Goal: Task Accomplishment & Management: Manage account settings

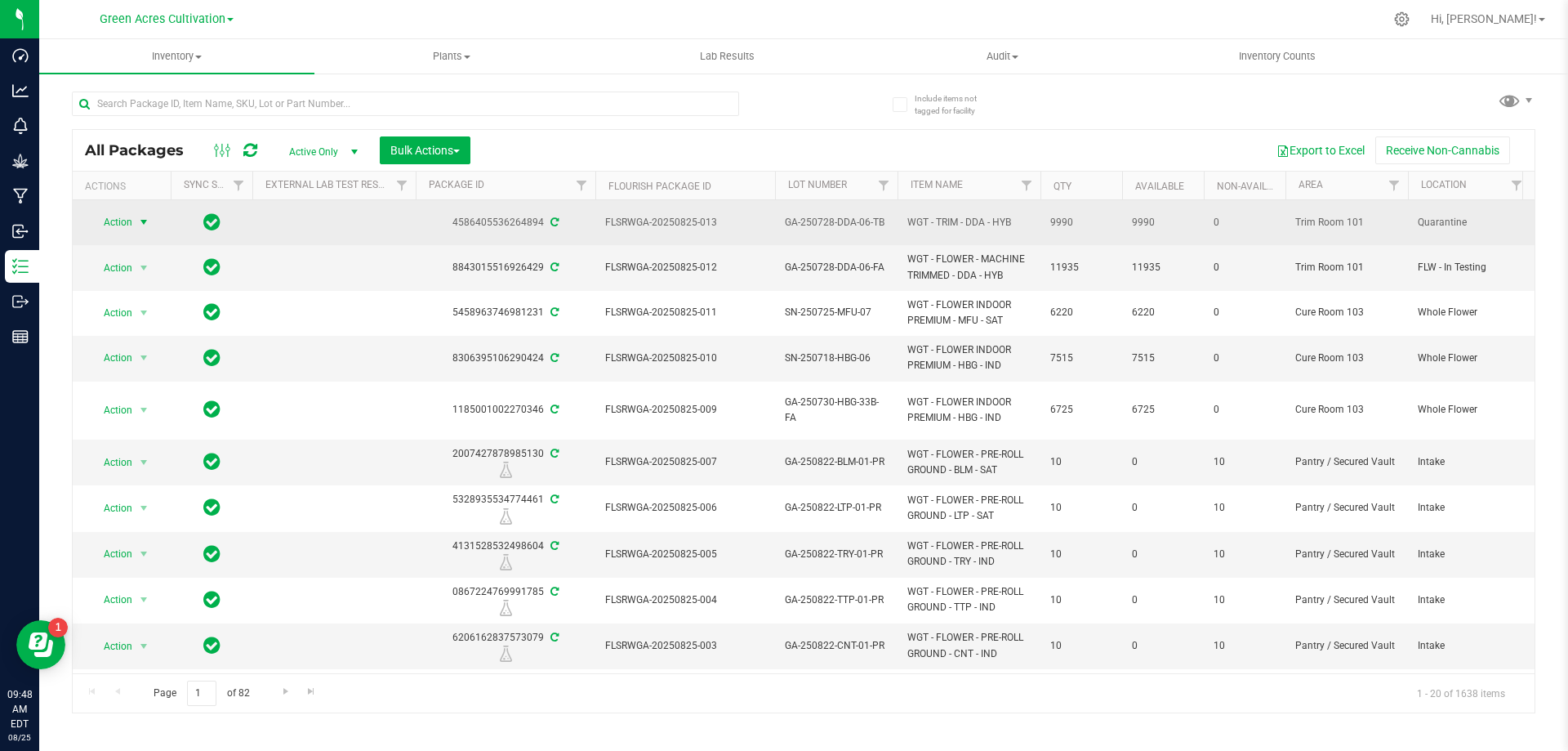
click at [133, 219] on span "Action" at bounding box center [111, 222] width 44 height 23
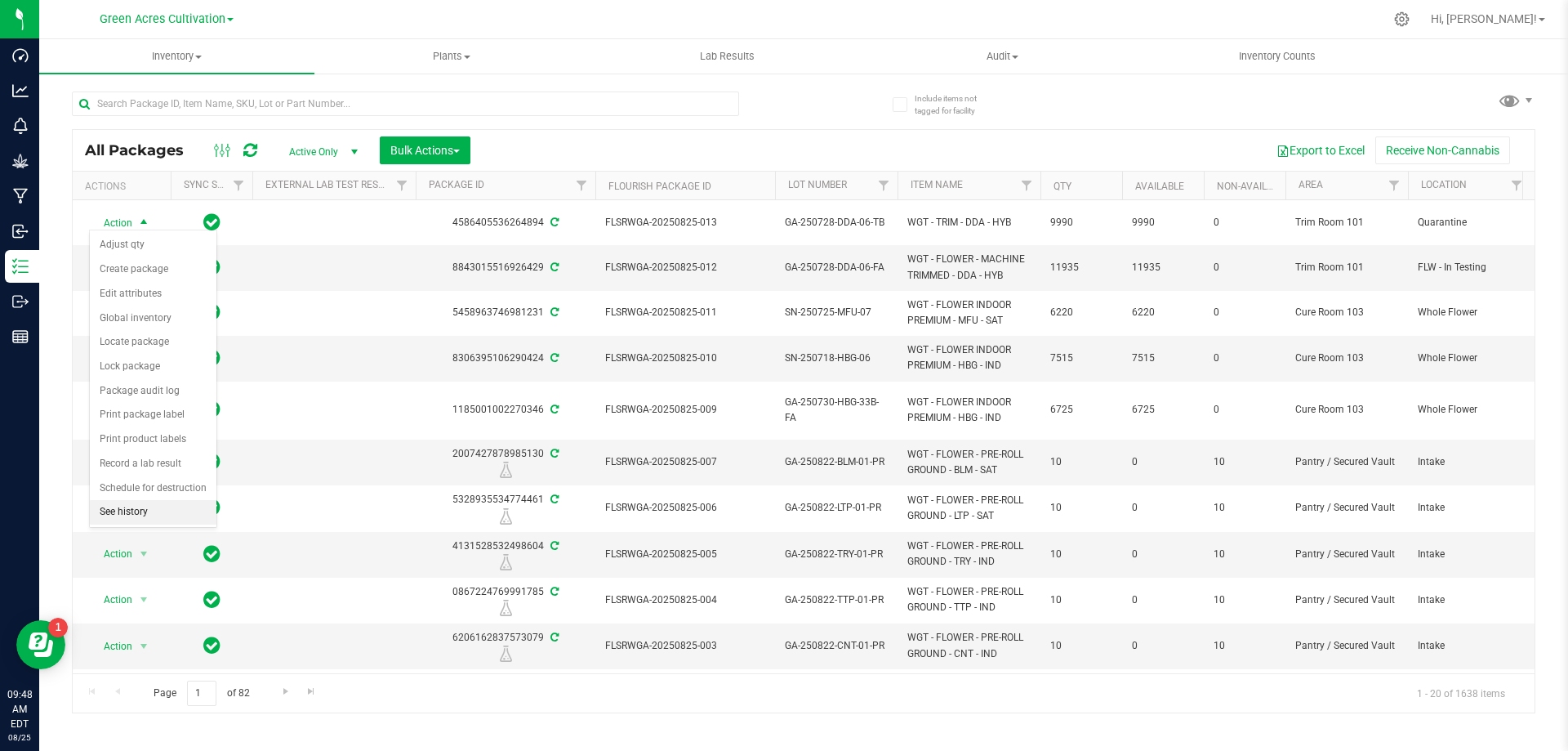
click at [156, 508] on li "See history" at bounding box center [153, 512] width 127 height 25
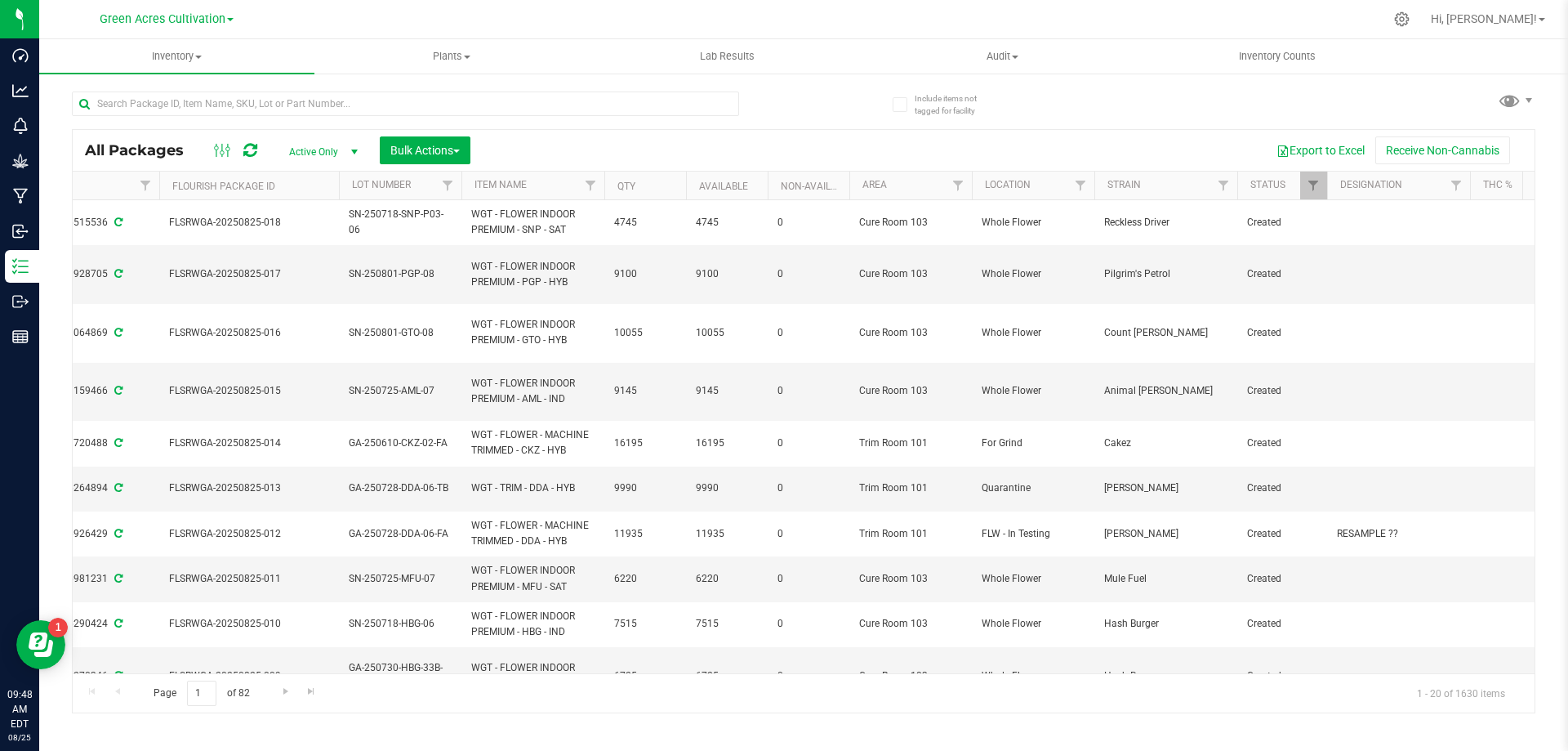
scroll to position [0, 474]
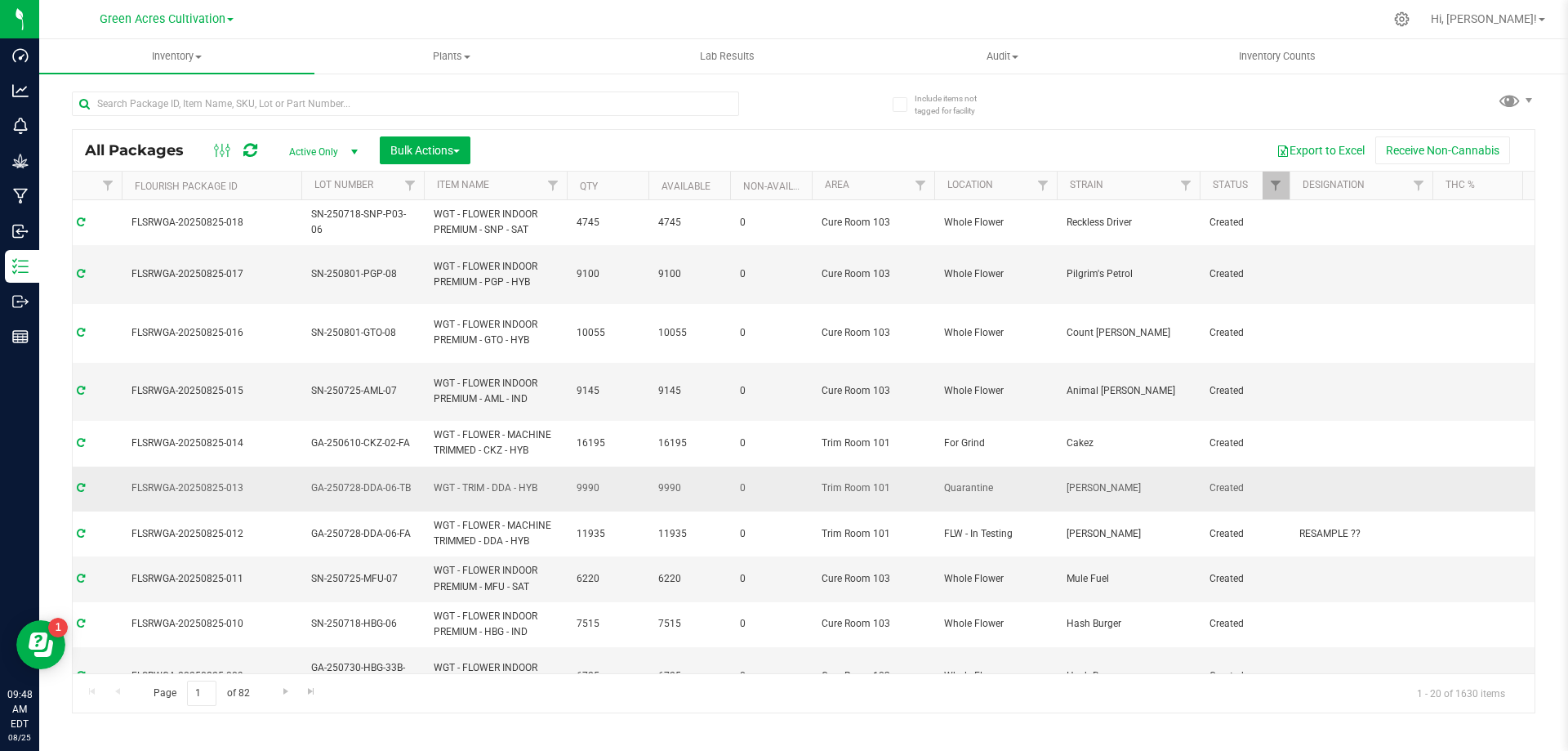
click at [1283, 472] on td "Created" at bounding box center [1244, 489] width 90 height 45
click at [1290, 485] on td at bounding box center [1361, 489] width 143 height 45
type input "6260 PBO"
click at [376, 481] on span "GA-250728-DDA-06-TB" at bounding box center [363, 488] width 103 height 15
click at [376, 480] on input "GA-250728-DDA-06-TB" at bounding box center [359, 488] width 117 height 26
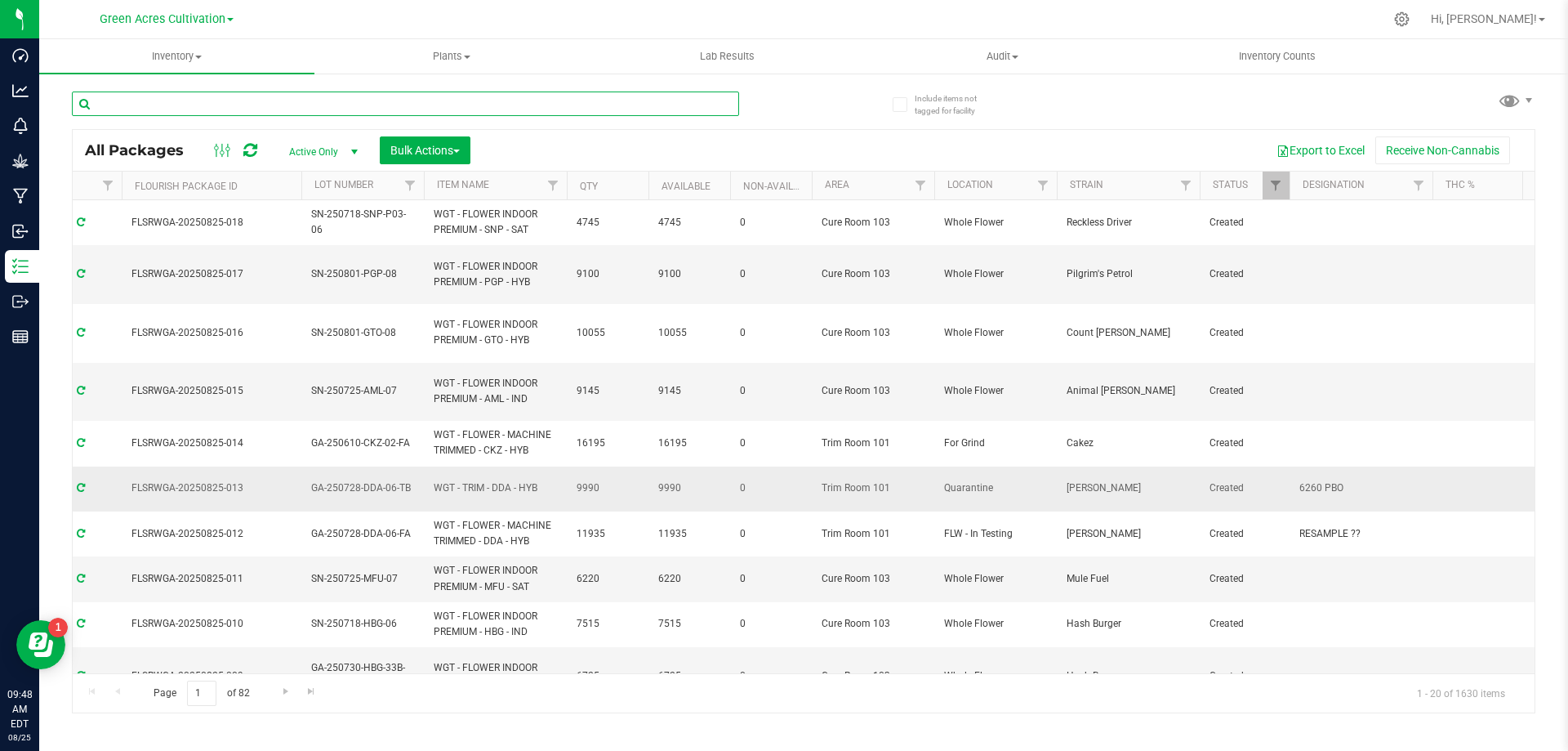
click at [500, 99] on input "text" at bounding box center [405, 103] width 668 height 25
paste input "GA-250728-DDA-06-TB"
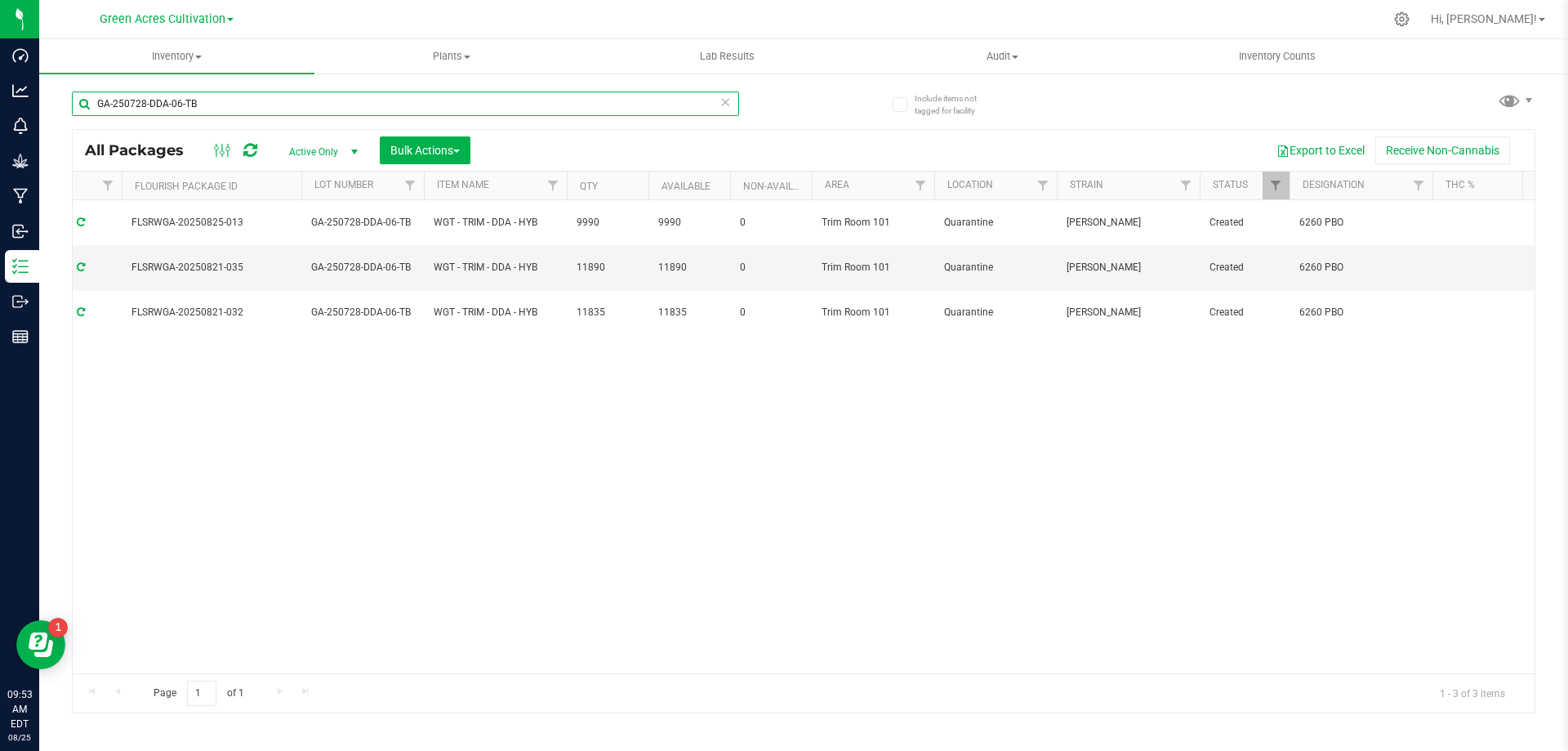
click at [390, 110] on input "GA-250728-DDA-06-TB" at bounding box center [405, 103] width 668 height 25
click at [457, 90] on div "GA-250728-DDA-06-TB" at bounding box center [438, 103] width 732 height 52
click at [459, 112] on input "GA-250728-DDA-06-TB" at bounding box center [405, 103] width 668 height 25
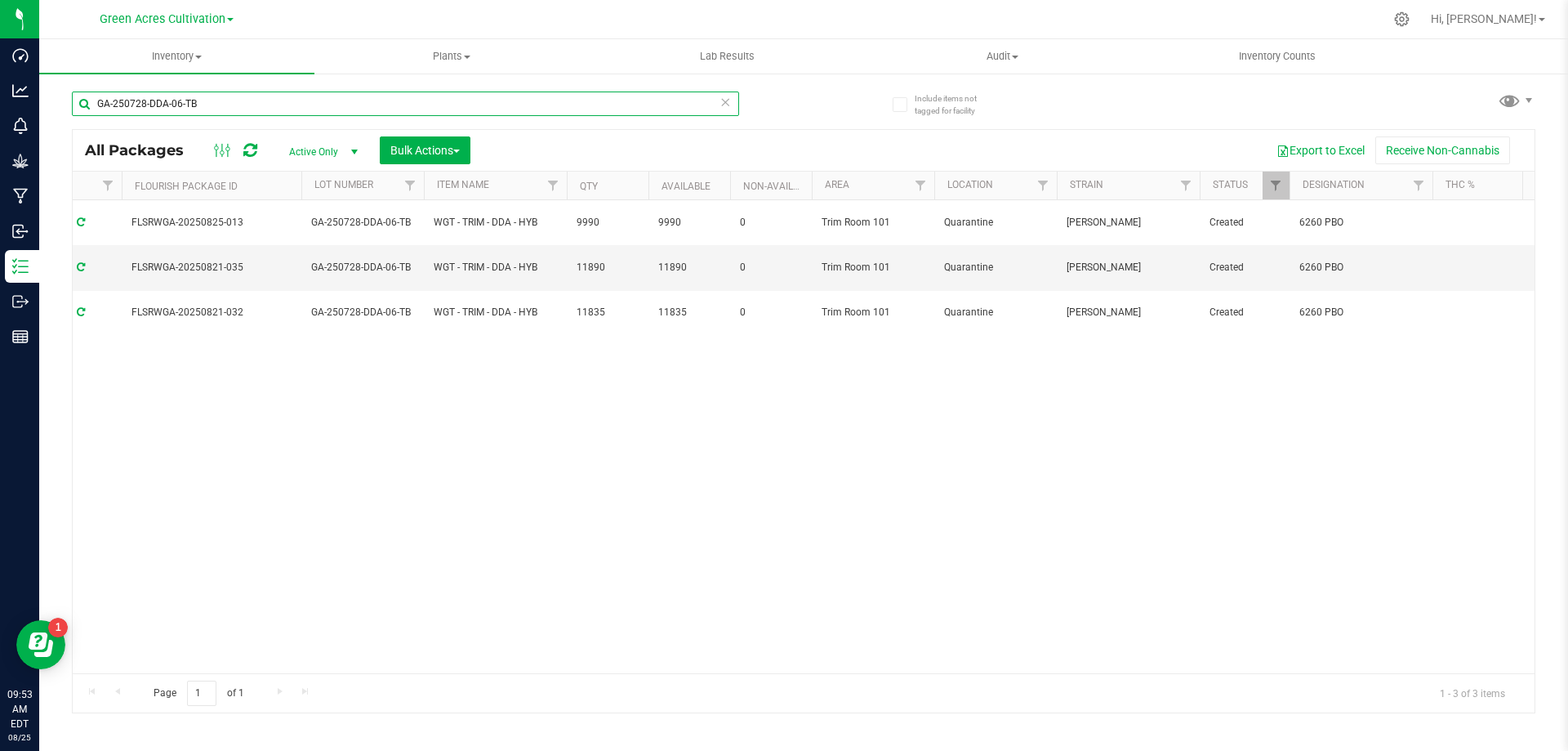
click at [459, 112] on input "GA-250728-DDA-06-TB" at bounding box center [405, 103] width 668 height 25
paste input "FA"
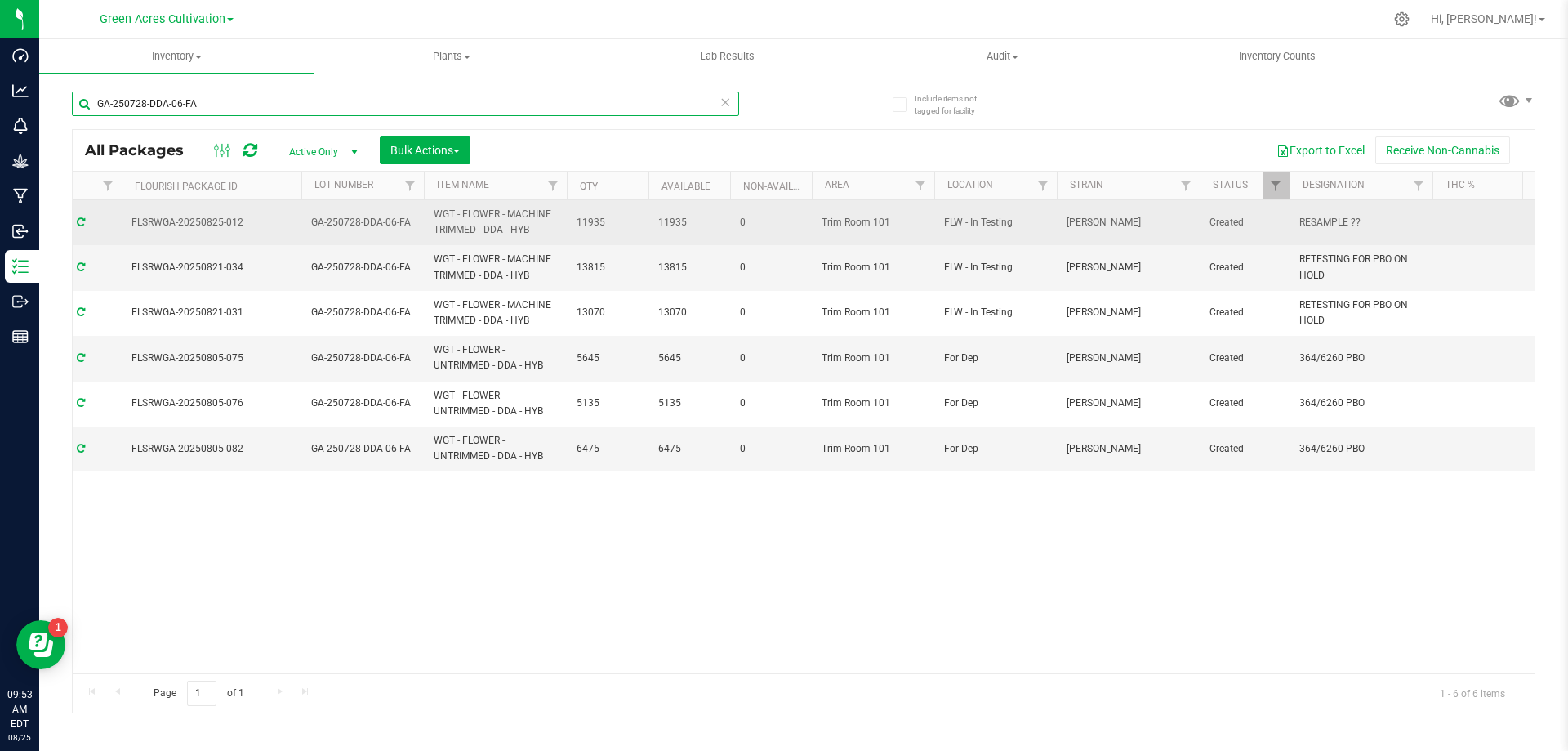
type input "GA-250728-DDA-06-FA"
click at [1363, 224] on span "RESAMPLE ??" at bounding box center [1361, 222] width 123 height 15
type input "RESAMPLE ?"
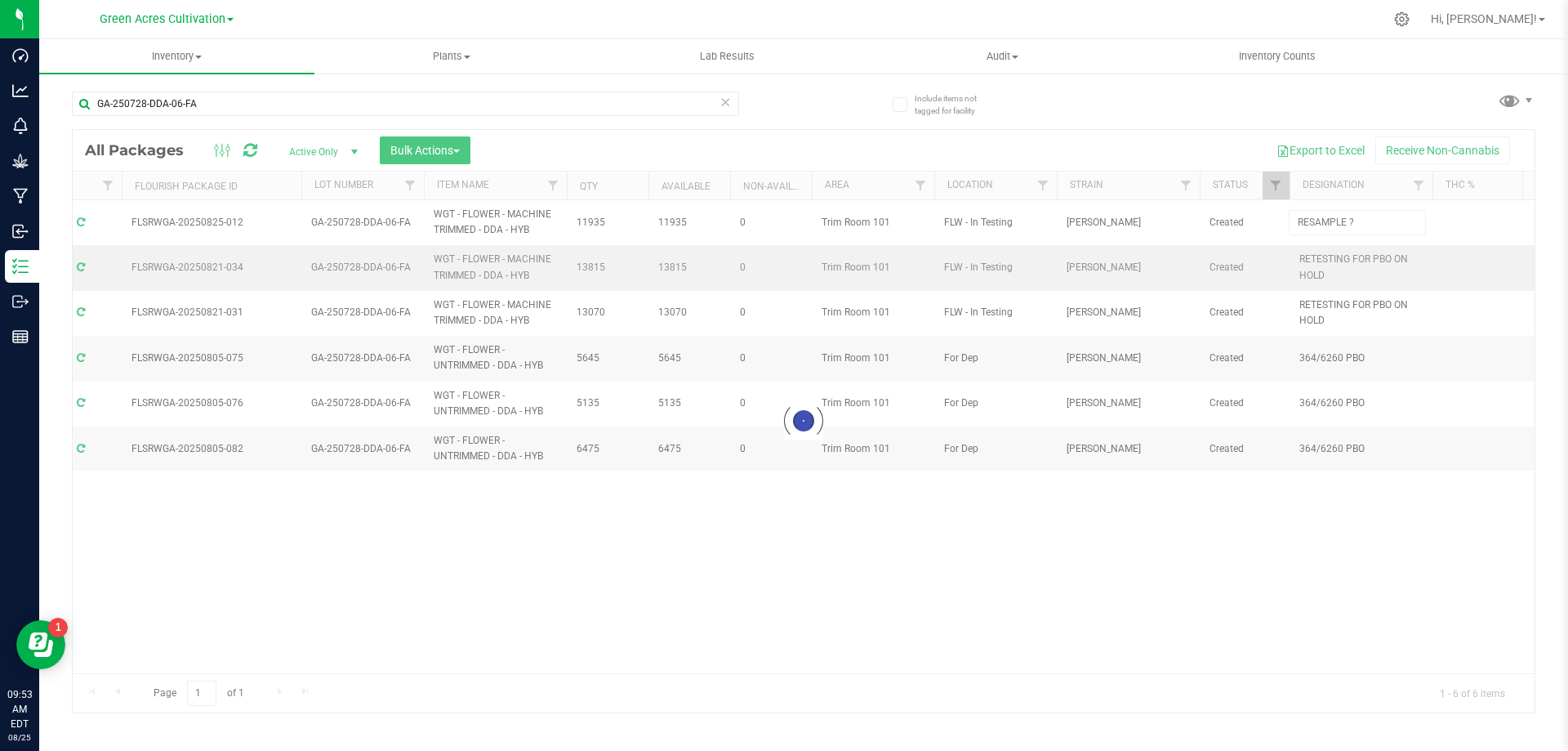
click at [1361, 257] on div "Loading... All Packages Active Only Active Only Lab Samples Locked All External…" at bounding box center [804, 421] width 1464 height 584
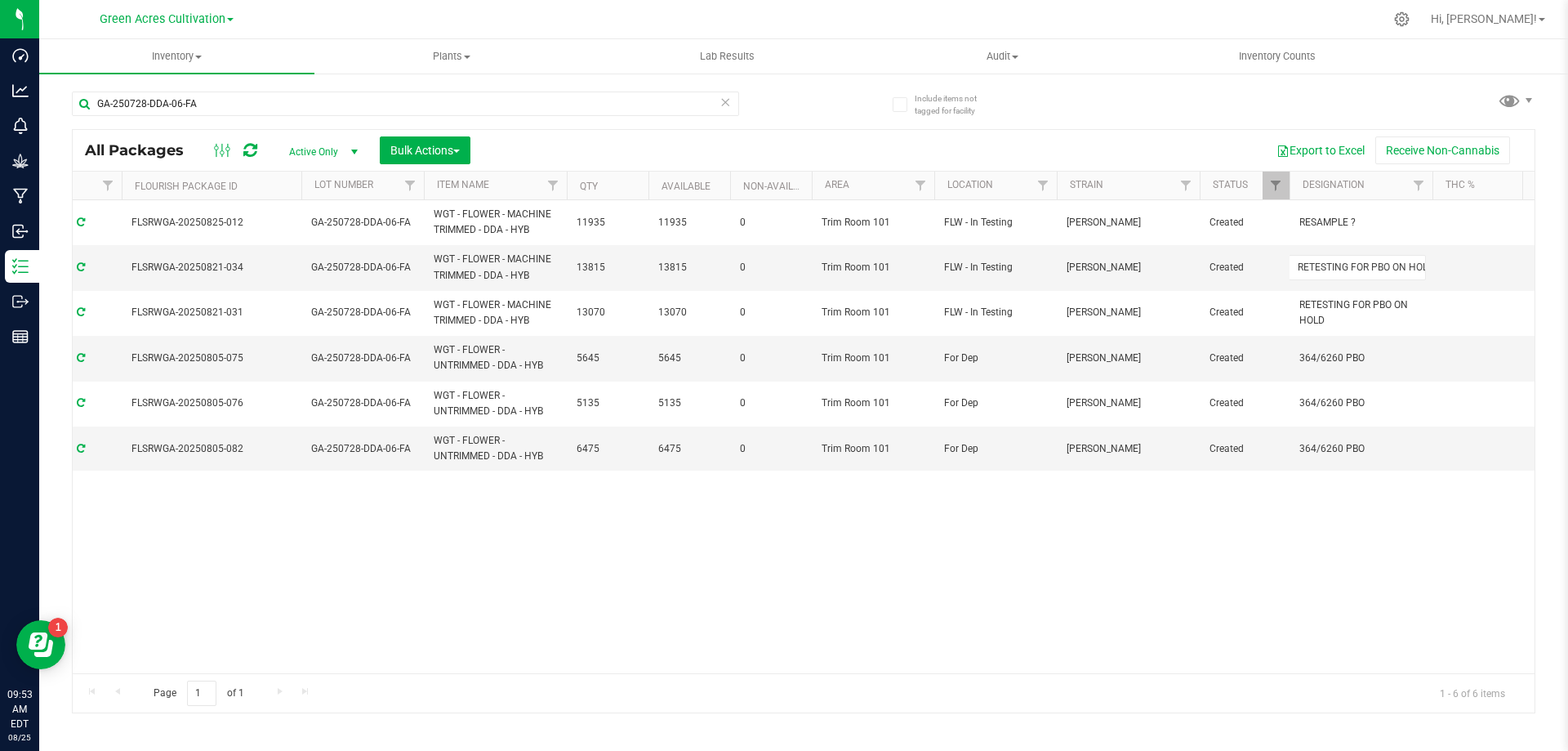
scroll to position [0, 9]
click at [1361, 257] on input "RETESTING FOR PBO ON HOLD" at bounding box center [1358, 268] width 137 height 26
click at [1361, 256] on input "RETESTING FOR PBO ON HOLD" at bounding box center [1358, 268] width 137 height 26
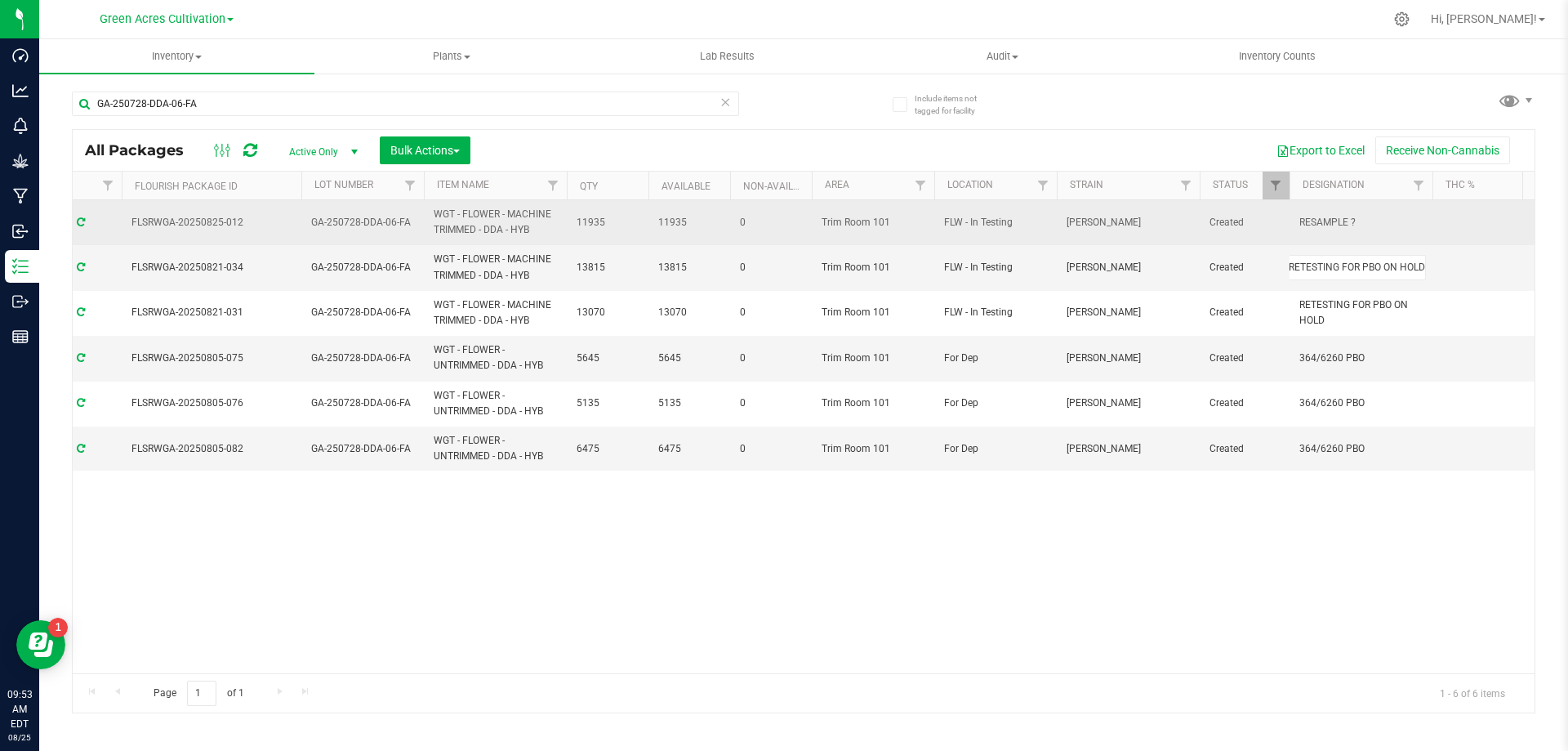
click at [1373, 222] on span "RESAMPLE ?" at bounding box center [1361, 222] width 123 height 15
click at [1373, 222] on input "RESAMPLE ?" at bounding box center [1358, 223] width 137 height 26
type input "RETESTING FOR PBO ON HOLD"
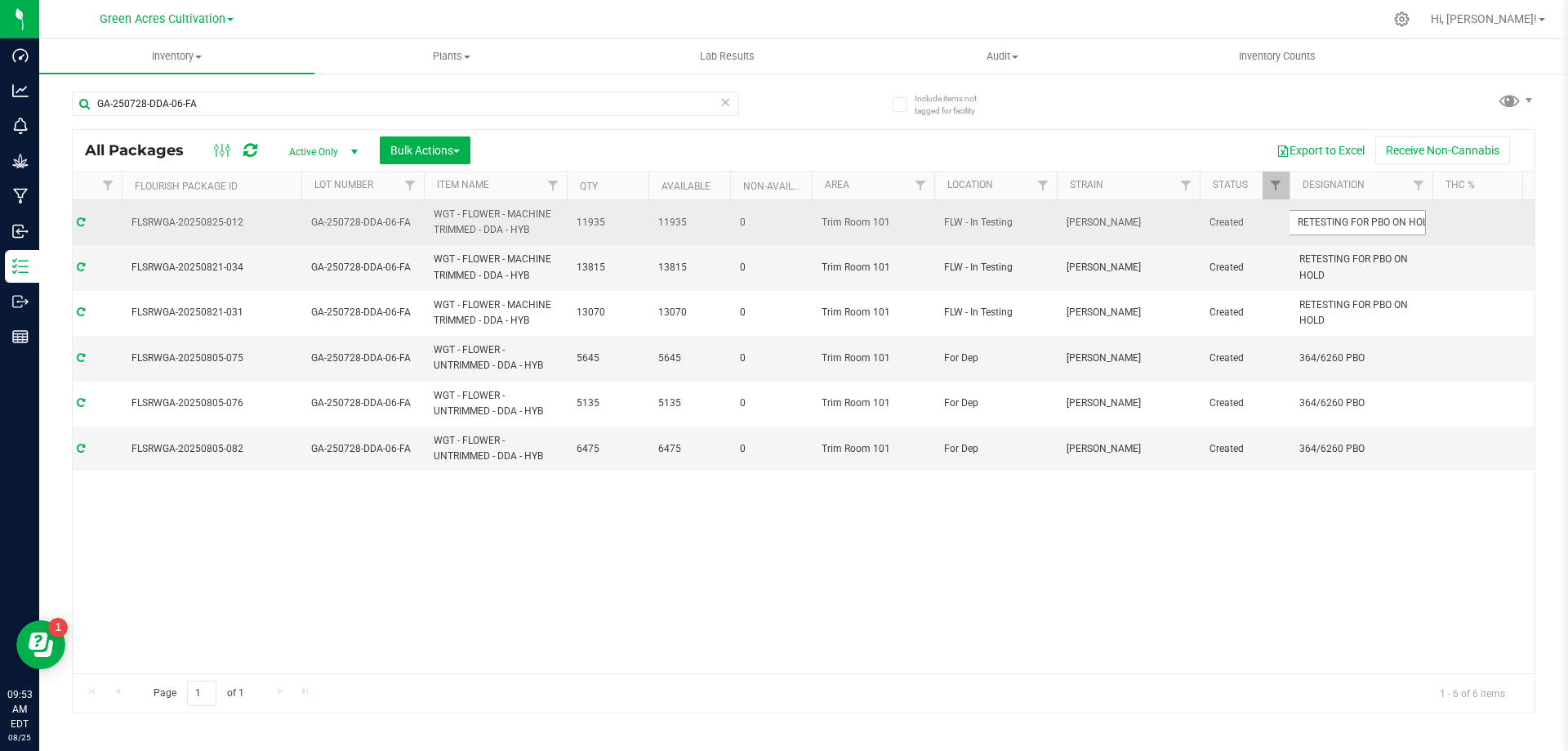
scroll to position [0, 9]
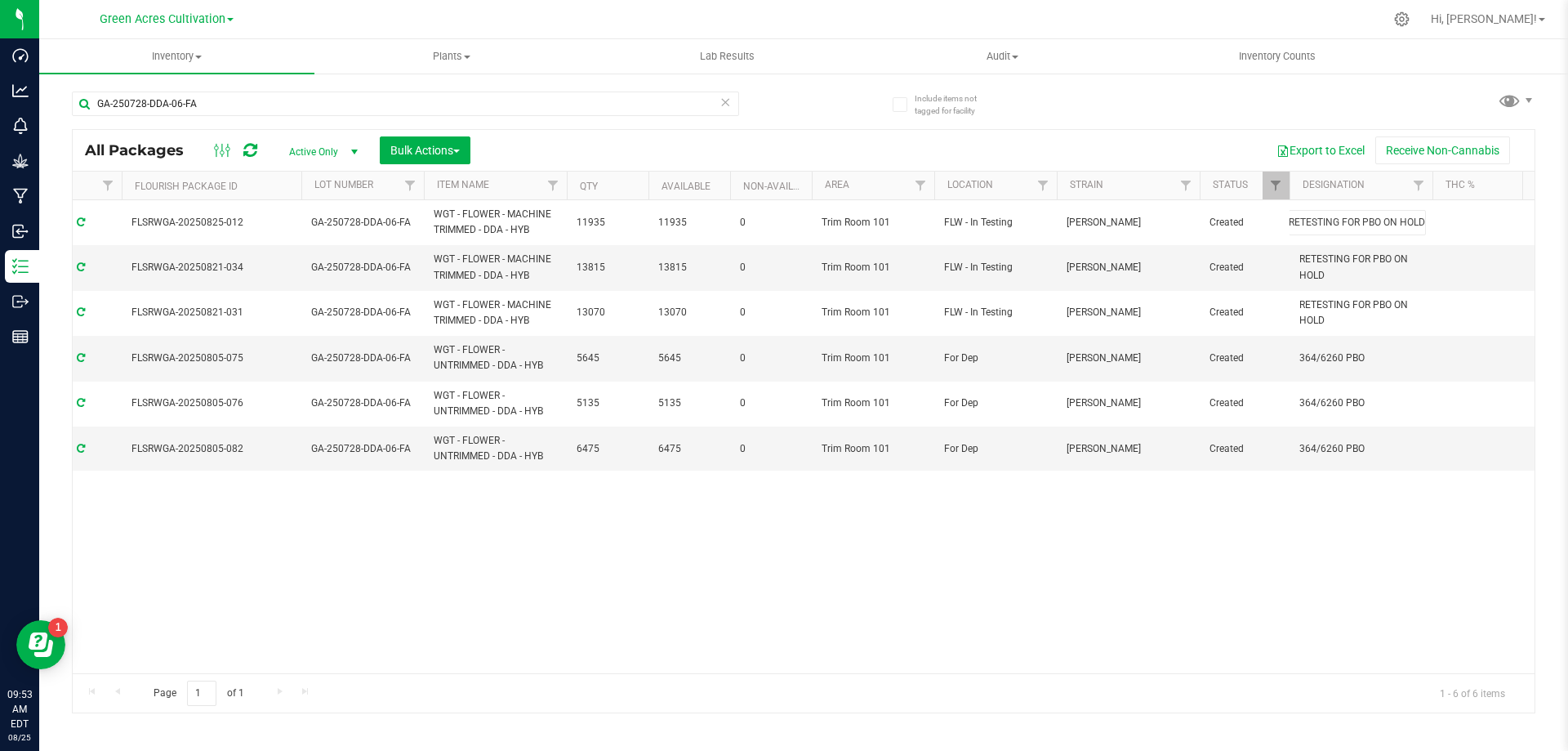
click at [1424, 488] on div "All Packages Active Only Active Only Lab Samples Locked All External Internal B…" at bounding box center [804, 421] width 1464 height 584
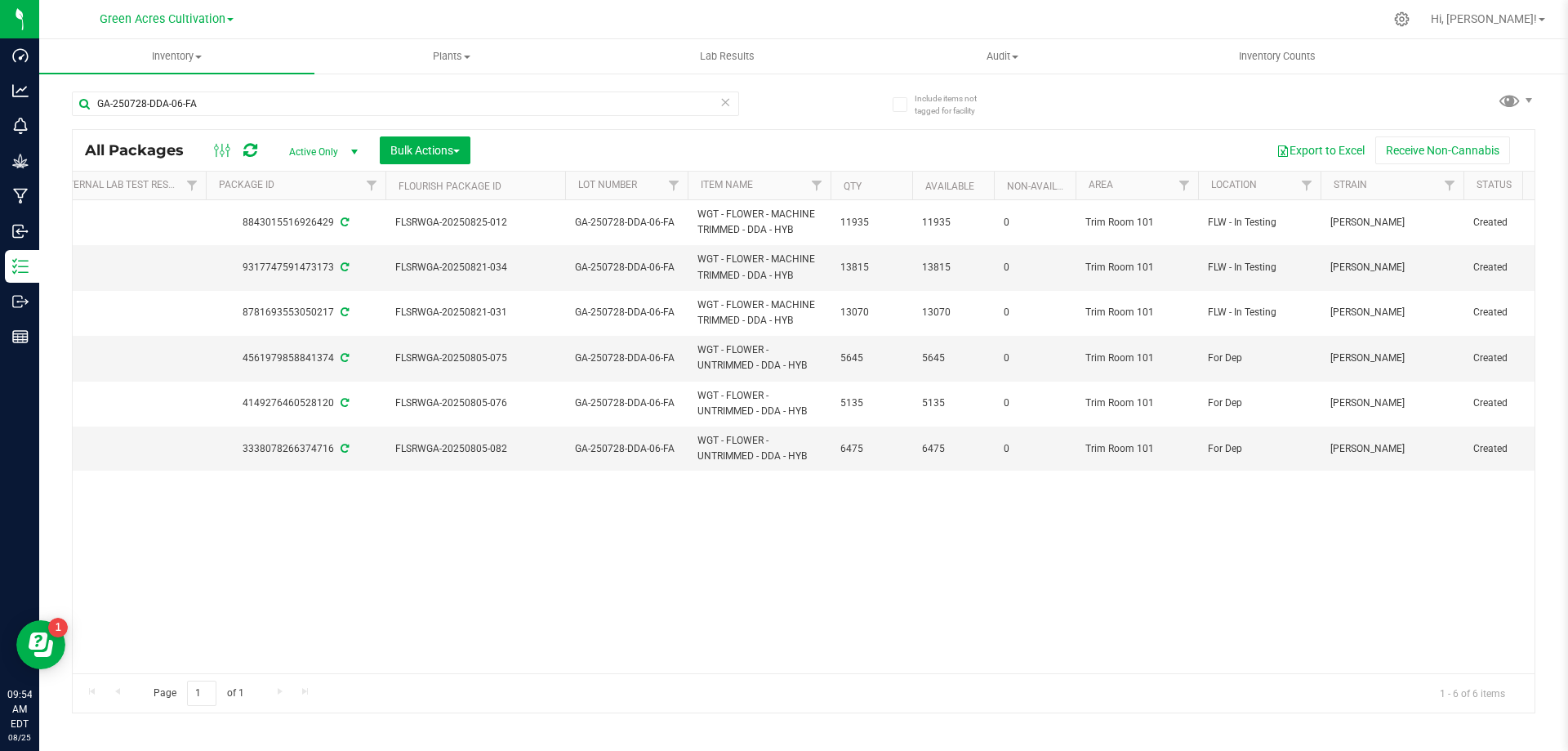
scroll to position [0, 0]
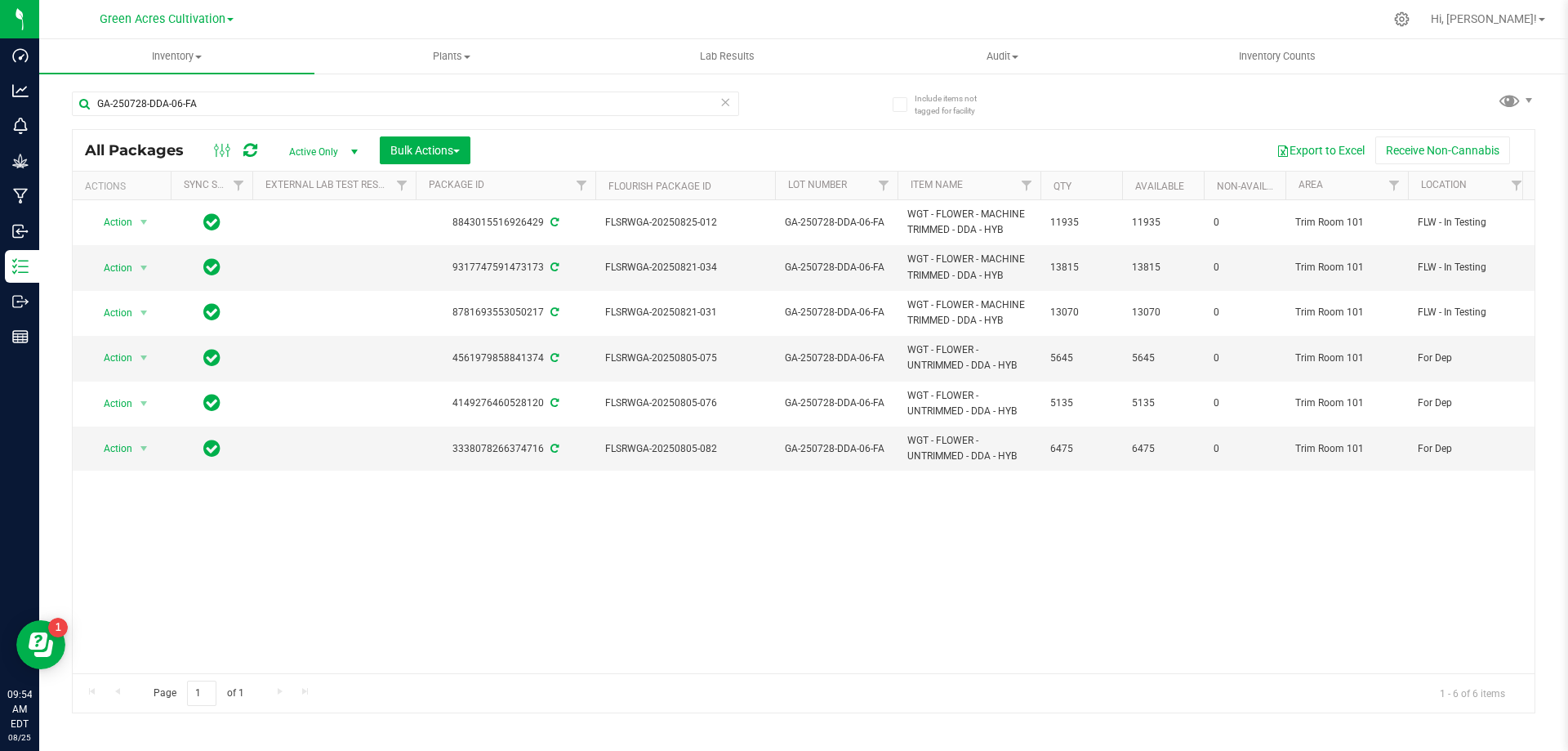
click at [461, 166] on div "All Packages Active Only Active Only Lab Samples Locked All External Internal B…" at bounding box center [804, 151] width 1462 height 41
click at [453, 157] on button "Bulk Actions" at bounding box center [425, 151] width 91 height 27
click at [492, 247] on span "Combine packages (lot)" at bounding box center [448, 246] width 117 height 13
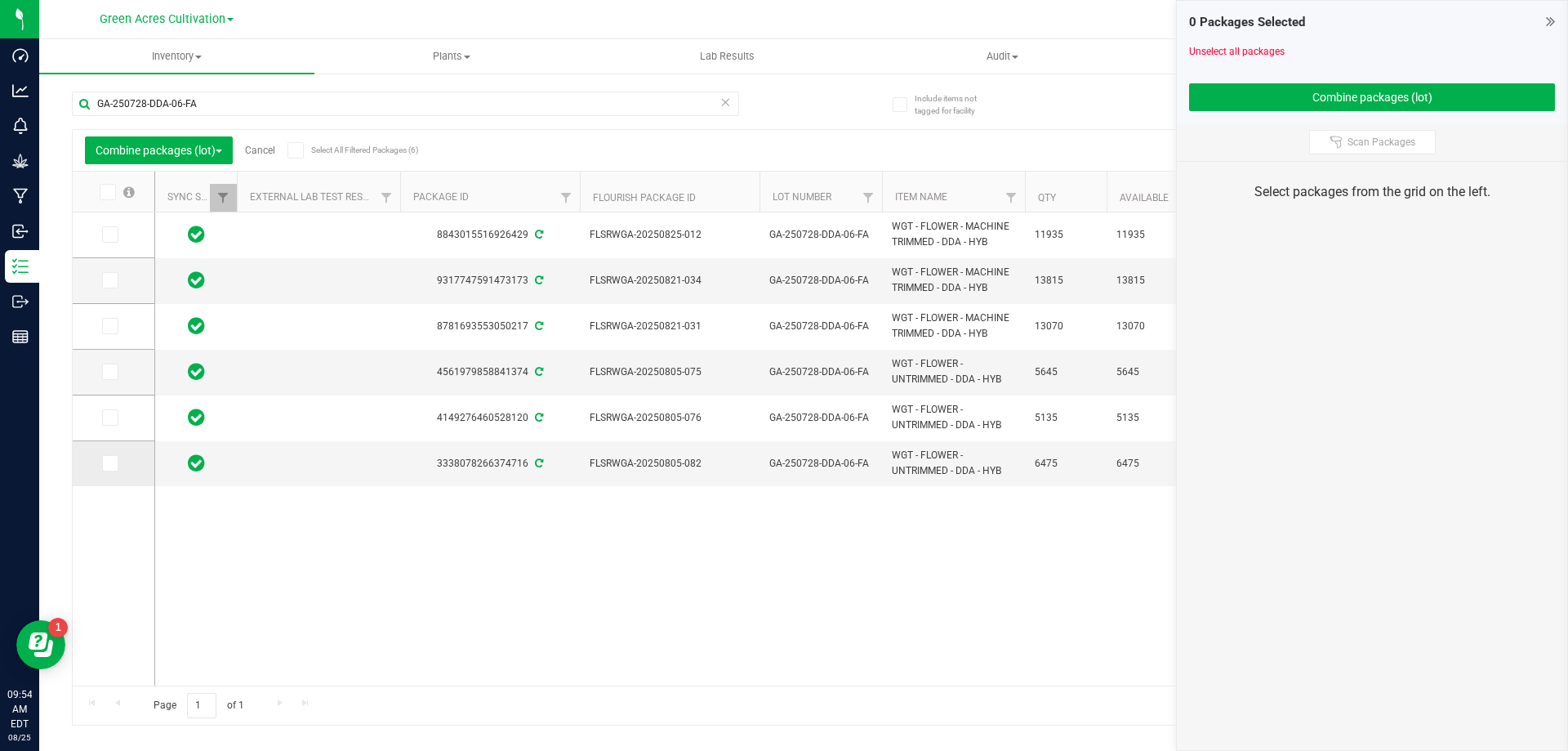
click at [119, 465] on label at bounding box center [114, 463] width 24 height 16
click at [0, 0] on input "checkbox" at bounding box center [0, 0] width 0 height 0
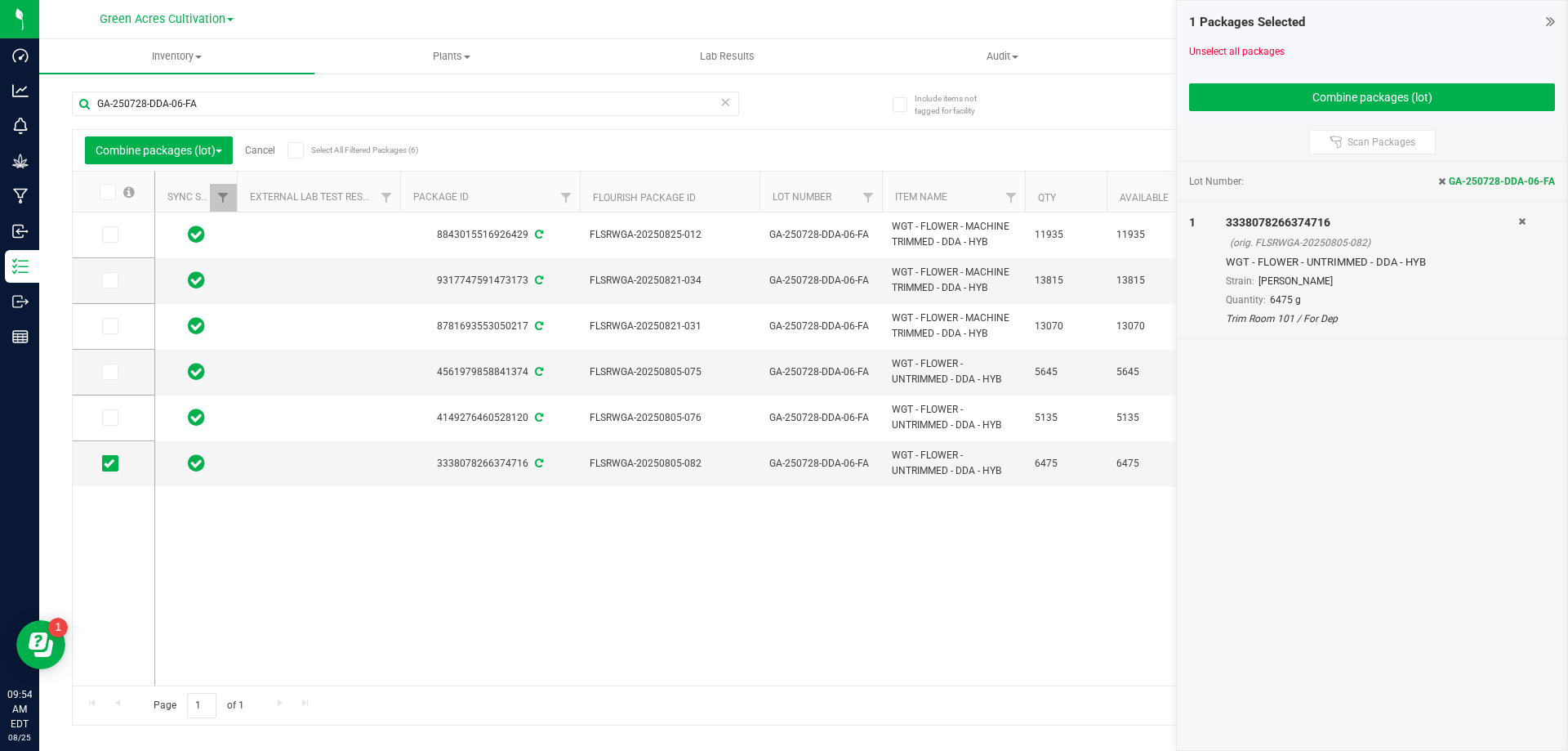
click at [116, 421] on span at bounding box center [109, 417] width 16 height 16
click at [0, 0] on input "checkbox" at bounding box center [0, 0] width 0 height 0
click at [121, 364] on label at bounding box center [114, 371] width 24 height 16
click at [0, 0] on input "checkbox" at bounding box center [0, 0] width 0 height 0
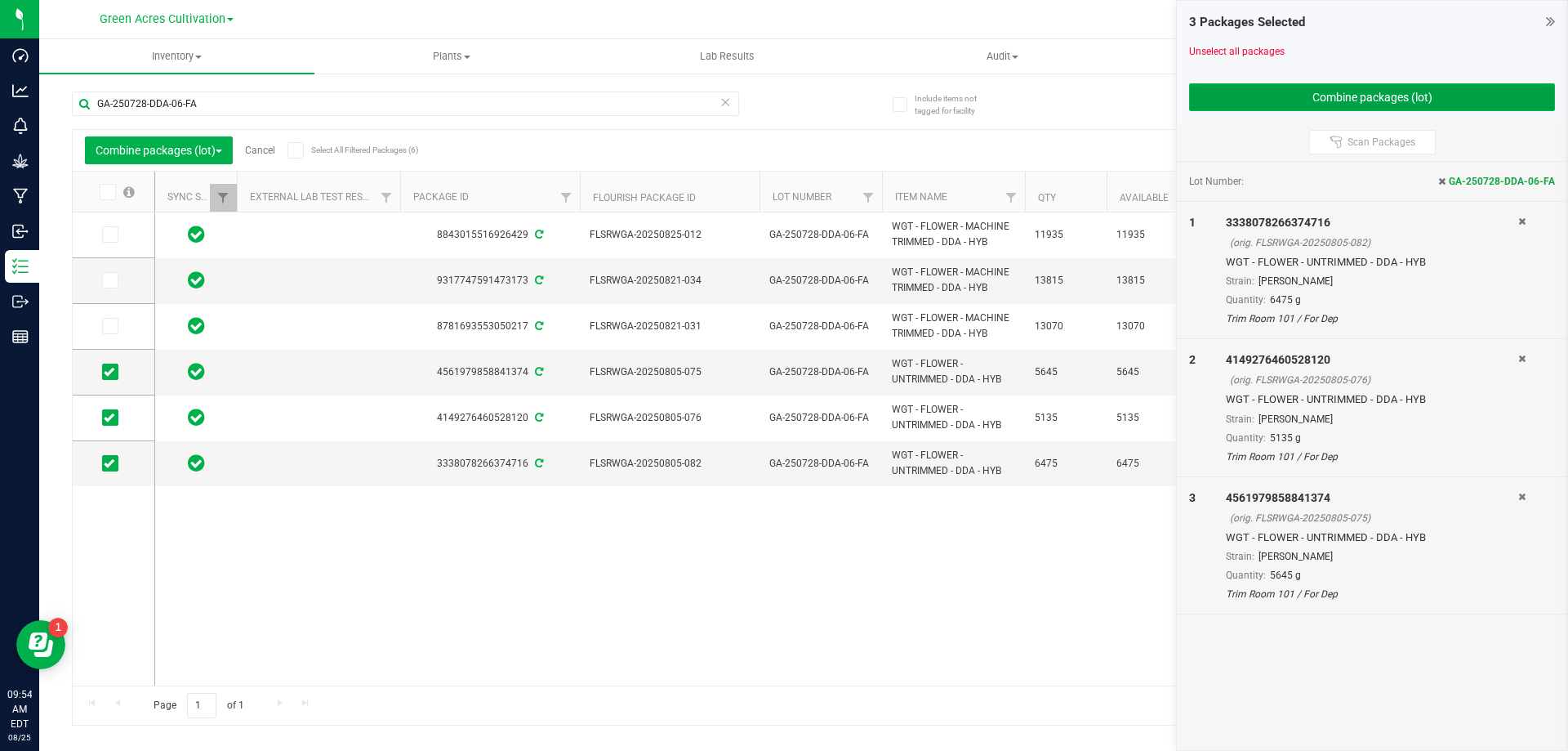
click at [1351, 102] on button "Combine packages (lot)" at bounding box center [1372, 97] width 366 height 27
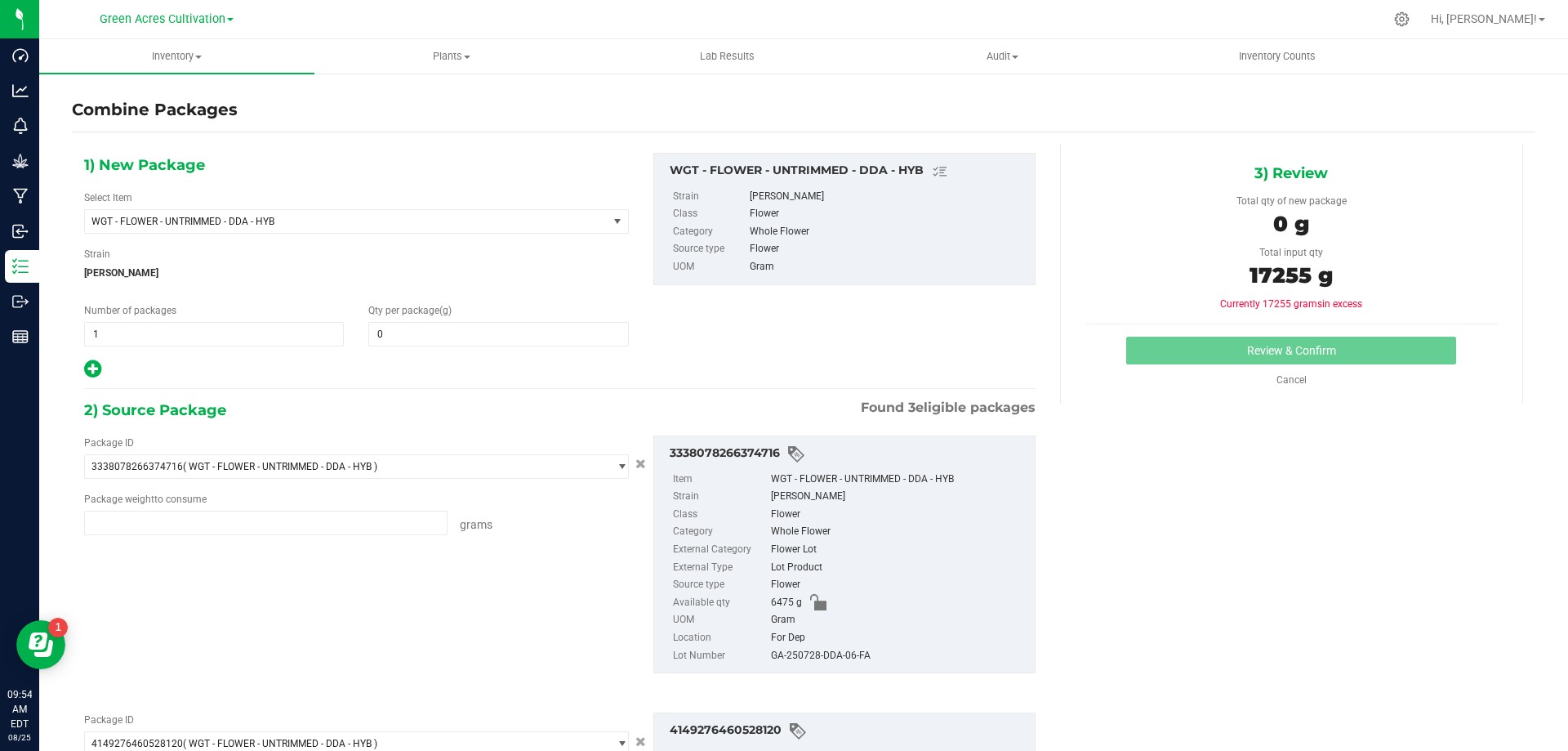
type input "6475.0000 g"
type input "5135.0000 g"
type input "5645.0000 g"
click at [473, 328] on span at bounding box center [498, 334] width 260 height 25
type input "17255"
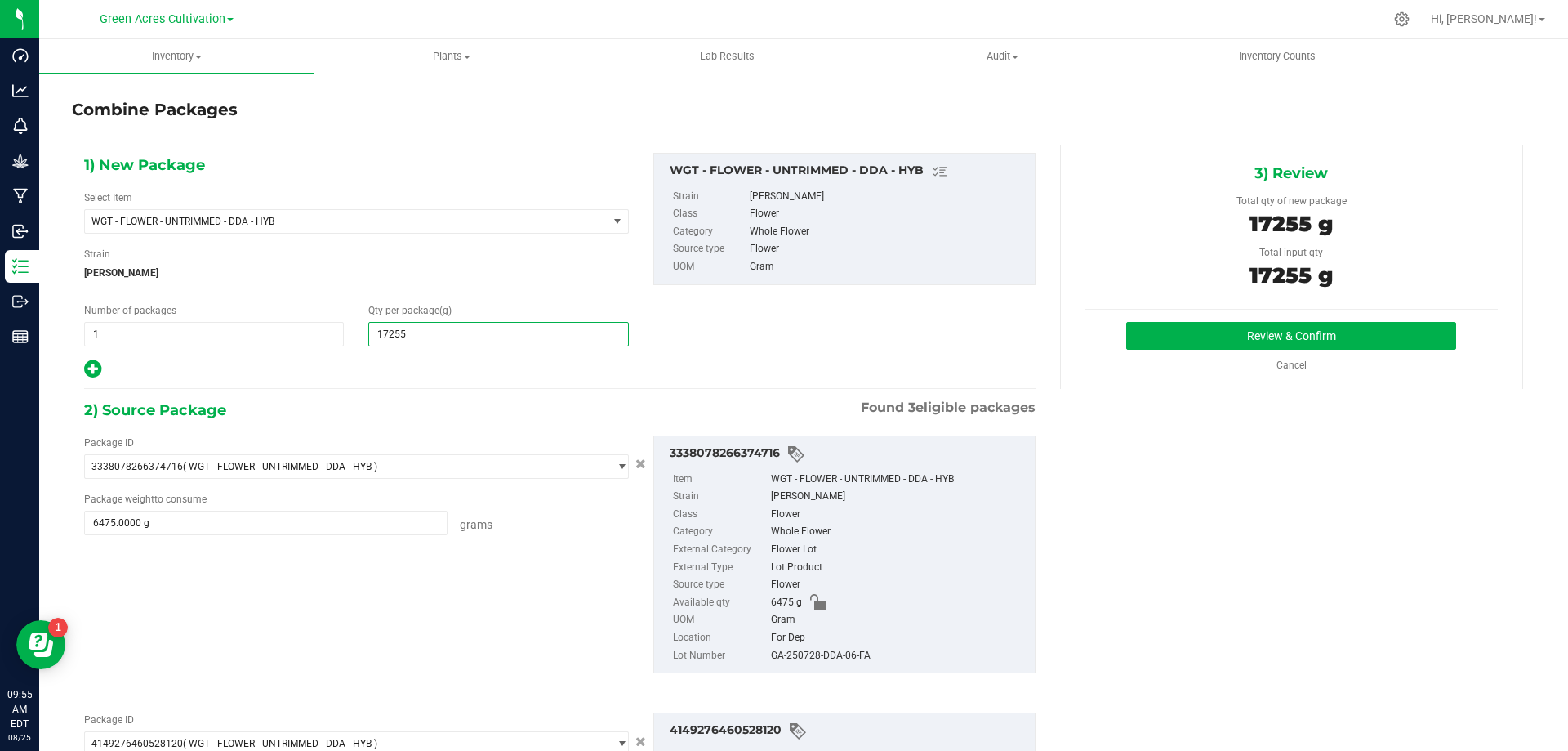
type input "17,255"
click at [822, 661] on div "GA-250728-DDA-06-FA" at bounding box center [899, 656] width 256 height 18
copy div "GA-250728-DDA-06-FA"
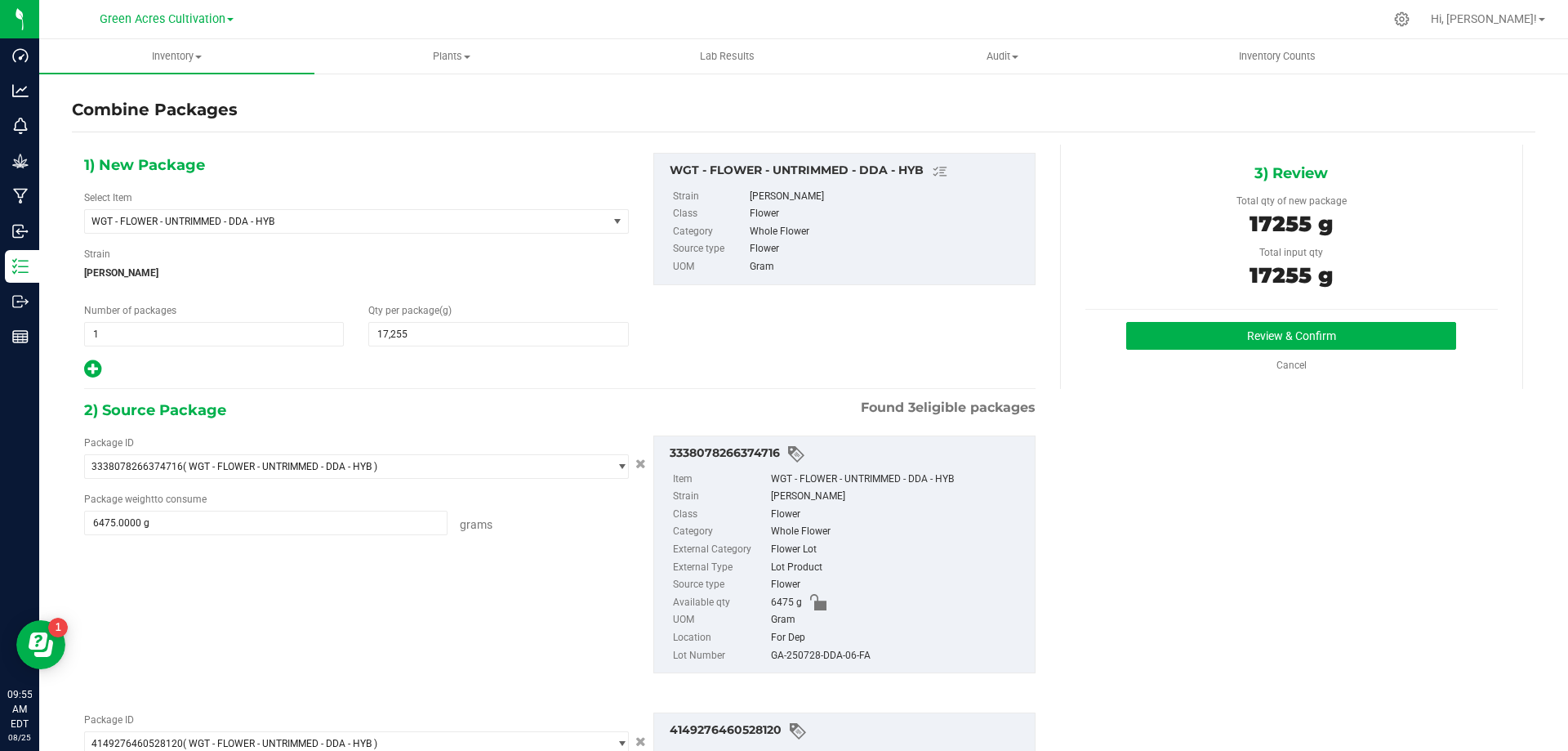
click at [1237, 317] on div "3) Review Total qty of new package 17255 g Total input qty 17255 g Review & Con…" at bounding box center [1292, 267] width 463 height 245
click at [1247, 330] on button "Review & Confirm" at bounding box center [1291, 335] width 330 height 27
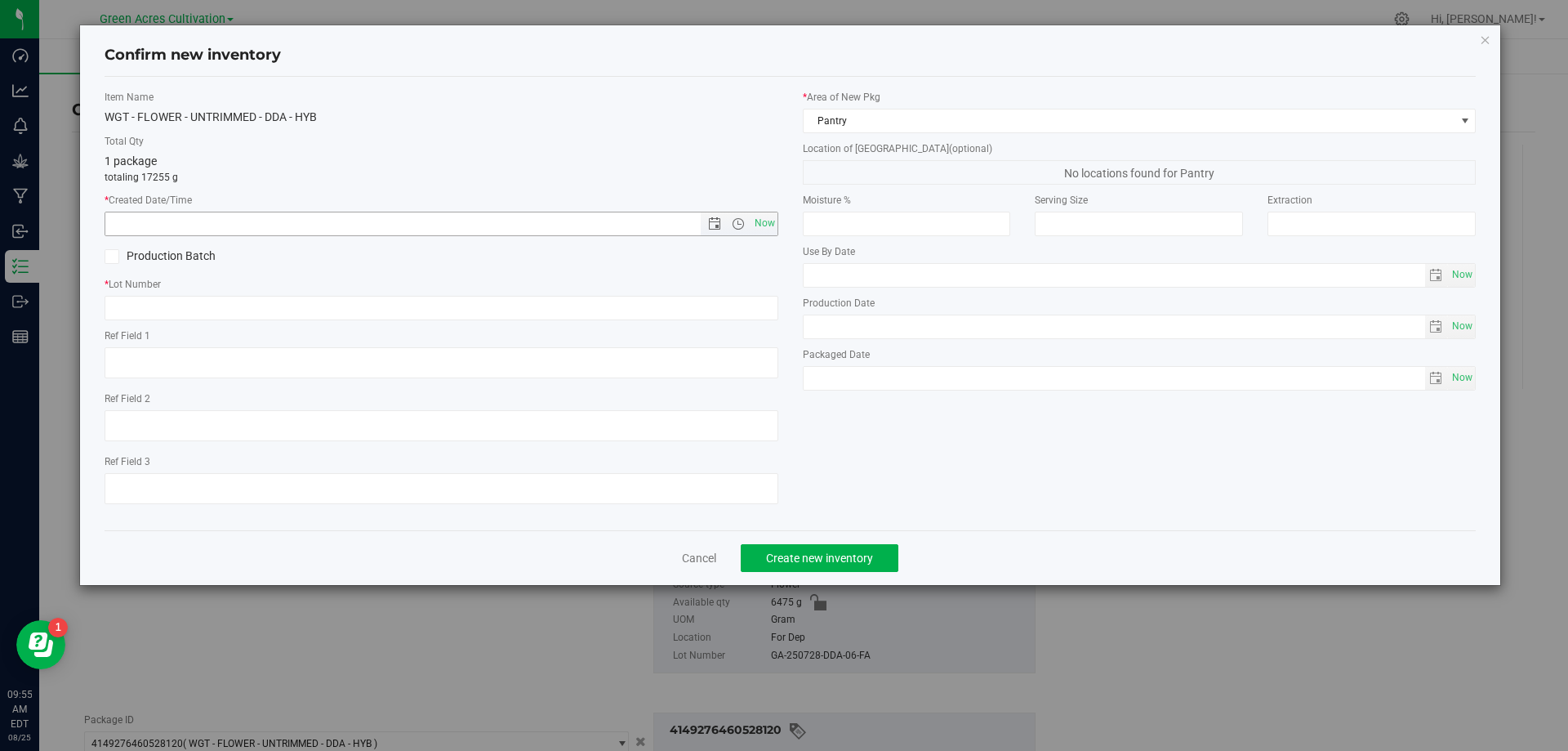
drag, startPoint x: 772, startPoint y: 216, endPoint x: 759, endPoint y: 251, distance: 37.3
click at [772, 217] on span "Now" at bounding box center [764, 223] width 27 height 24
type input "[DATE] 9:55 AM"
drag, startPoint x: 759, startPoint y: 277, endPoint x: 752, endPoint y: 304, distance: 27.9
click at [757, 287] on label "* Lot Number" at bounding box center [441, 284] width 674 height 15
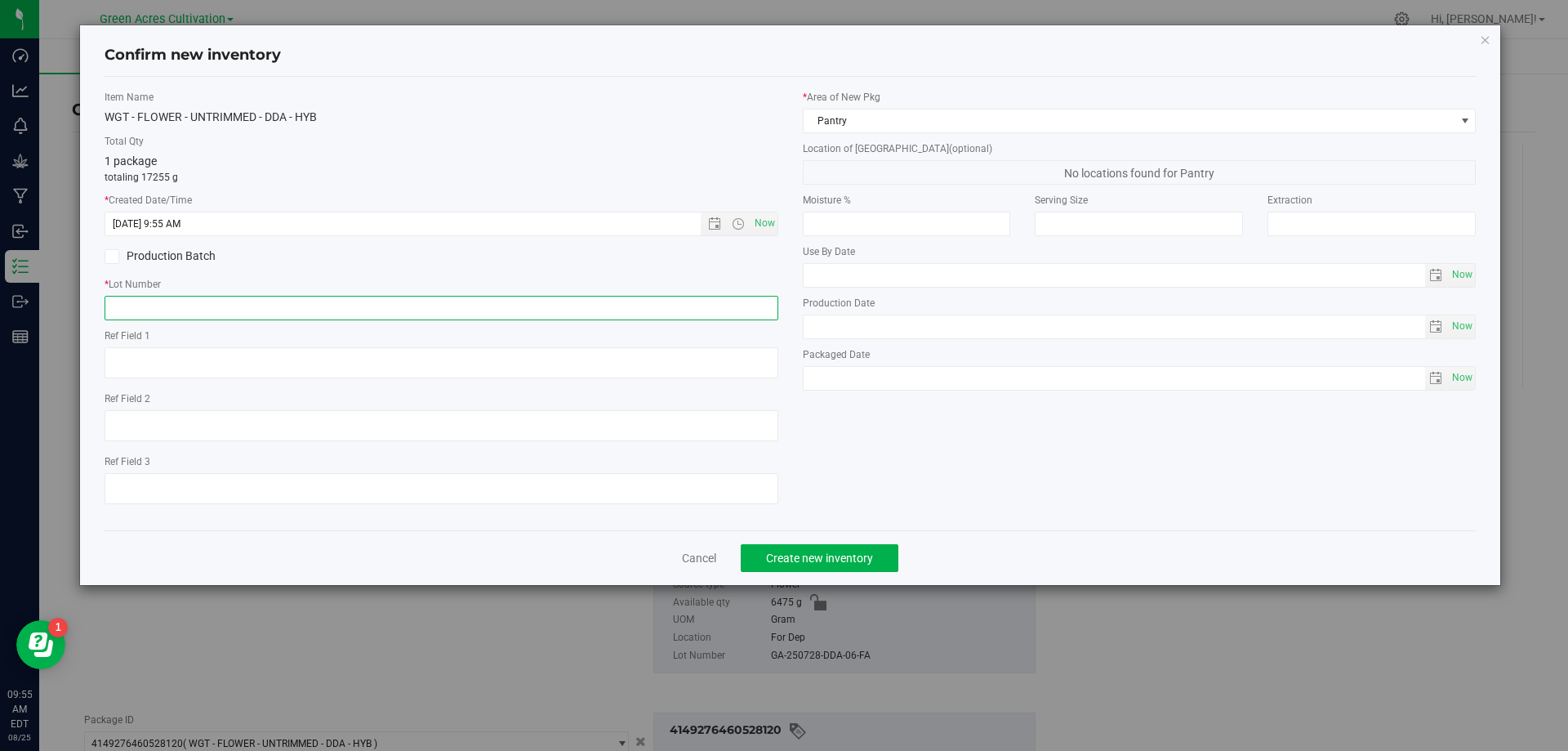
click at [752, 313] on input "text" at bounding box center [441, 308] width 674 height 25
paste input "GA-250728-DDA-06-FA"
type input "GA-250728-DDA-06-FA"
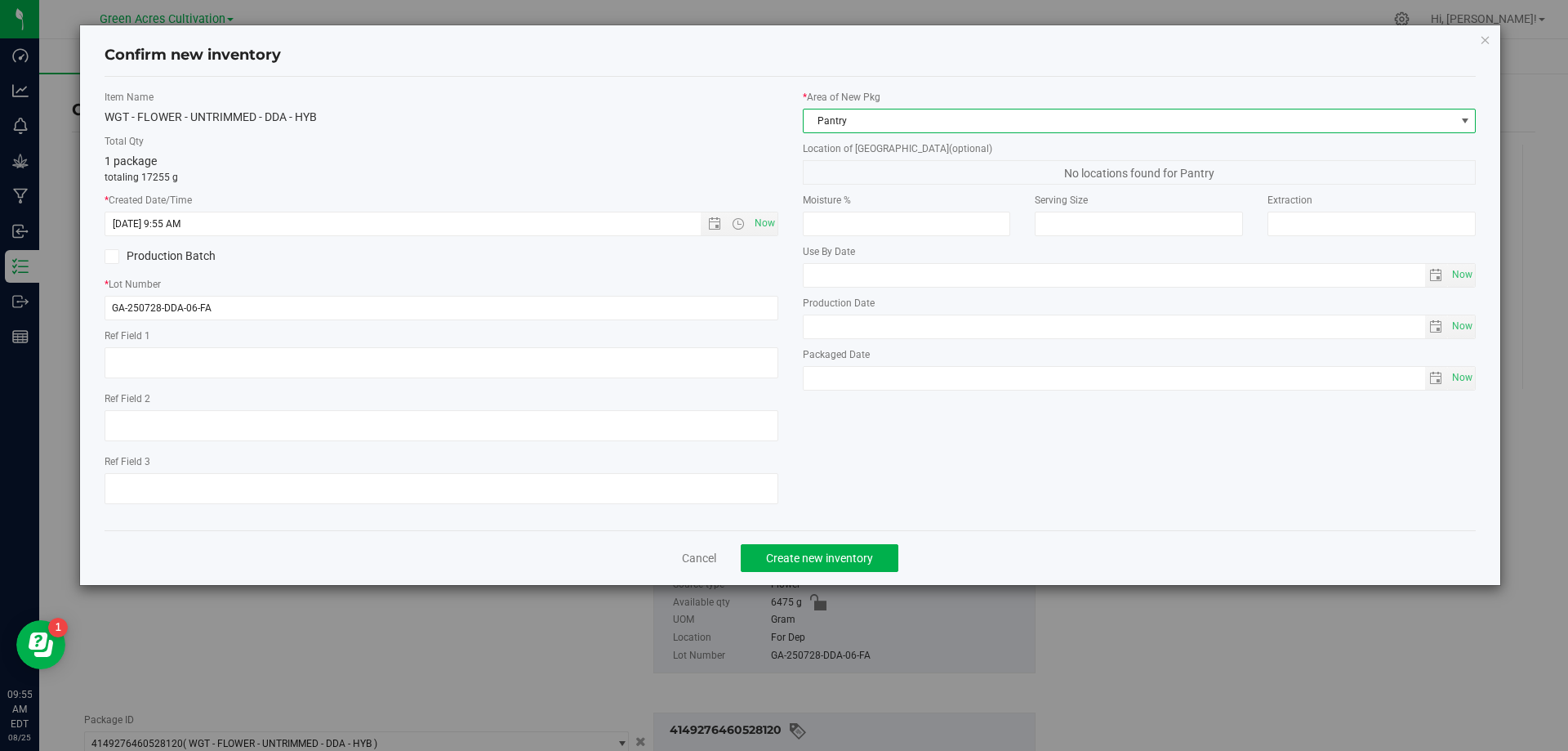
click at [906, 127] on span "Pantry" at bounding box center [1129, 121] width 651 height 23
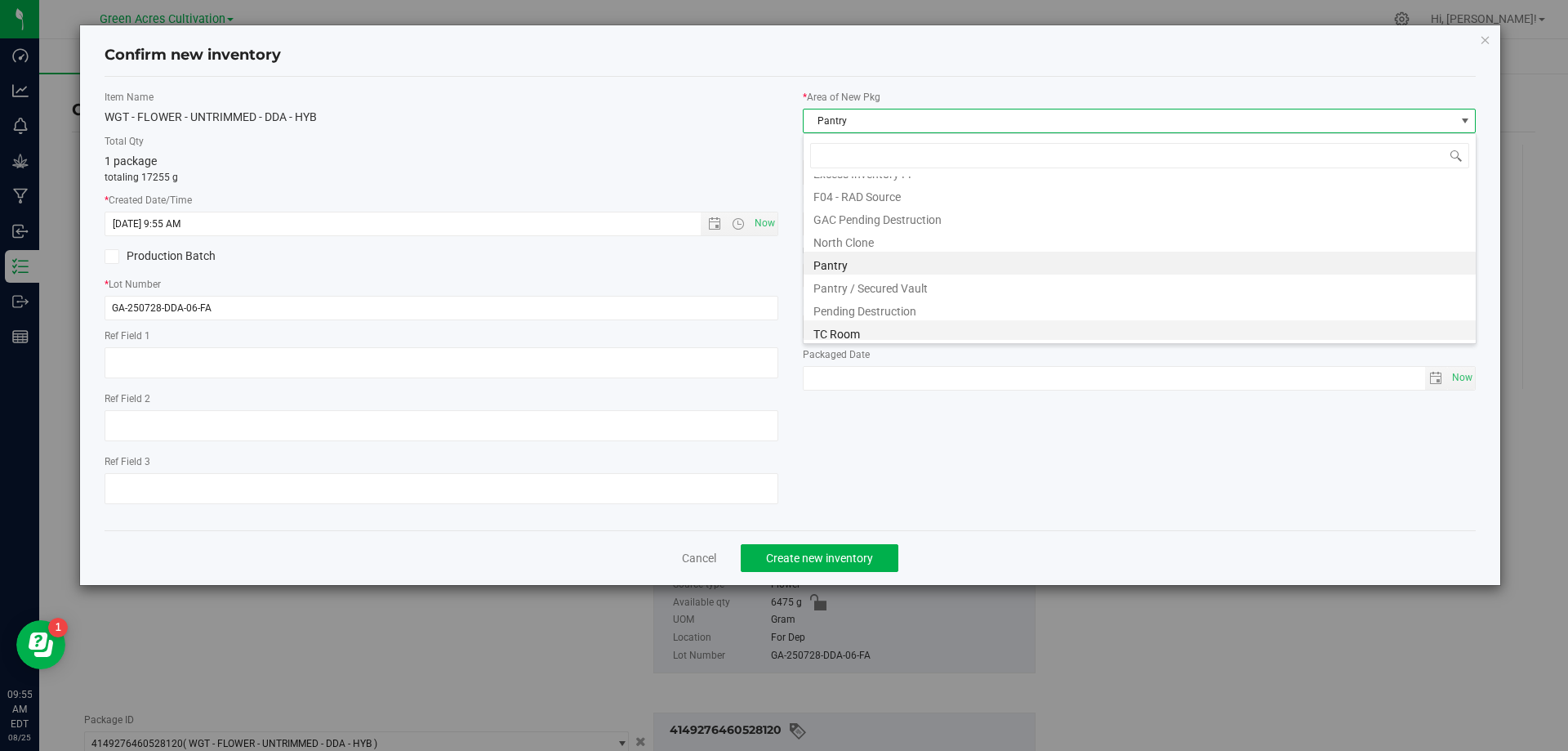
scroll to position [226, 0]
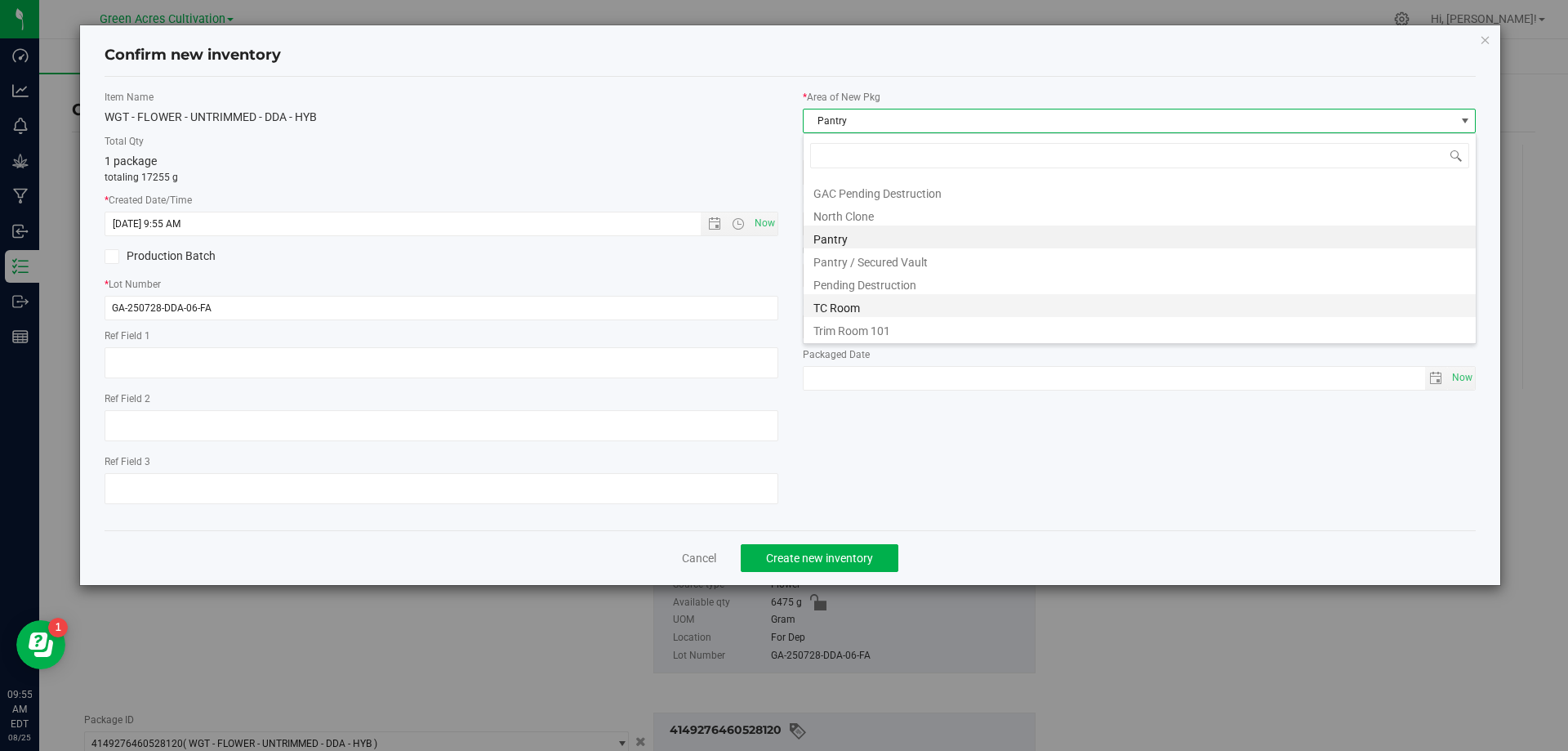
click at [941, 314] on li "TC Room" at bounding box center [1140, 305] width 672 height 23
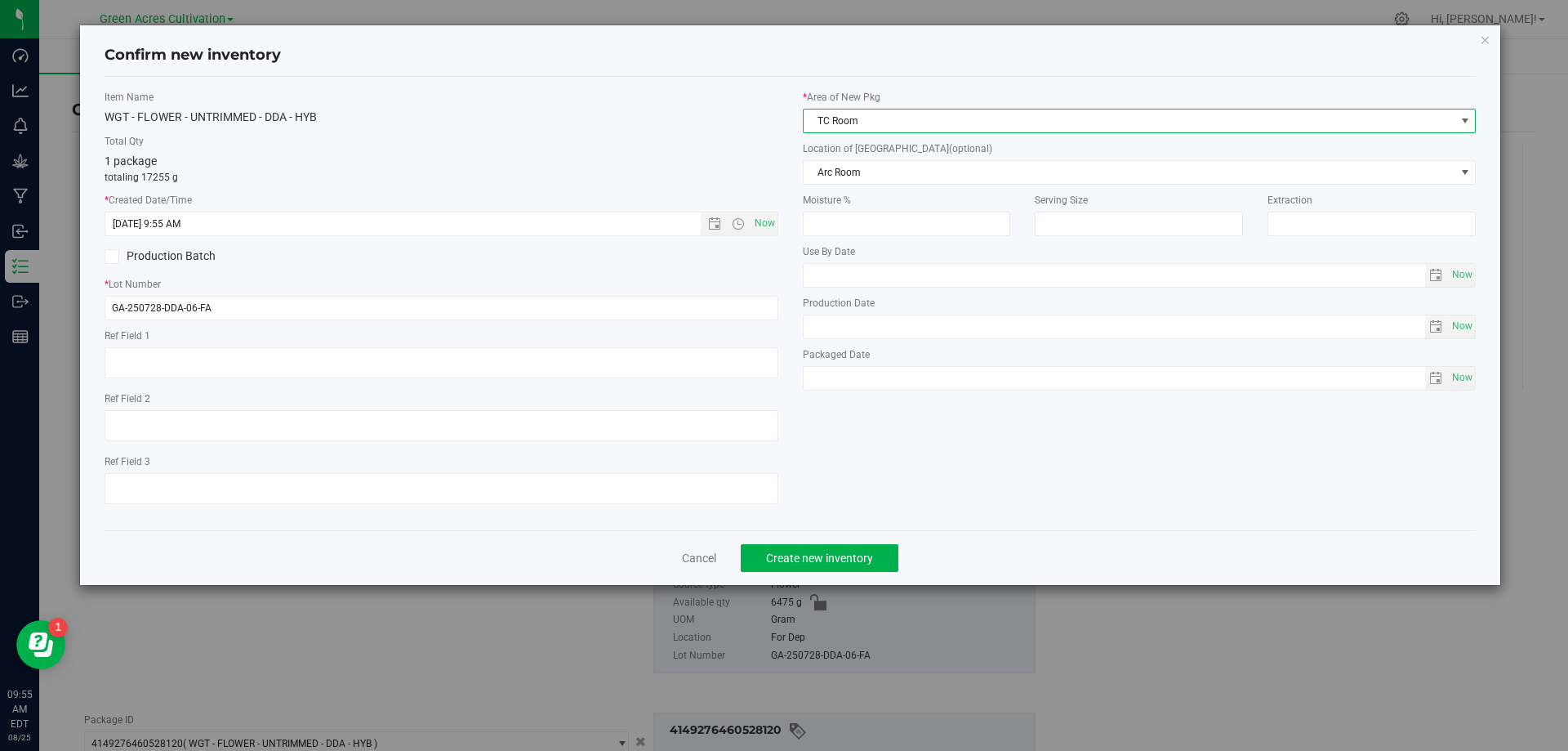
click at [966, 128] on span "TC Room" at bounding box center [1129, 121] width 651 height 23
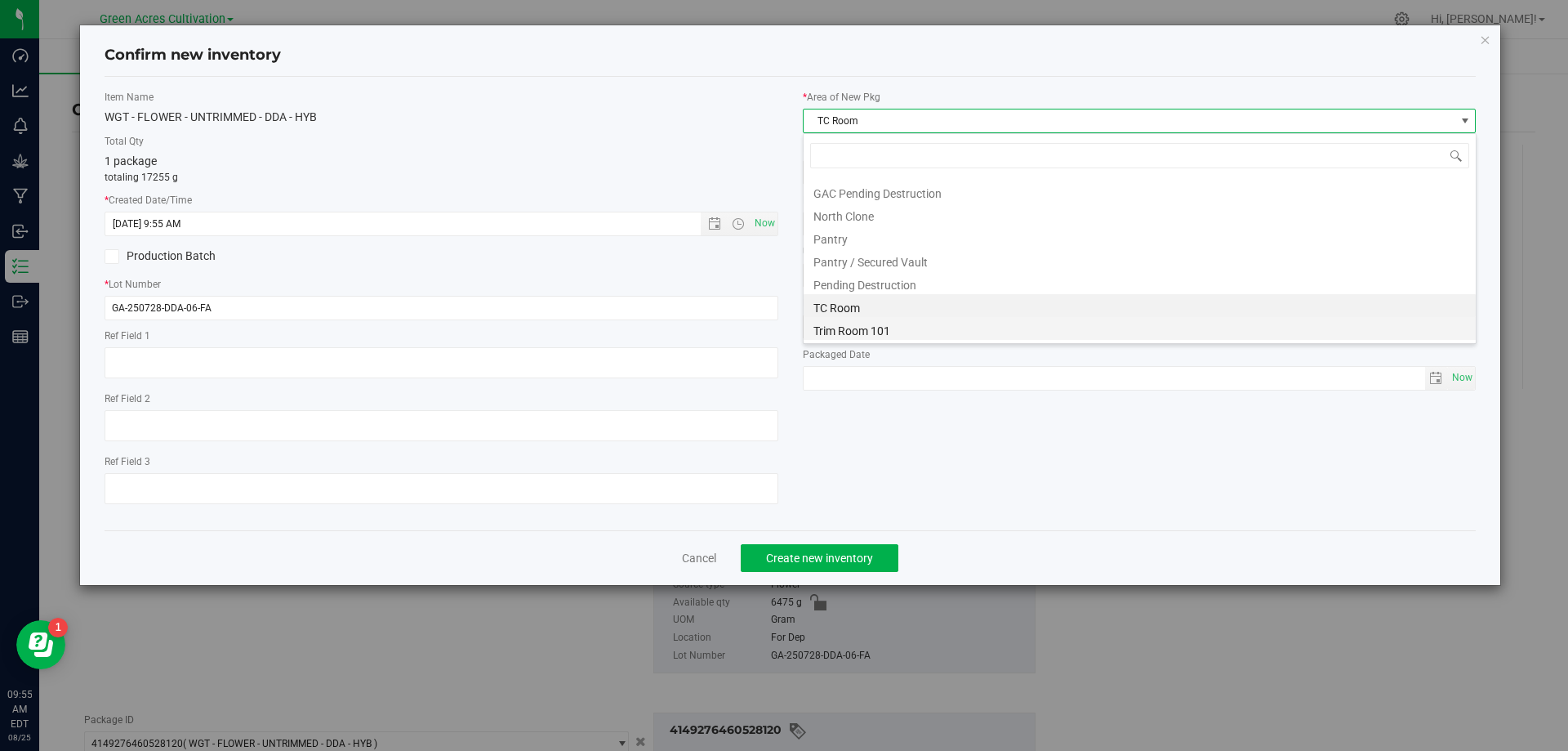
click at [870, 335] on li "Trim Room 101" at bounding box center [1140, 328] width 672 height 23
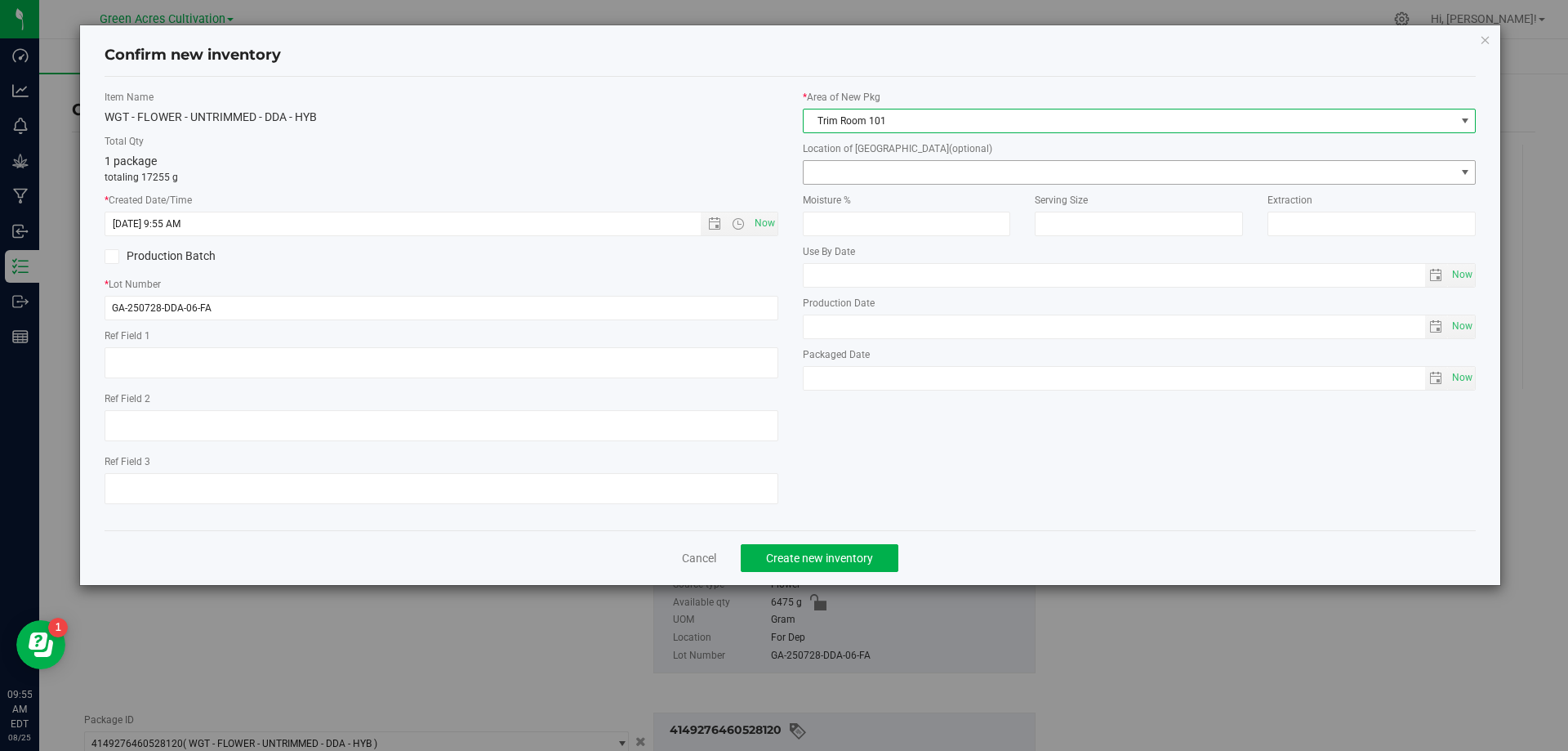
click at [893, 169] on span at bounding box center [1129, 172] width 651 height 23
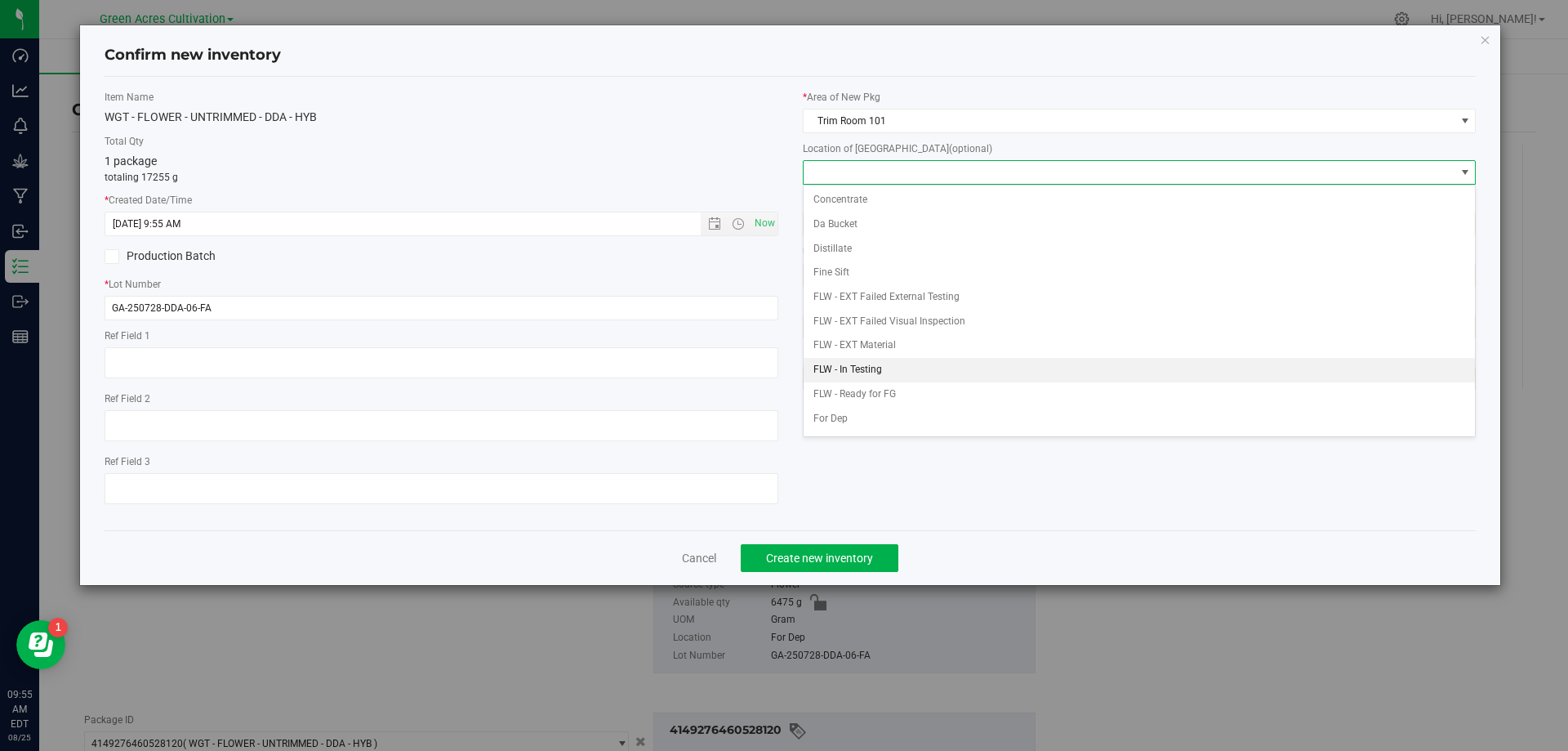
click at [875, 379] on li "FLW - In Testing" at bounding box center [1140, 370] width 672 height 25
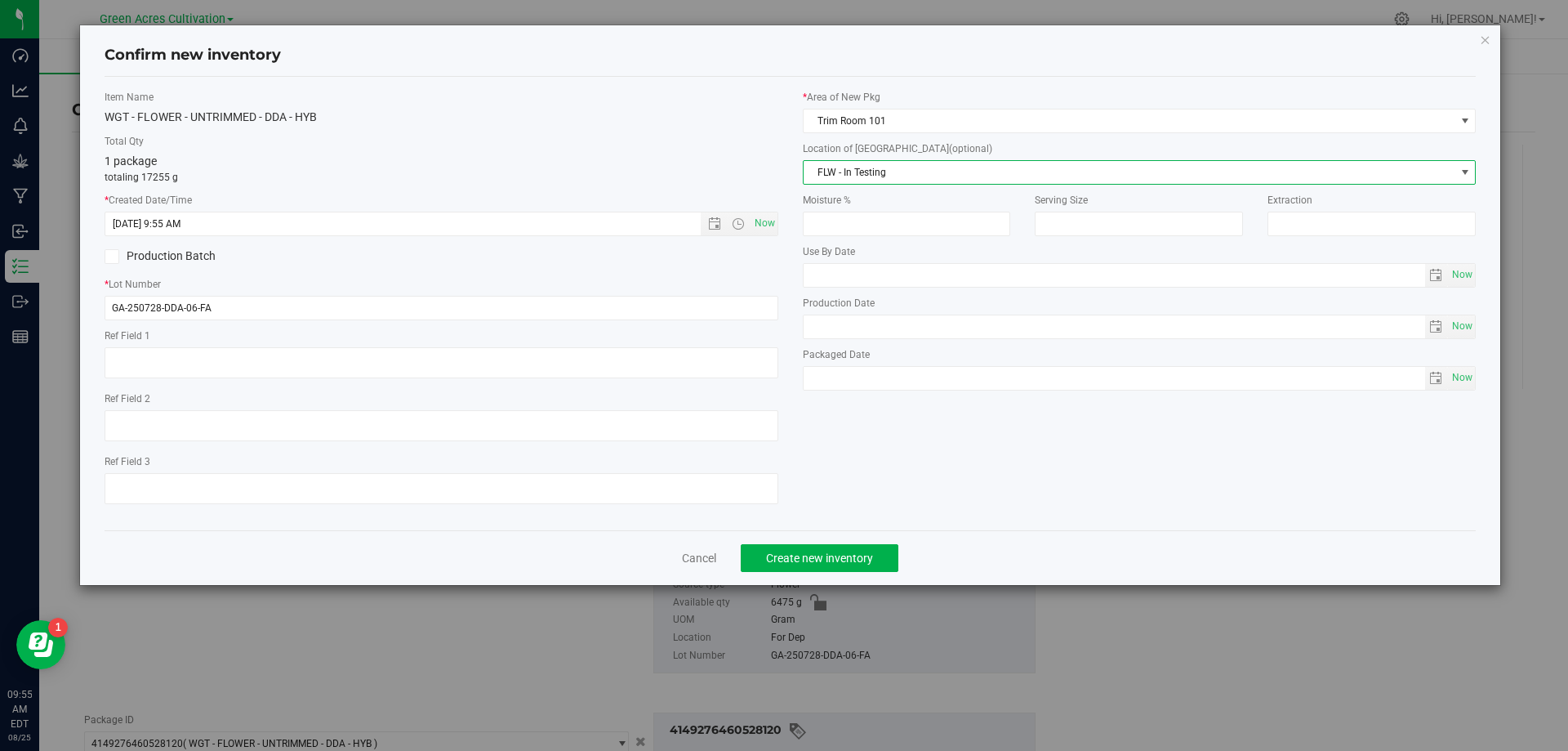
click at [858, 523] on div "Item Name WGT - FLOWER - UNTRIMMED - DDA - HYB Total Qty 1 package totaling 172…" at bounding box center [790, 304] width 1372 height 453
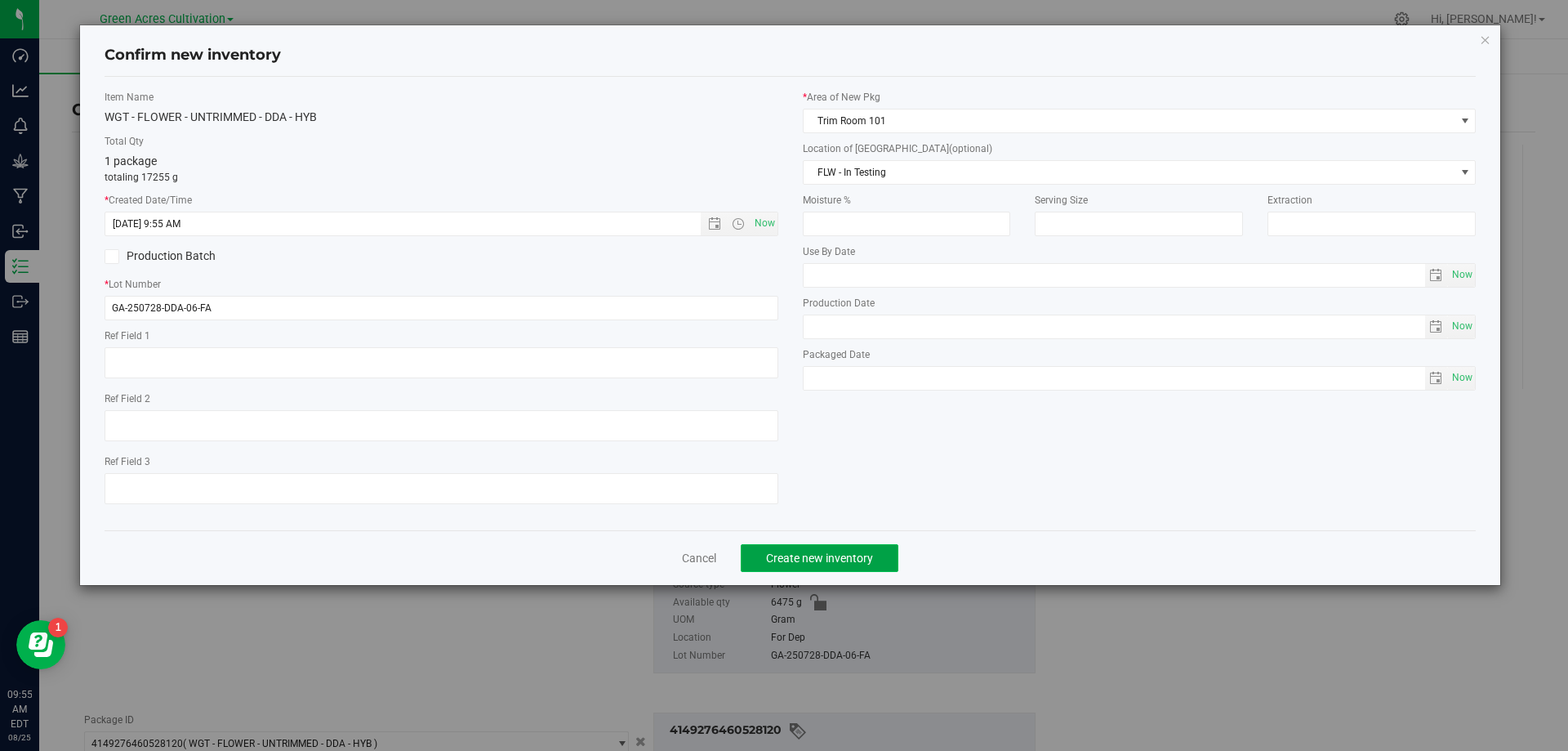
click at [846, 560] on span "Create new inventory" at bounding box center [819, 558] width 107 height 13
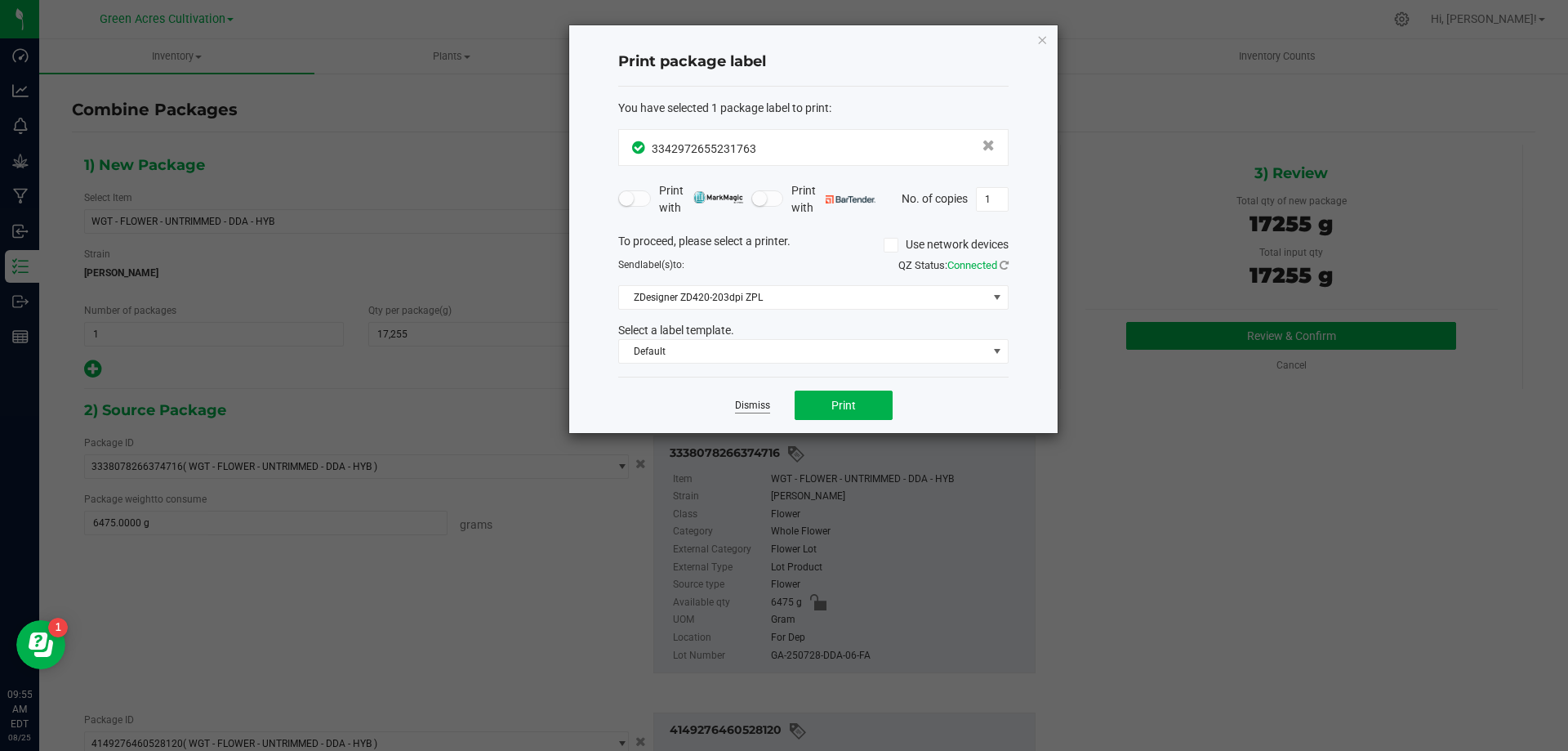
click at [750, 402] on link "Dismiss" at bounding box center [752, 405] width 35 height 14
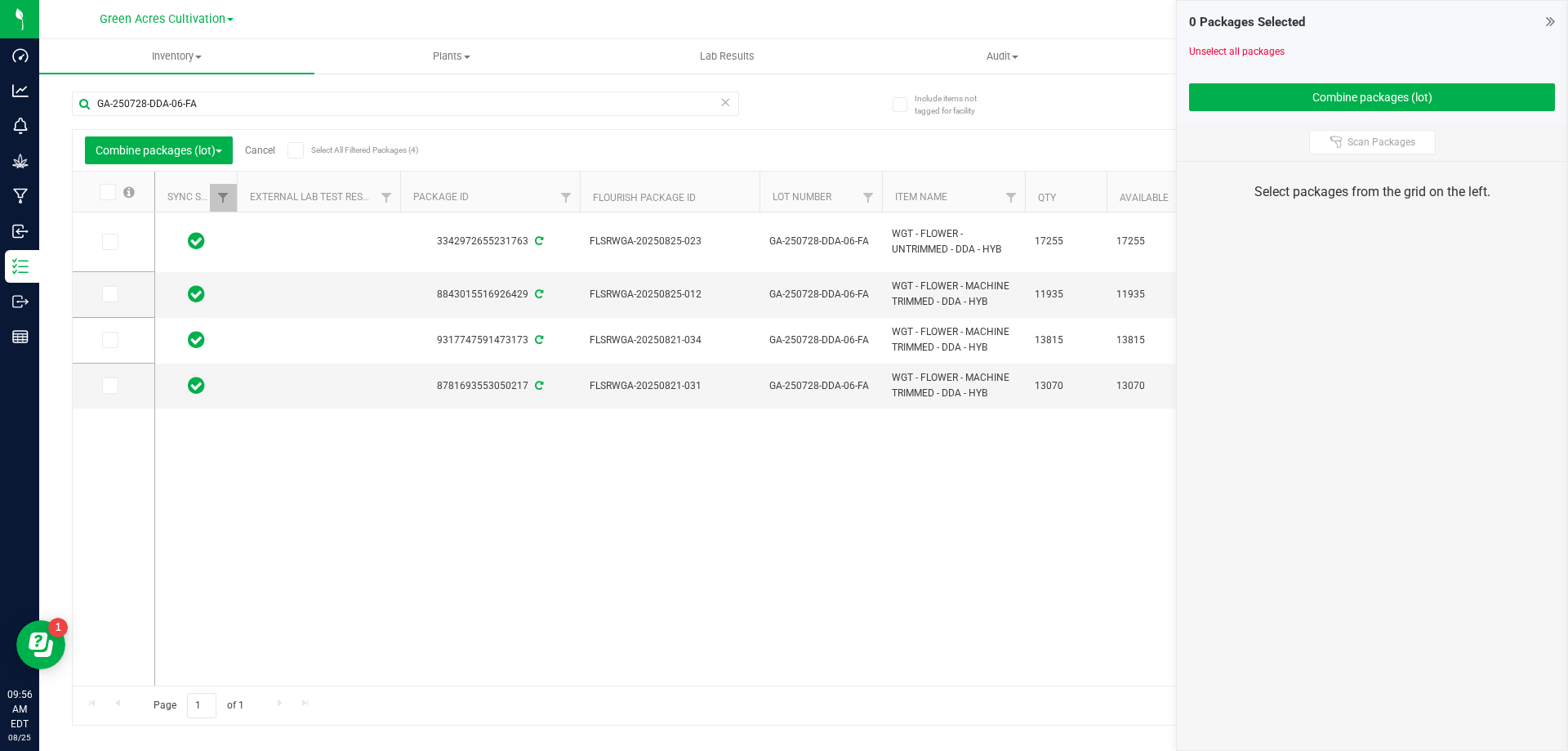
click at [274, 155] on link "Cancel" at bounding box center [260, 150] width 30 height 11
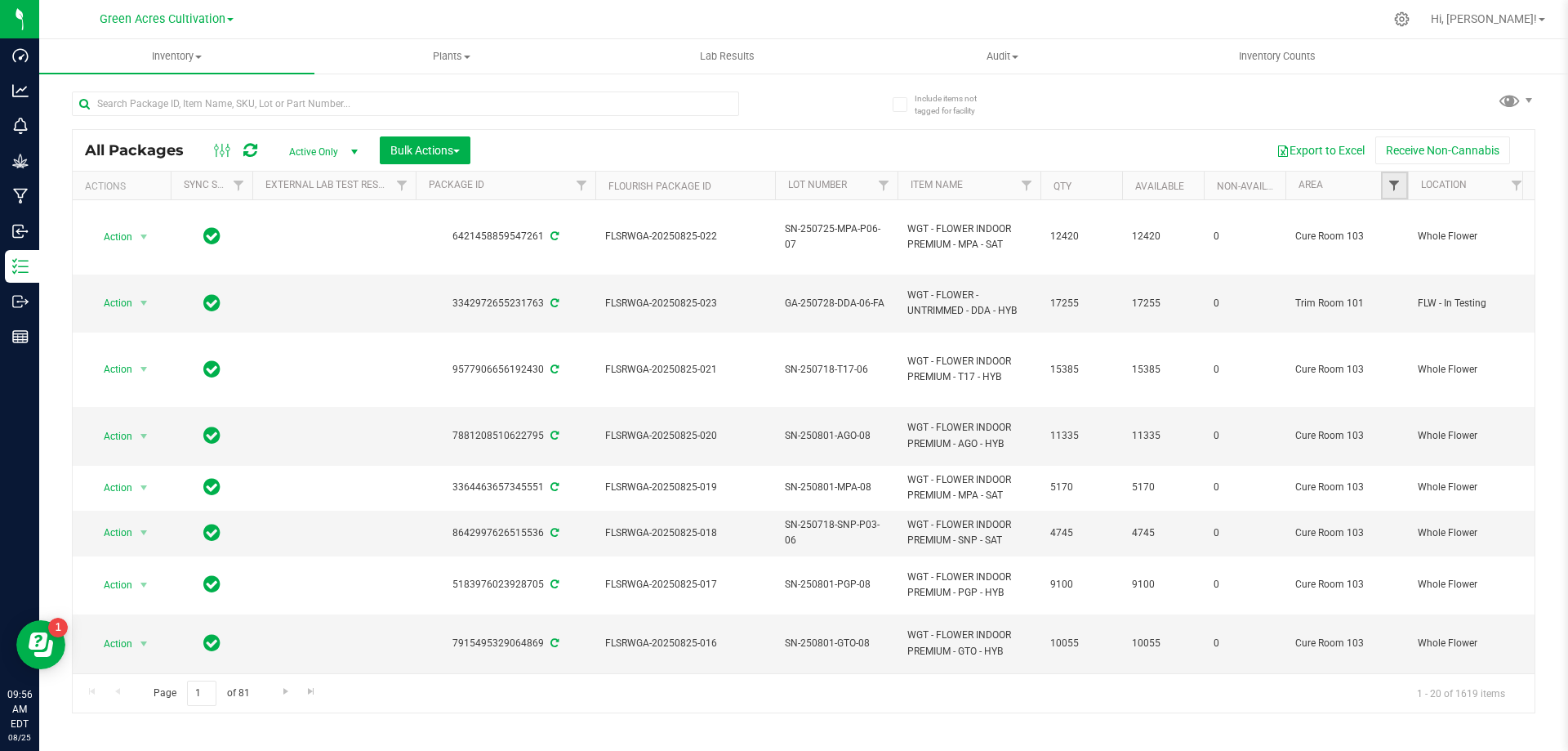
click at [1391, 192] on span "Filter" at bounding box center [1394, 185] width 13 height 13
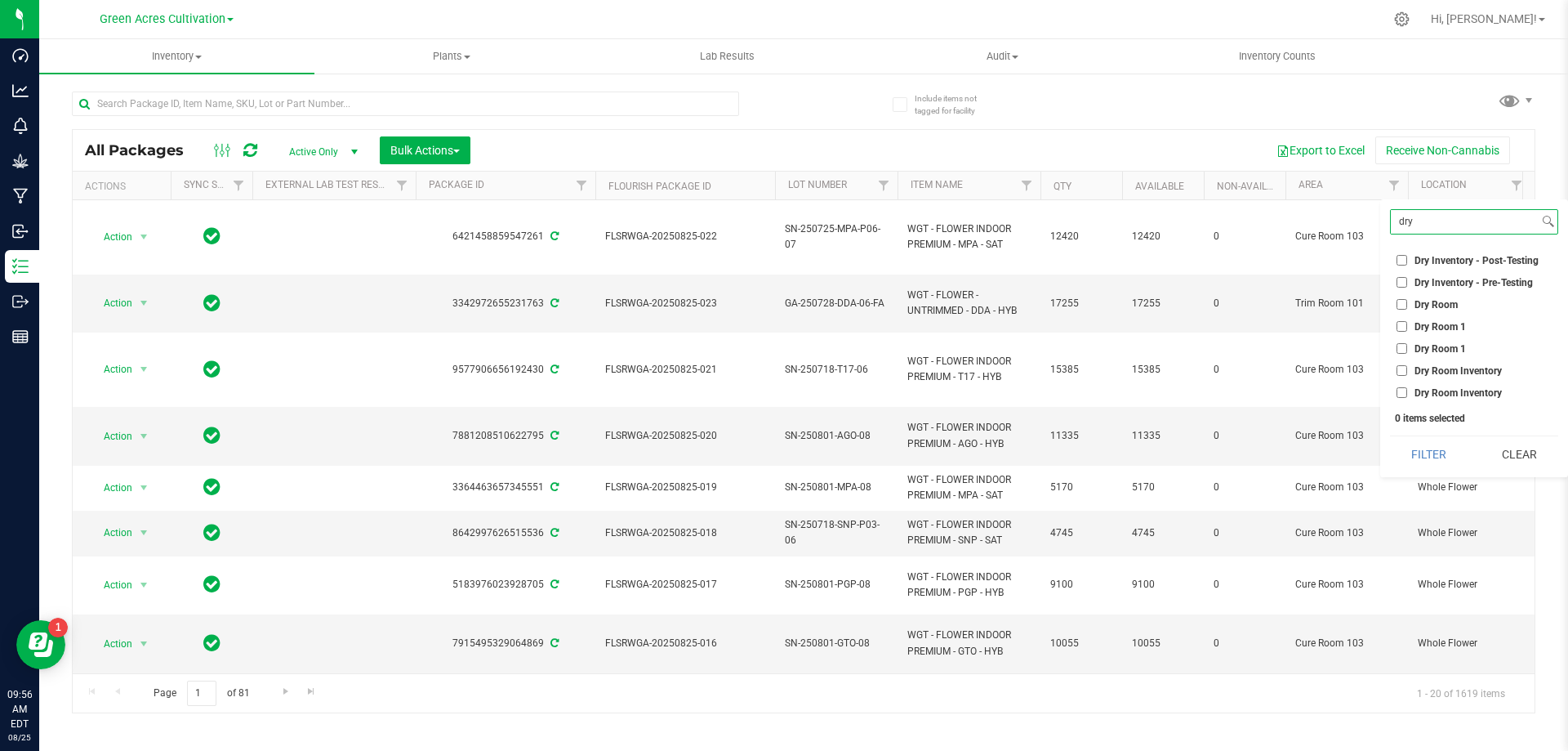
type input "dry"
click at [1418, 302] on span "Dry Room" at bounding box center [1436, 305] width 44 height 9
click at [1407, 302] on input "Dry Room" at bounding box center [1402, 305] width 10 height 10
checkbox input "true"
click at [1428, 464] on button "Filter" at bounding box center [1429, 454] width 79 height 36
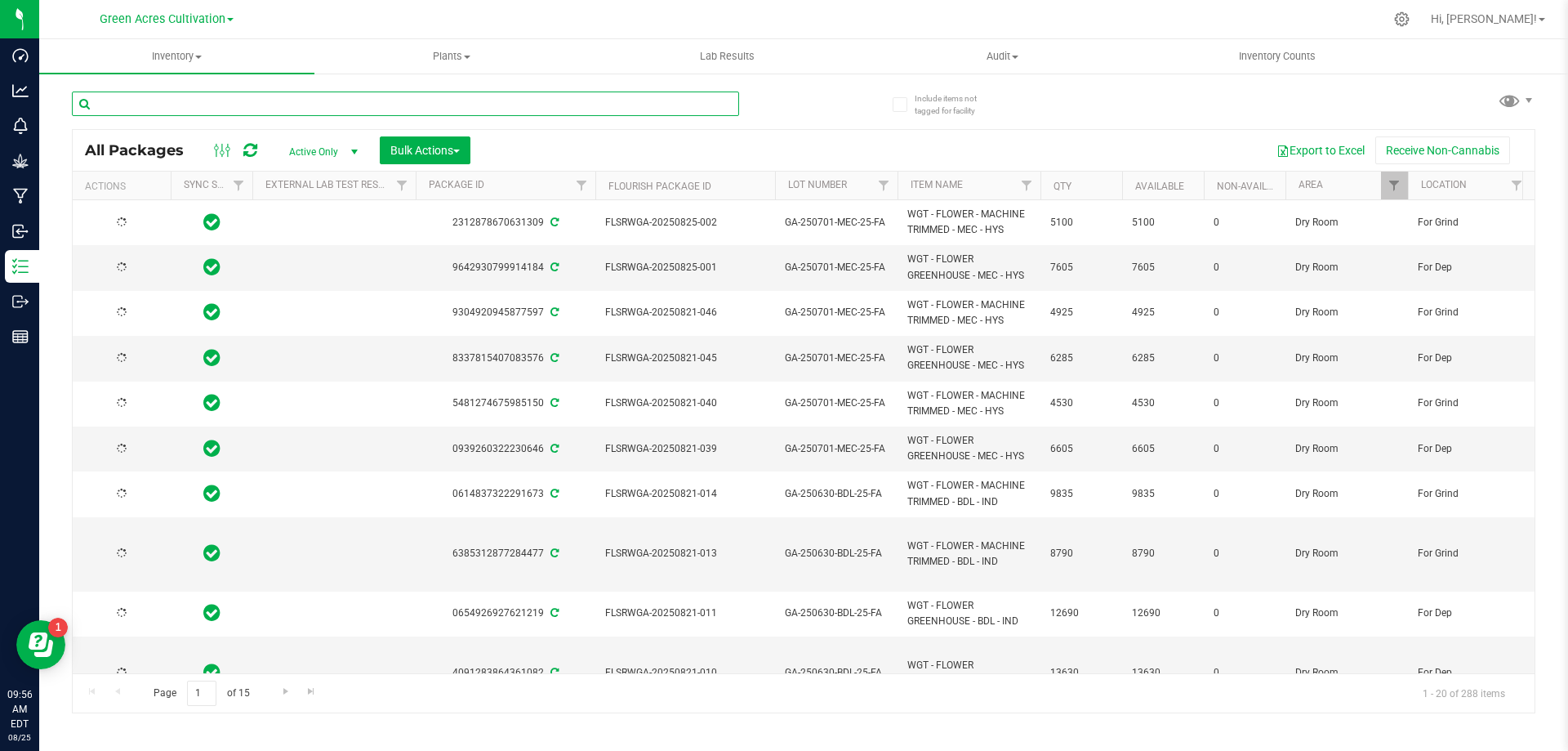
click at [583, 103] on input "text" at bounding box center [405, 103] width 668 height 25
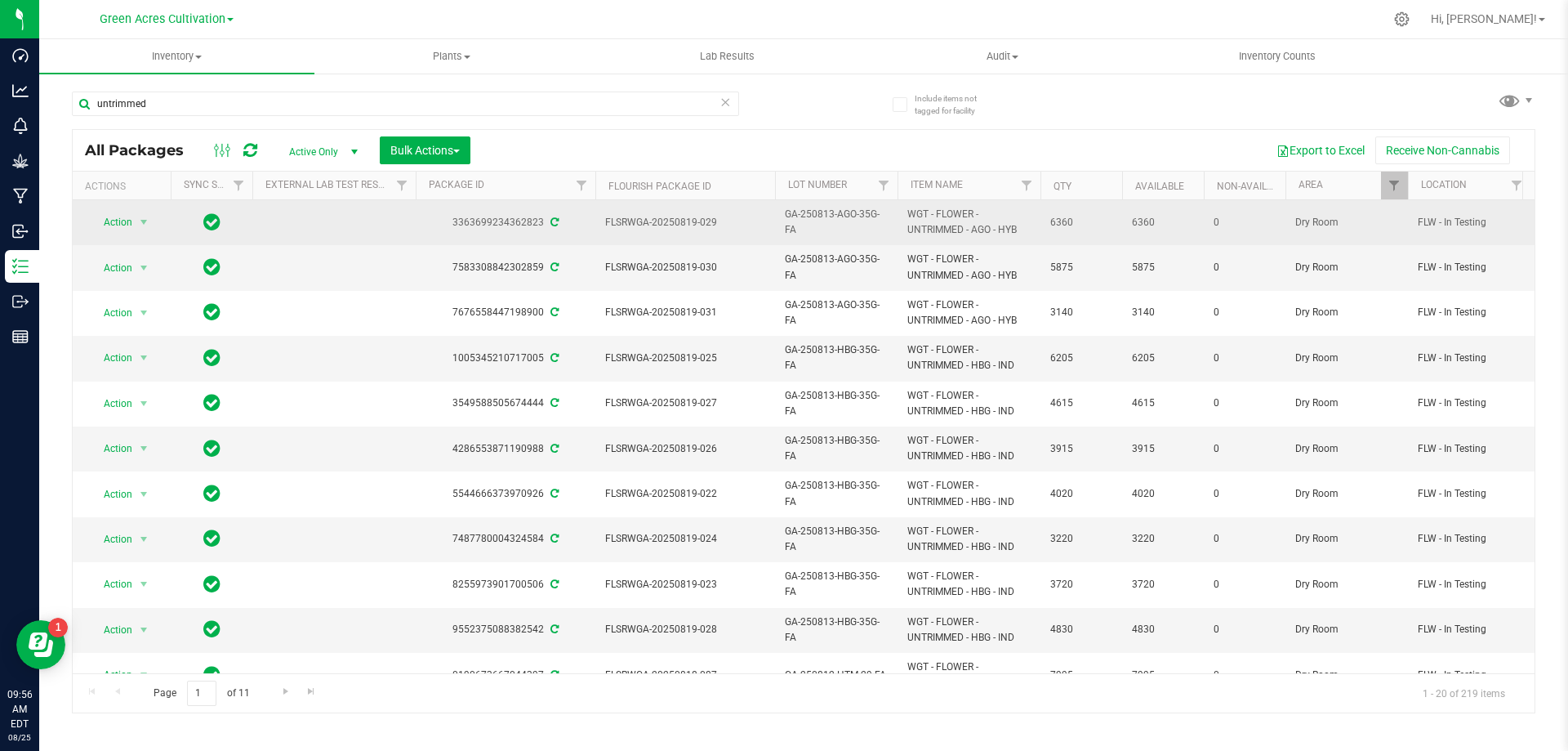
click at [875, 235] on span "GA-250813-AGO-35G-FA" at bounding box center [836, 222] width 103 height 31
click at [864, 145] on div "Export to Excel Receive Non-Cannabis" at bounding box center [1003, 151] width 1040 height 27
click at [861, 180] on th "Lot Number" at bounding box center [836, 186] width 122 height 28
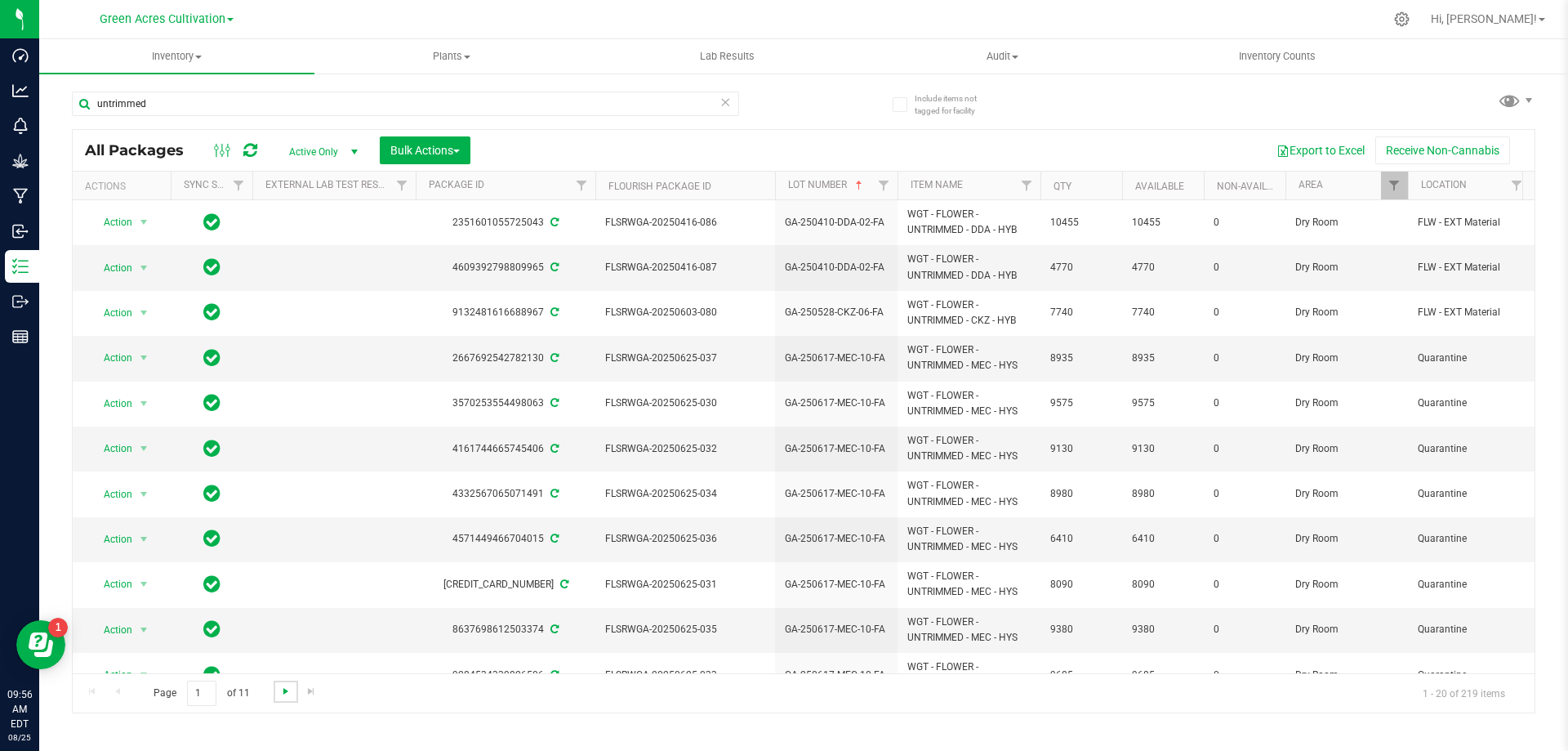
click at [288, 696] on span "Go to the next page" at bounding box center [286, 691] width 13 height 13
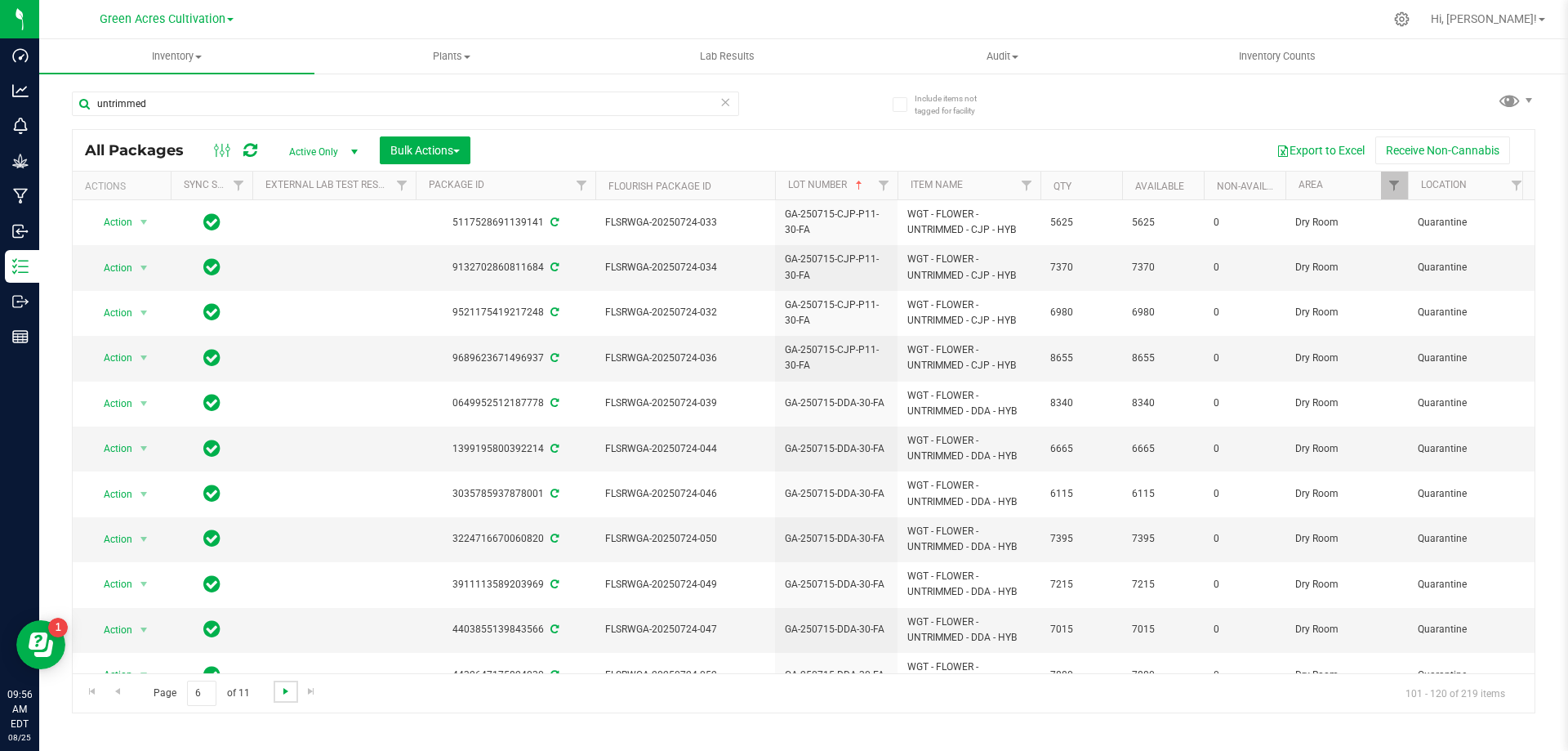
click at [288, 696] on span "Go to the next page" at bounding box center [286, 691] width 13 height 13
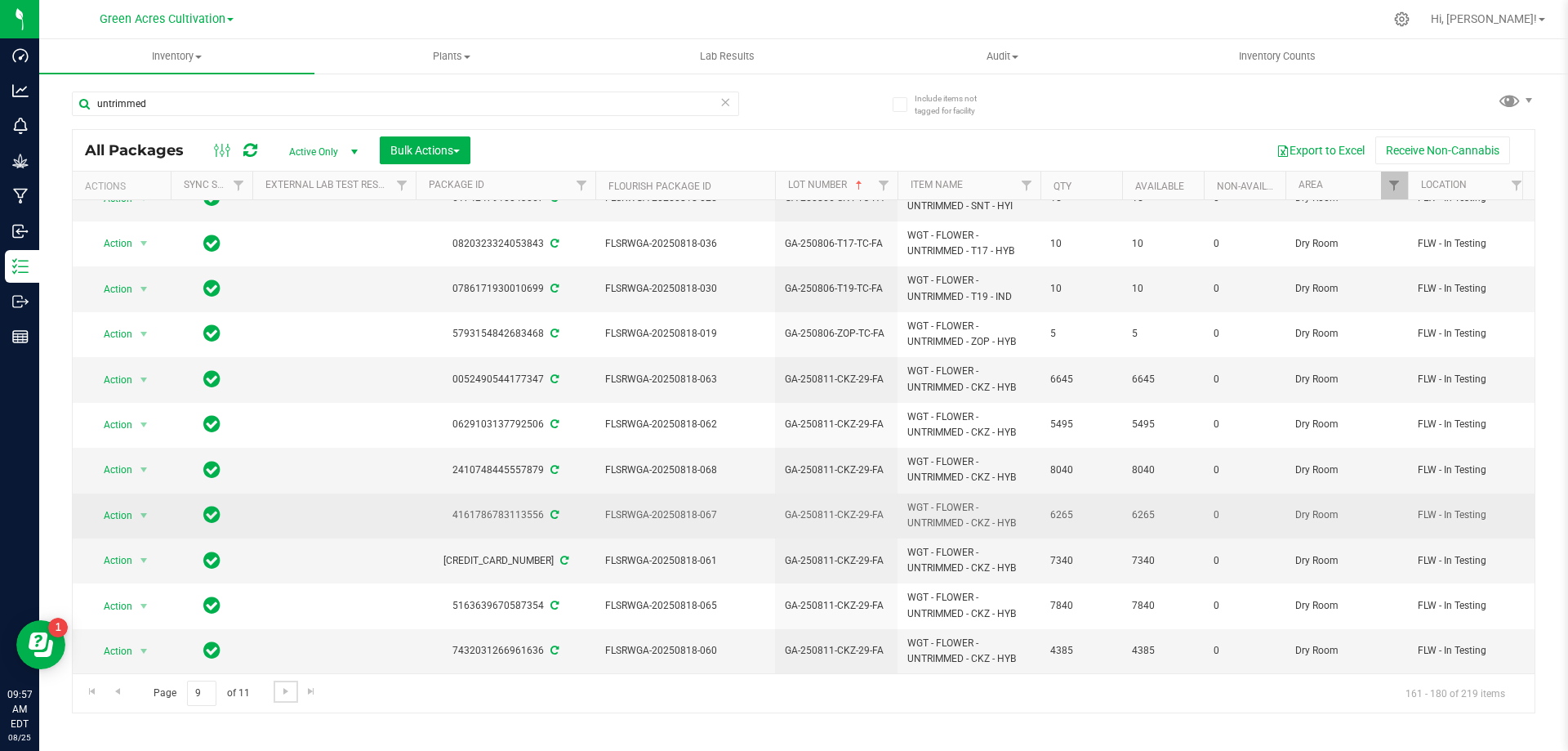
scroll to position [444, 0]
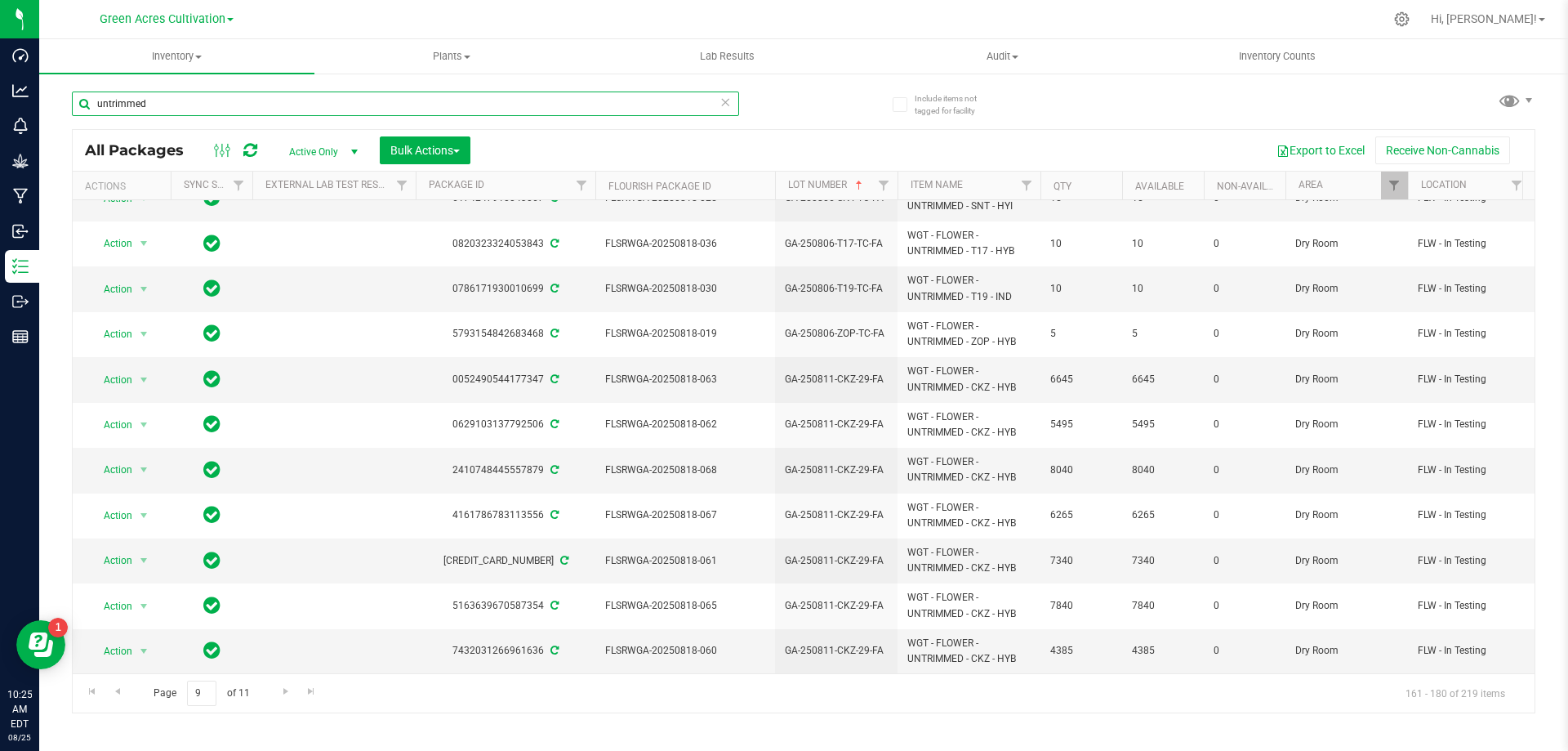
click at [489, 95] on input "untrimmed" at bounding box center [405, 103] width 668 height 25
paste input "FLSRWGA-20250825-023"
type input "FLSRWGA-20250825-023"
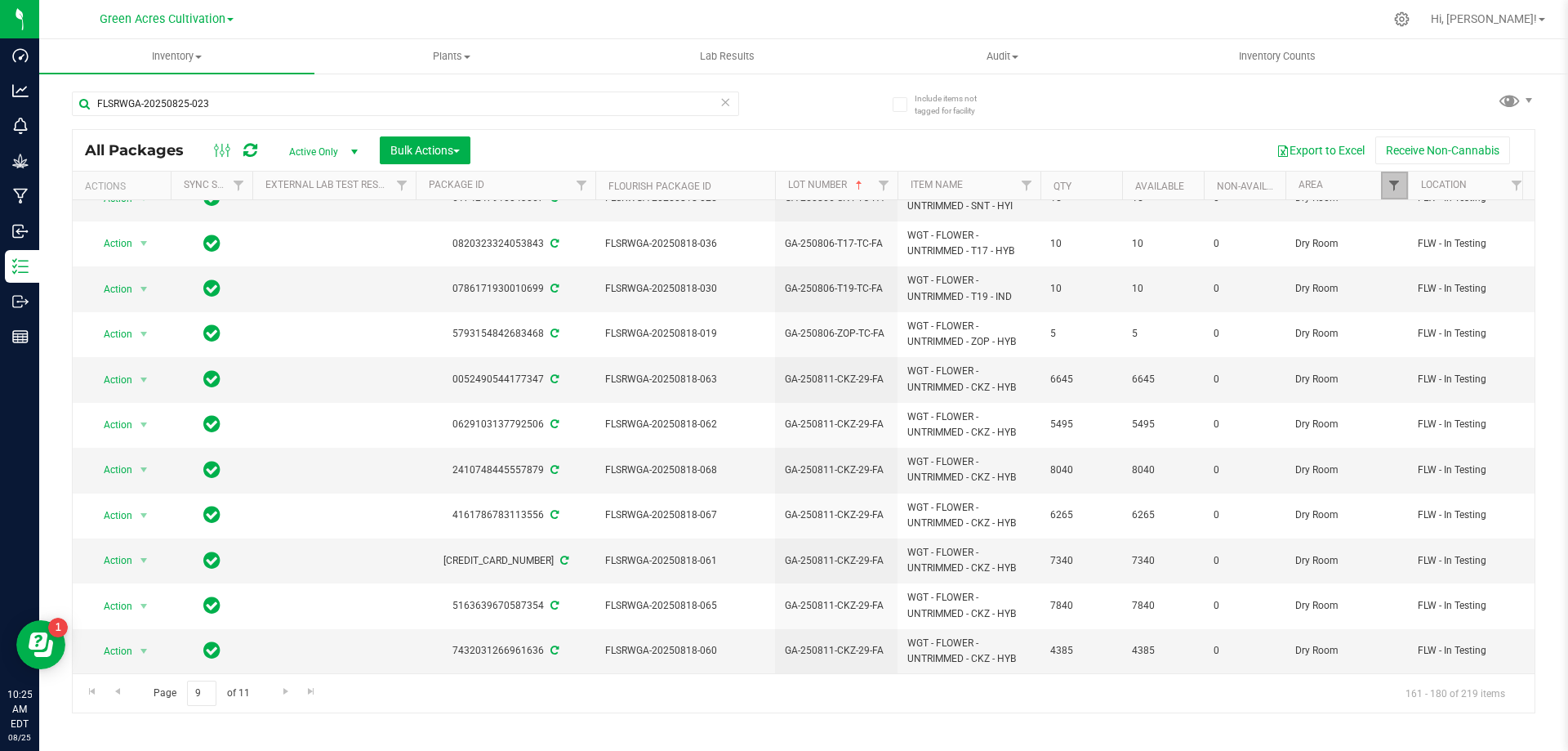
click at [1397, 190] on span "Filter" at bounding box center [1394, 185] width 13 height 13
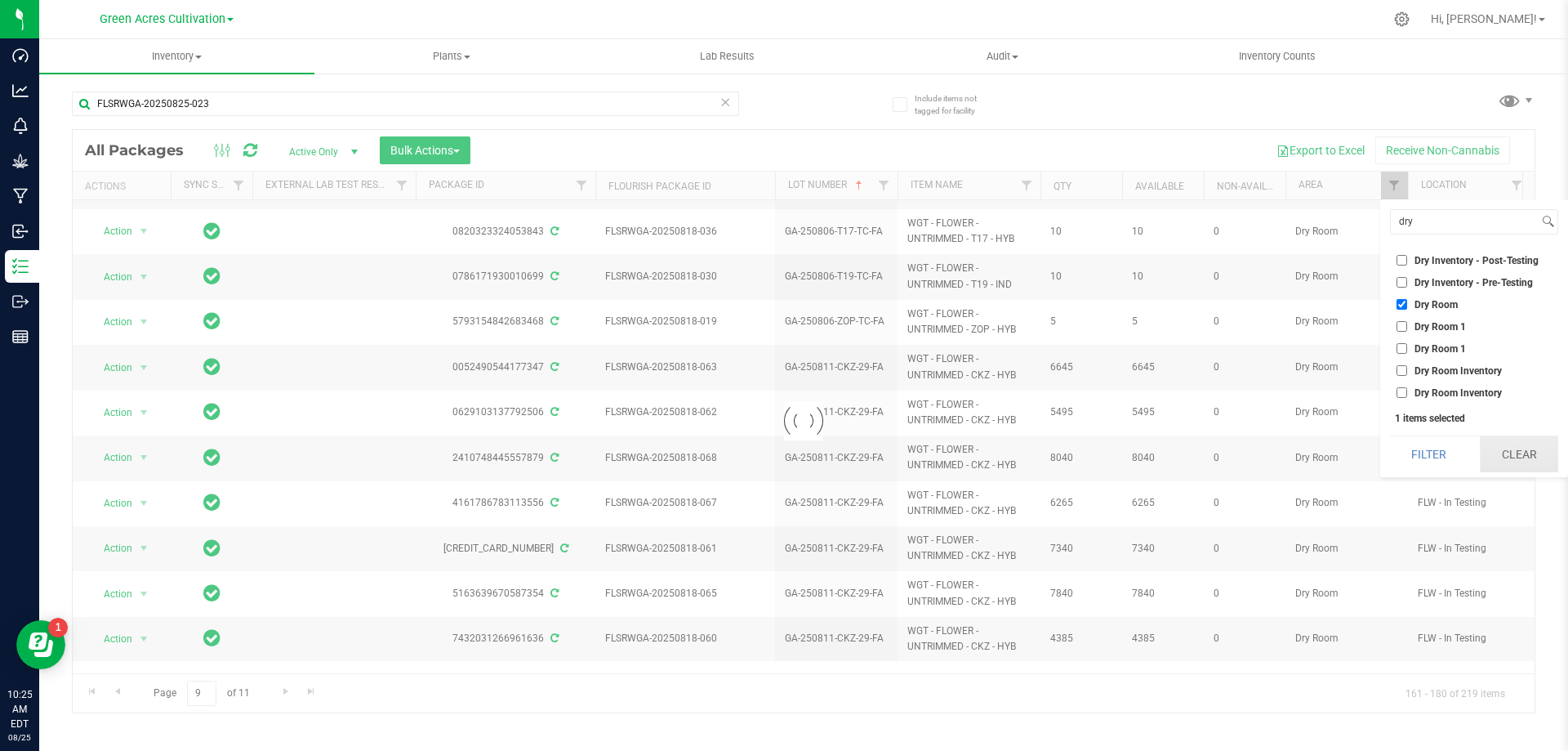
click at [1499, 447] on button "Clear" at bounding box center [1519, 454] width 79 height 36
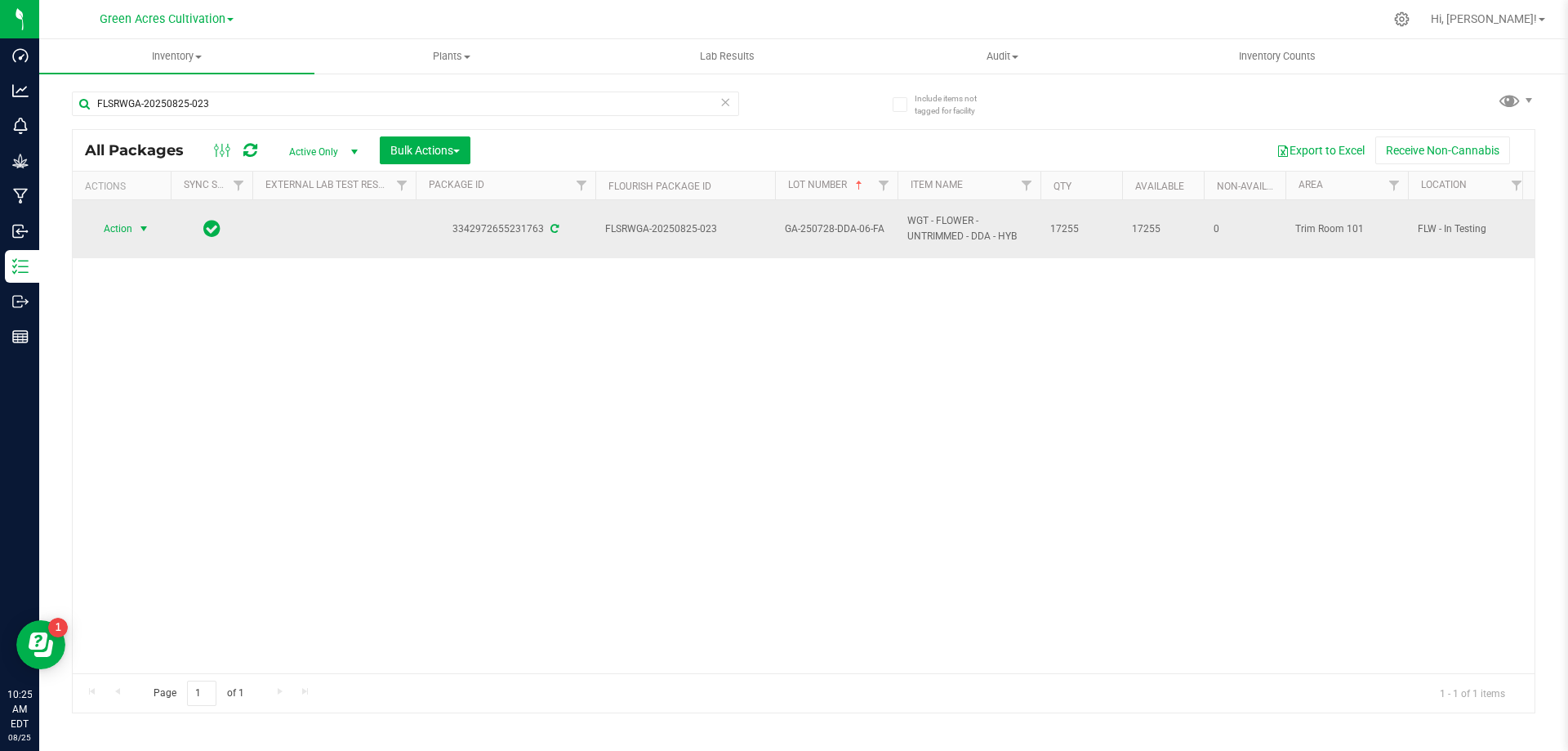
click at [139, 224] on span "select" at bounding box center [143, 228] width 13 height 13
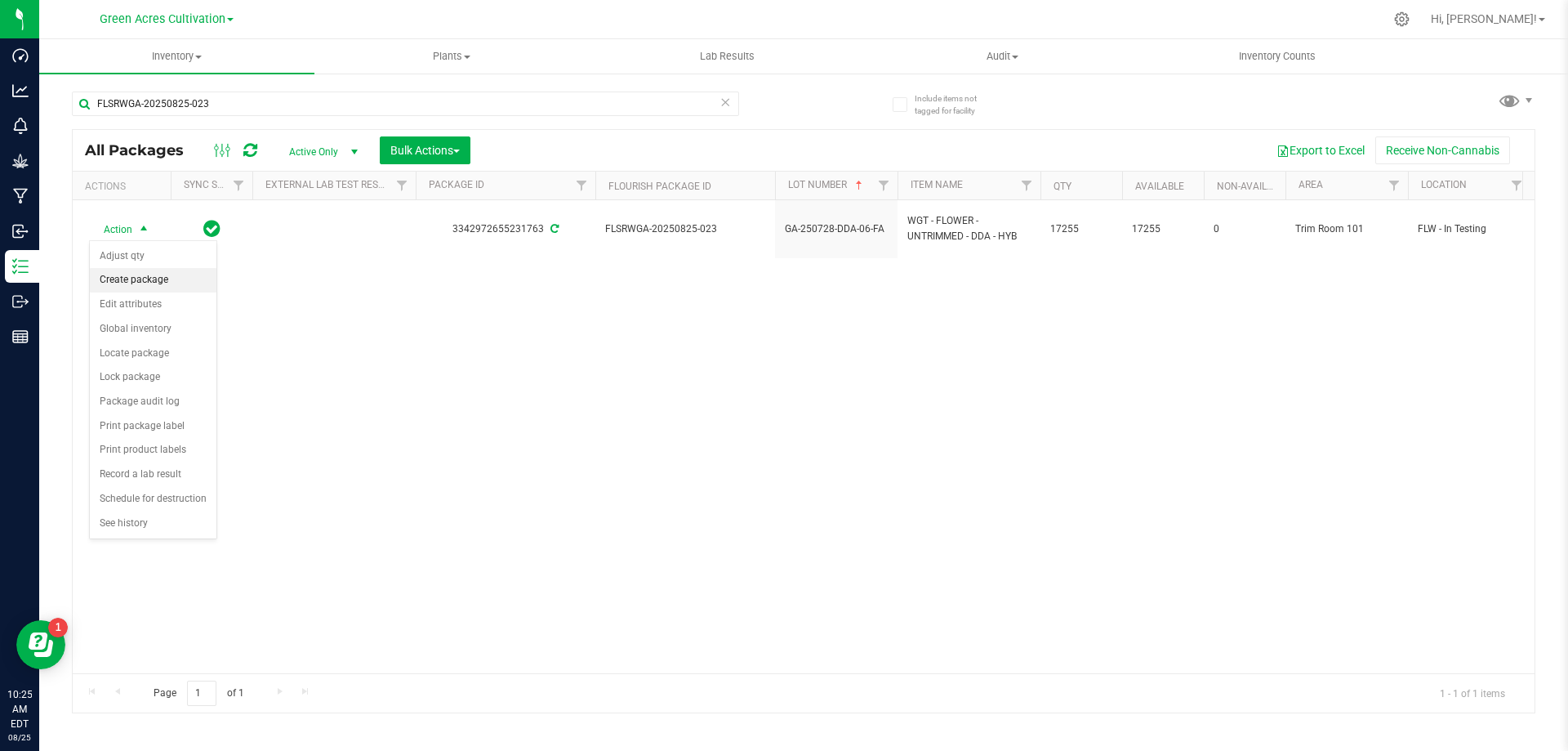
click at [153, 281] on li "Create package" at bounding box center [153, 280] width 127 height 25
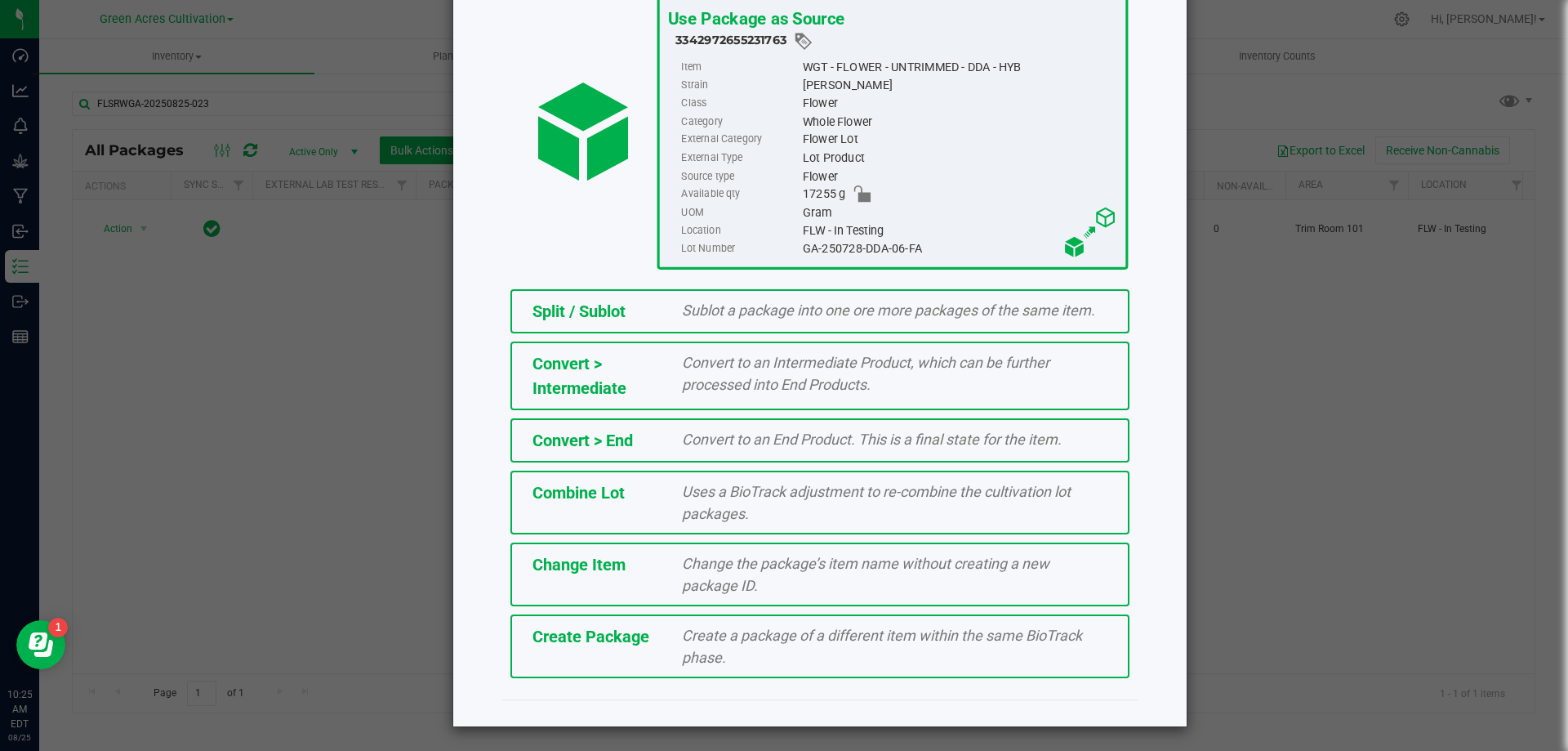
scroll to position [118, 0]
click at [859, 631] on span "Create a package of a different item within the same BioTrack phase." at bounding box center [882, 646] width 400 height 39
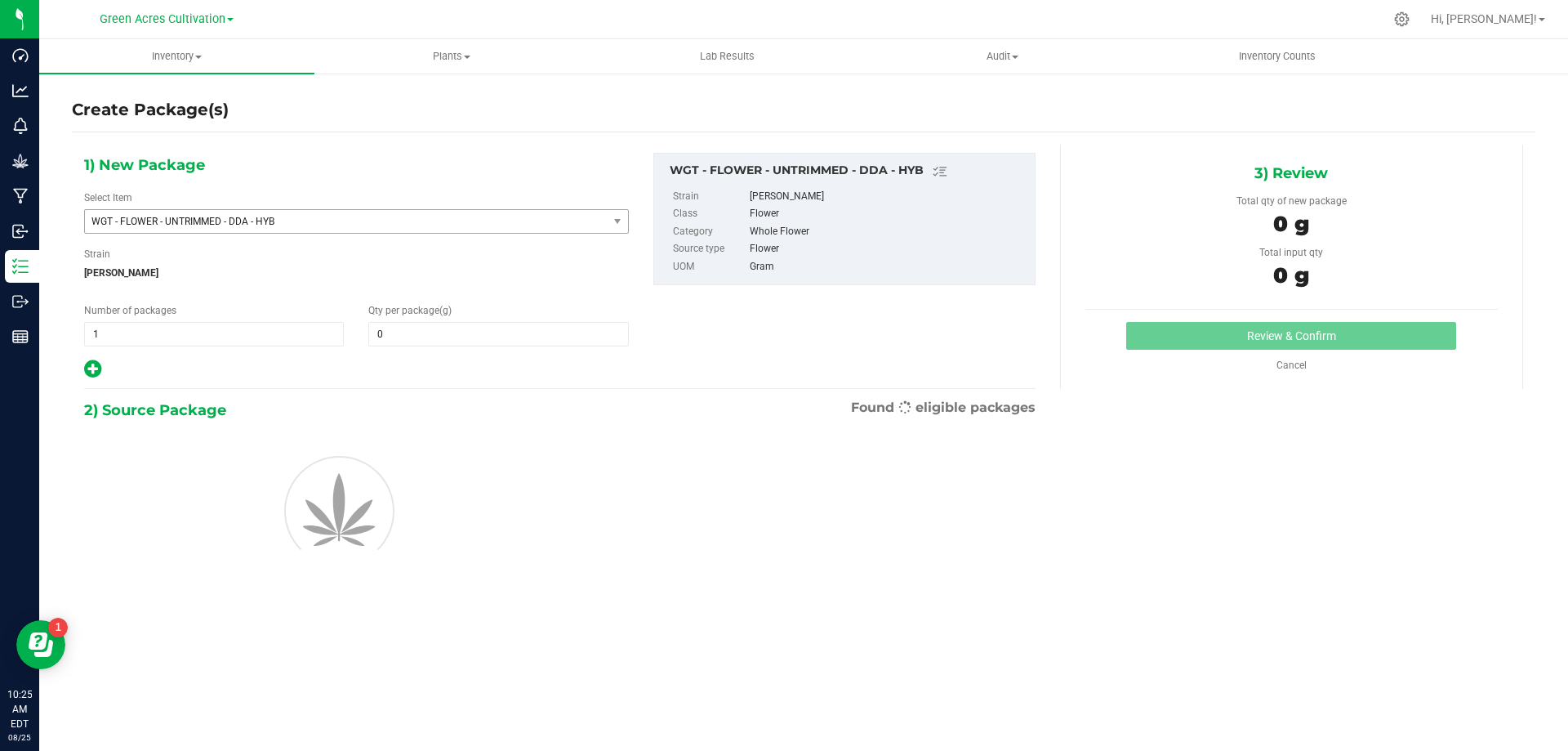
click at [448, 219] on span "WGT - FLOWER - UNTRIMMED - DDA - HYB" at bounding box center [336, 221] width 489 height 11
type input "0.0000"
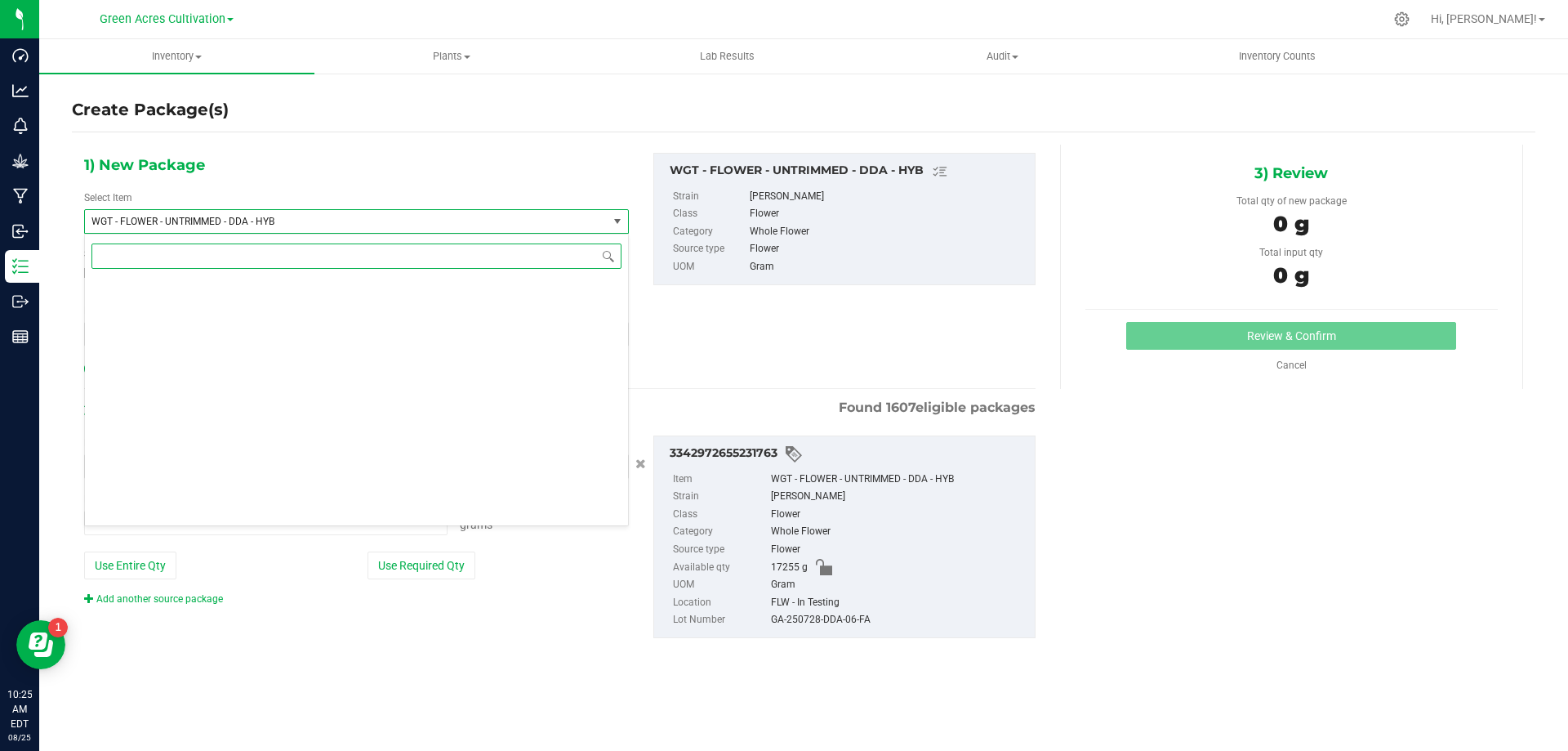
type input "0.0000 g"
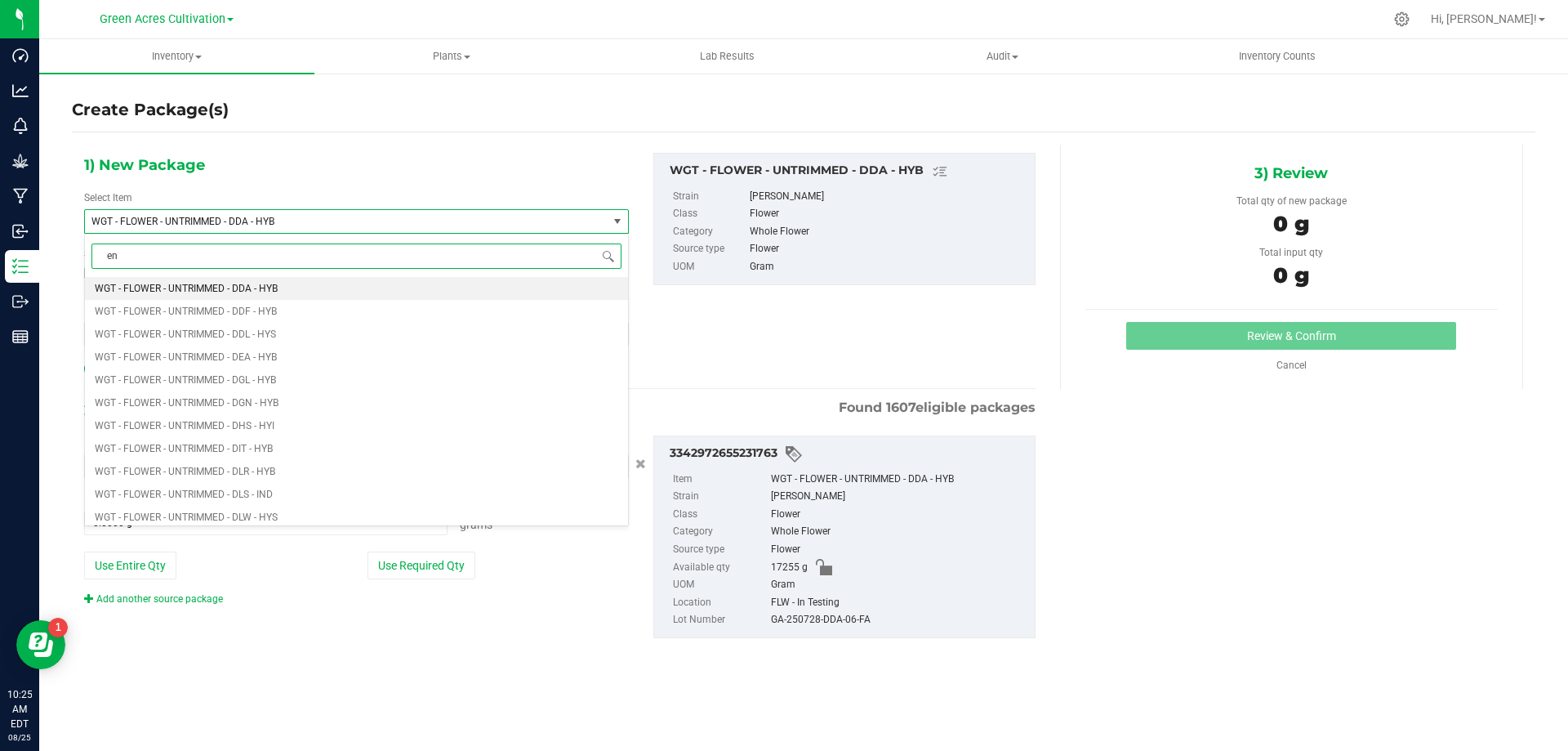
type input "e"
type input "machine trimmed - dda"
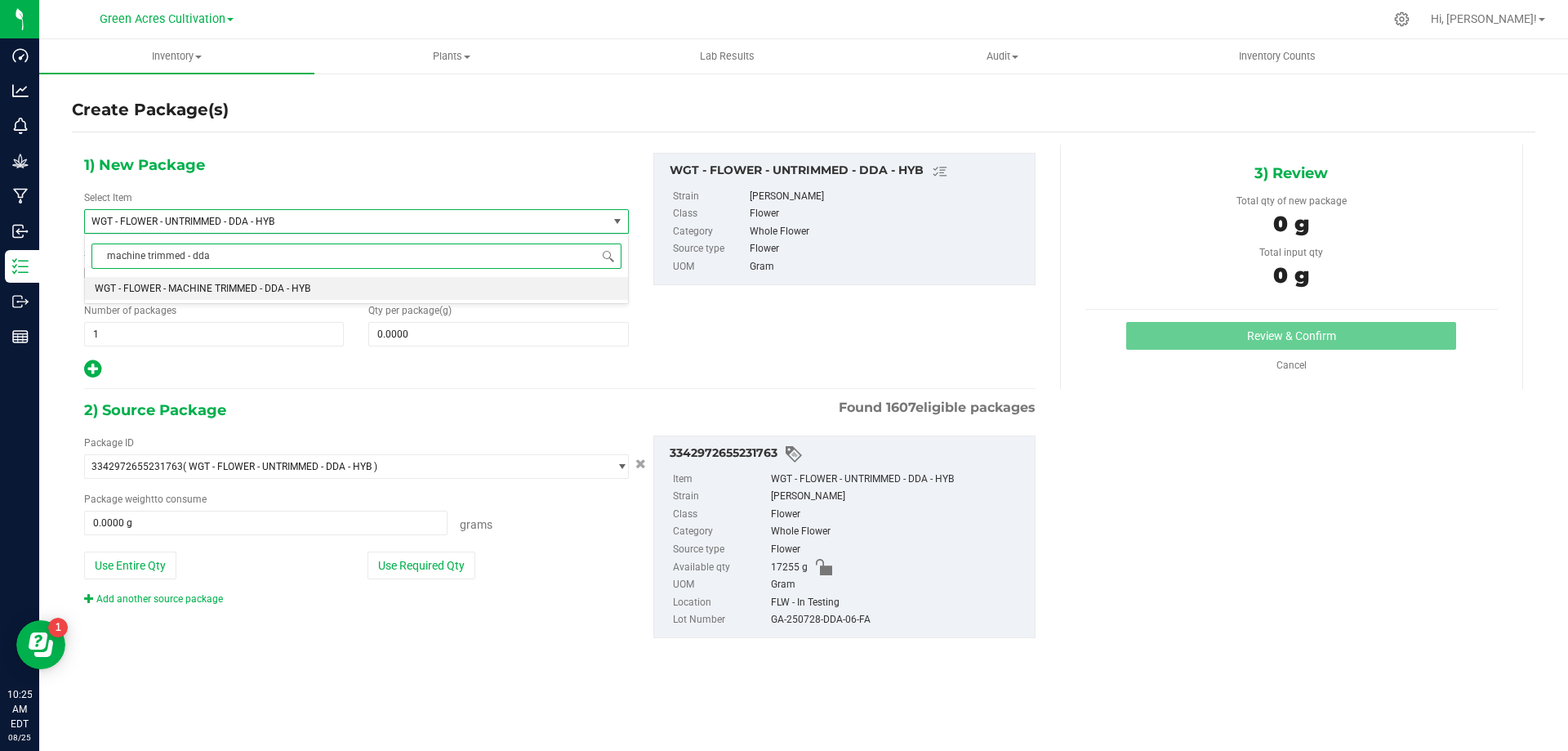
click at [534, 285] on li "WGT - FLOWER - MACHINE TRIMMED - DDA - HYB" at bounding box center [356, 288] width 543 height 23
type input "0.0000"
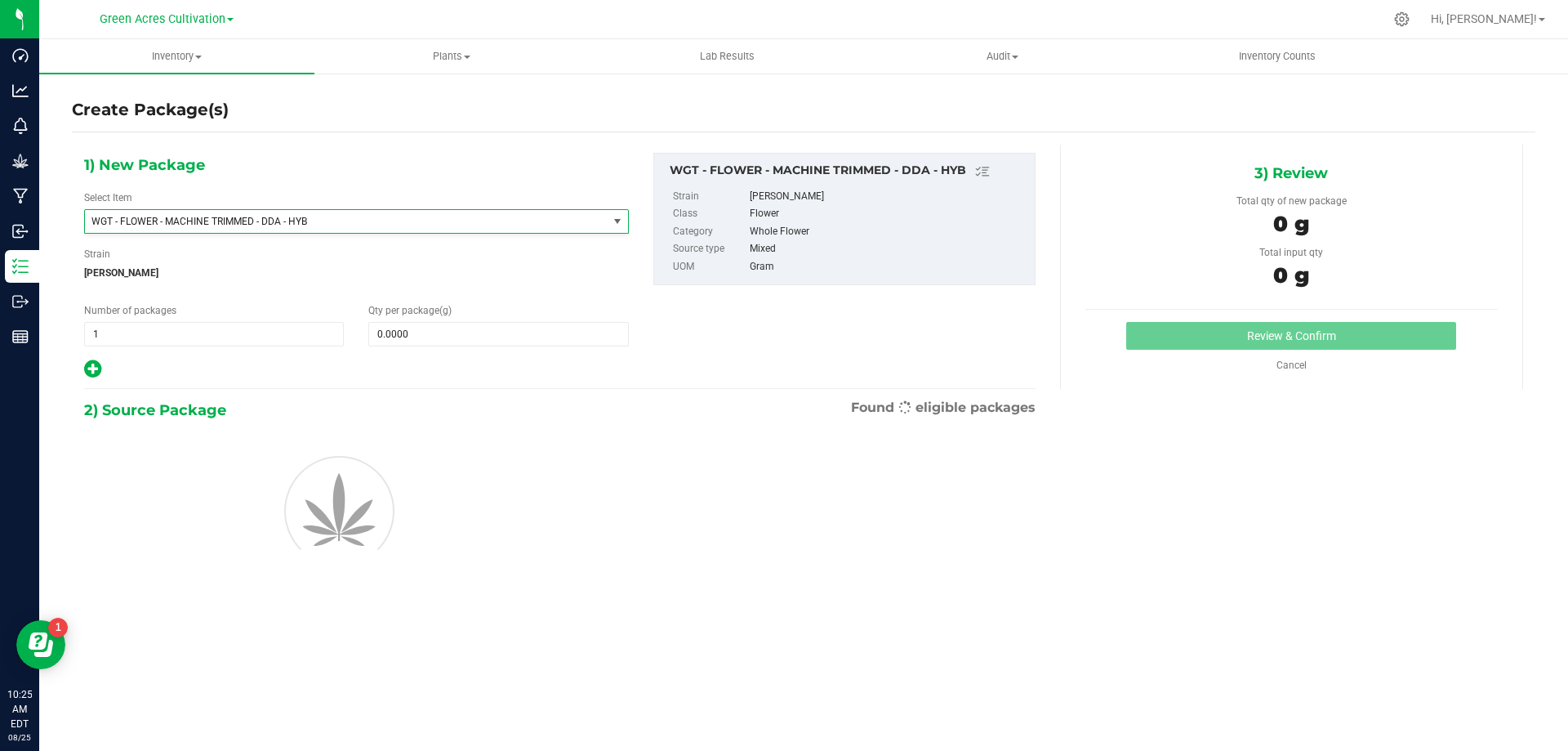
scroll to position [328954, 0]
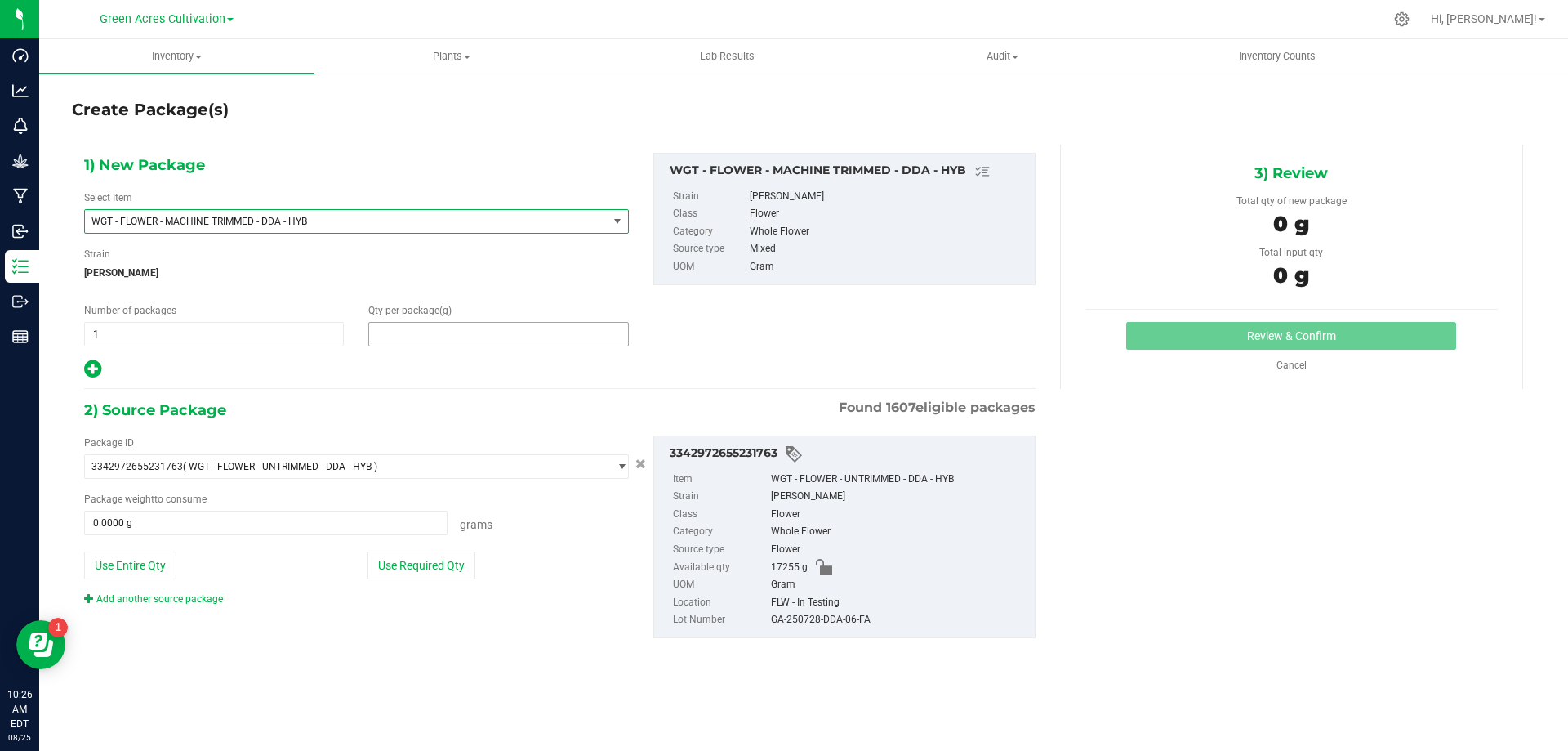
click at [482, 336] on span at bounding box center [498, 334] width 260 height 25
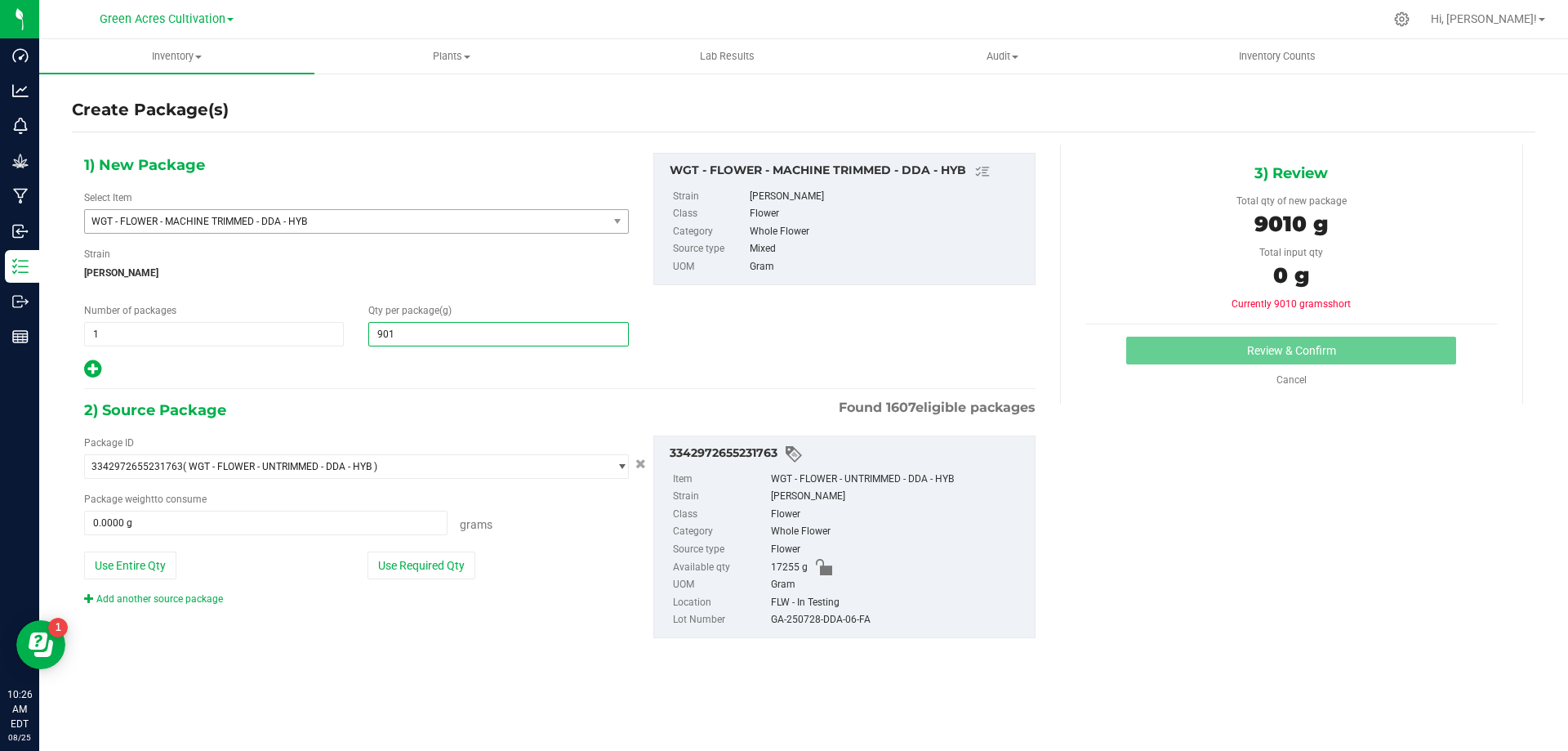
type input "9010"
type input "9,010.0000"
click at [419, 543] on div "Package ID 3342972655231763 ( WGT - FLOWER - UNTRIMMED - DDA - HYB ) 0004193013…" at bounding box center [357, 521] width 569 height 171
click at [427, 560] on button "Use Required Qty" at bounding box center [421, 565] width 108 height 27
type input "9010.0000 g"
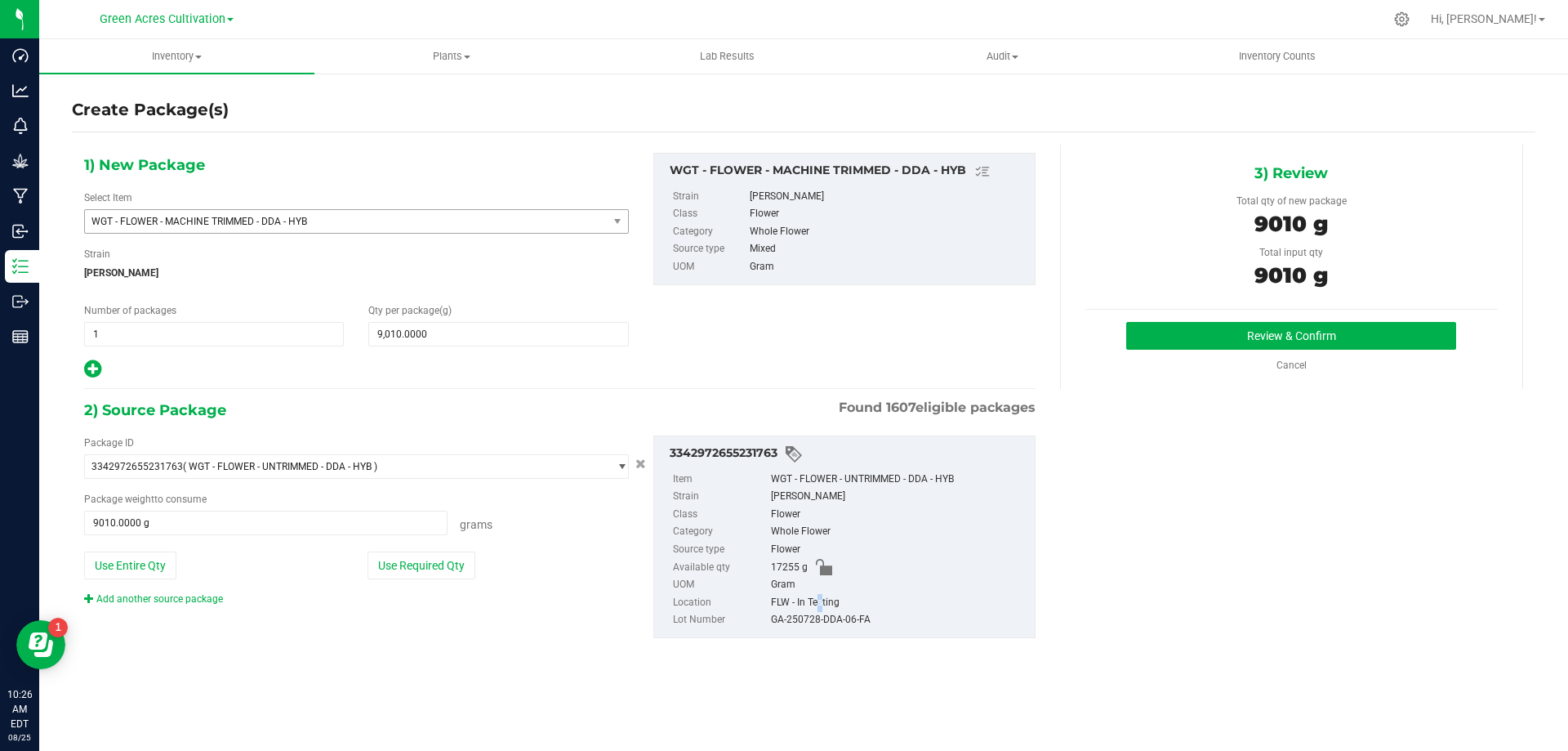
click at [816, 607] on div "FLW - In Testing" at bounding box center [899, 603] width 256 height 18
click at [814, 621] on div "GA-250728-DDA-06-FA" at bounding box center [899, 620] width 256 height 18
copy div "GA-250728-DDA-06-FA"
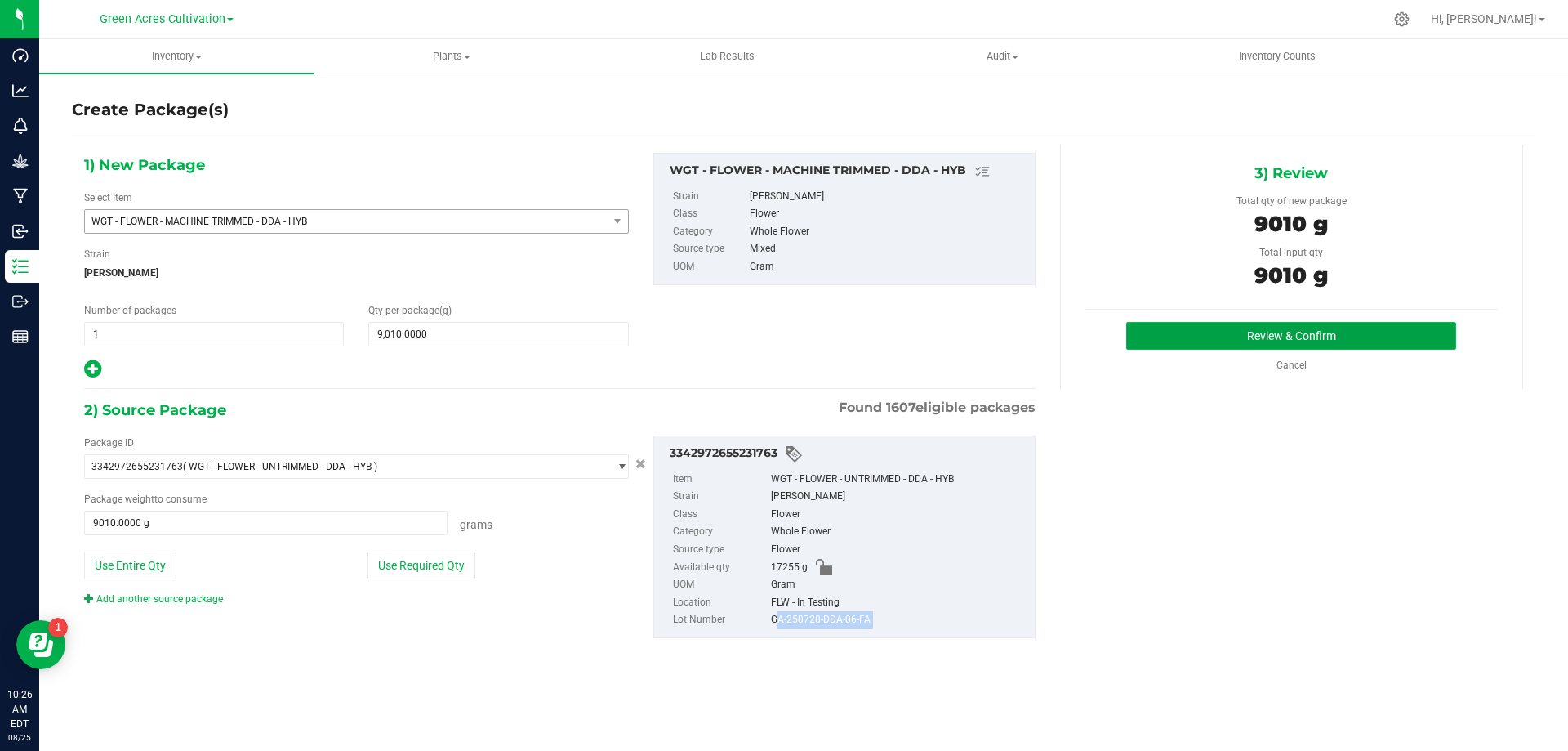
click at [1200, 339] on button "Review & Confirm" at bounding box center [1291, 335] width 330 height 27
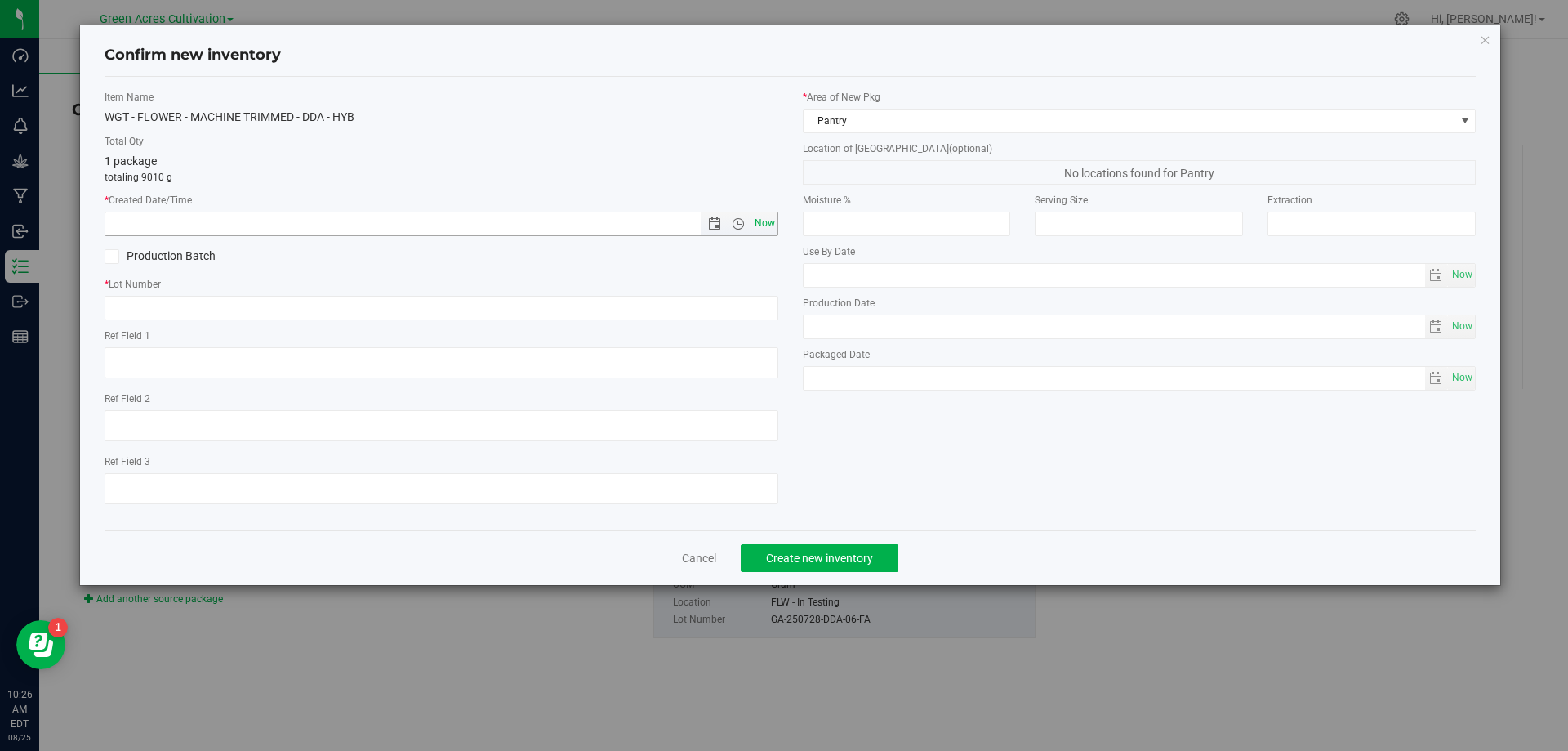
drag, startPoint x: 765, startPoint y: 225, endPoint x: 763, endPoint y: 275, distance: 50.0
click at [765, 225] on span "Now" at bounding box center [764, 223] width 27 height 24
type input "[DATE] 10:26 AM"
click at [764, 312] on input "text" at bounding box center [441, 308] width 674 height 25
paste input "GA-250728-DDA-06-FA"
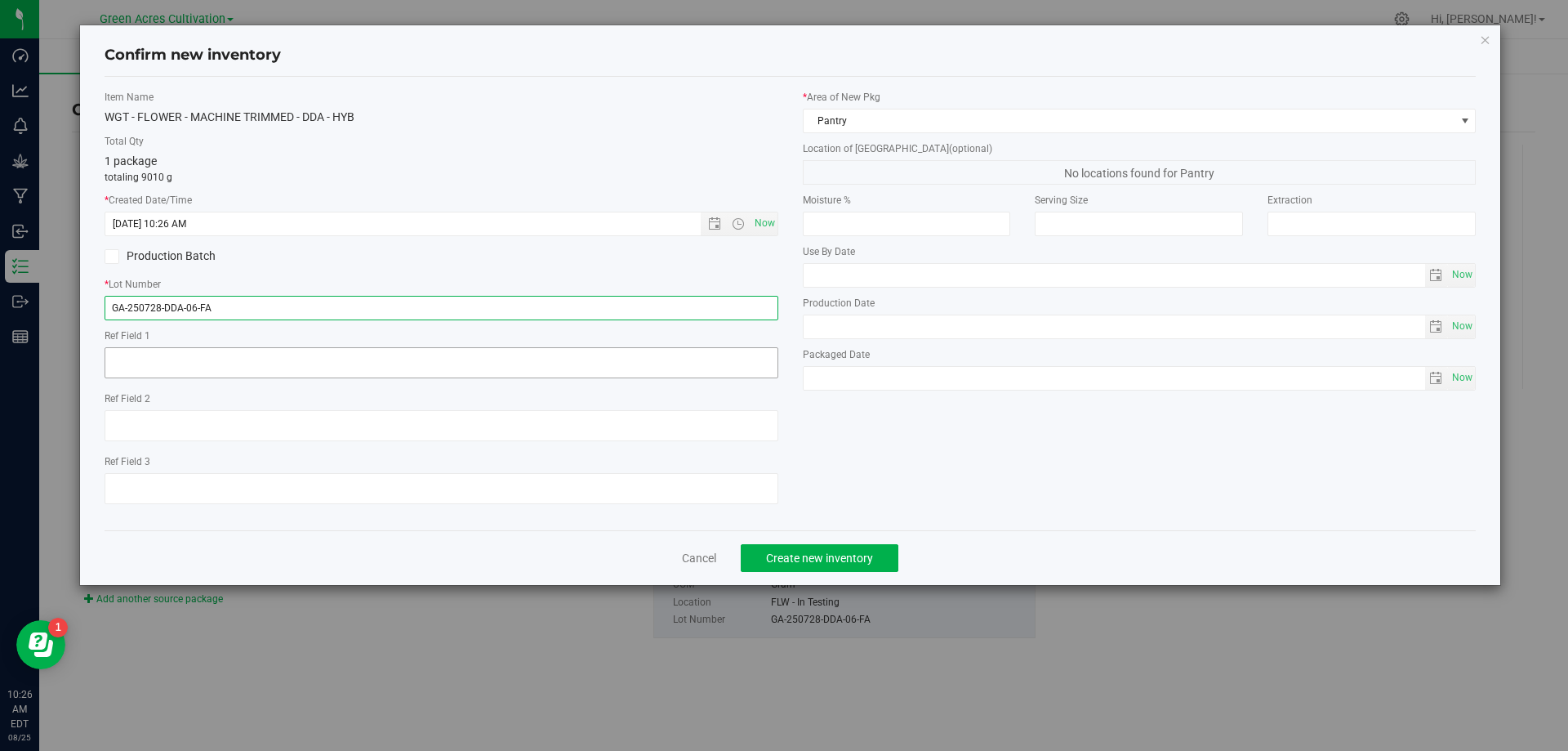
type input "GA-250728-DDA-06-FA"
click at [524, 351] on textarea at bounding box center [441, 363] width 674 height 31
type textarea "r"
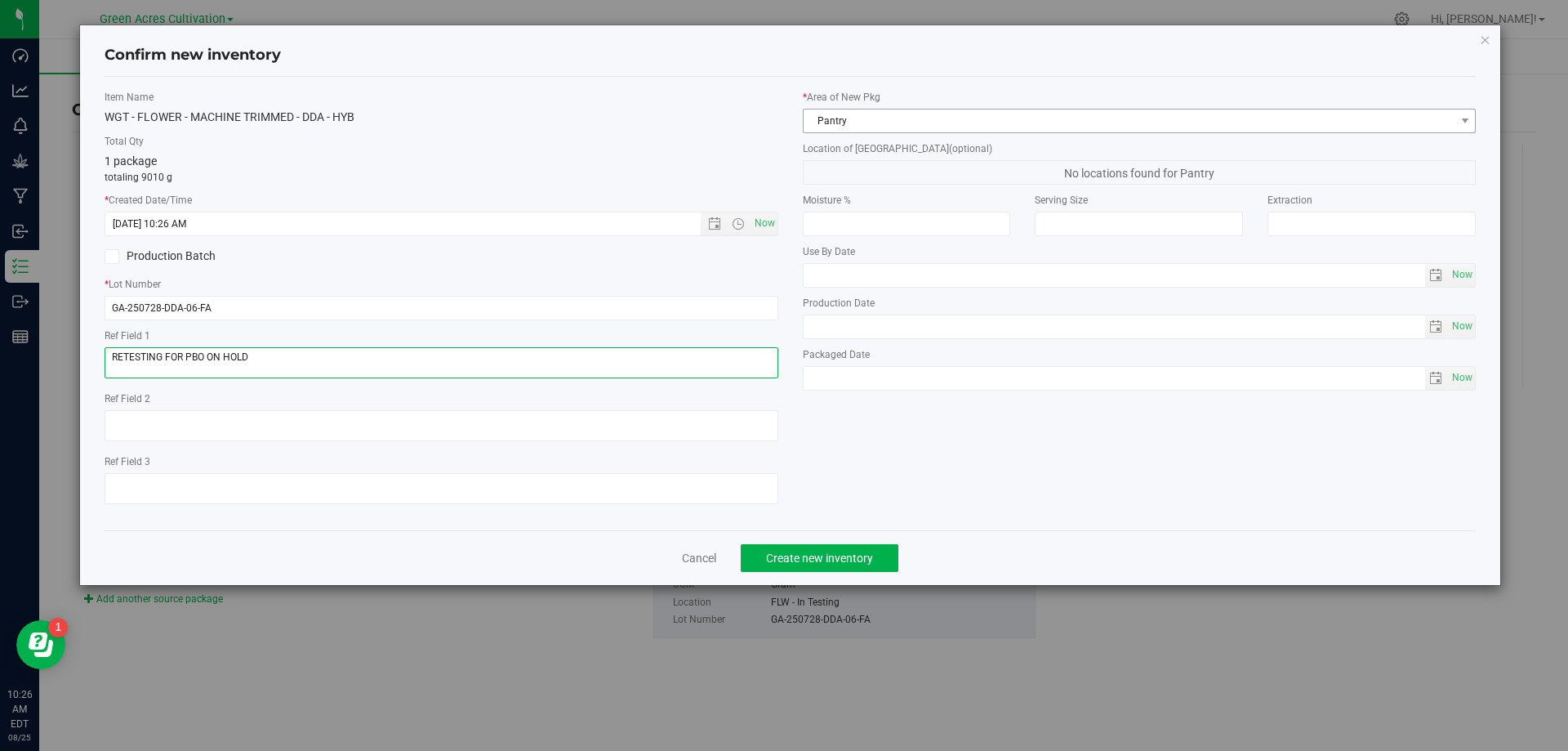
type textarea "RETESTING FOR PBO ON HOLD"
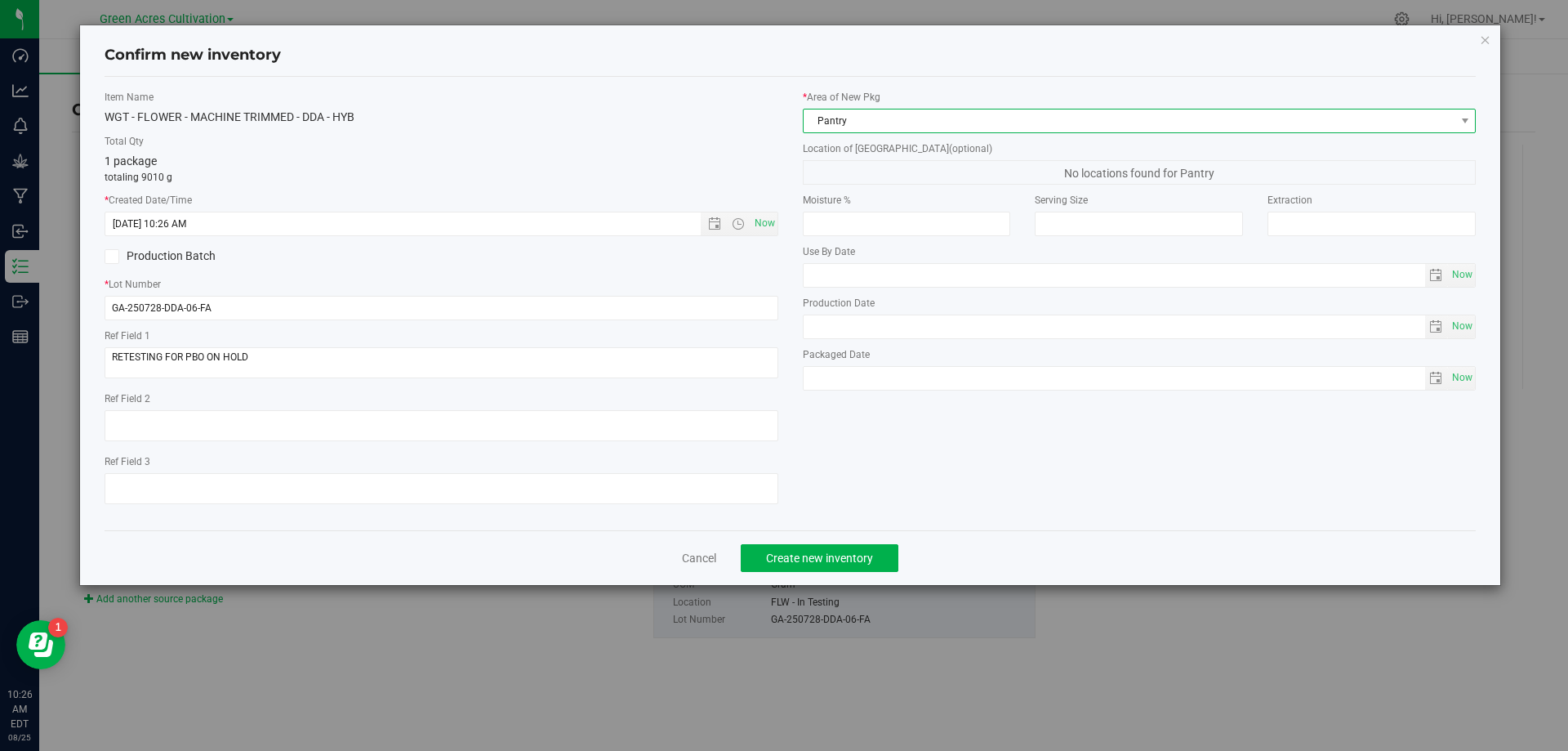
click at [942, 133] on span "Pantry" at bounding box center [1140, 121] width 674 height 25
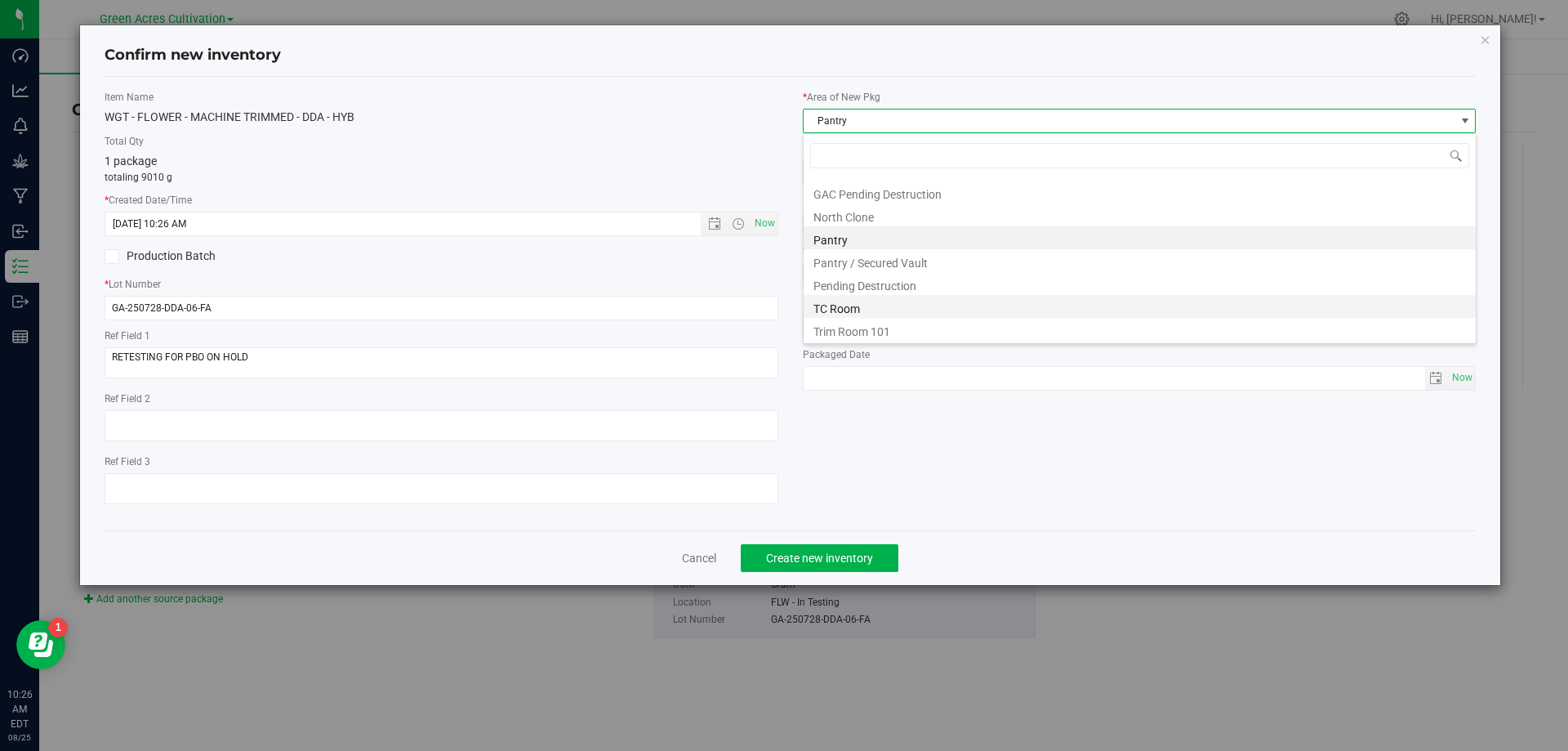
scroll to position [226, 0]
click at [866, 334] on li "Trim Room 101" at bounding box center [1140, 328] width 672 height 23
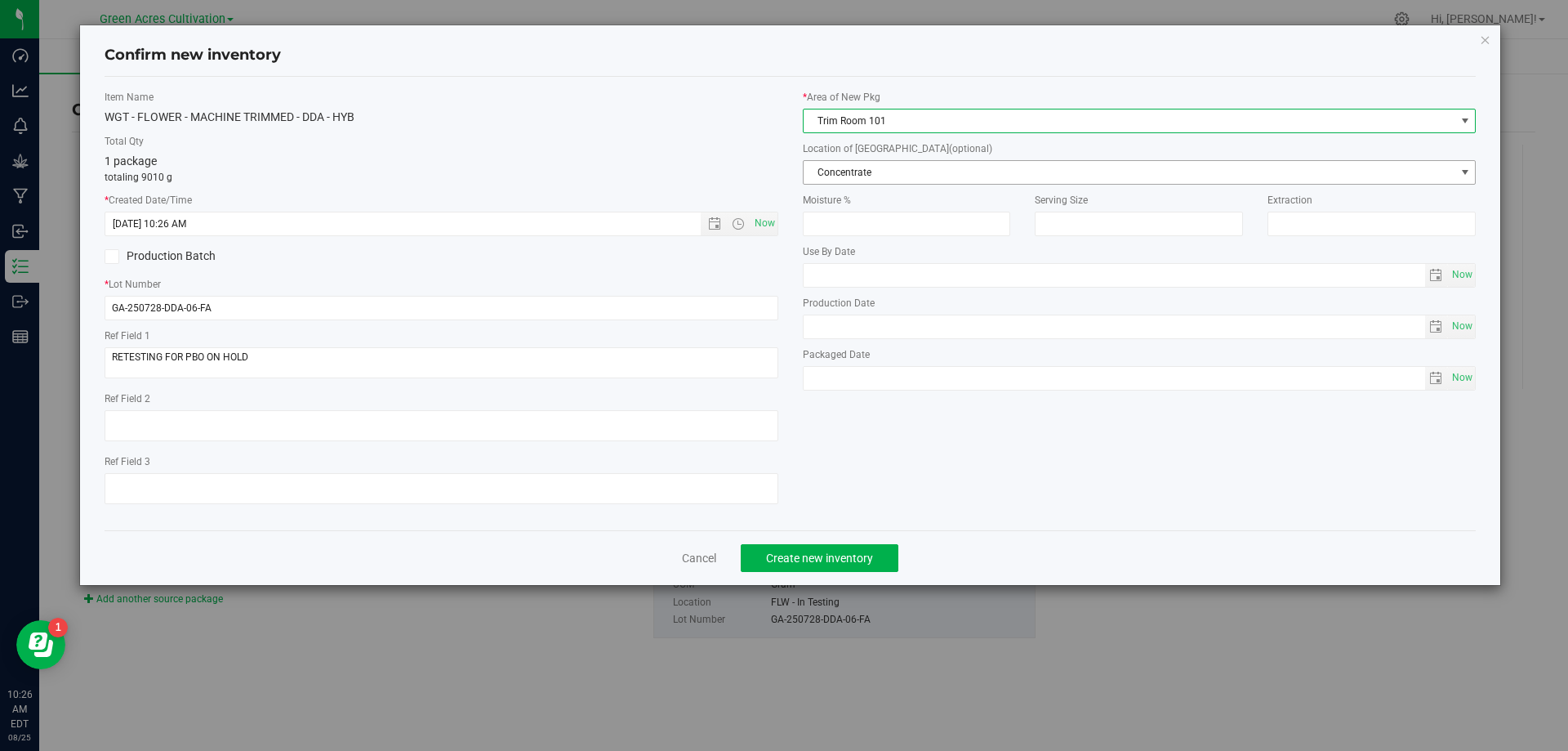
click at [1001, 164] on span "Concentrate" at bounding box center [1129, 172] width 651 height 23
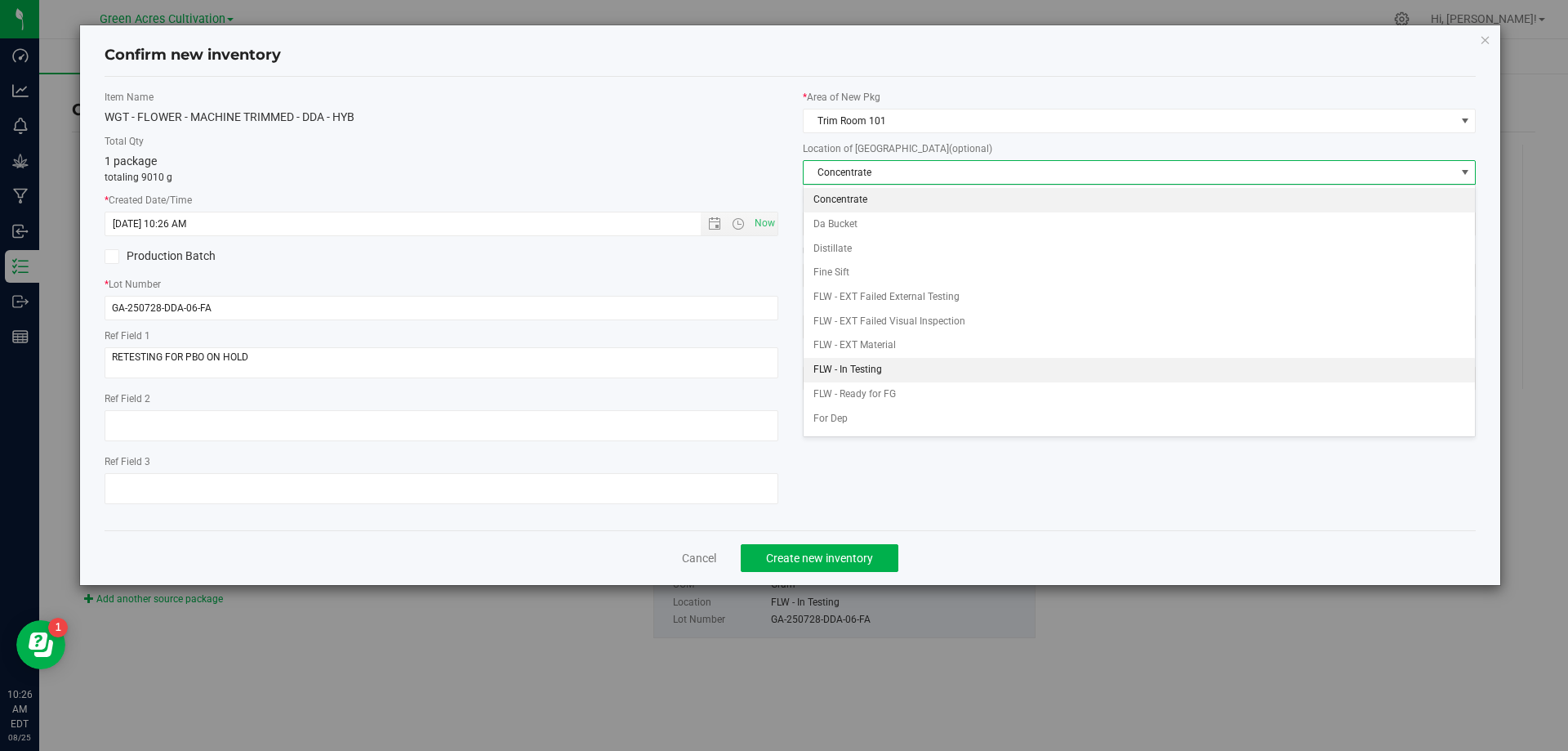
click at [893, 369] on li "FLW - In Testing" at bounding box center [1140, 370] width 672 height 25
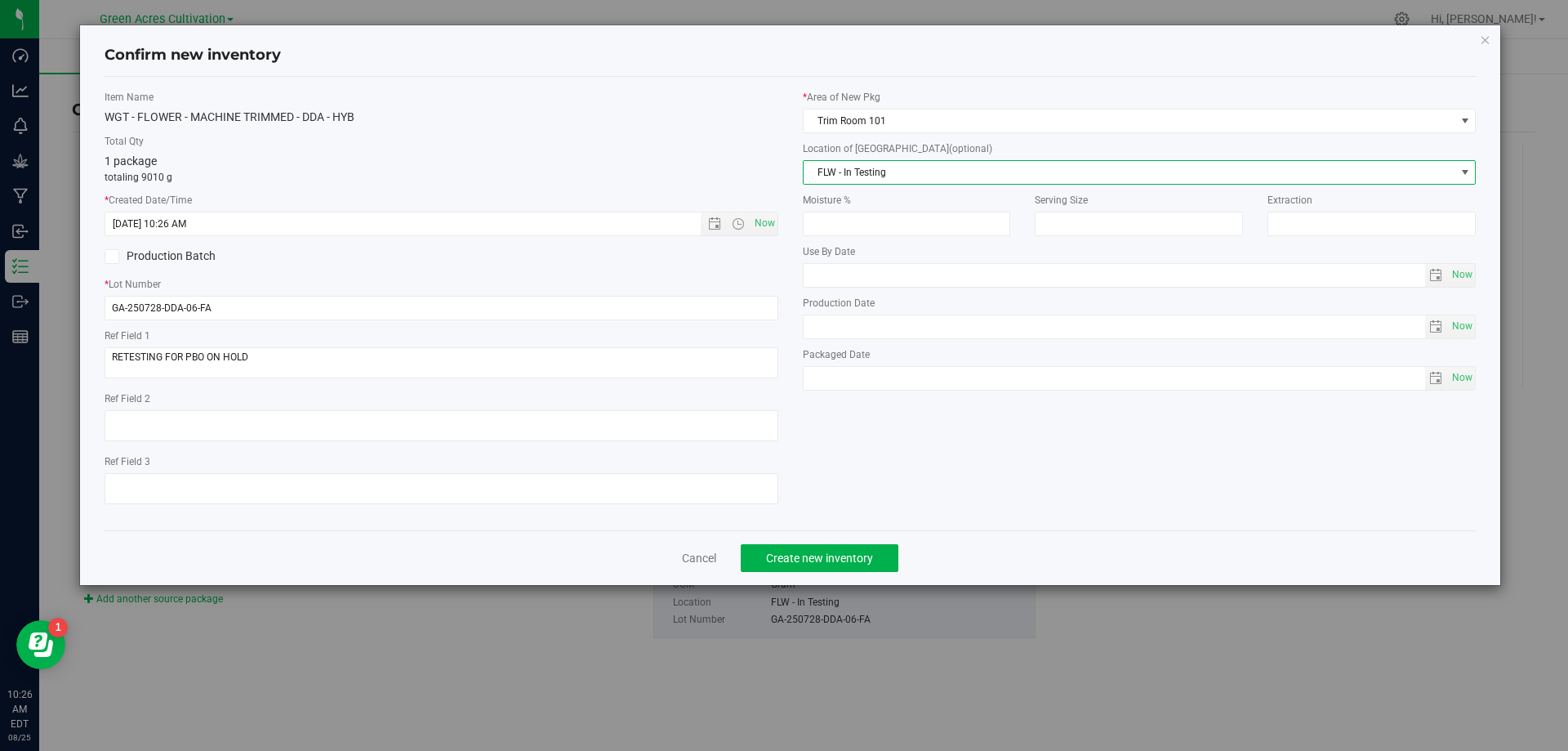
click at [830, 513] on div "Item Name WGT - FLOWER - MACHINE TRIMMED - DDA - HYB Total Qty 1 package totali…" at bounding box center [791, 304] width 1397 height 428
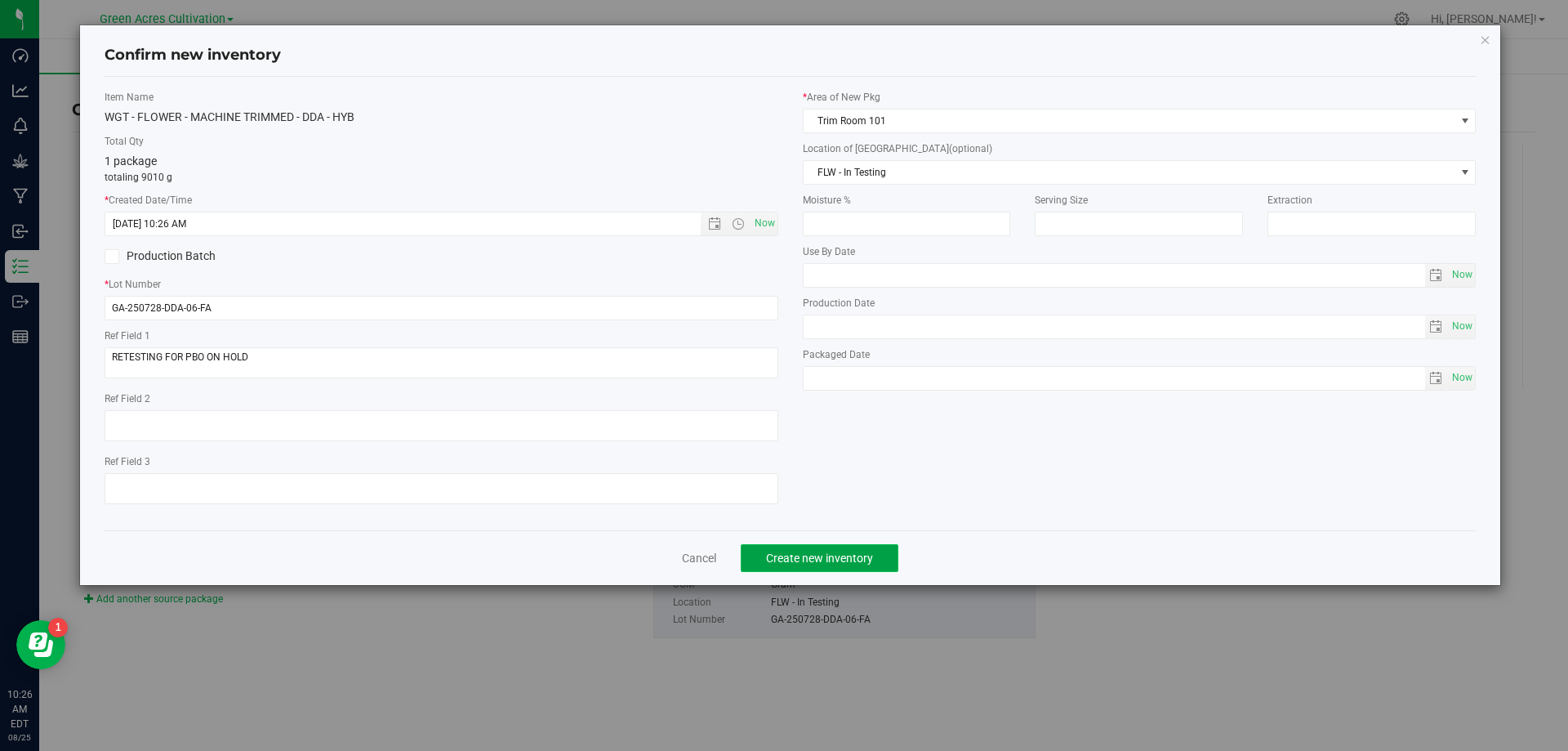
click at [825, 568] on button "Create new inventory" at bounding box center [820, 558] width 157 height 27
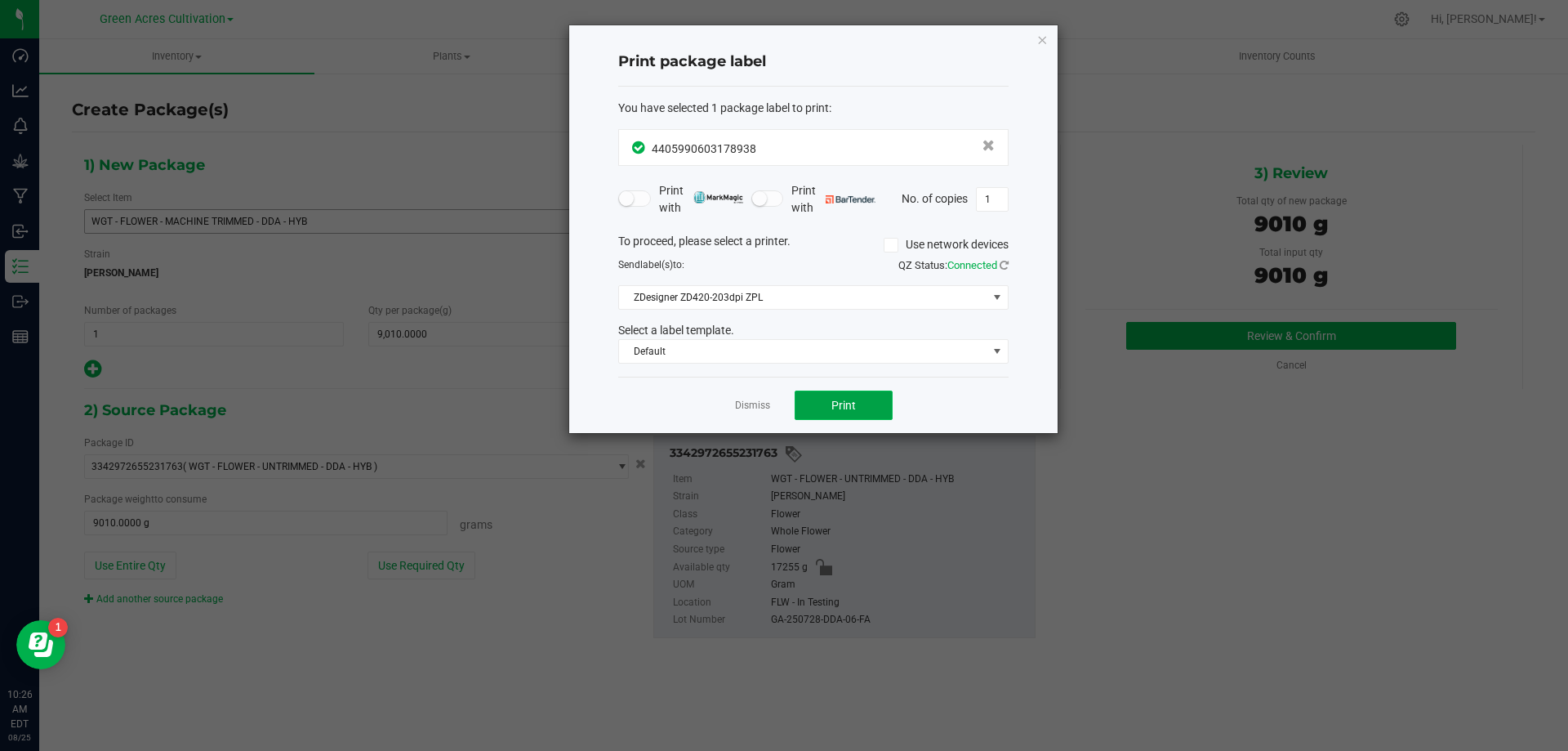
click at [844, 396] on button "Print" at bounding box center [844, 405] width 98 height 29
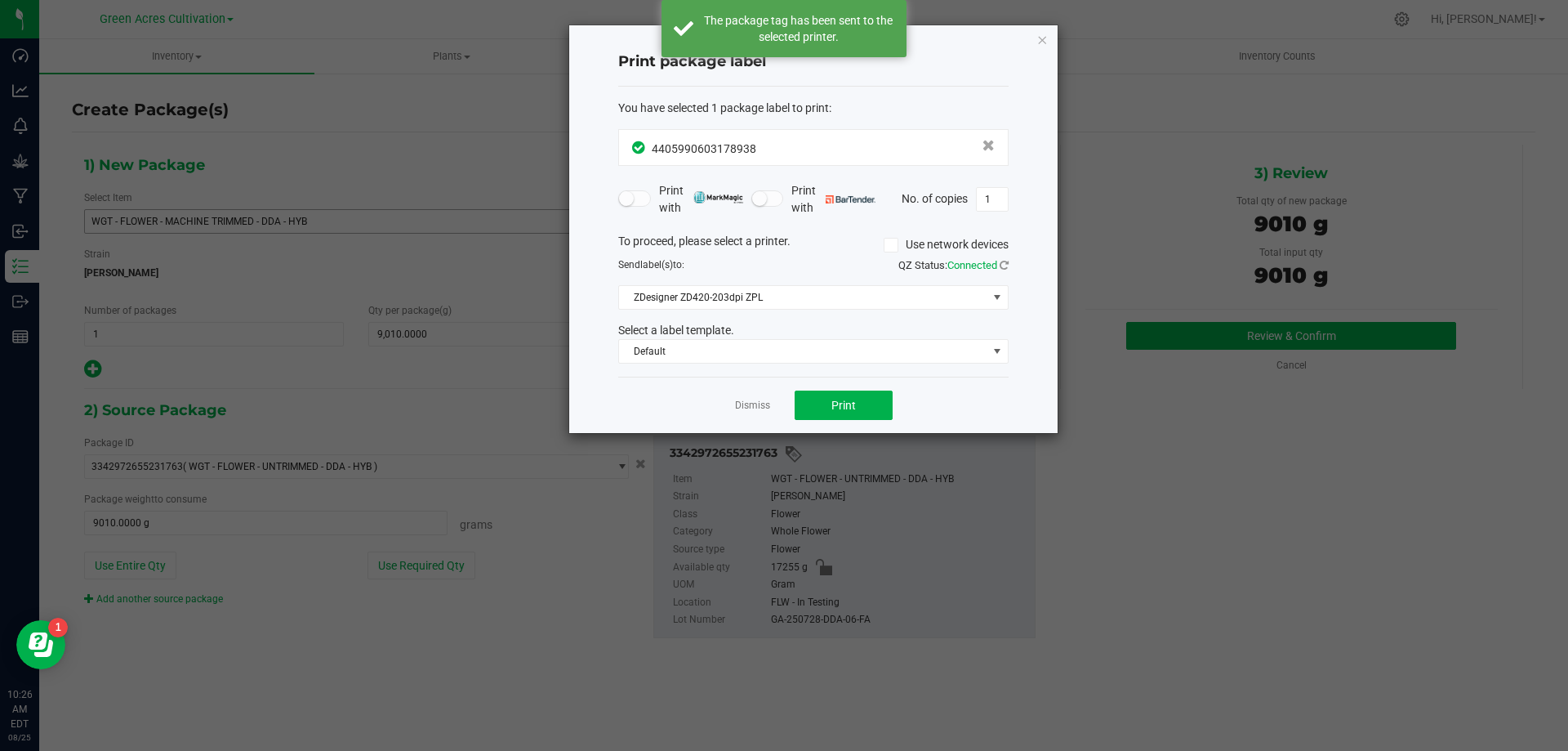
click at [755, 398] on app-cancel-button "Dismiss" at bounding box center [752, 405] width 35 height 17
click at [768, 400] on link "Dismiss" at bounding box center [752, 405] width 35 height 14
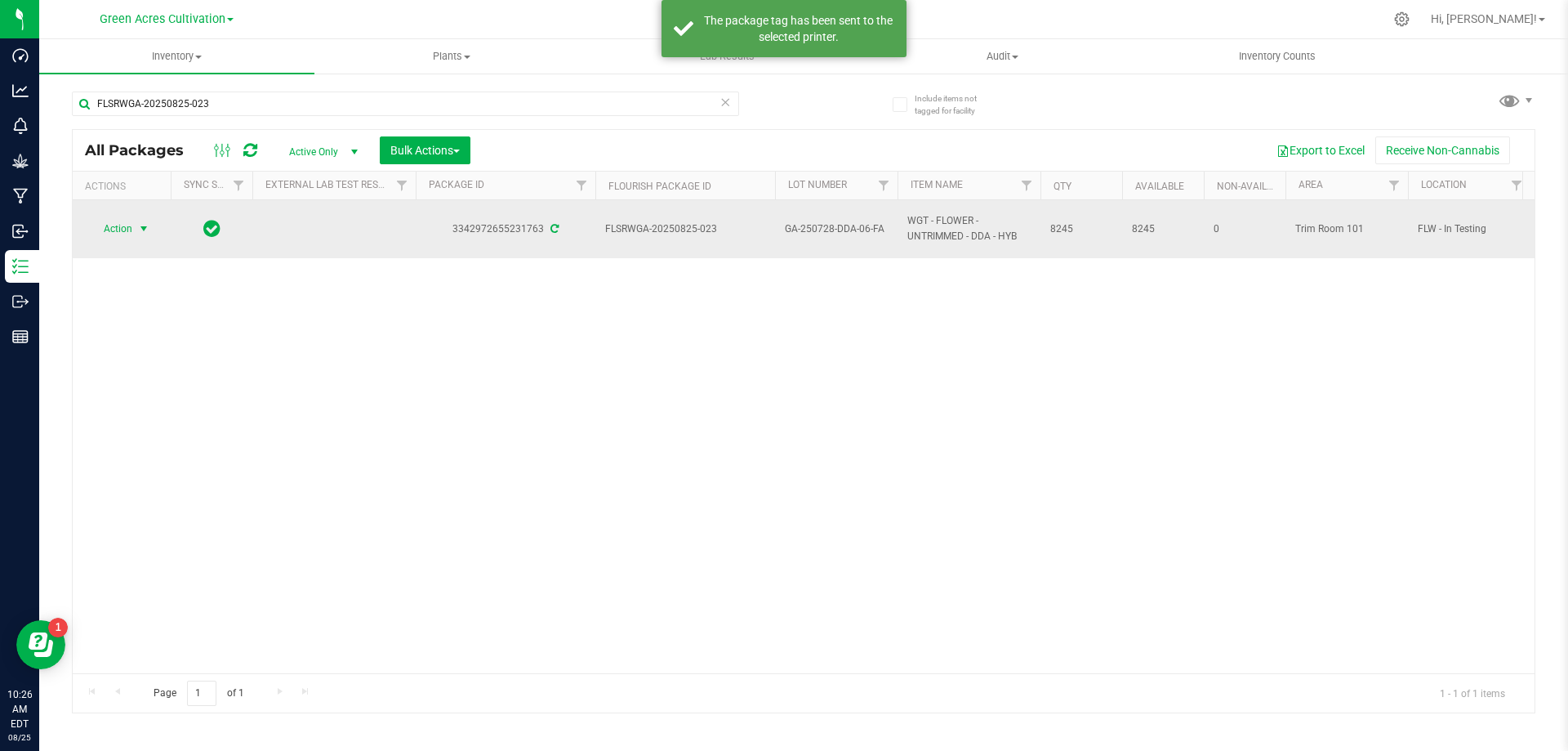
click at [150, 232] on span "select" at bounding box center [143, 228] width 13 height 13
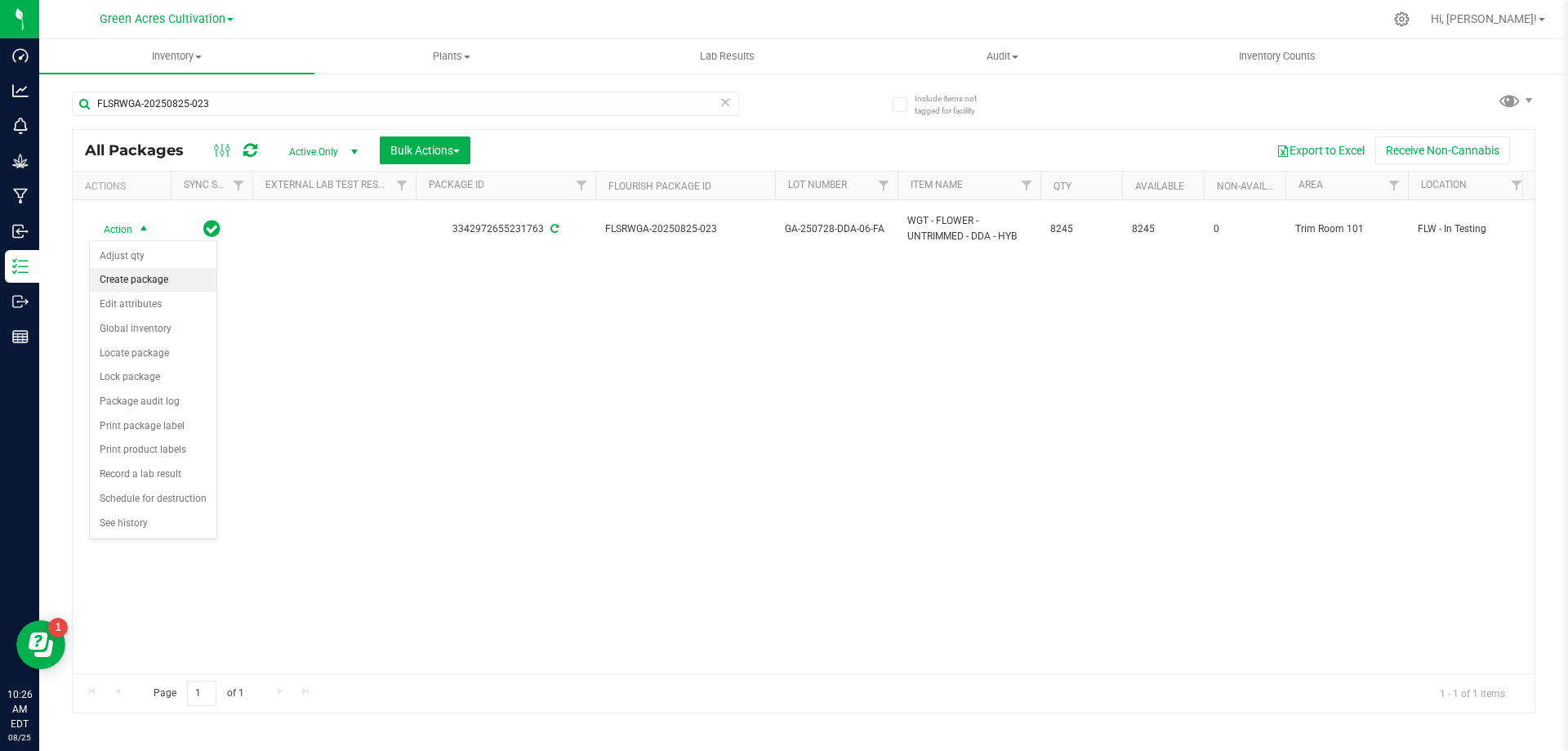
click at [183, 273] on li "Create package" at bounding box center [153, 280] width 127 height 25
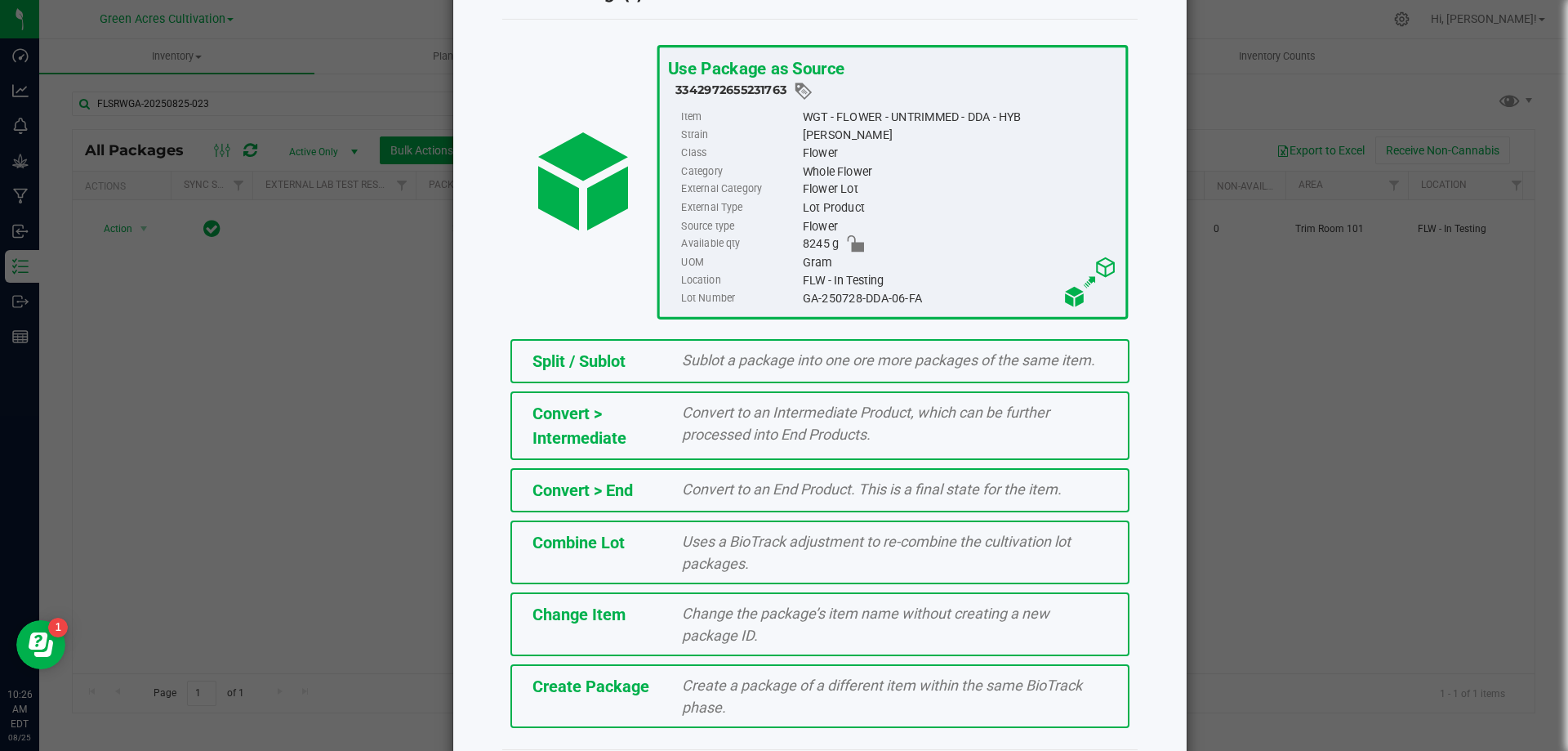
scroll to position [118, 0]
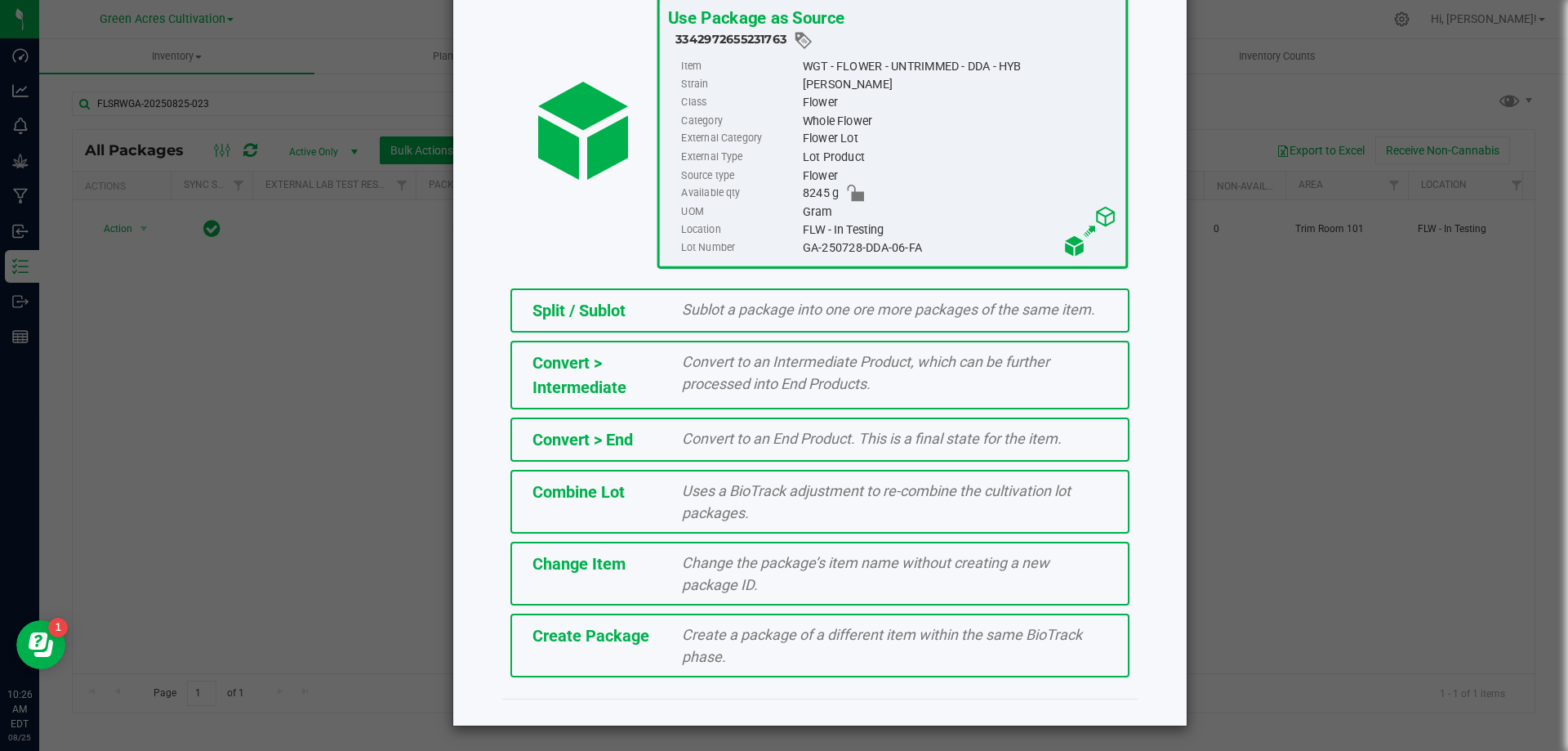
drag, startPoint x: 774, startPoint y: 655, endPoint x: 785, endPoint y: 585, distance: 70.9
click at [775, 653] on div "Create a package of a different item within the same BioTrack phase." at bounding box center [894, 646] width 450 height 44
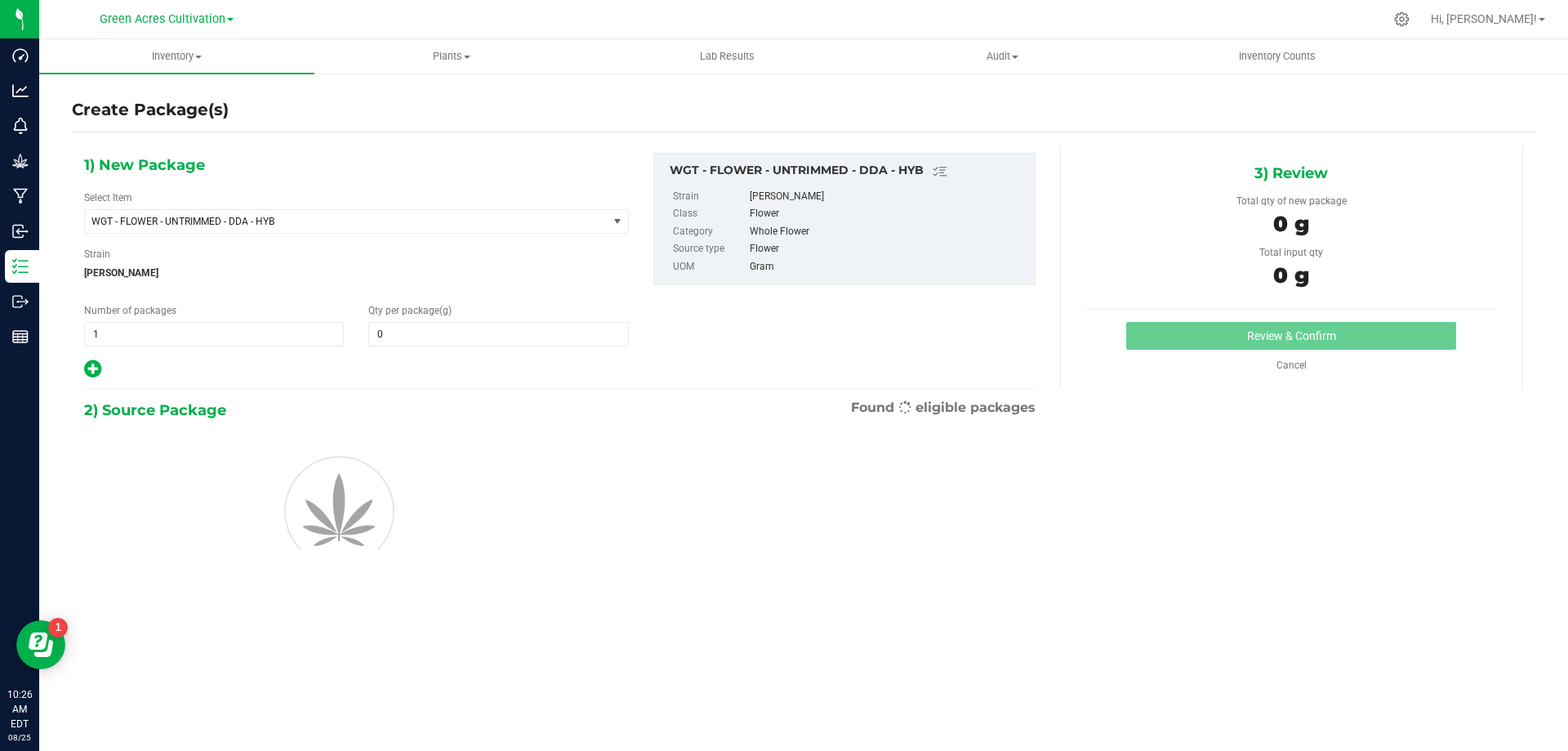
type input "0.0000"
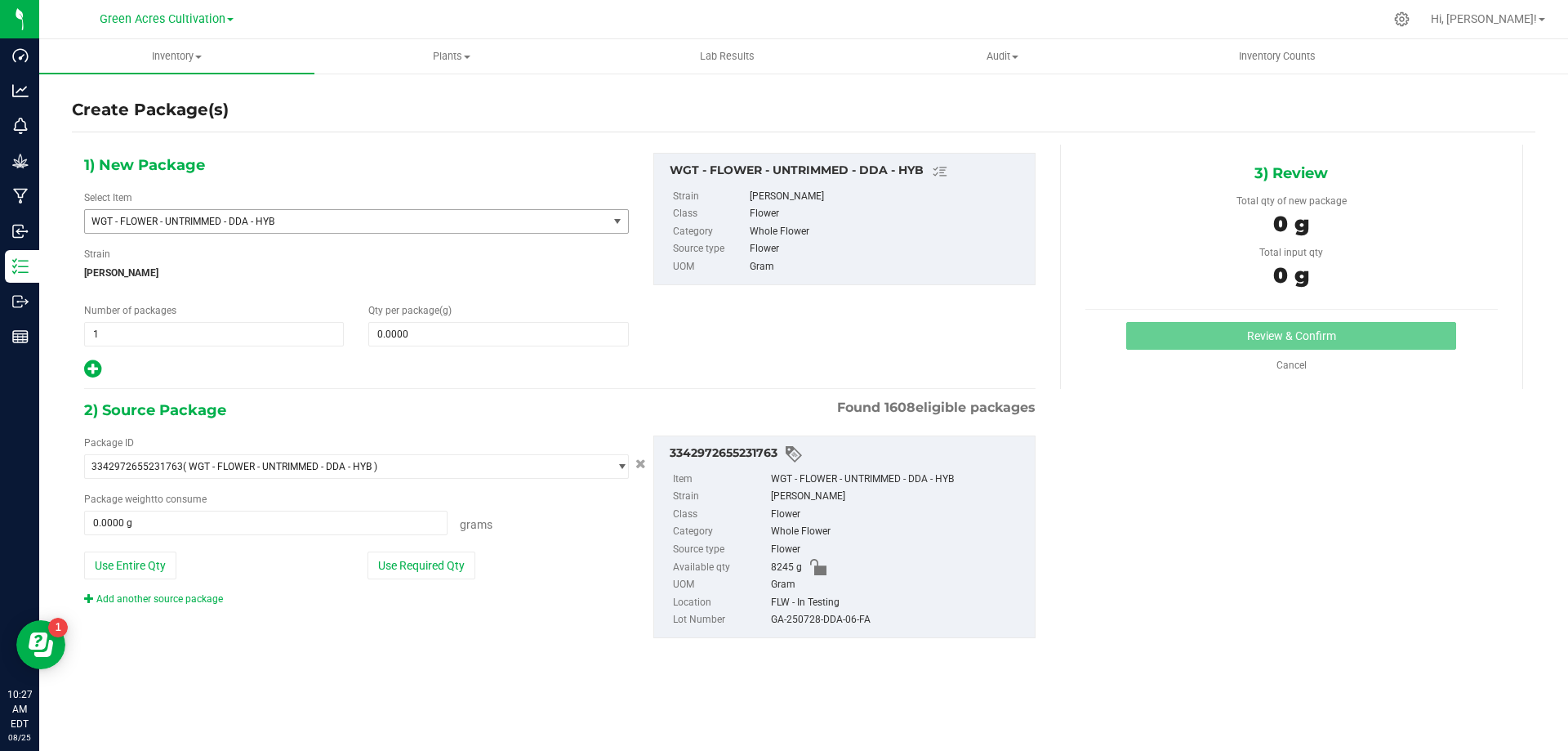
click at [398, 228] on span "WGT - FLOWER - UNTRIMMED - DDA - HYB" at bounding box center [345, 222] width 522 height 23
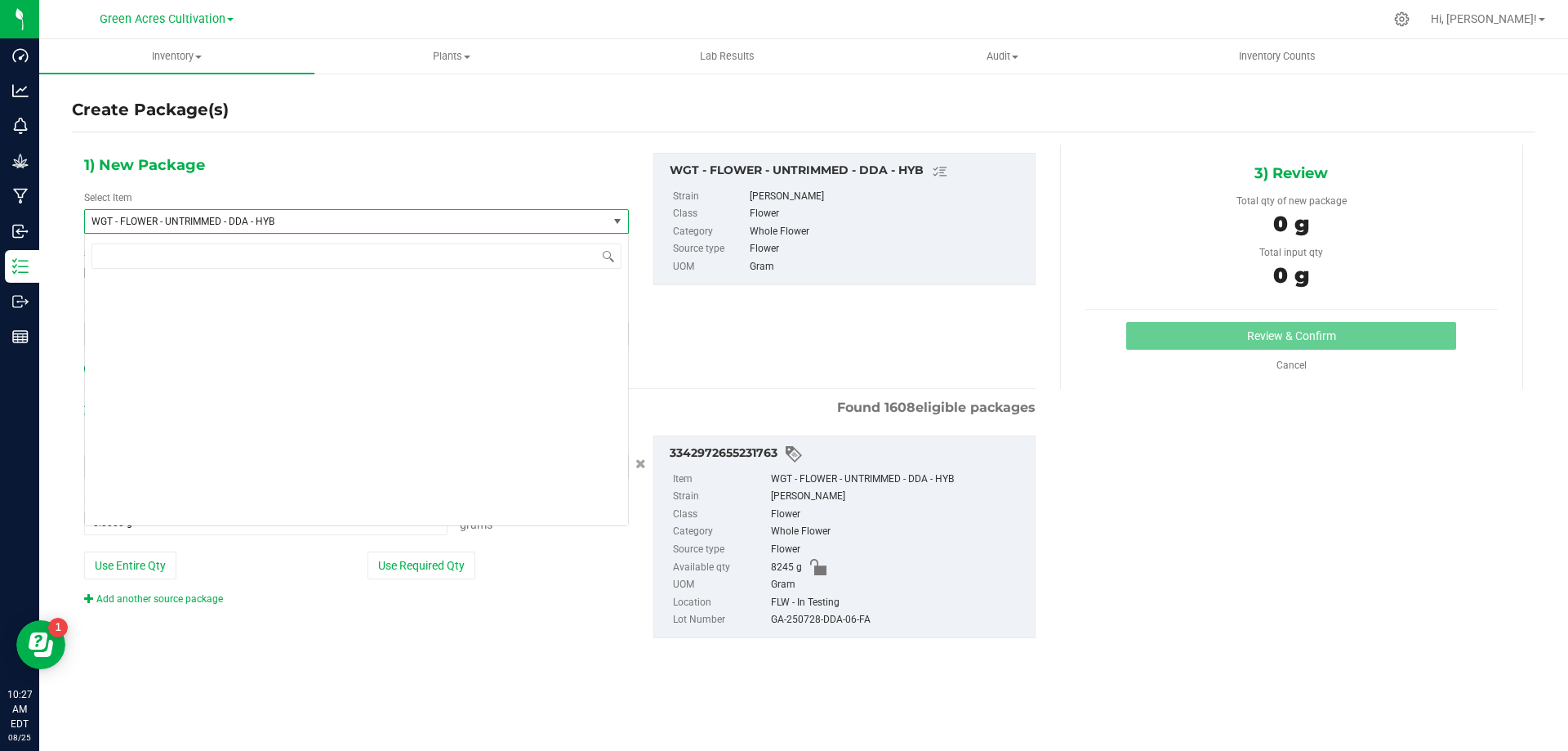
scroll to position [342408, 0]
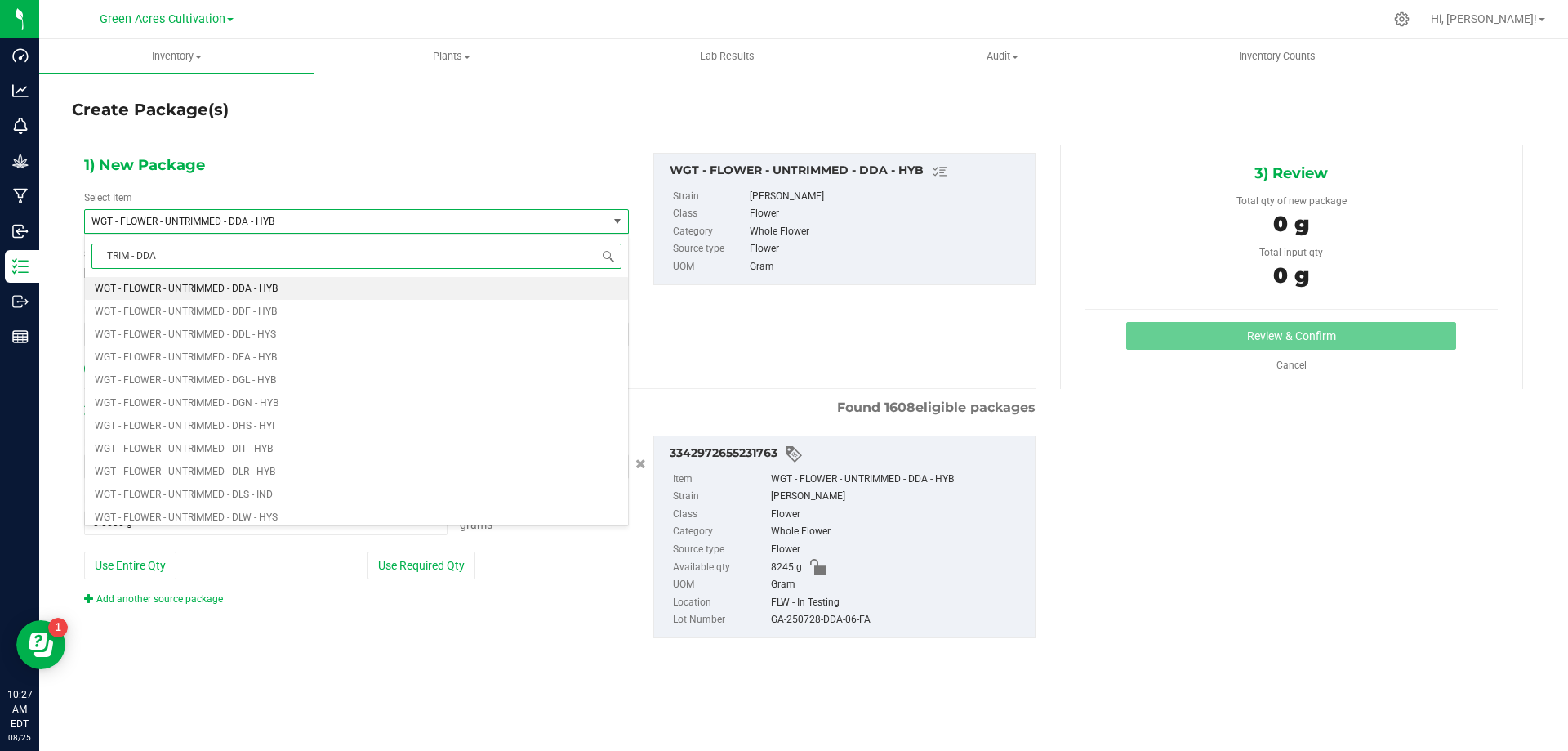
type input "TRIM - DDA"
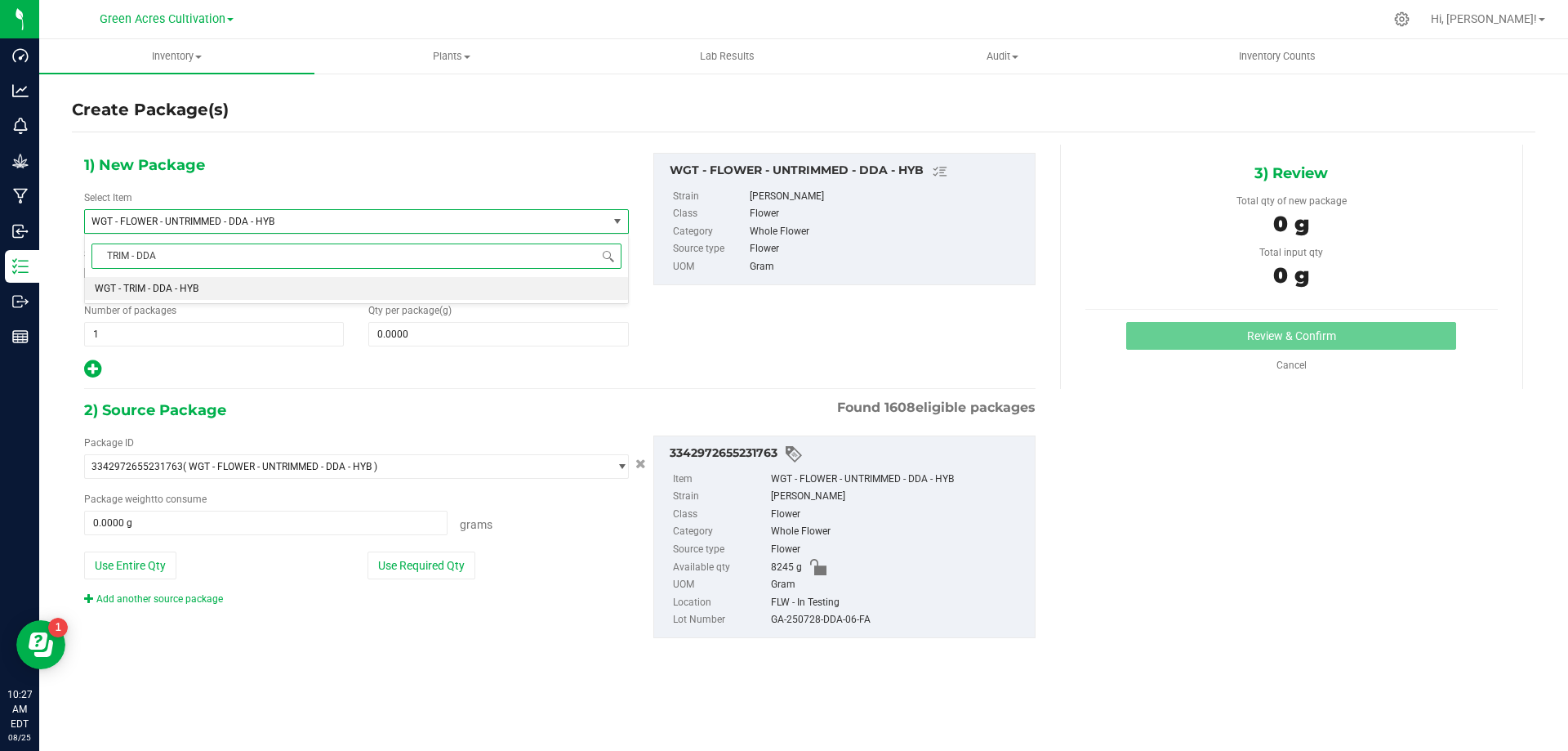
scroll to position [0, 0]
click at [390, 280] on li "WGT - TRIM - DDA - HYB" at bounding box center [356, 288] width 543 height 23
type input "0.0000"
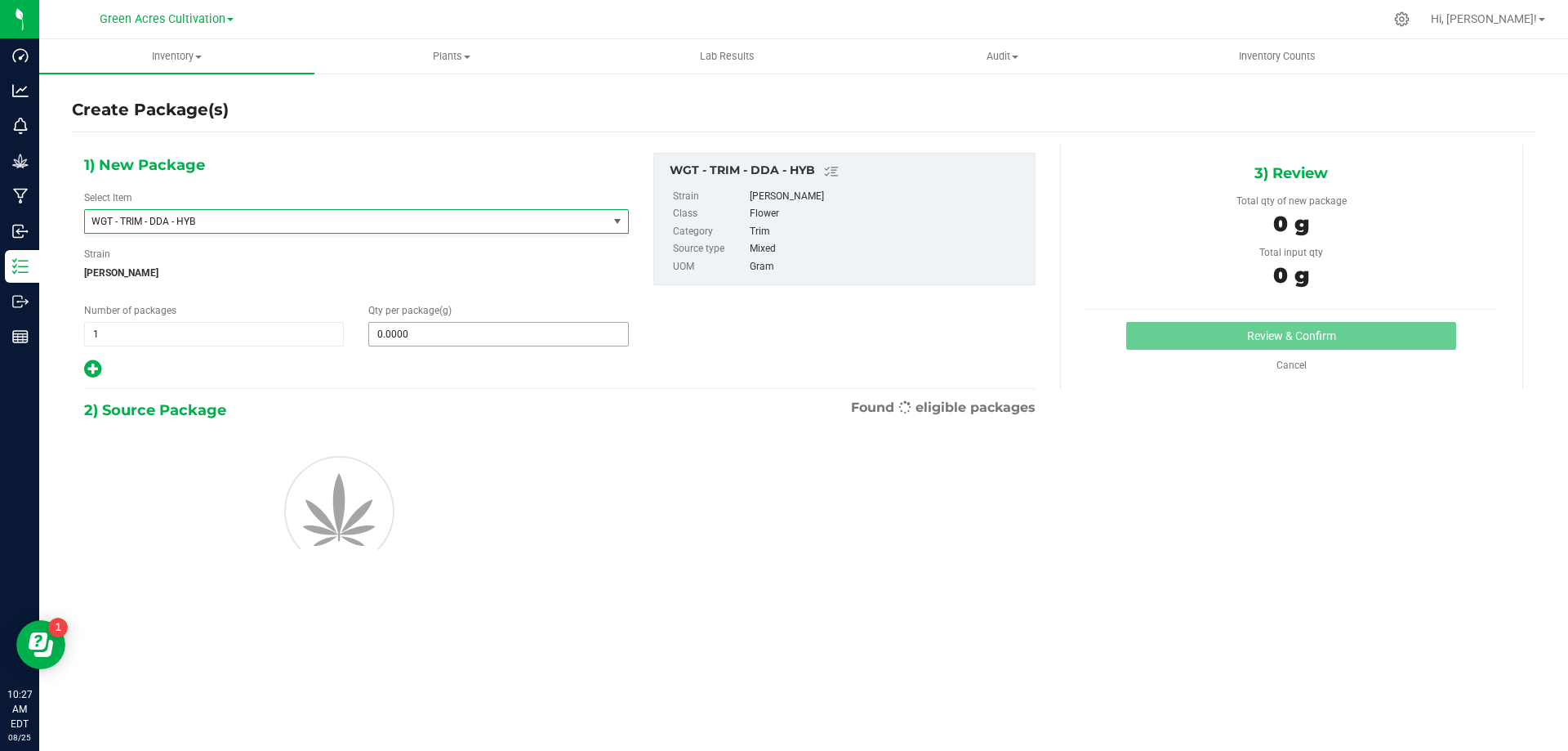
scroll to position [380939, 0]
click at [413, 334] on span at bounding box center [498, 334] width 260 height 25
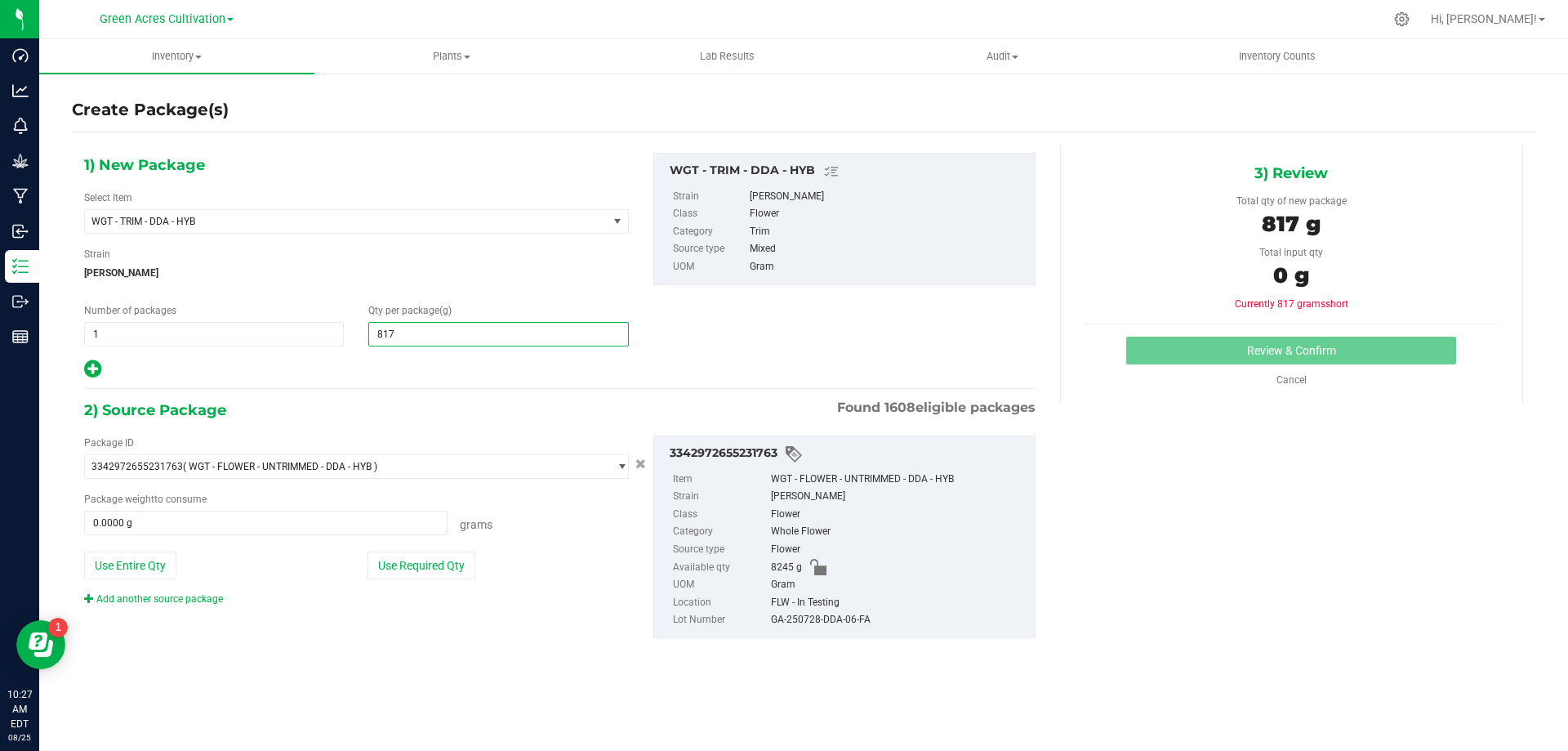
type input "8170"
type input "8,170.0000"
click at [439, 560] on button "Use Required Qty" at bounding box center [421, 565] width 108 height 27
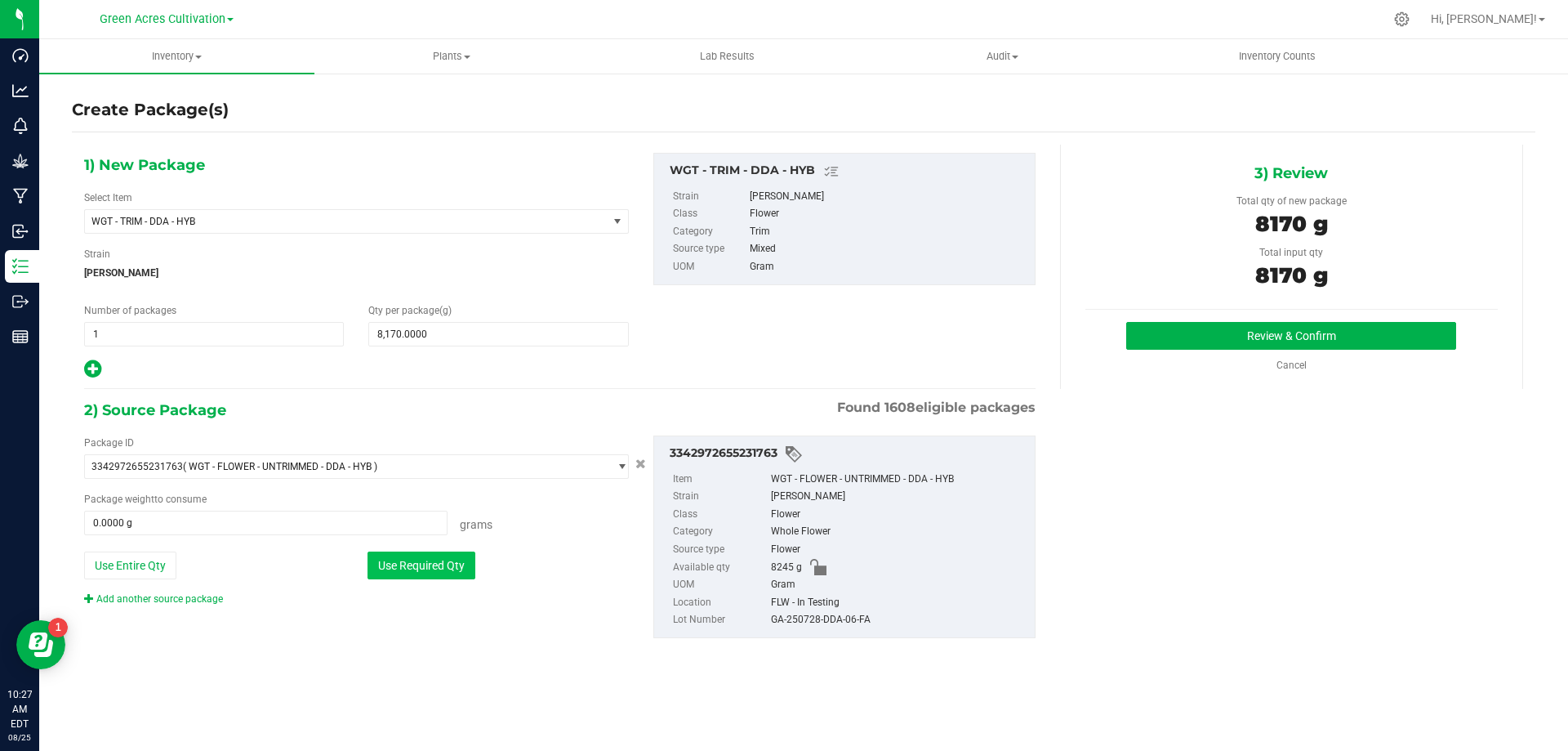
type input "8170.0000 g"
click at [846, 642] on div "Package ID 3342972655231763 ( WGT - FLOWER - UNTRIMMED - DDA - HYB ) 0004193013…" at bounding box center [560, 536] width 976 height 228
click at [846, 612] on div "GA-250728-DDA-06-FA" at bounding box center [899, 620] width 256 height 18
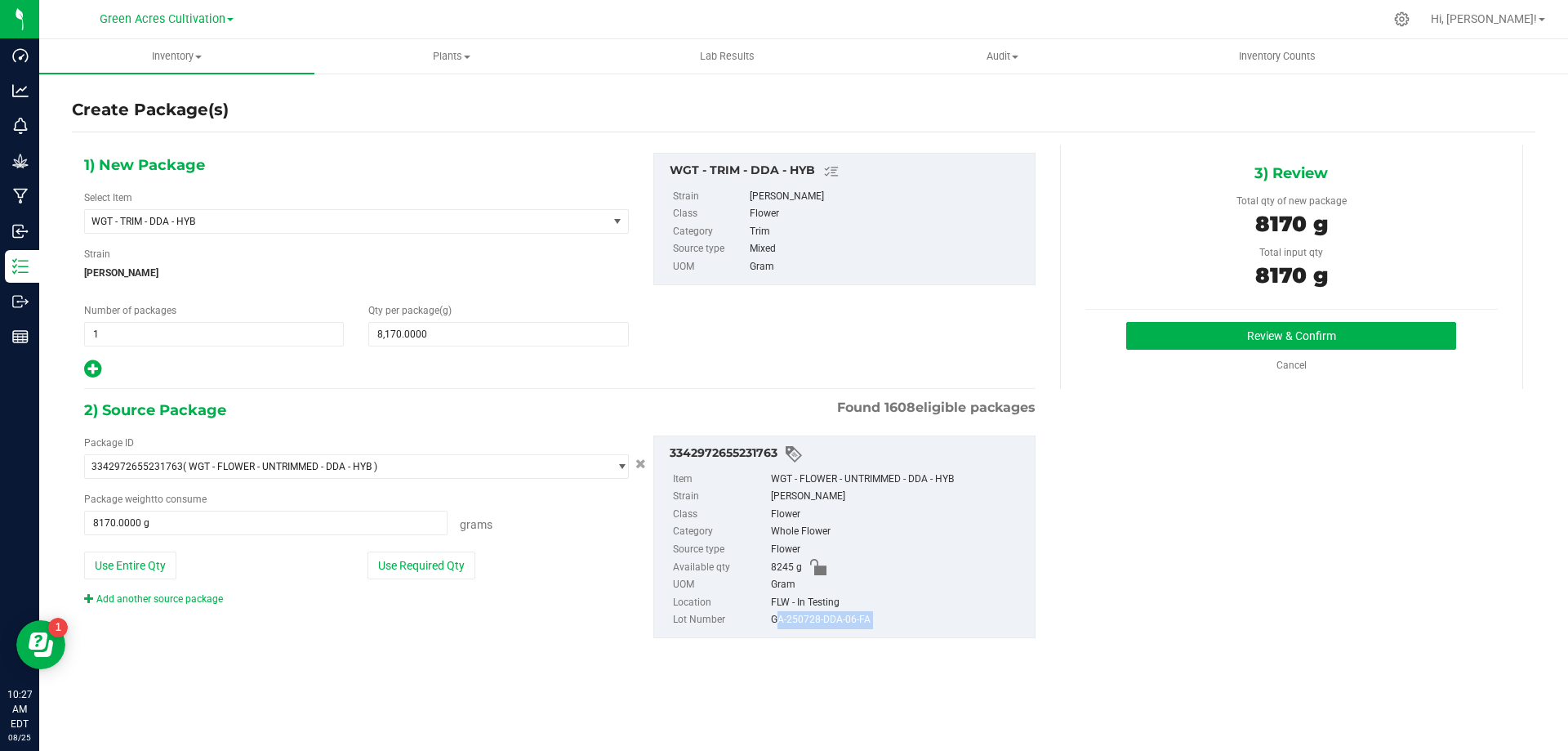
copy div "GA-250728-DDA-06-FA"
click at [1224, 357] on div "Review & Confirm Cancel" at bounding box center [1292, 346] width 412 height 50
click at [1227, 348] on button "Review & Confirm" at bounding box center [1291, 335] width 330 height 27
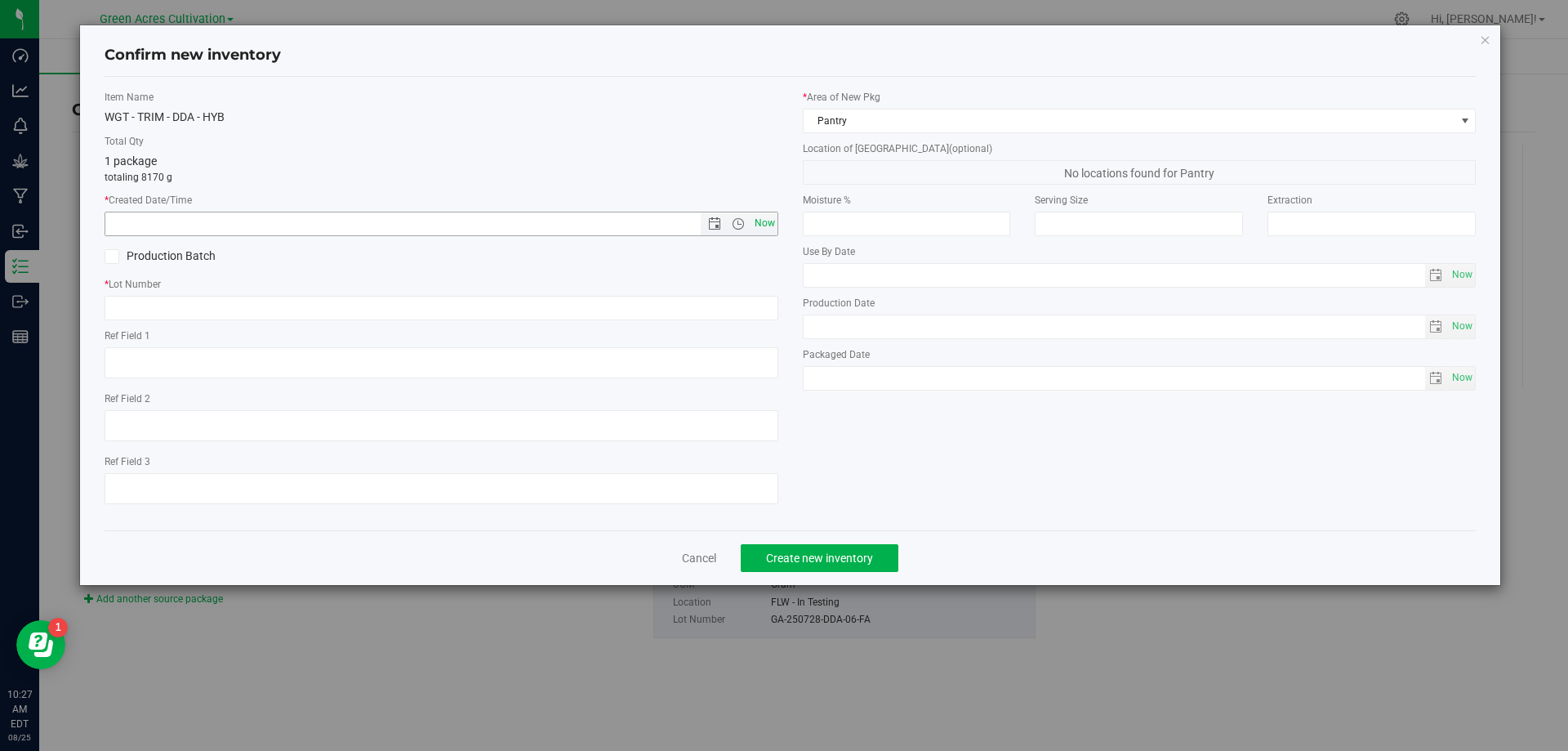
click at [764, 221] on span "Now" at bounding box center [764, 223] width 27 height 24
type input "[DATE] 10:27 AM"
click at [700, 383] on div "Item Name WGT - TRIM - DDA - HYB Total Qty 1 package totaling 8170 g * Created …" at bounding box center [441, 304] width 699 height 428
click at [721, 316] on input "text" at bounding box center [441, 308] width 674 height 25
paste input "GA-250728-DDA-06-FA"
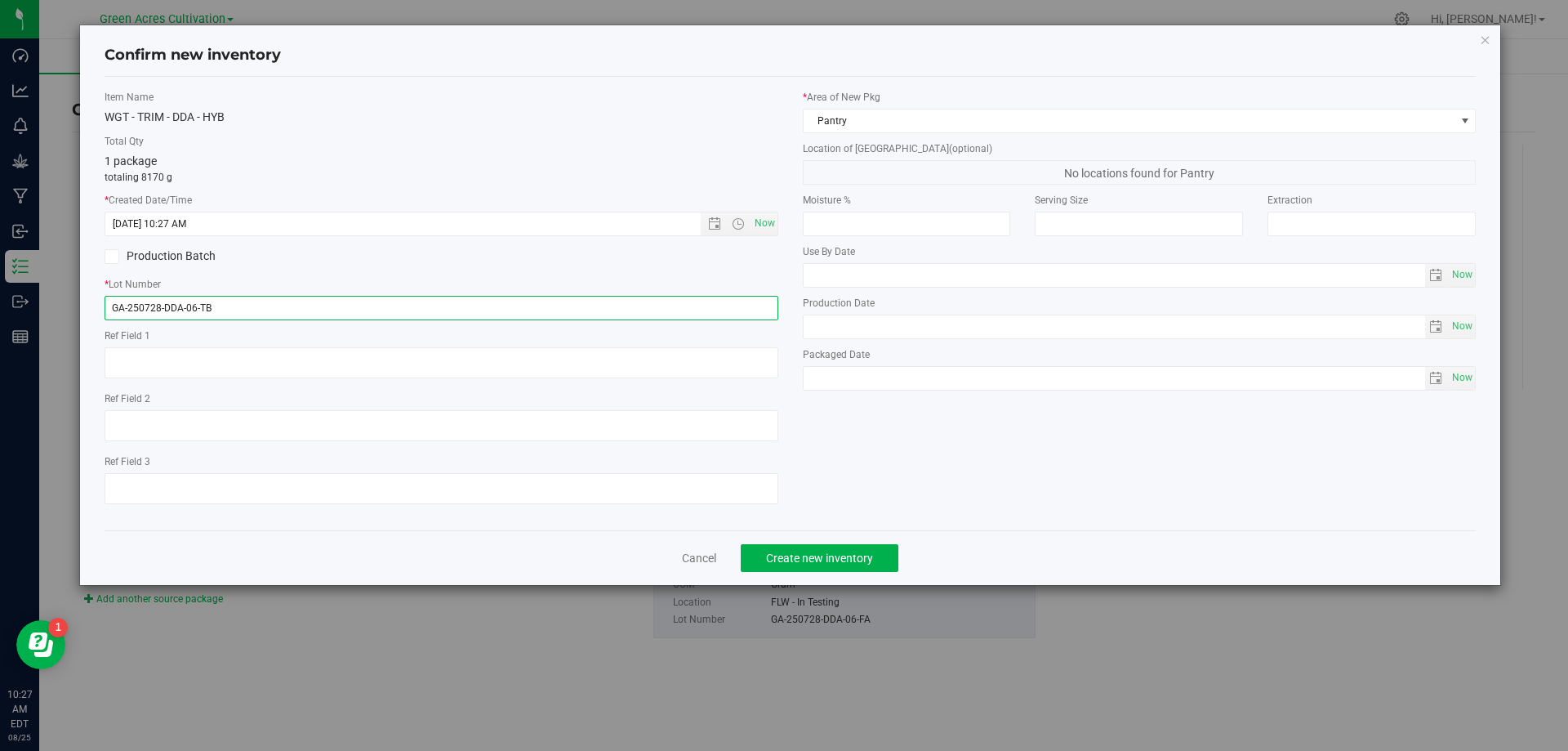
type input "GA-250728-DDA-06-TB"
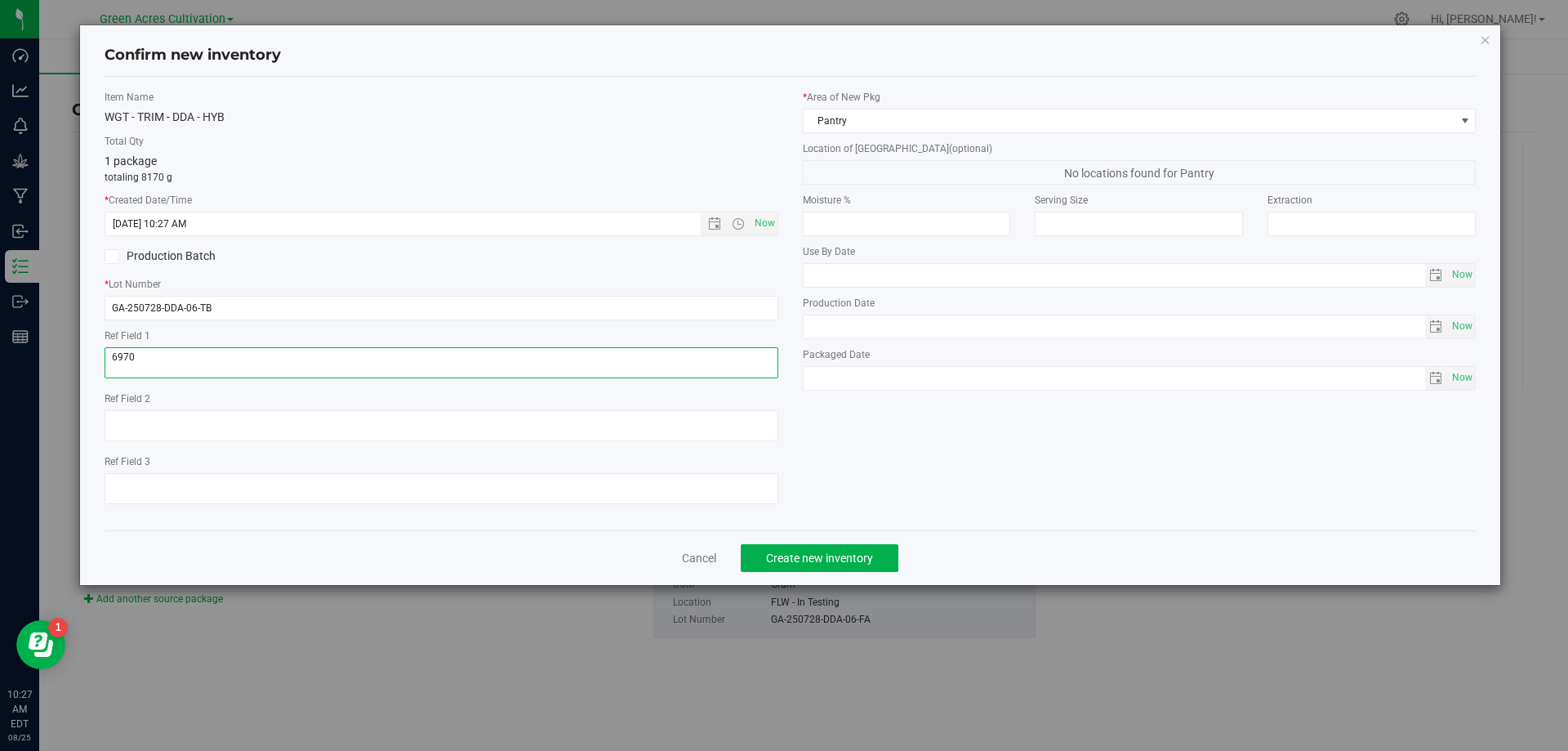
type textarea "6970"
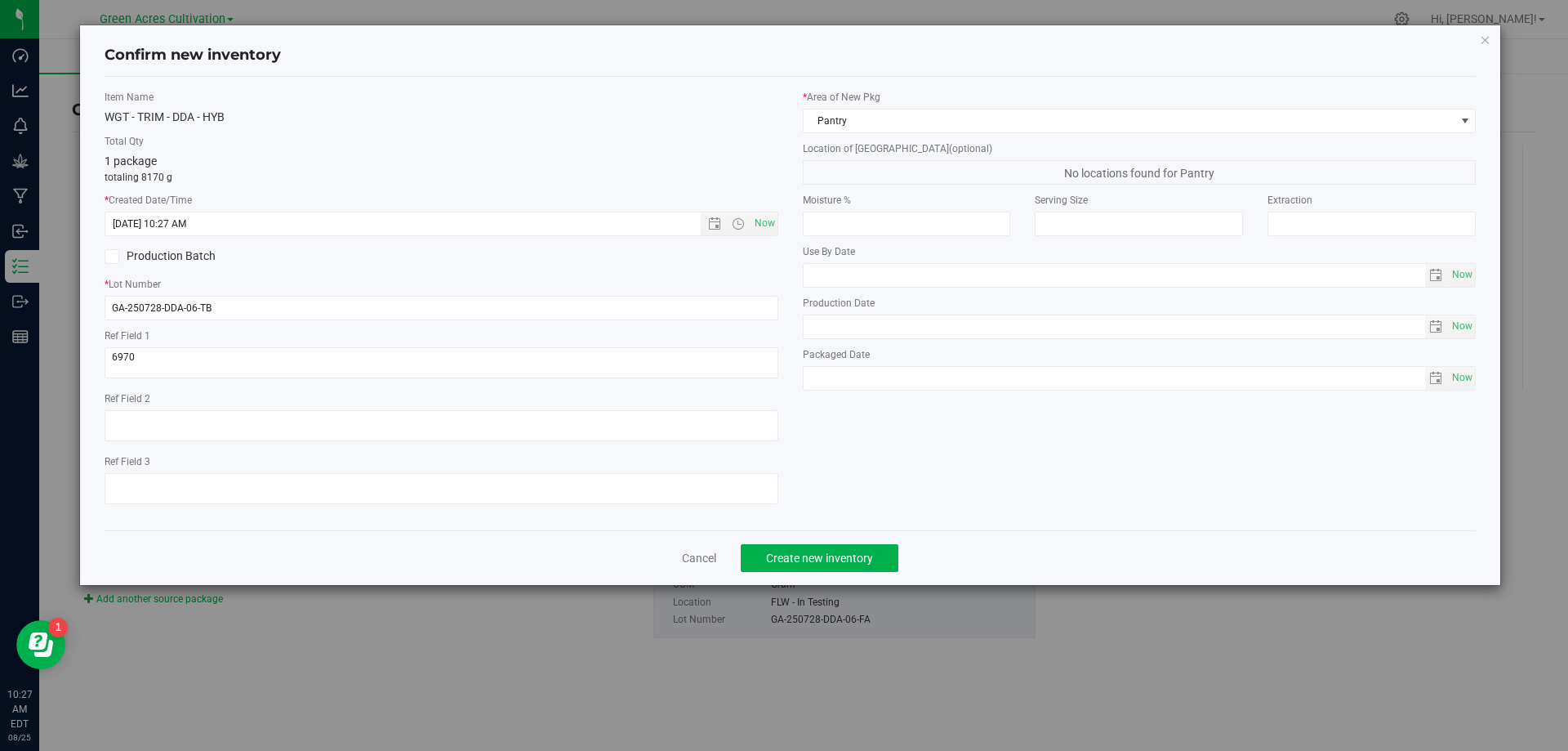
click at [1125, 107] on div "* Area of [GEOGRAPHIC_DATA] Pantry" at bounding box center [1140, 111] width 674 height 44
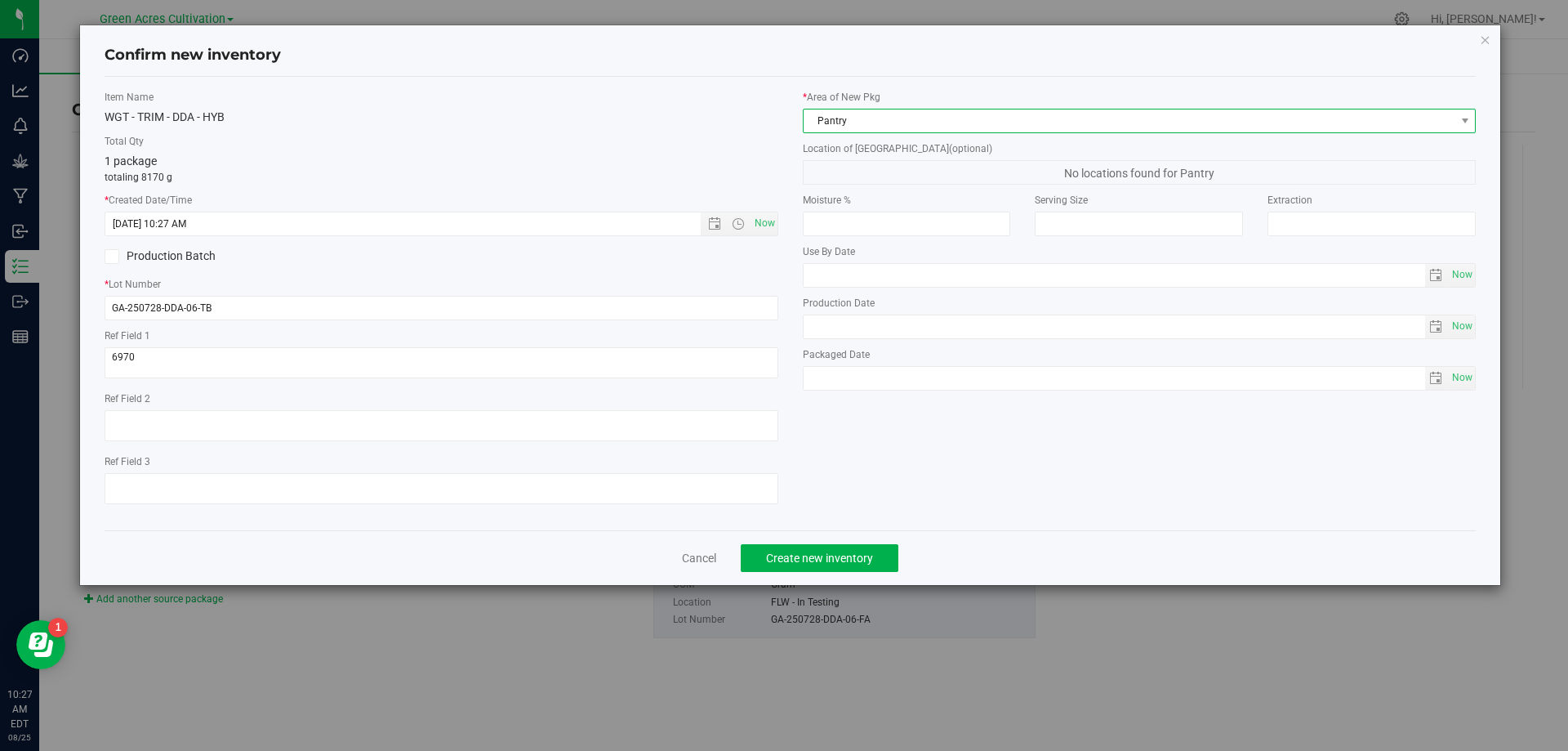
click at [1117, 128] on span "Pantry" at bounding box center [1129, 121] width 651 height 23
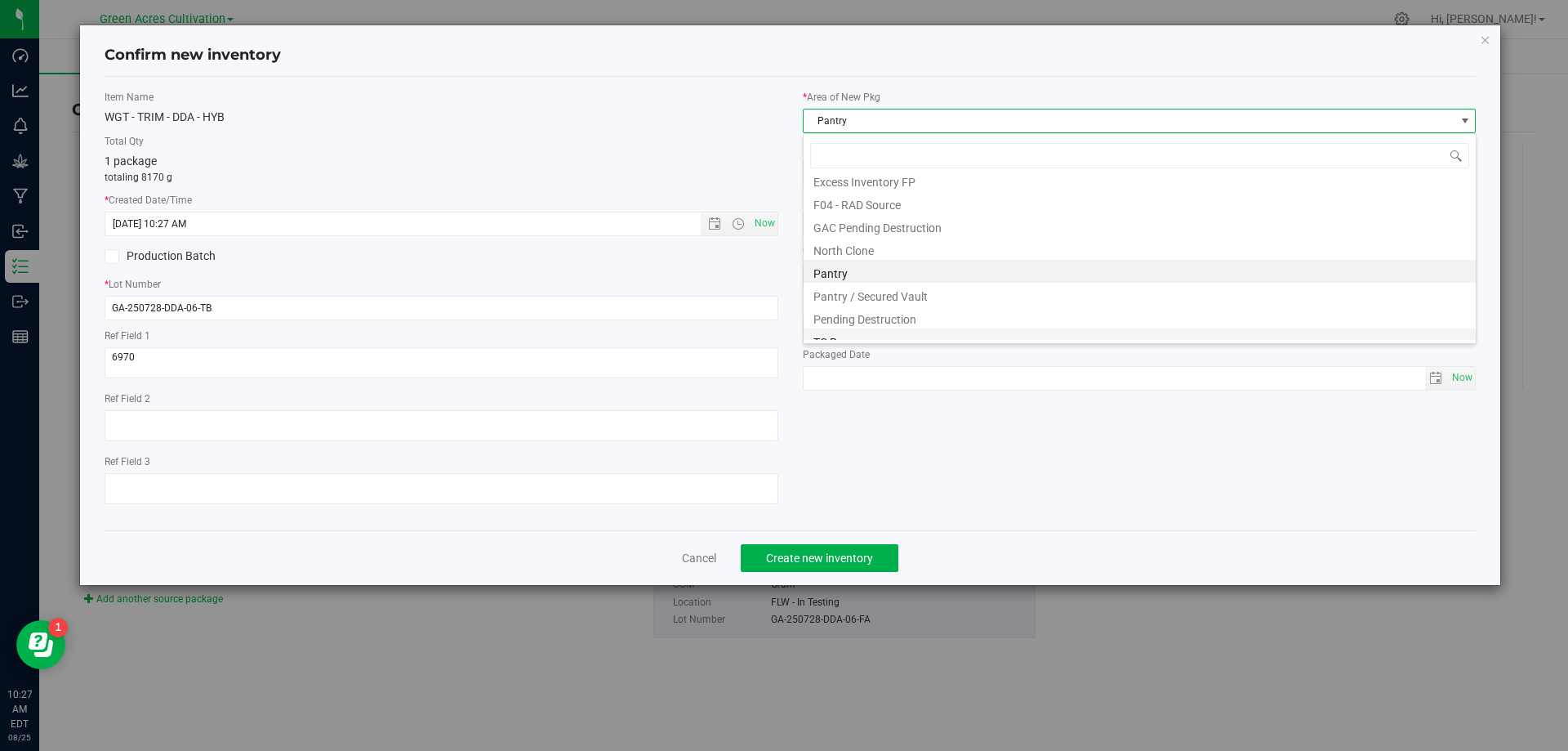
scroll to position [226, 0]
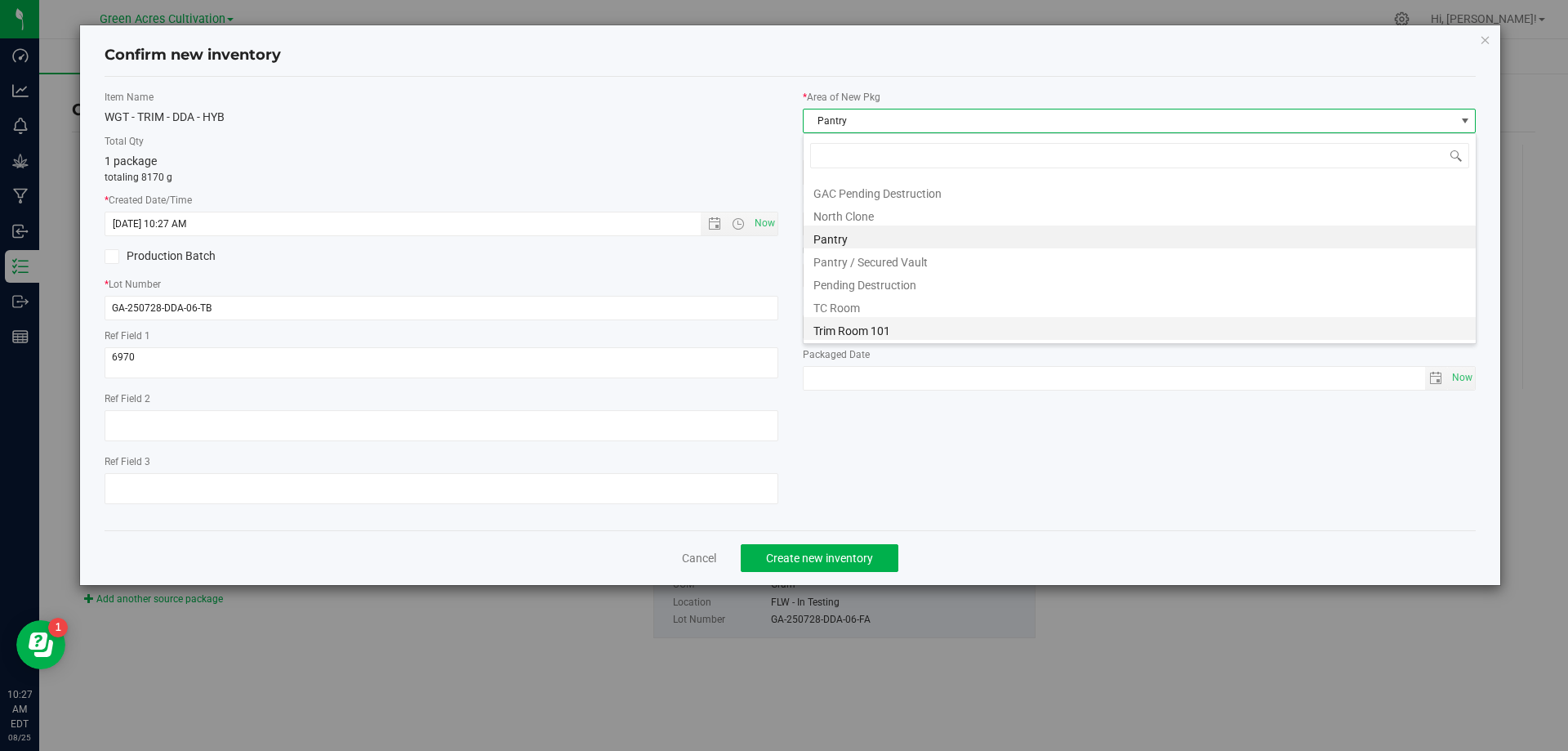
click at [958, 335] on li "Trim Room 101" at bounding box center [1140, 328] width 672 height 23
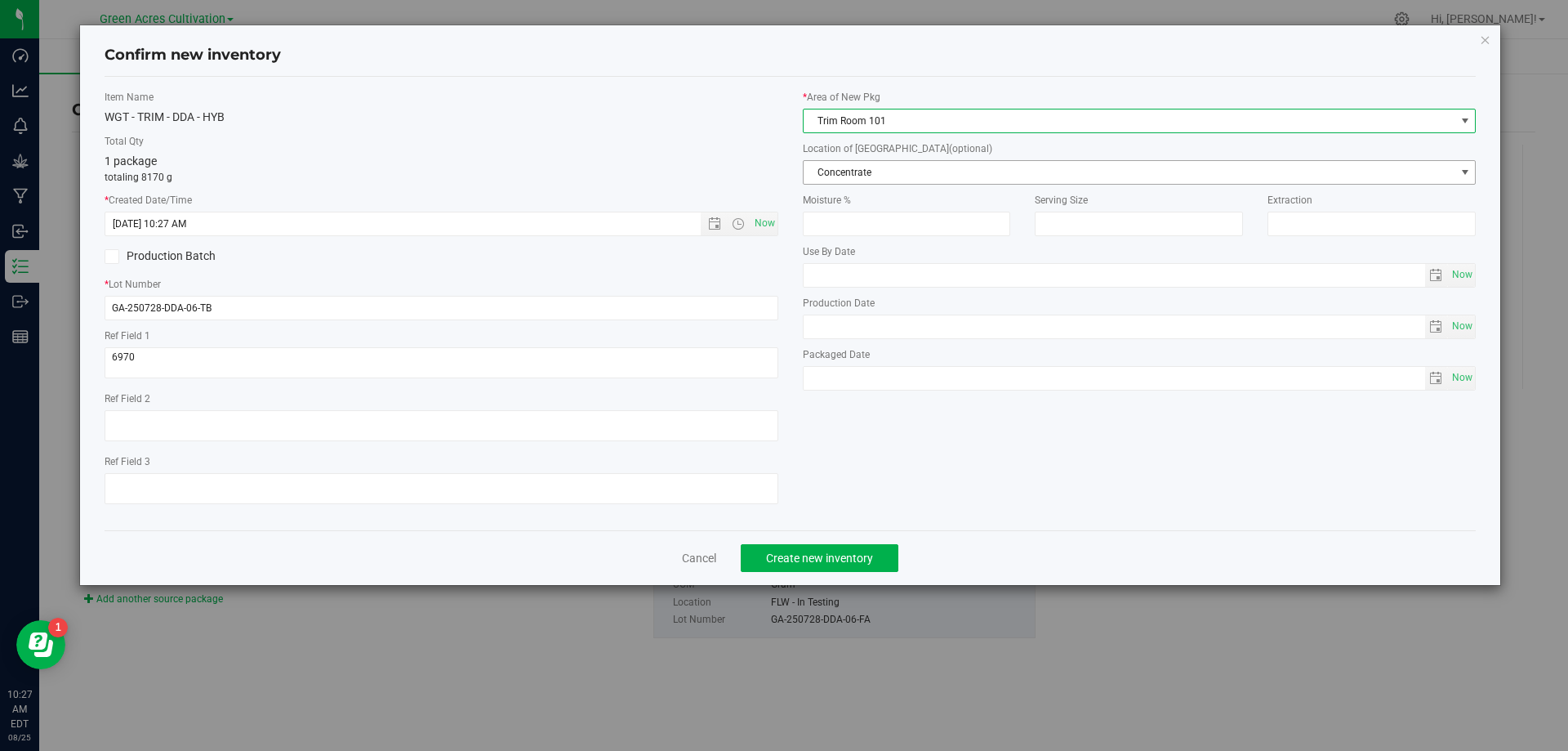
click at [980, 169] on span "Concentrate" at bounding box center [1129, 172] width 651 height 23
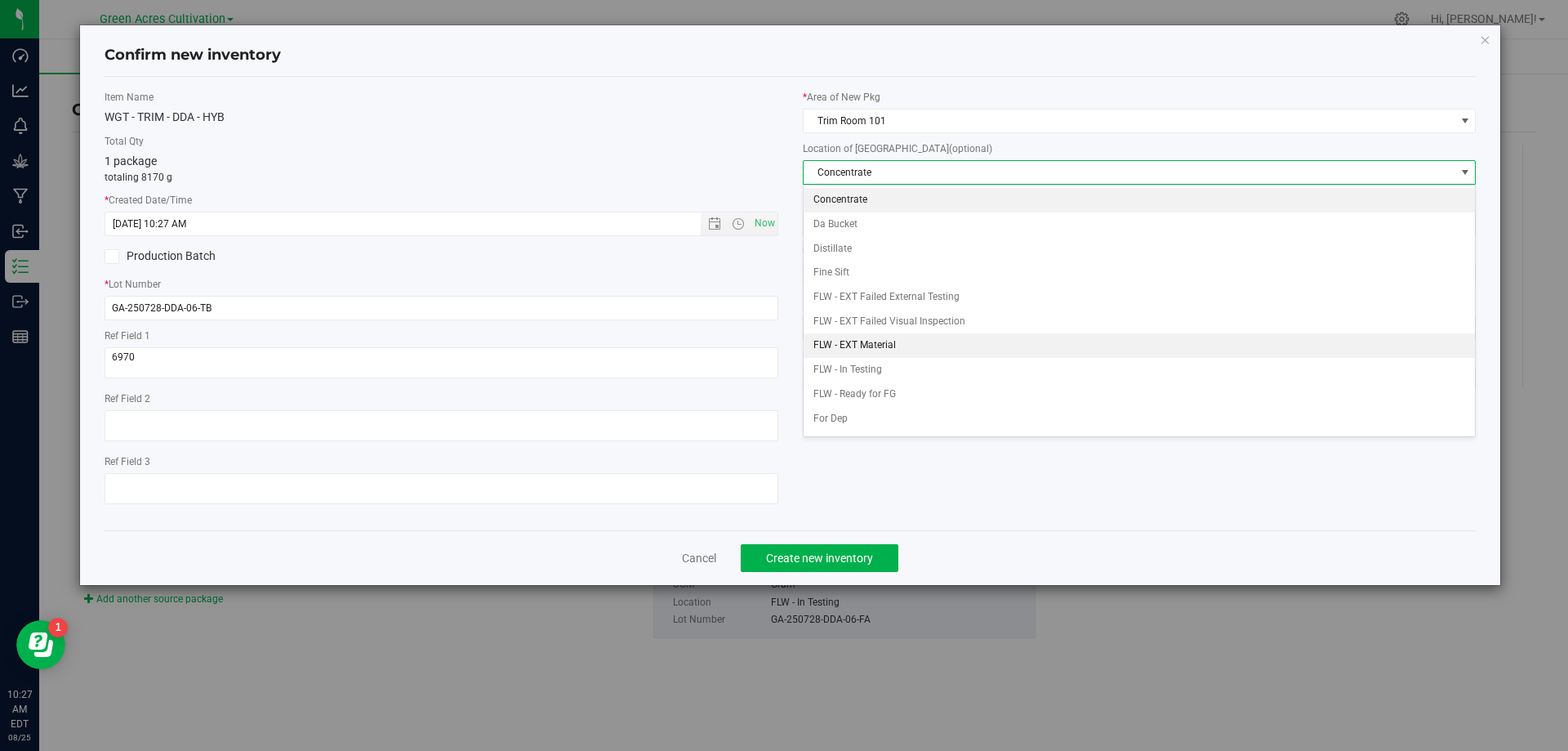
scroll to position [168, 0]
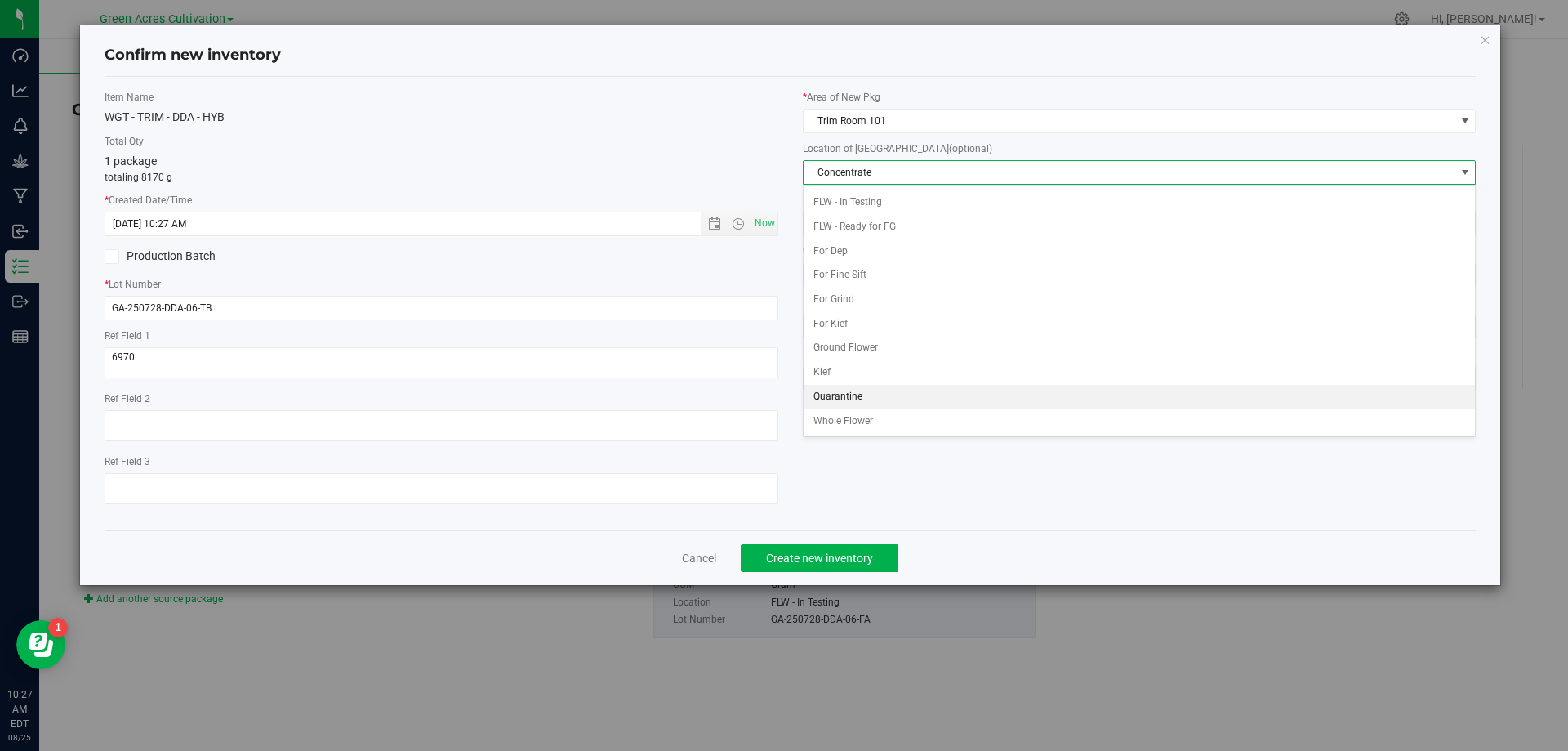
click at [858, 392] on li "Quarantine" at bounding box center [1140, 397] width 672 height 25
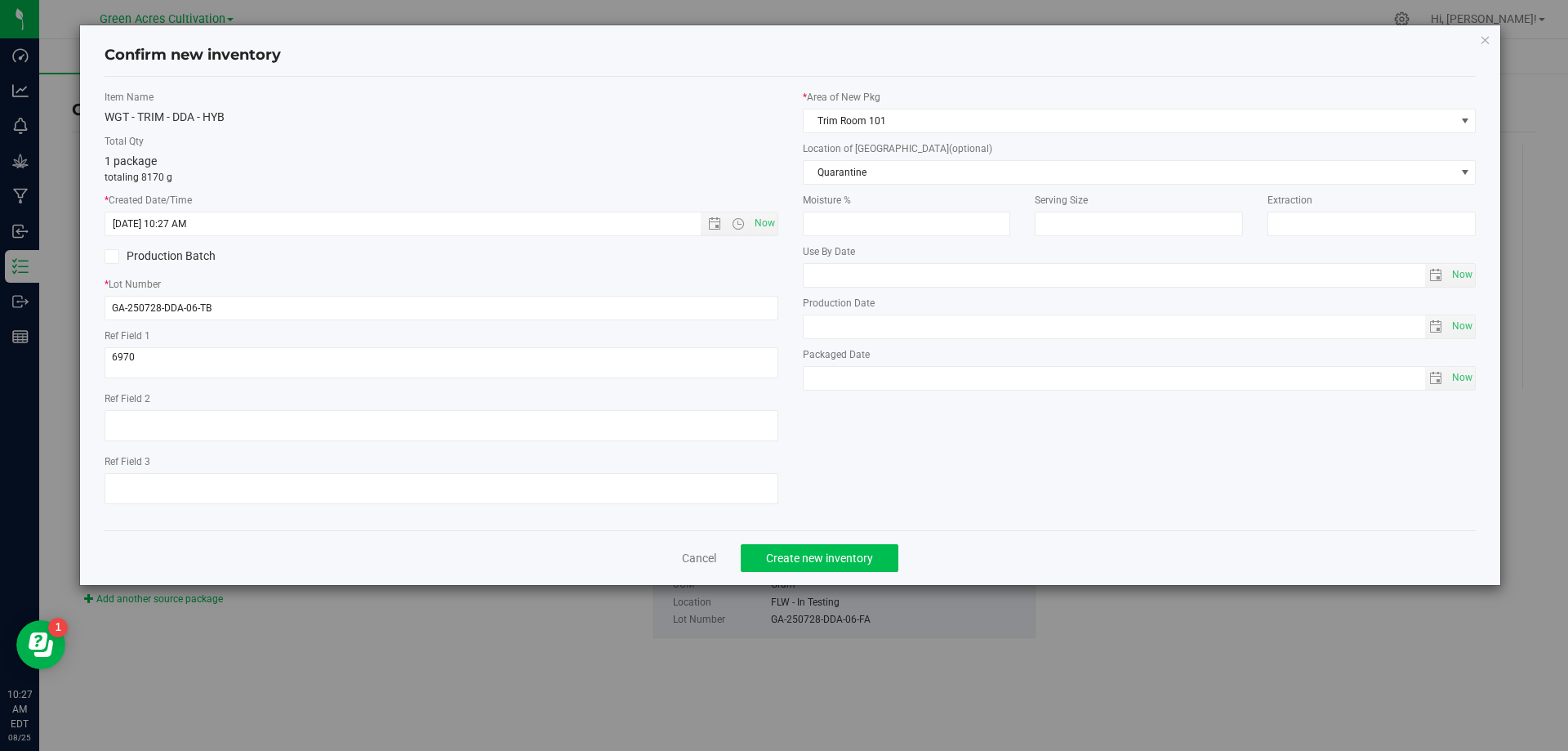
drag, startPoint x: 849, startPoint y: 538, endPoint x: 850, endPoint y: 549, distance: 11.0
click at [849, 541] on div "Cancel Create new inventory" at bounding box center [790, 558] width 1372 height 55
click at [850, 549] on button "Create new inventory" at bounding box center [820, 558] width 157 height 27
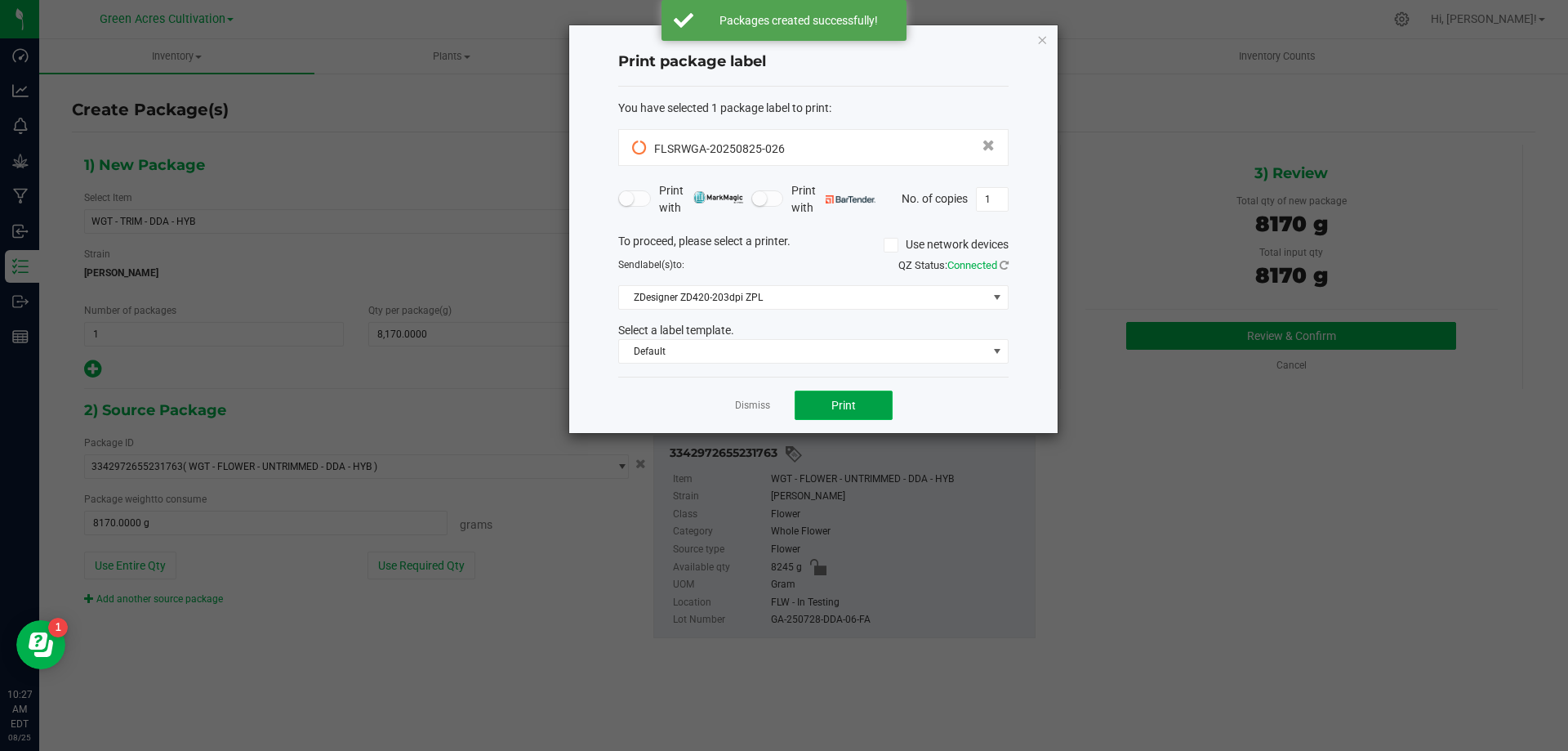
click at [844, 394] on button "Print" at bounding box center [844, 405] width 98 height 29
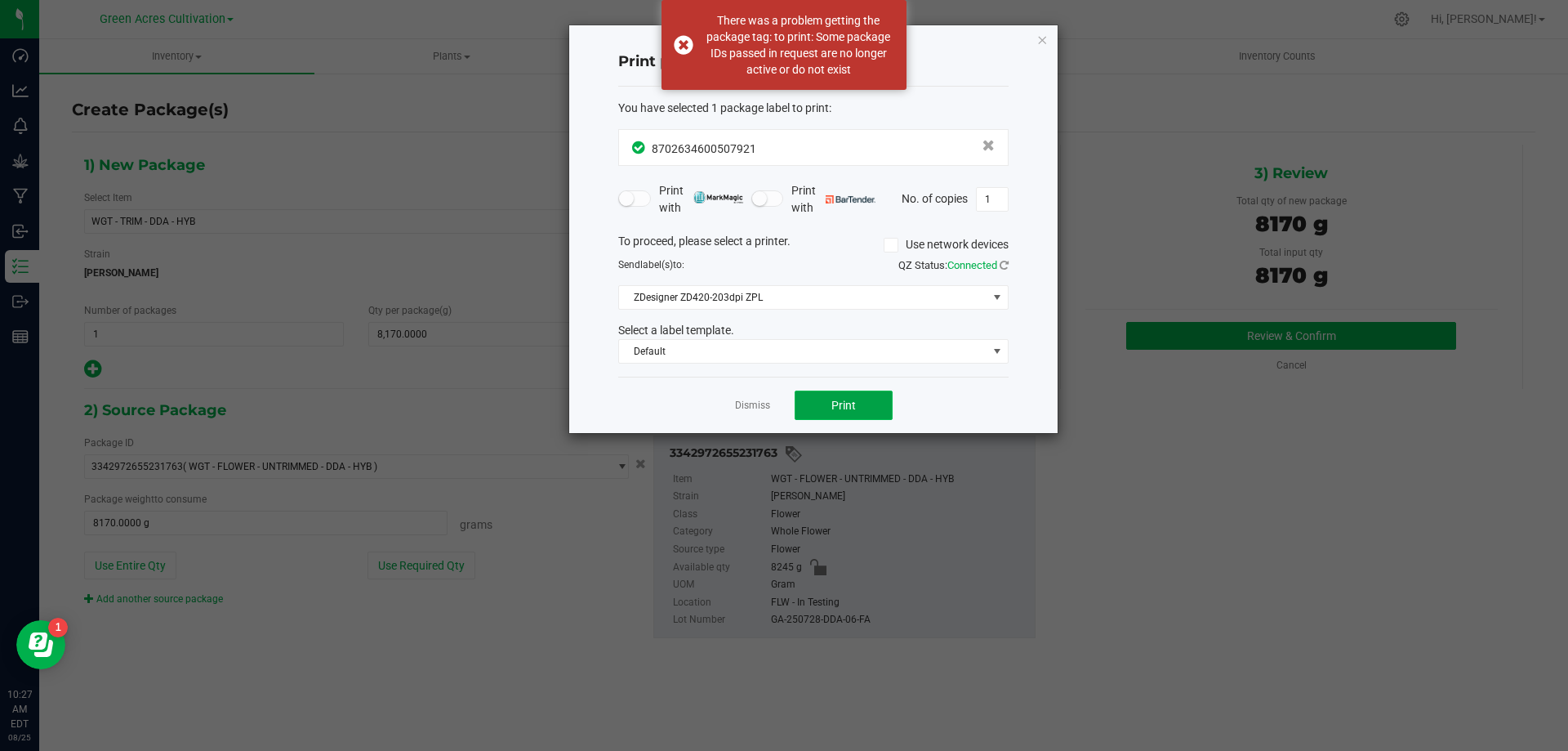
click at [872, 395] on button "Print" at bounding box center [844, 405] width 98 height 29
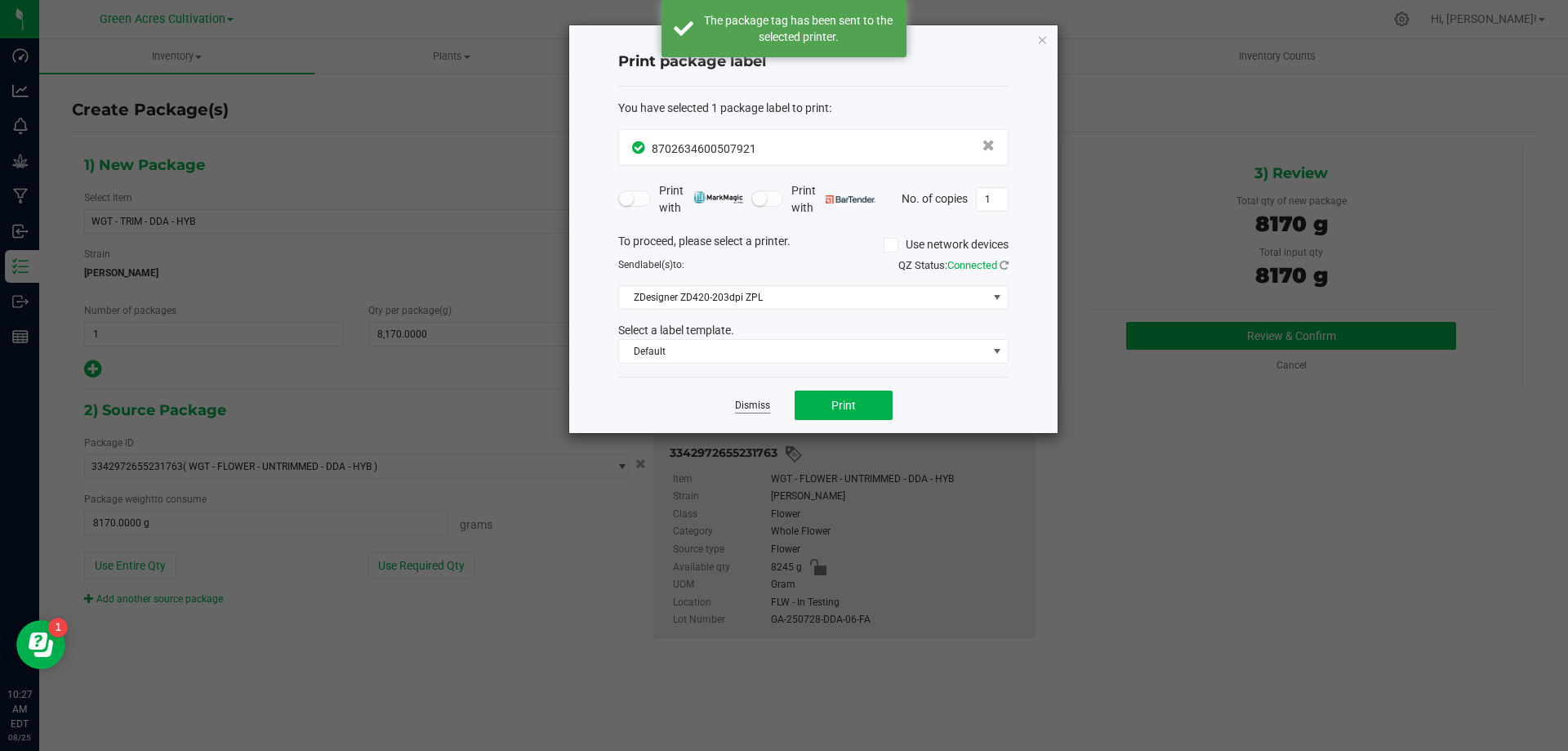
click at [749, 405] on link "Dismiss" at bounding box center [752, 405] width 35 height 14
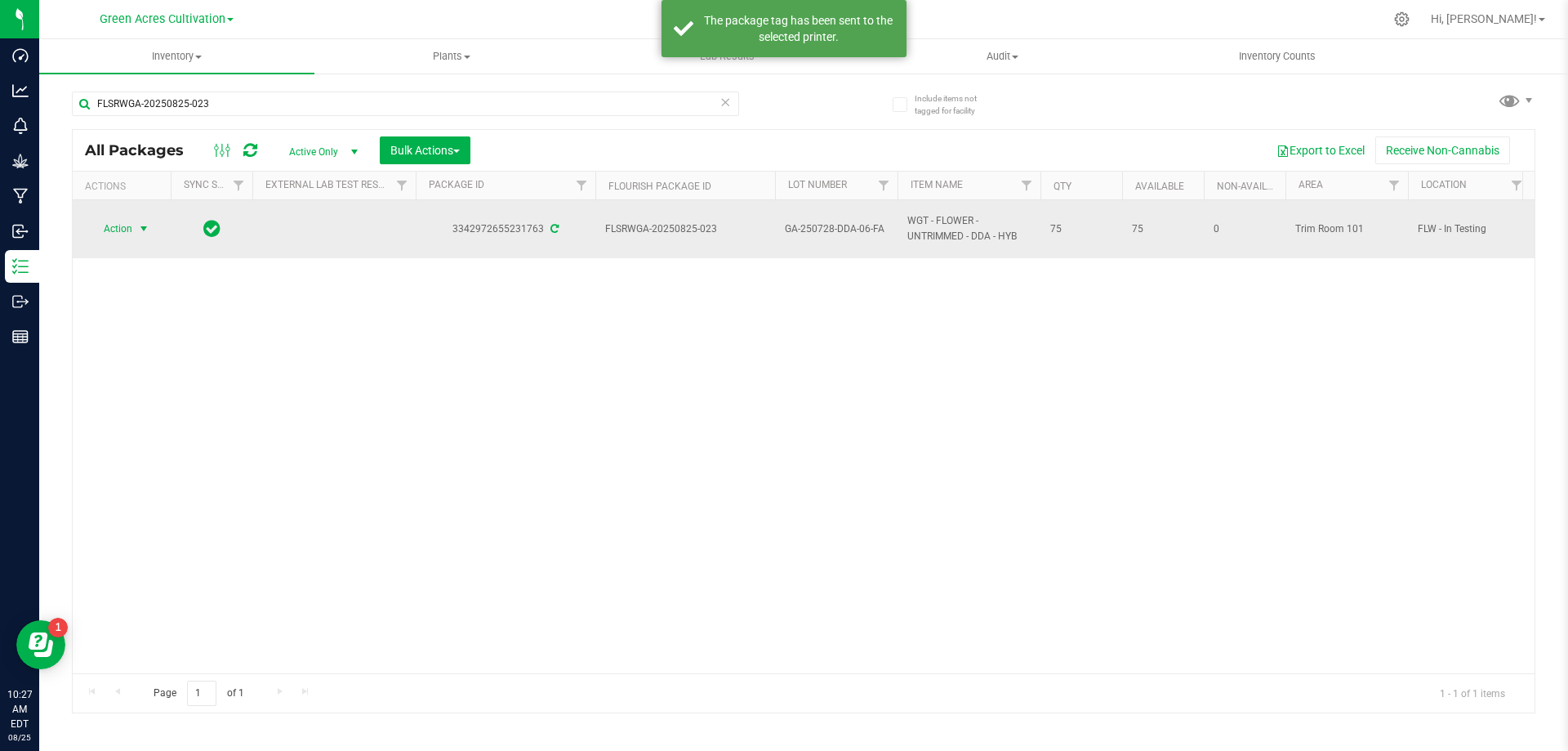
click at [134, 231] on span "select" at bounding box center [144, 228] width 21 height 23
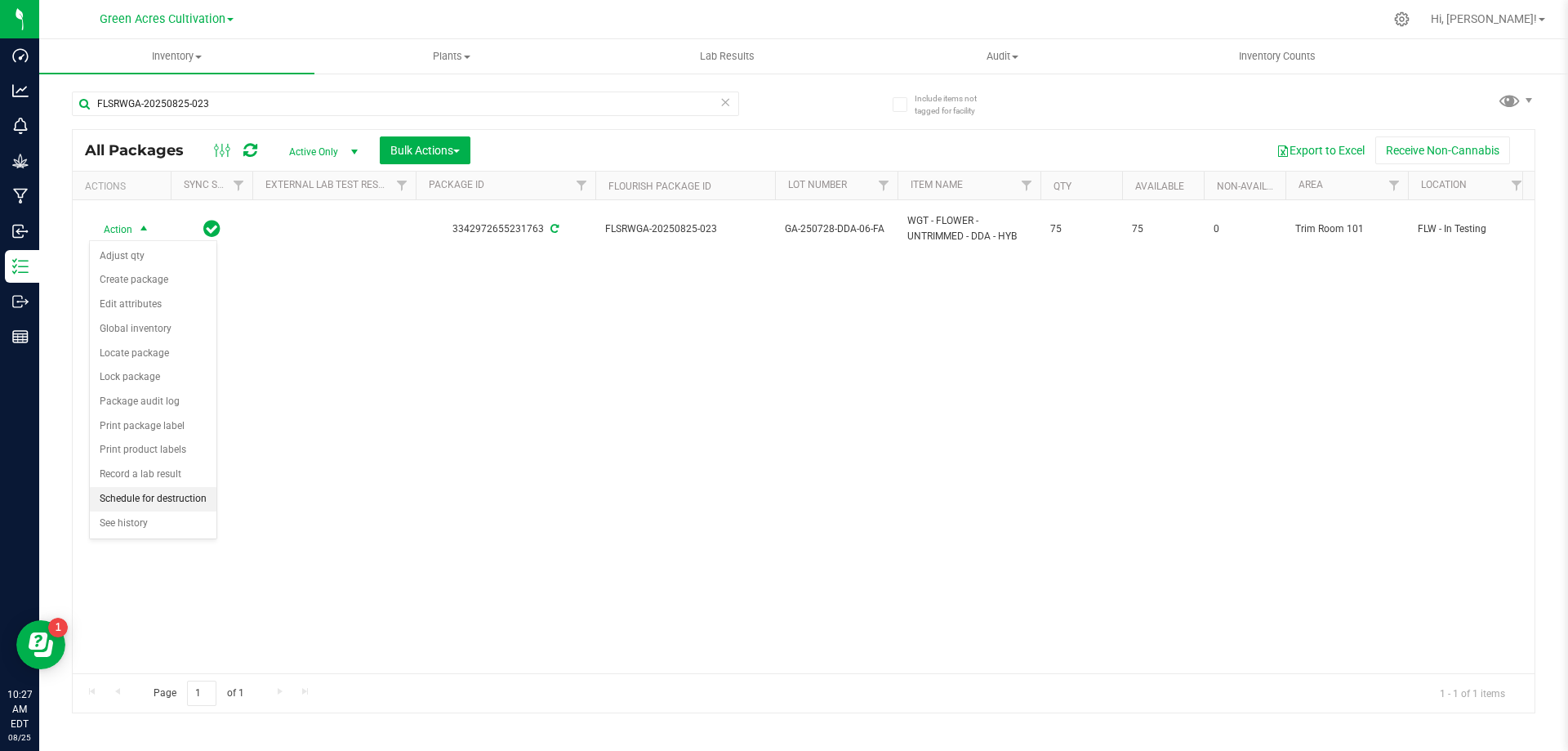
click at [137, 500] on li "Schedule for destruction" at bounding box center [153, 499] width 127 height 25
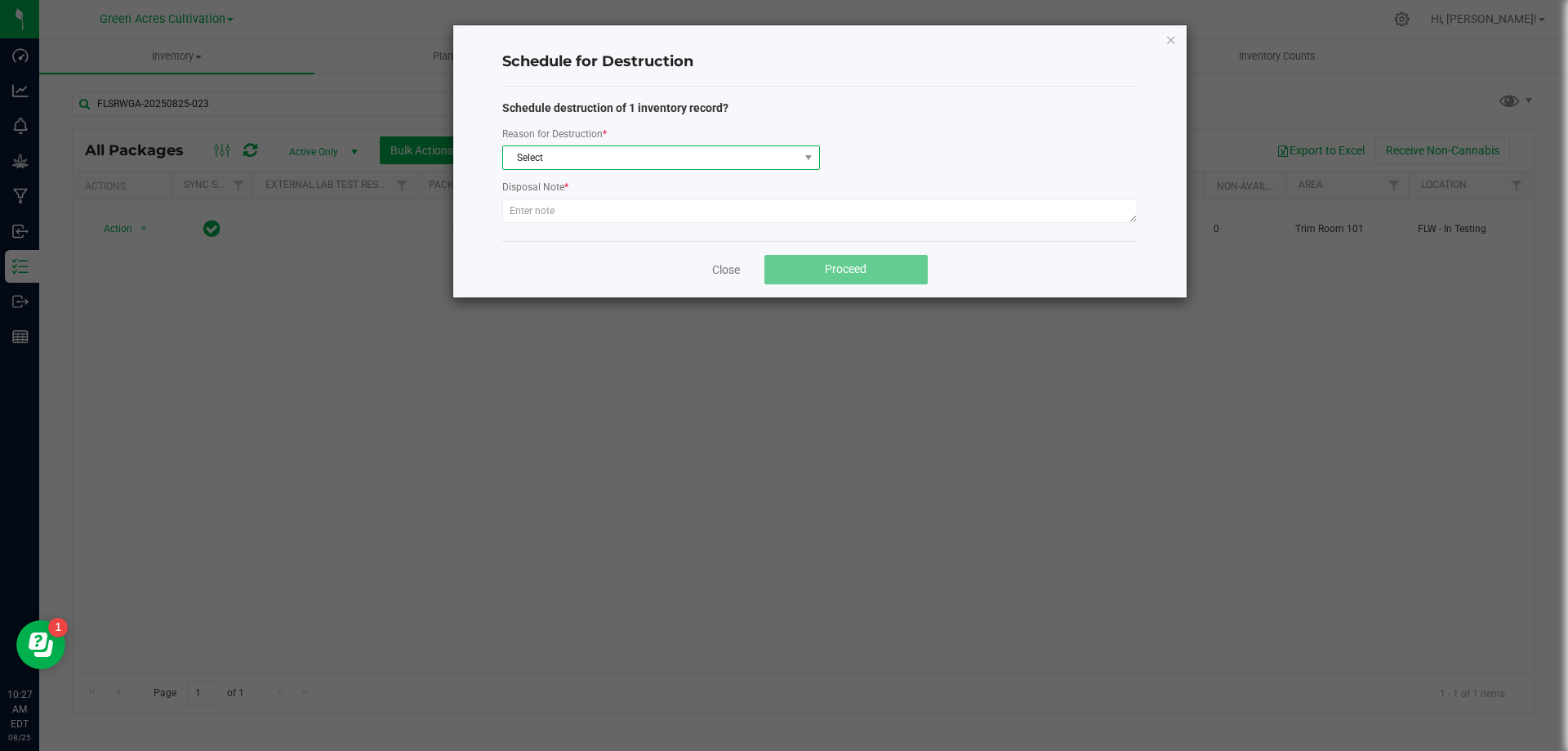
click at [721, 167] on span "Select" at bounding box center [651, 157] width 296 height 23
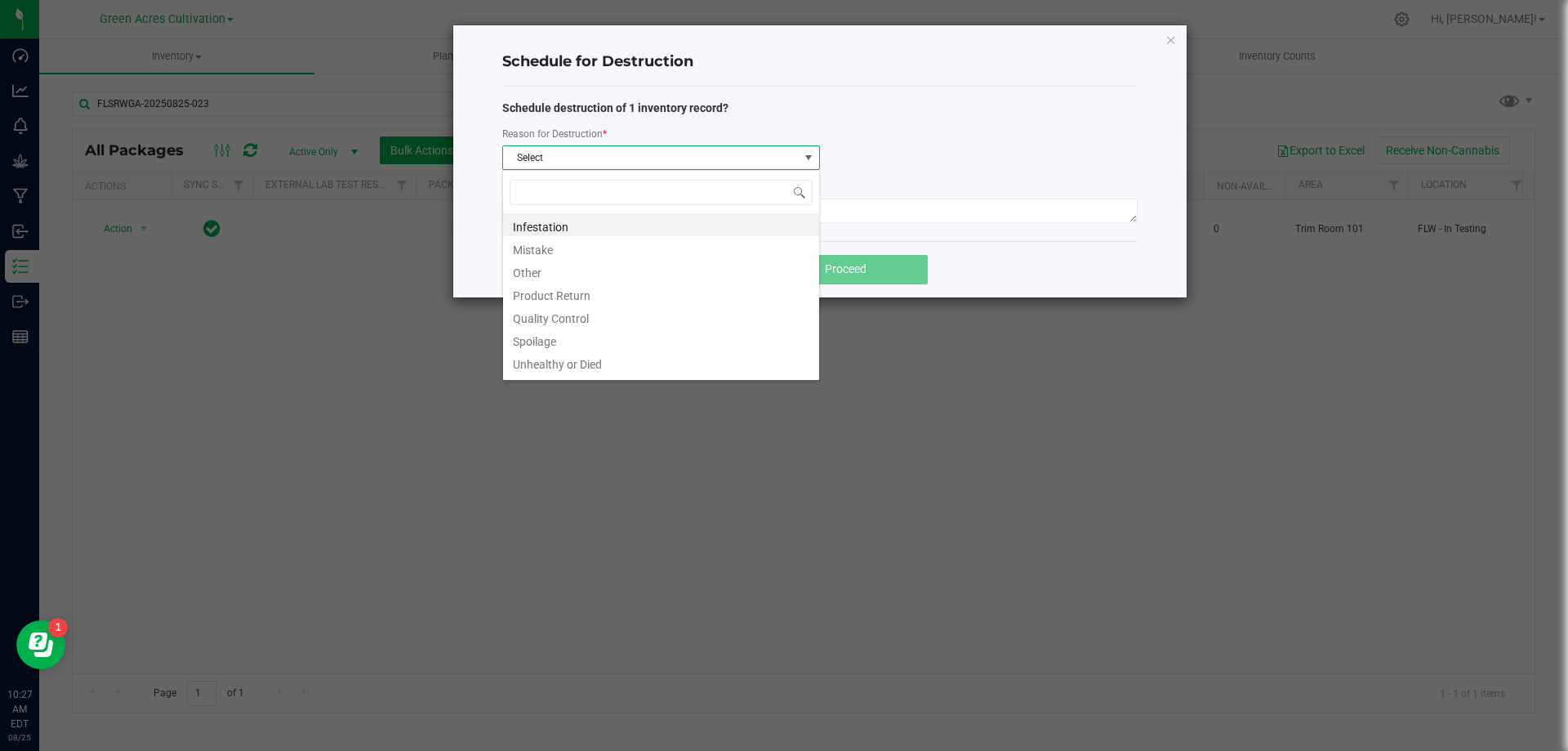
scroll to position [25, 318]
type input "W"
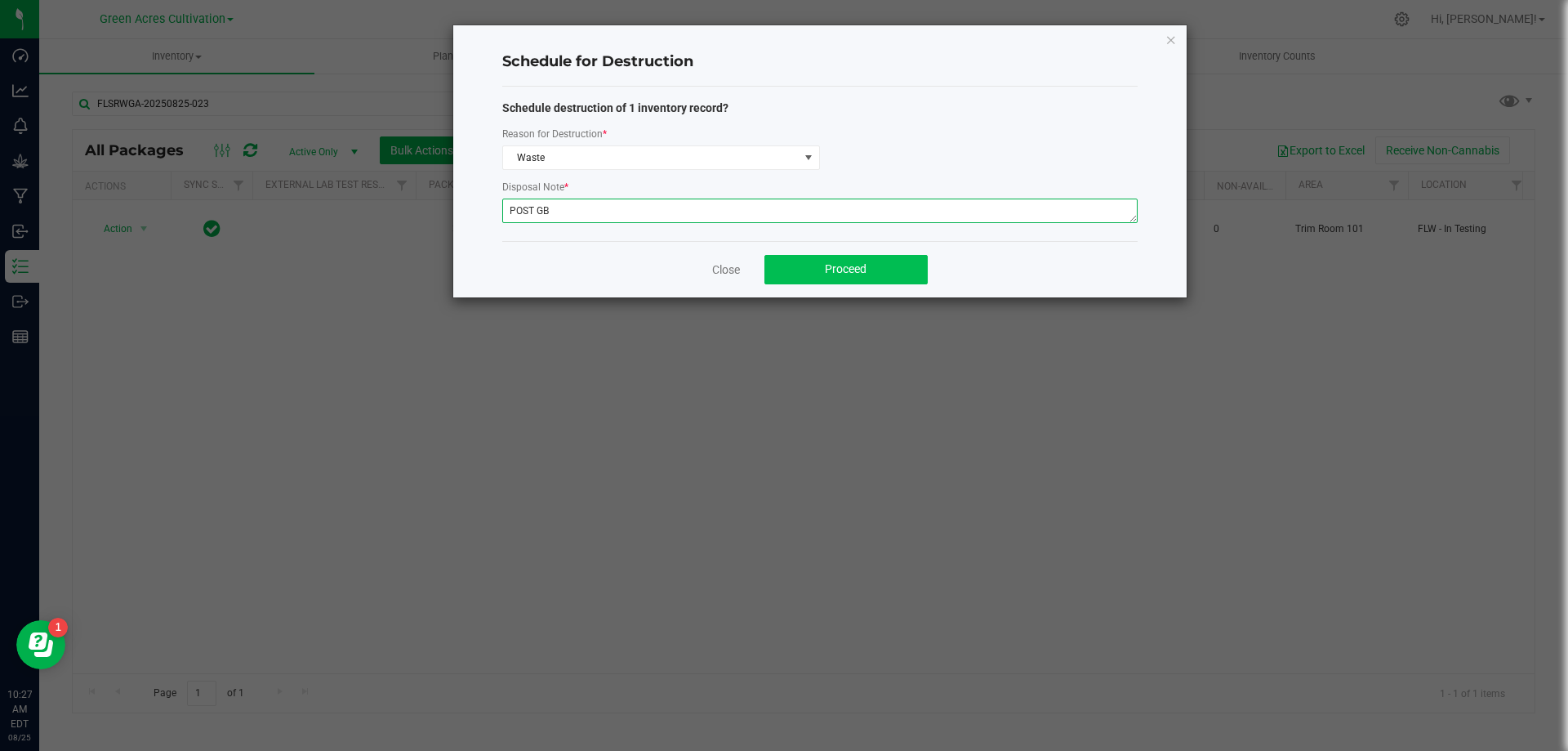
type textarea "POST GB"
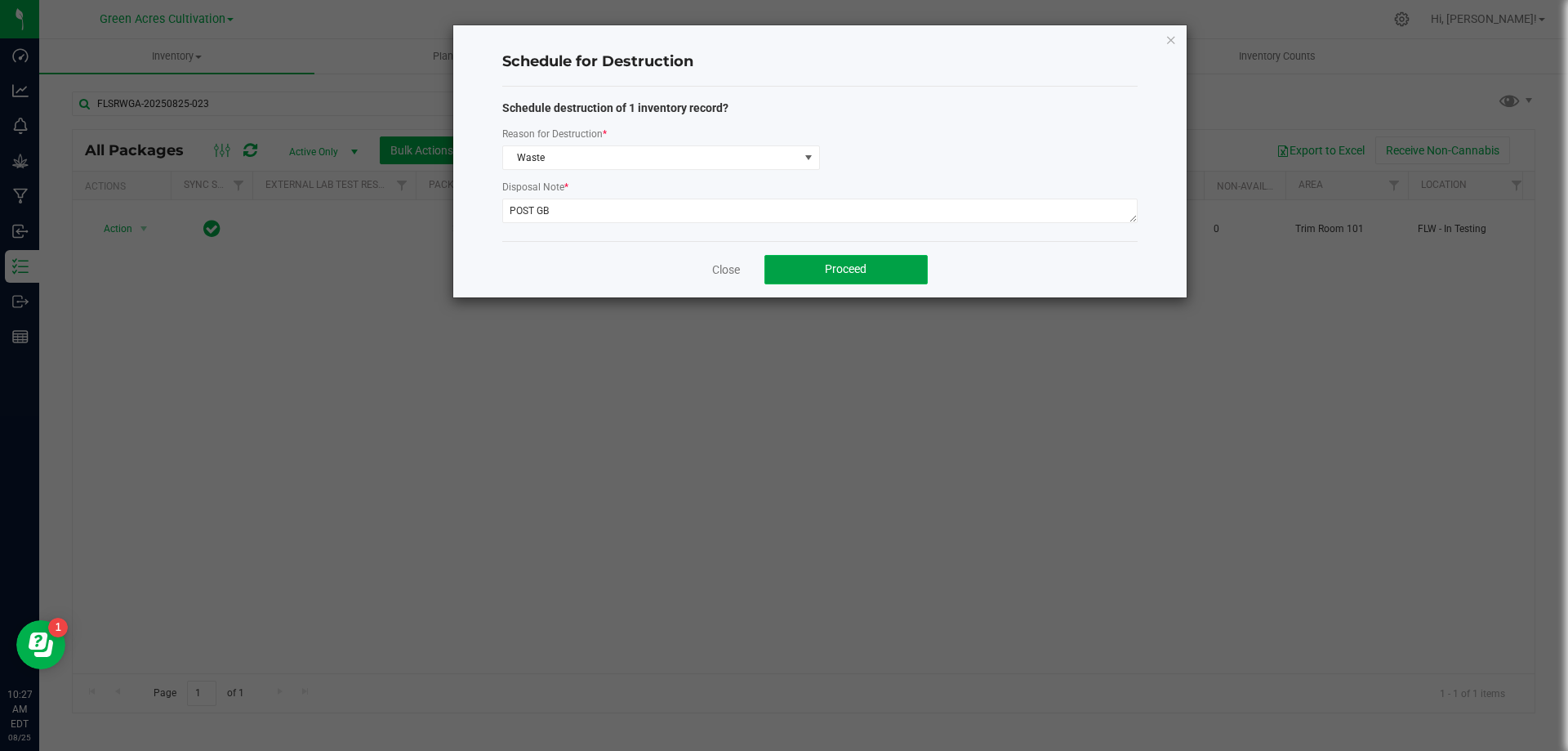
click at [873, 260] on button "Proceed" at bounding box center [846, 269] width 163 height 29
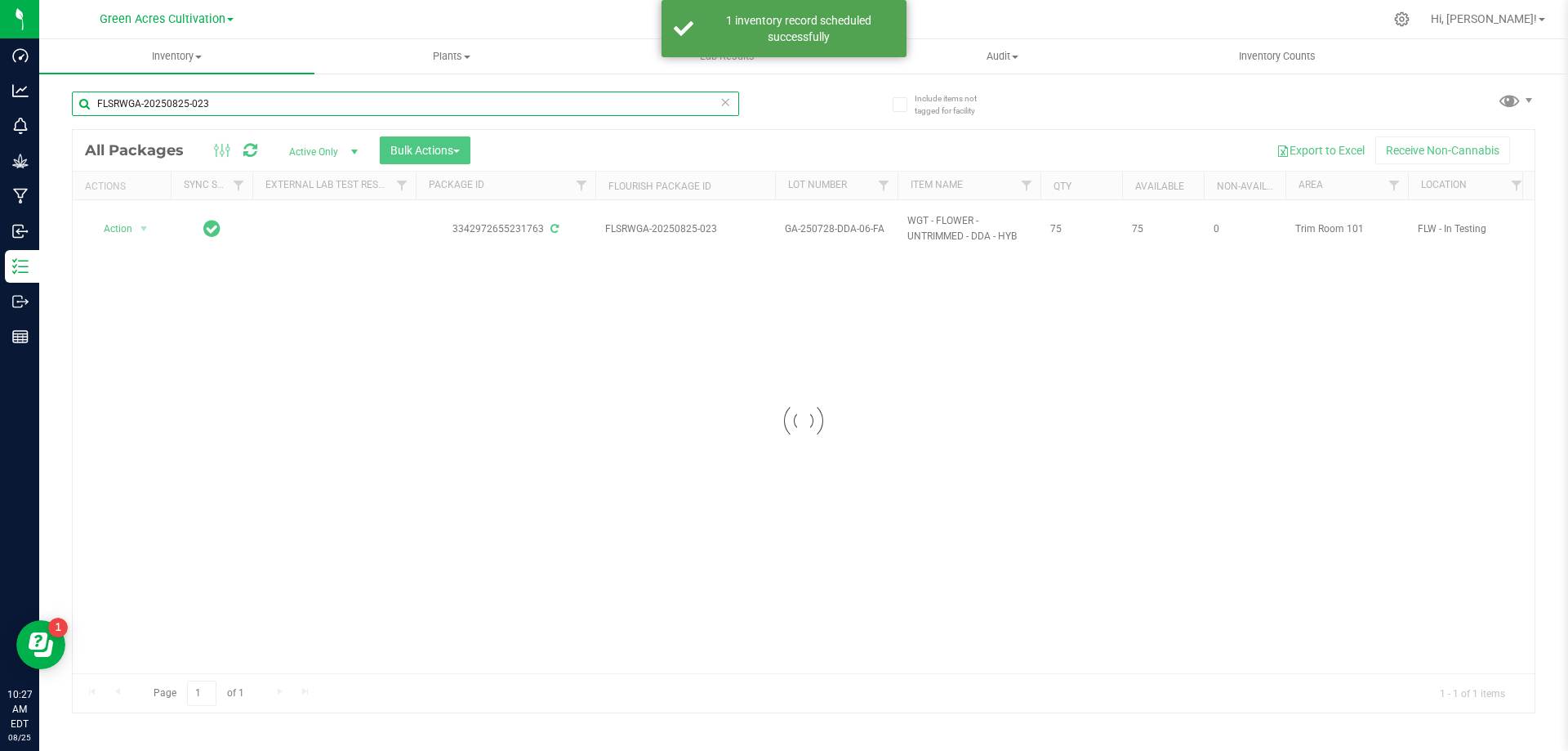
click at [520, 100] on input "FLSRWGA-20250825-023" at bounding box center [405, 103] width 668 height 25
click at [523, 102] on input "FLSRWGA-20250825-023" at bounding box center [405, 103] width 668 height 25
click at [524, 102] on input "FLSRWGA-20250825-023" at bounding box center [405, 103] width 668 height 25
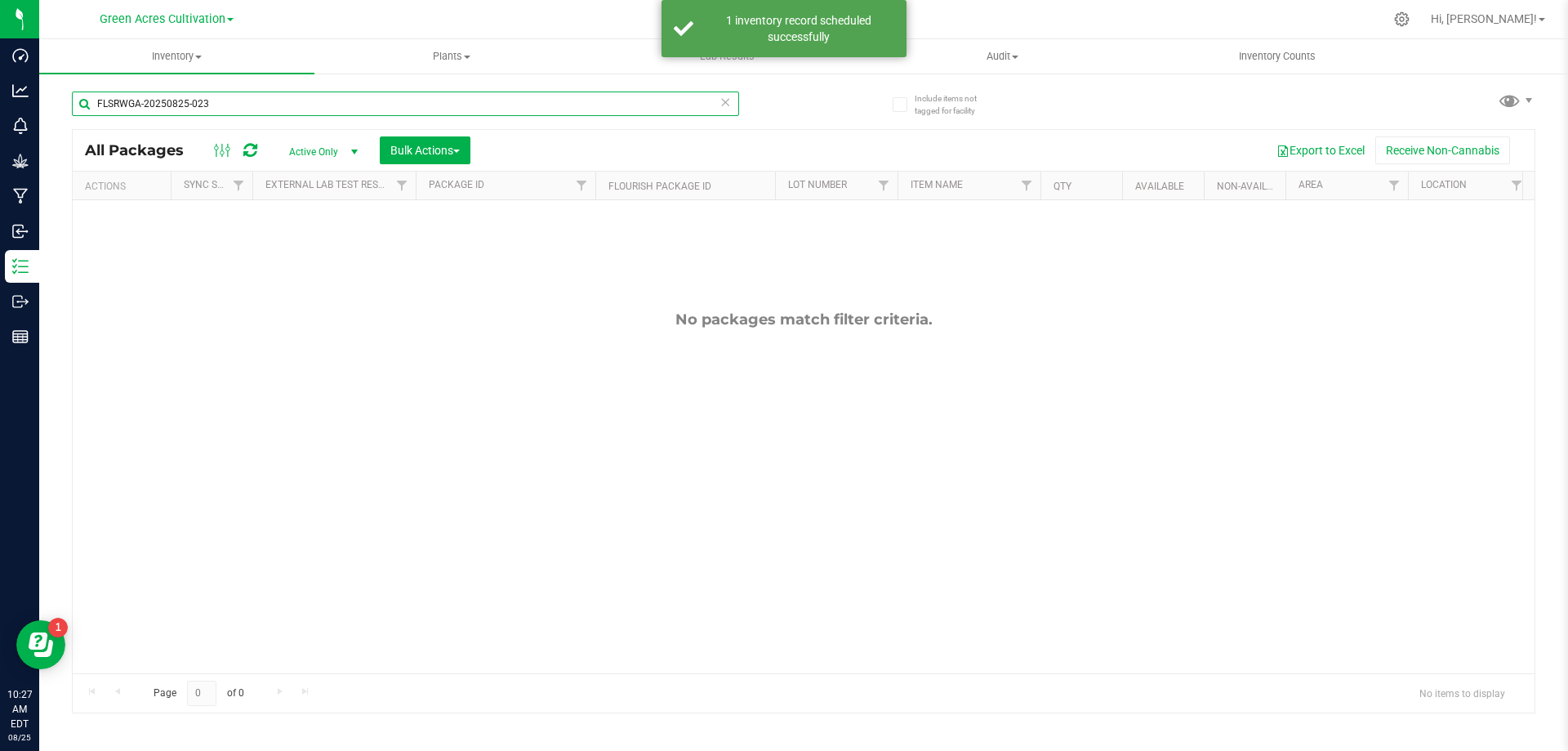
click at [524, 102] on input "FLSRWGA-20250825-023" at bounding box center [405, 103] width 668 height 25
paste input "GA-250728-DDA-06-FA"
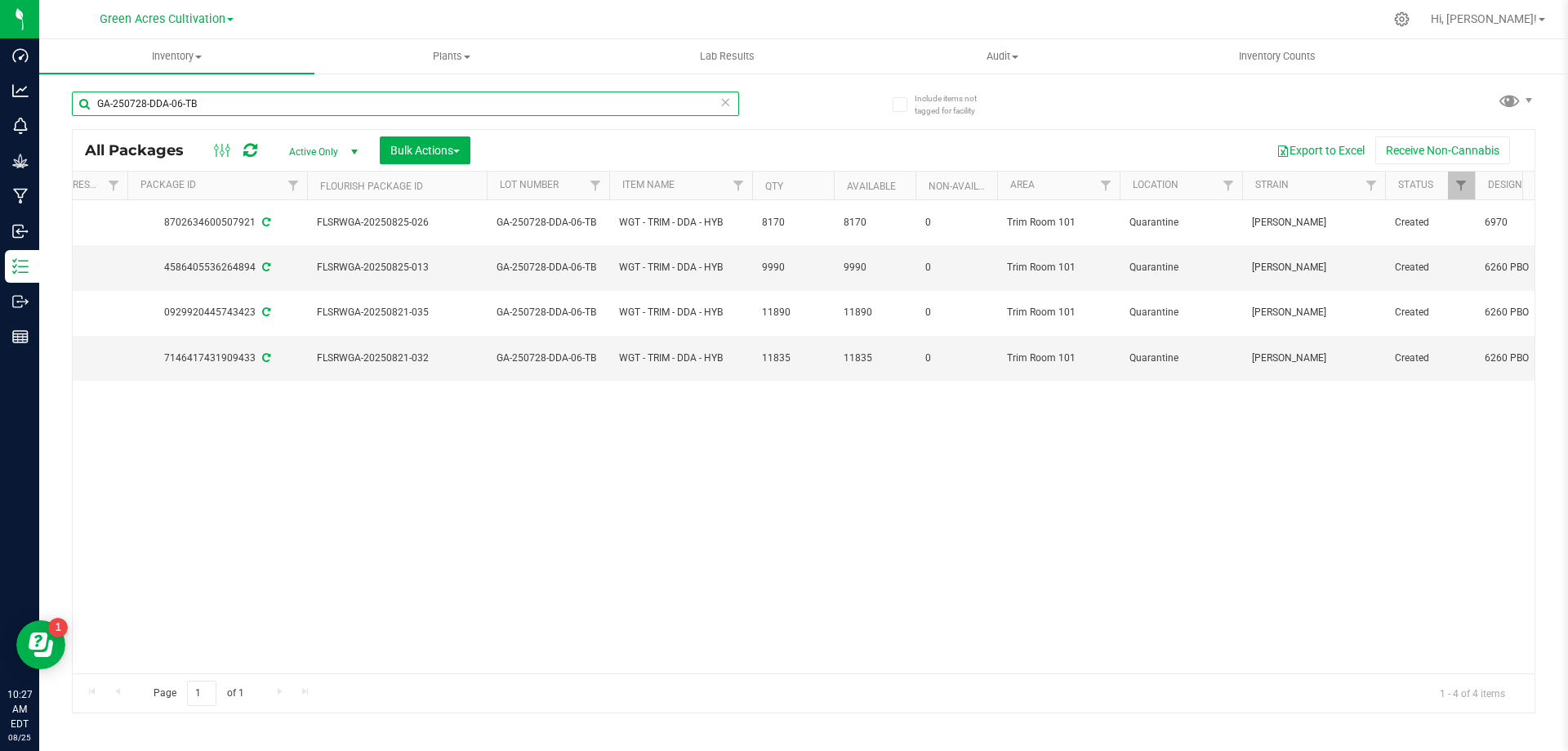
scroll to position [0, 381]
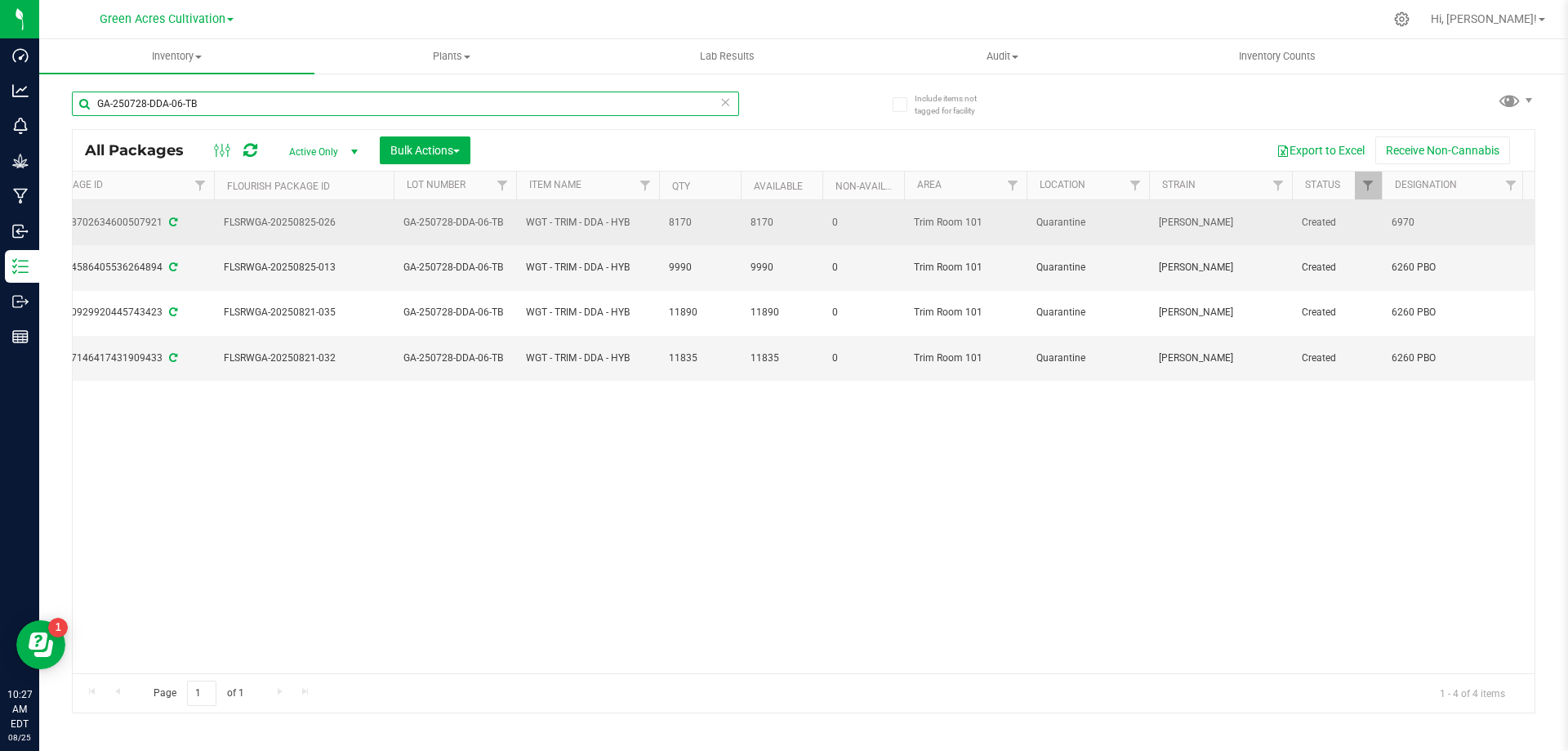
type input "GA-250728-DDA-06-TB"
click at [1424, 216] on span "6970" at bounding box center [1453, 222] width 123 height 15
click at [1424, 216] on input "6970" at bounding box center [1450, 223] width 137 height 26
type input "6260 PBO"
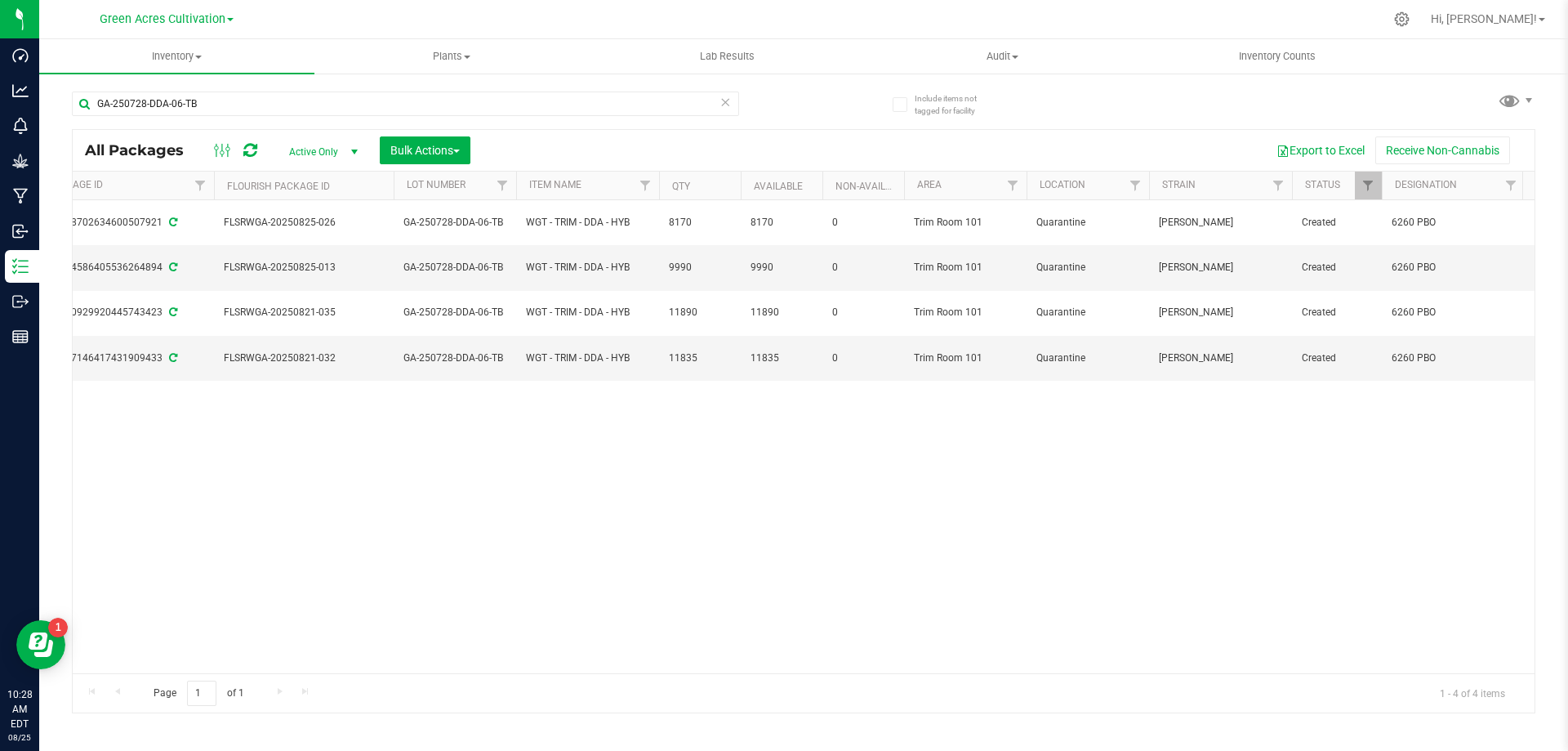
click at [507, 654] on div "Action Action Adjust qty Create package Edit attributes Global inventory Locate…" at bounding box center [804, 436] width 1462 height 473
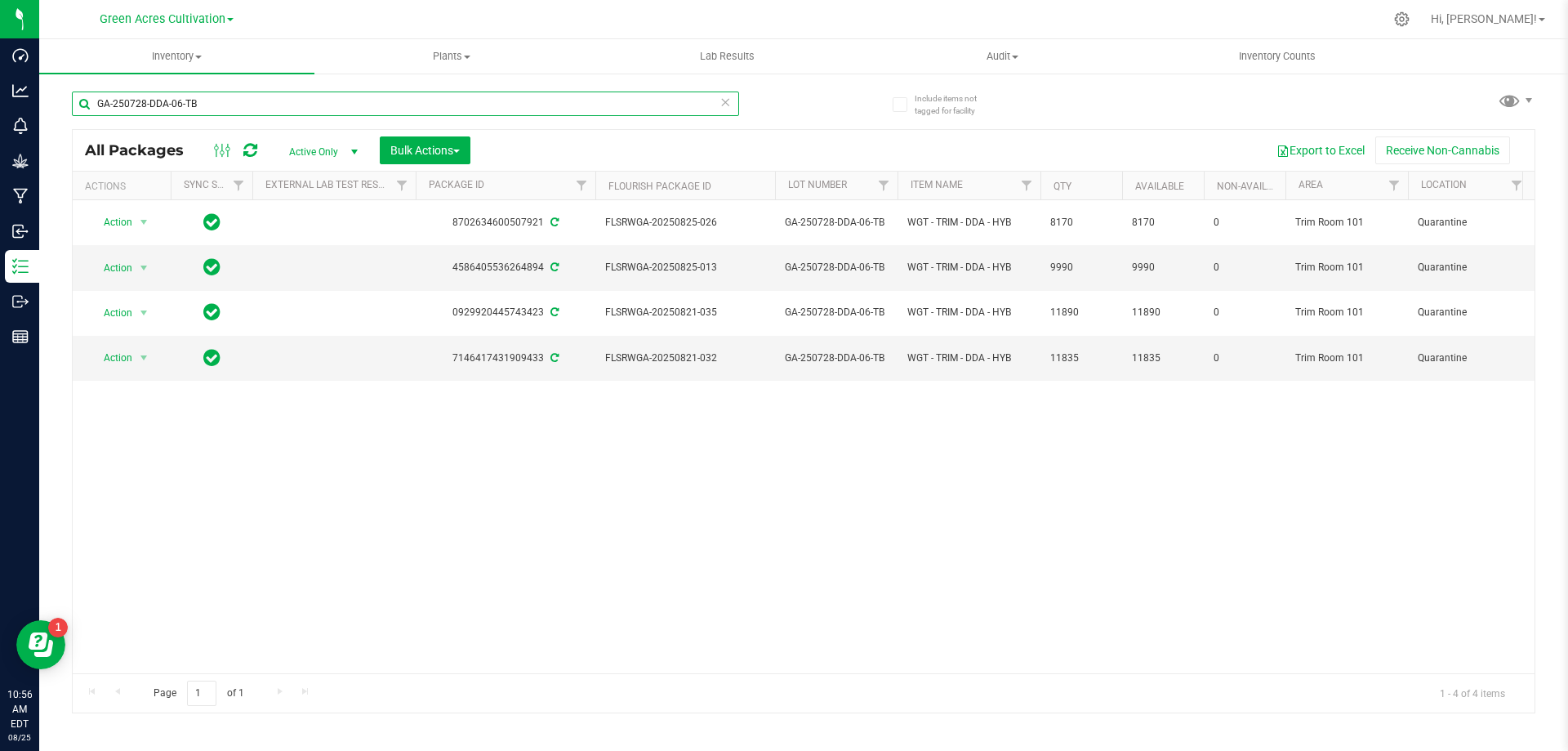
click at [307, 96] on input "GA-250728-DDA-06-TB" at bounding box center [405, 103] width 668 height 25
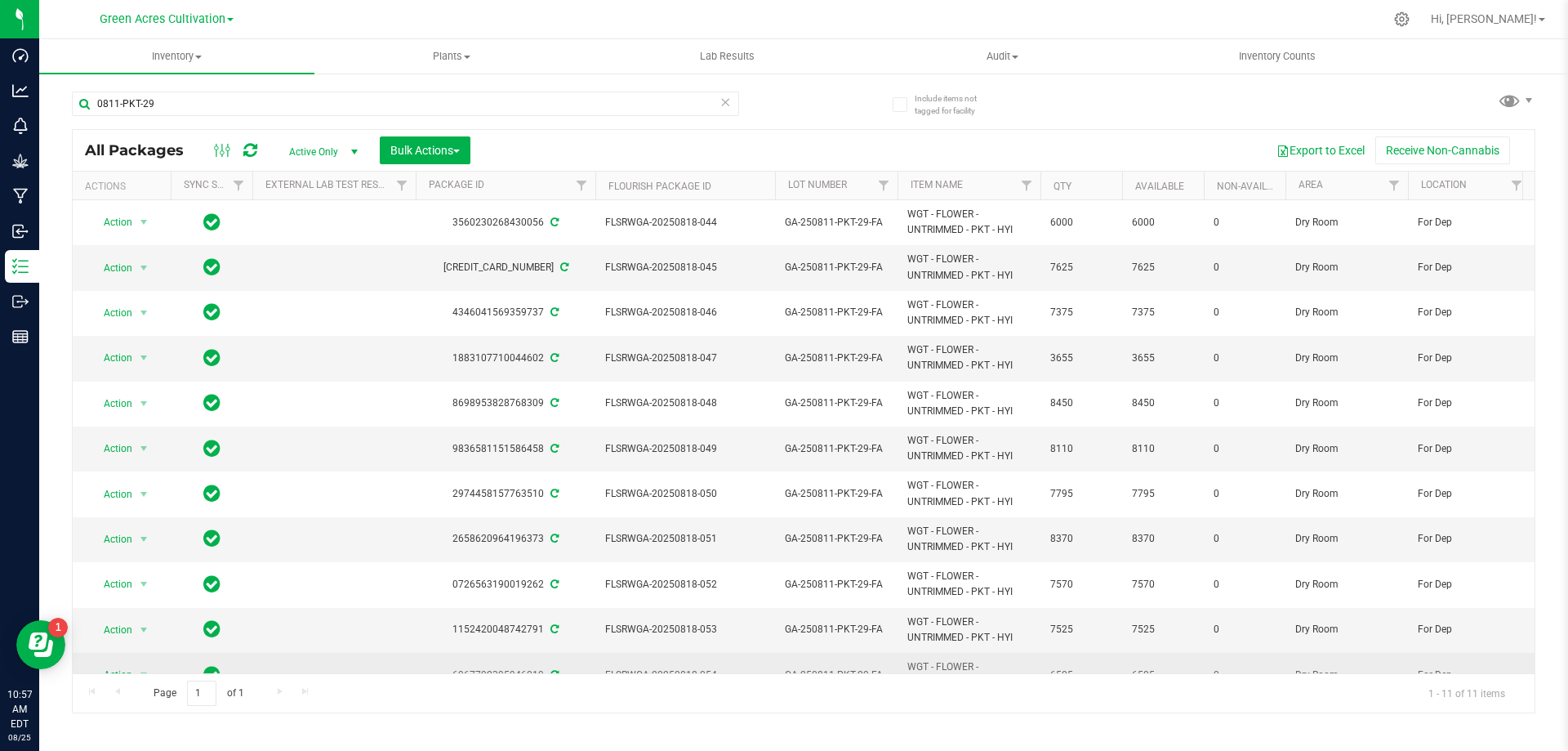
click at [503, 659] on td "6967792395946019" at bounding box center [505, 675] width 180 height 44
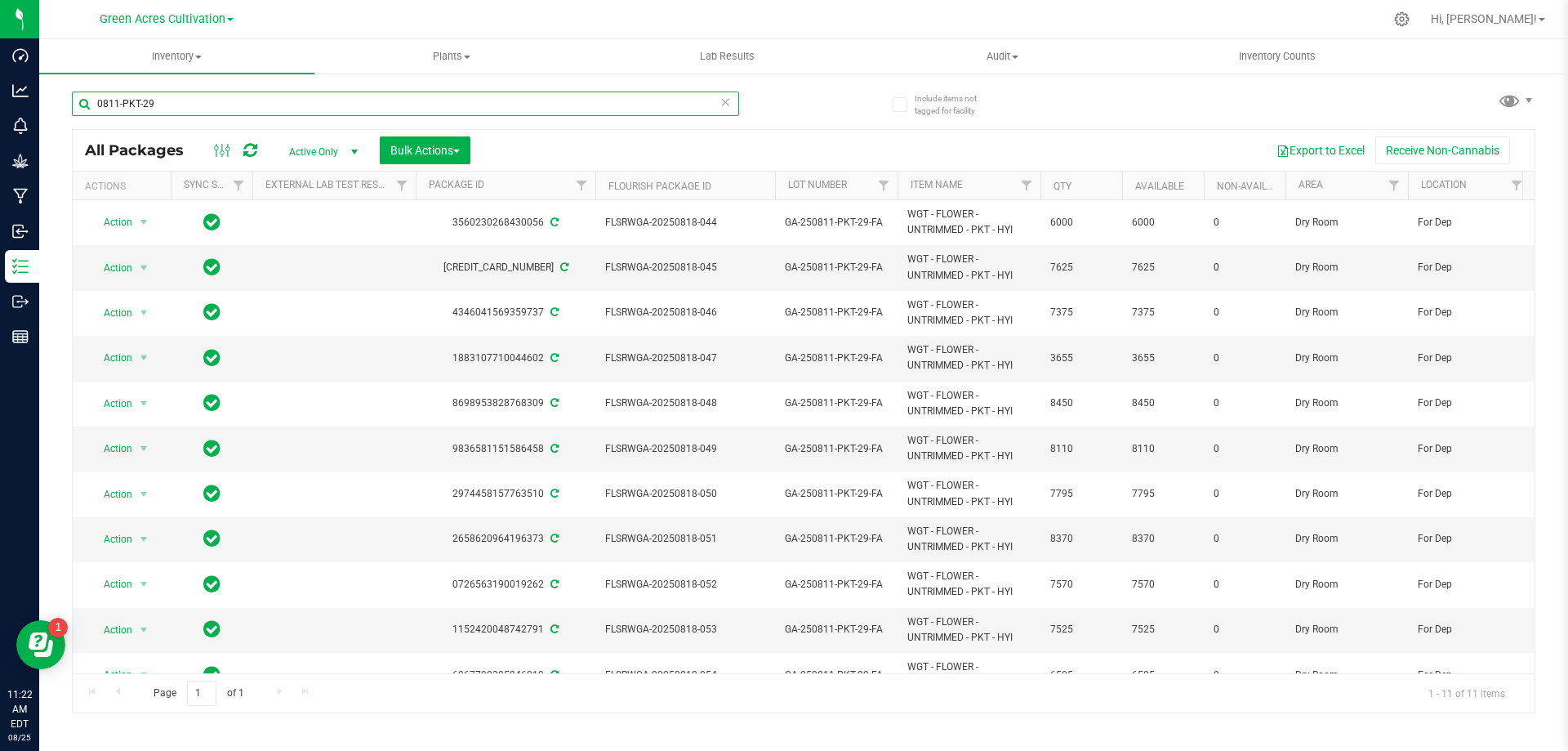
click at [304, 95] on input "0811-PKT-29" at bounding box center [405, 103] width 668 height 25
click at [302, 95] on input "0811-PKT-29" at bounding box center [405, 103] width 668 height 25
click at [302, 97] on input "0811-PKT-29" at bounding box center [405, 103] width 668 height 25
paste input "515-STW-LB-01"
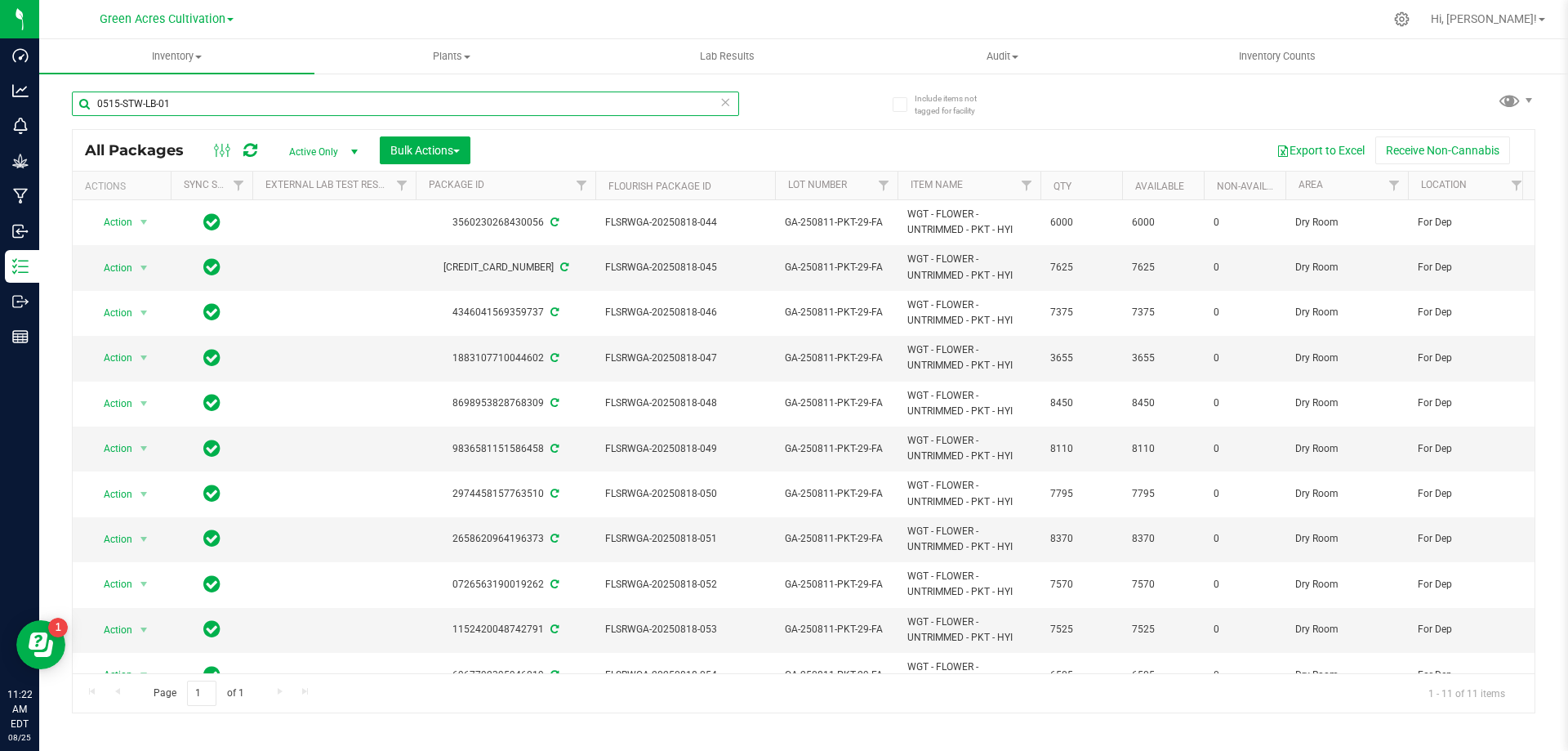
type input "0515-STW-LB-01"
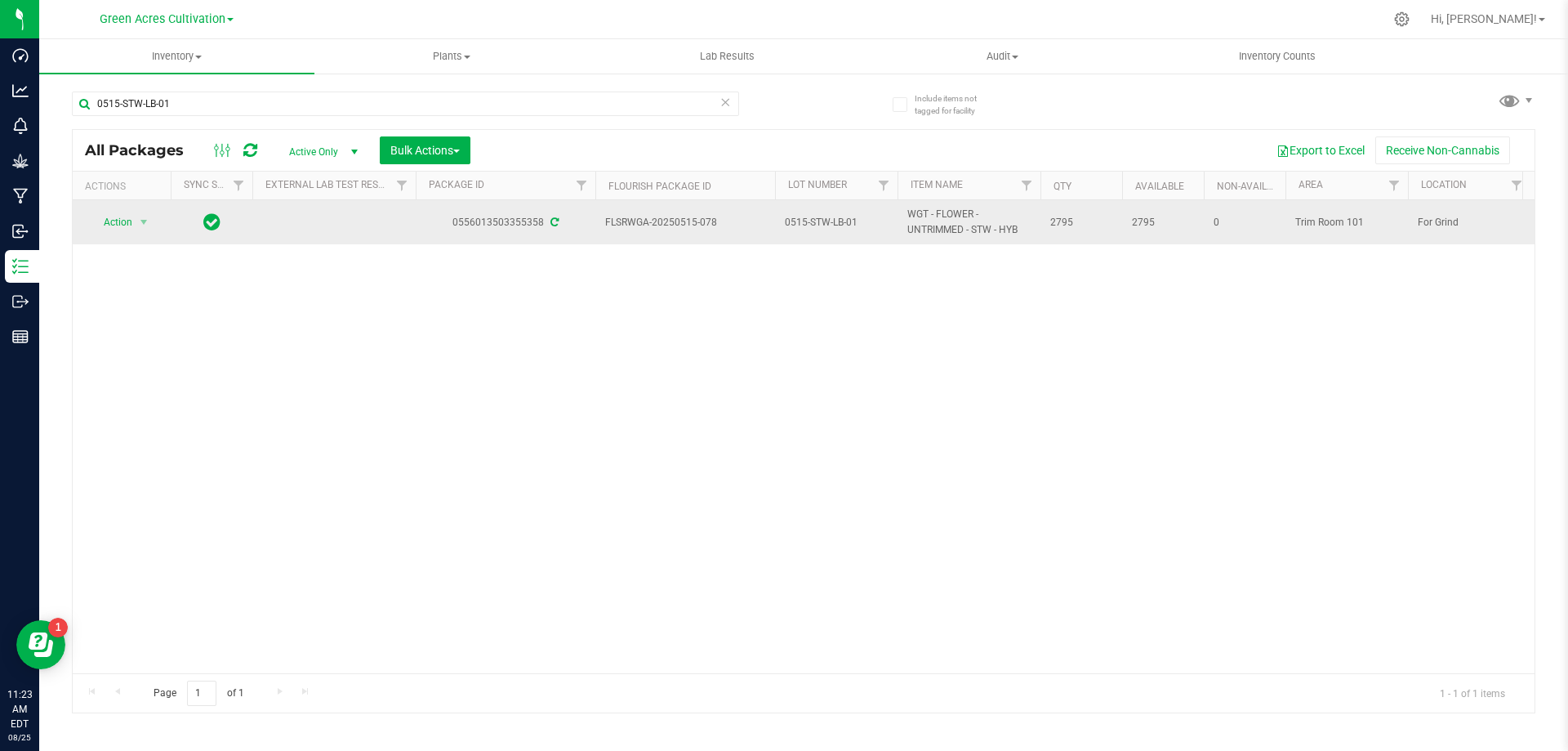
click at [156, 219] on div "Action Action Adjust qty Create package Edit attributes Global inventory Locate…" at bounding box center [121, 222] width 79 height 23
click at [153, 221] on span "select" at bounding box center [144, 222] width 21 height 23
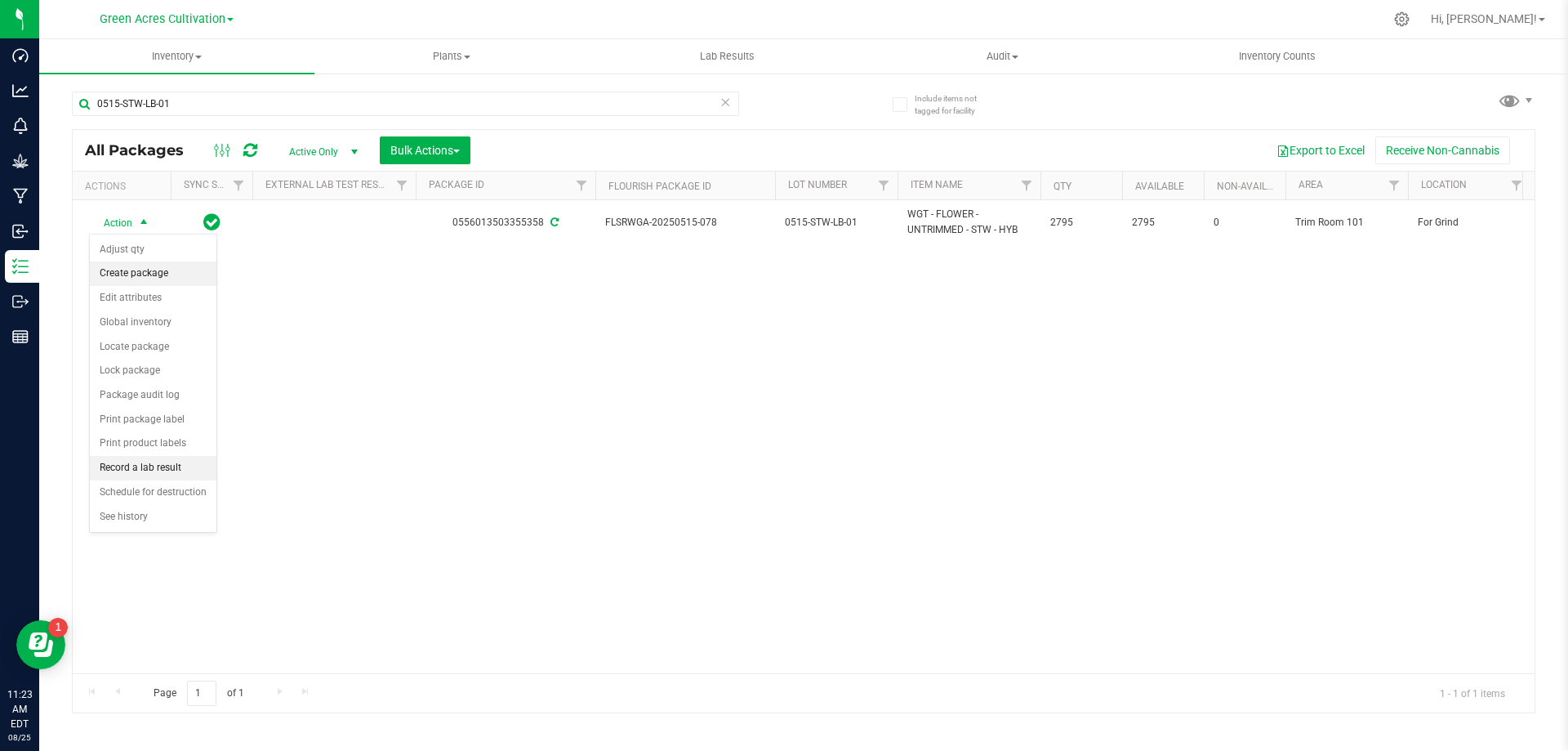
drag, startPoint x: 174, startPoint y: 267, endPoint x: 201, endPoint y: 267, distance: 27.0
click at [176, 267] on li "Create package" at bounding box center [153, 274] width 127 height 25
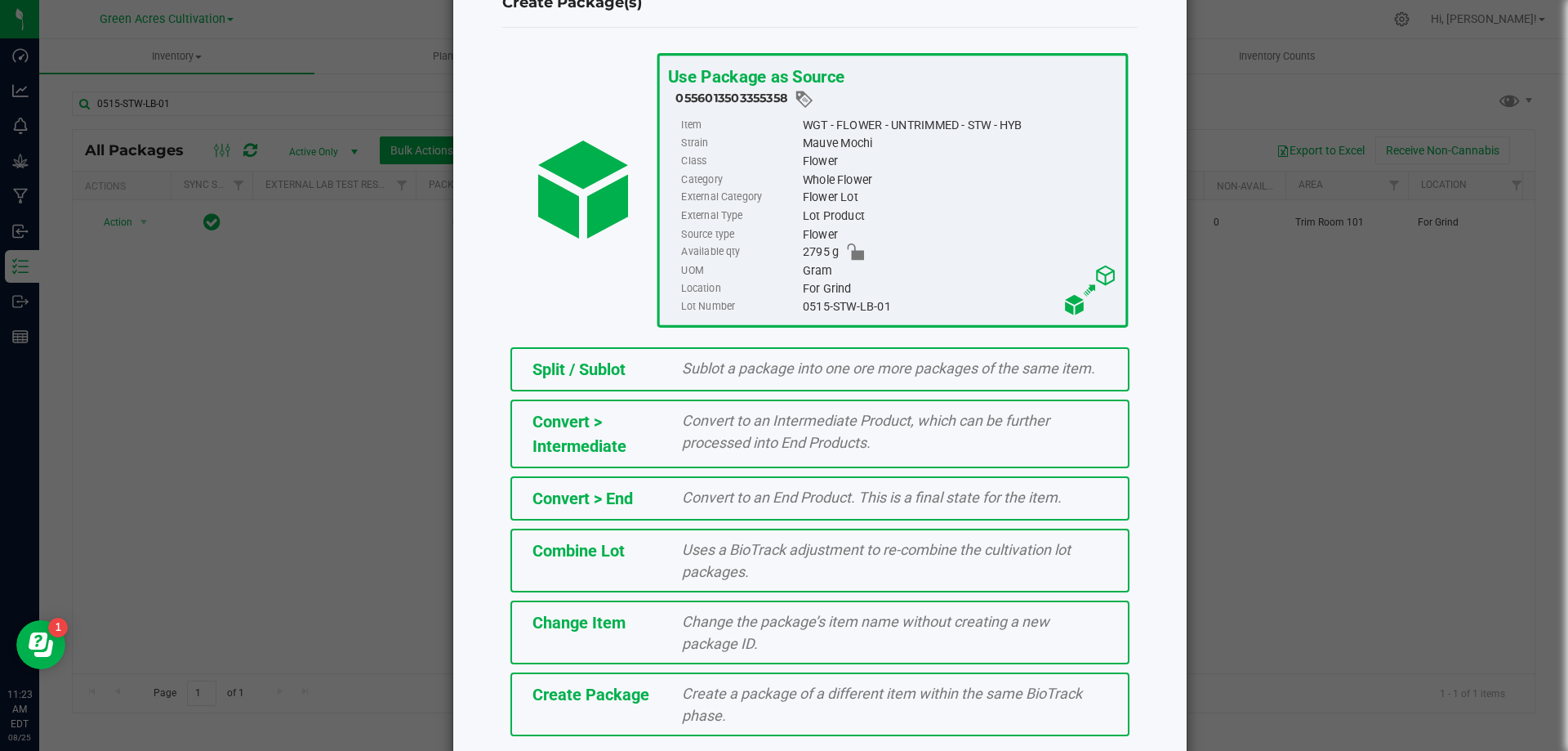
scroll to position [118, 0]
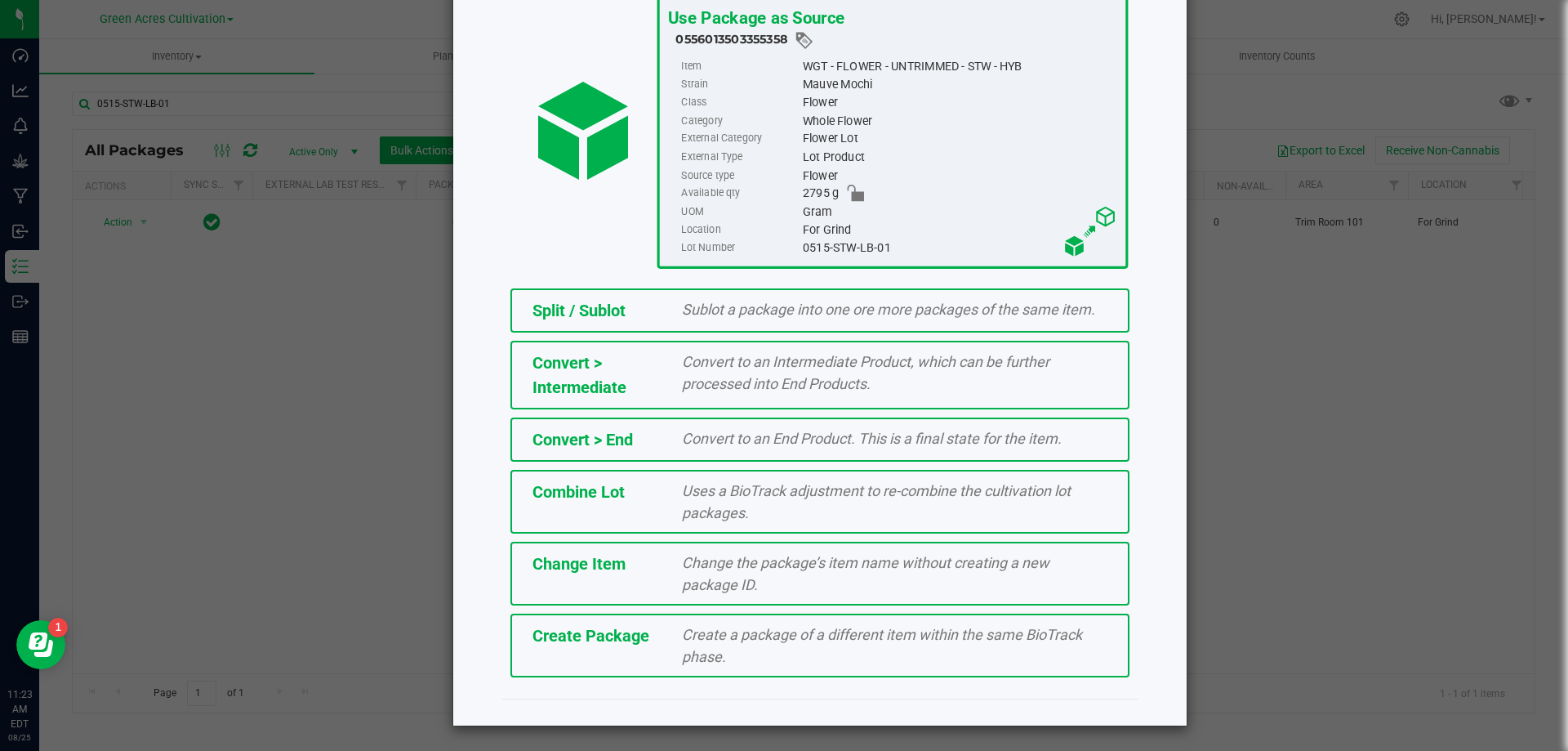
click at [987, 661] on div "Create a package of a different item within the same BioTrack phase." at bounding box center [894, 646] width 450 height 44
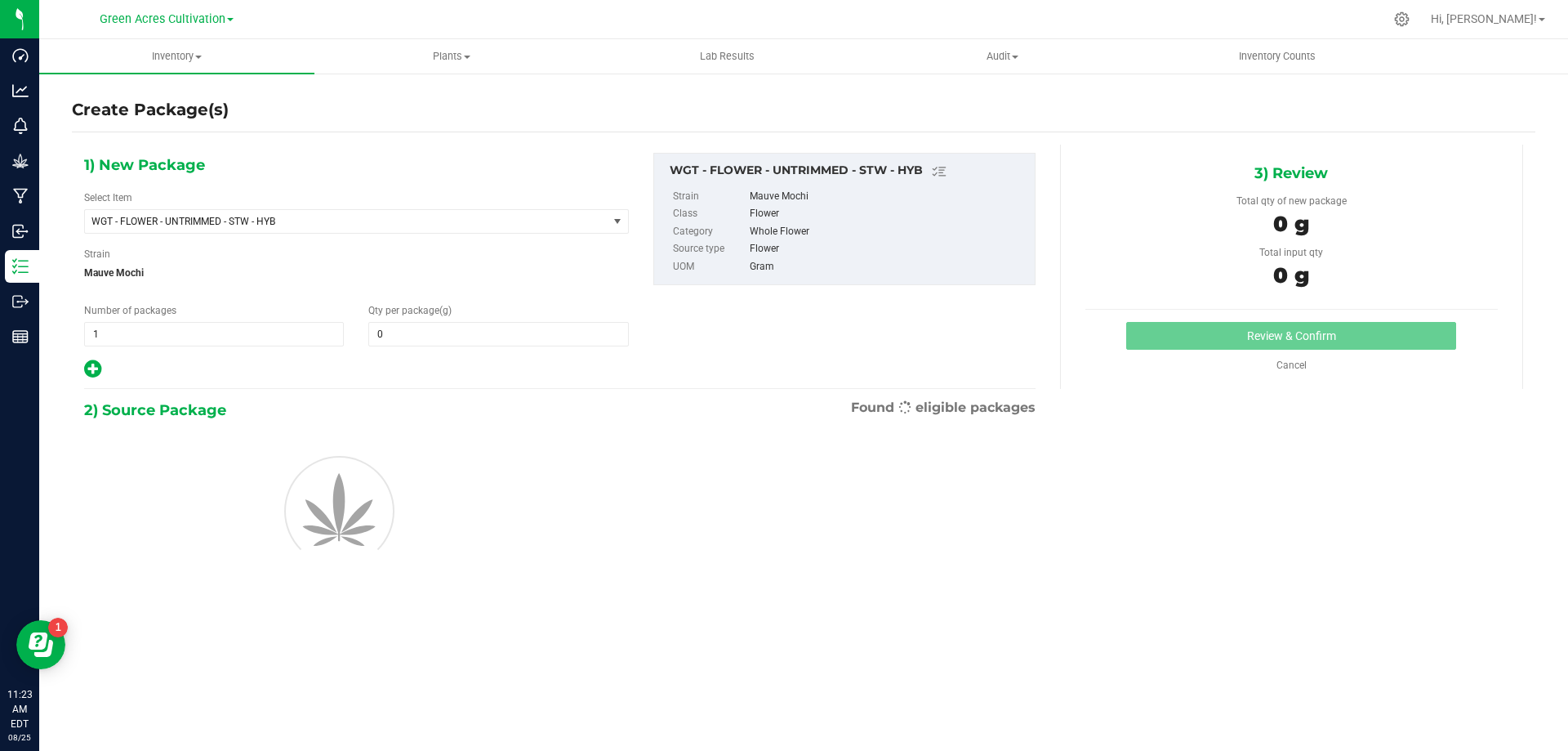
type input "0.0000"
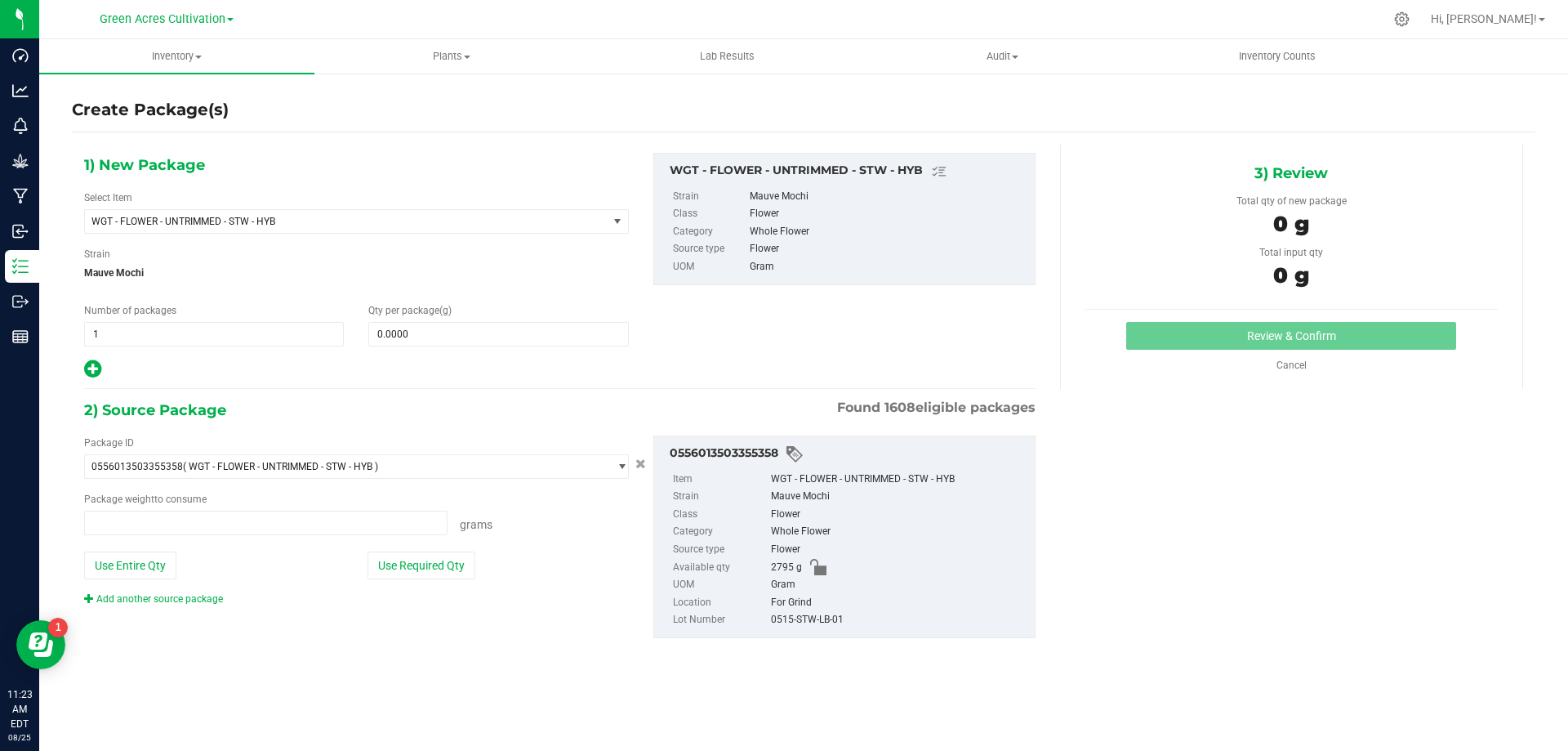
type input "0.0000 g"
click at [508, 228] on span "WGT - FLOWER - UNTRIMMED - STW - HYB" at bounding box center [345, 222] width 522 height 23
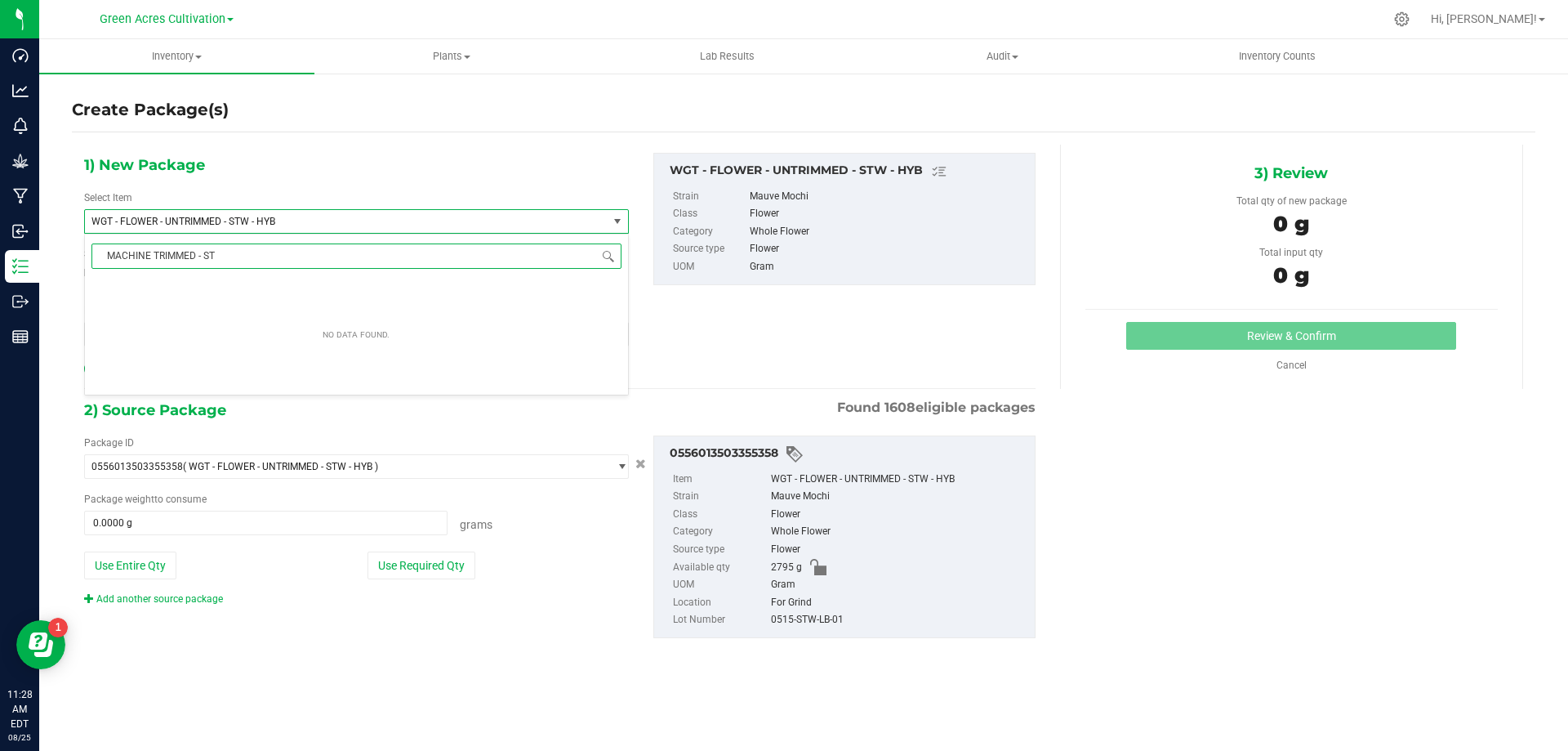
type input "MACHINE TRIMMED - STW"
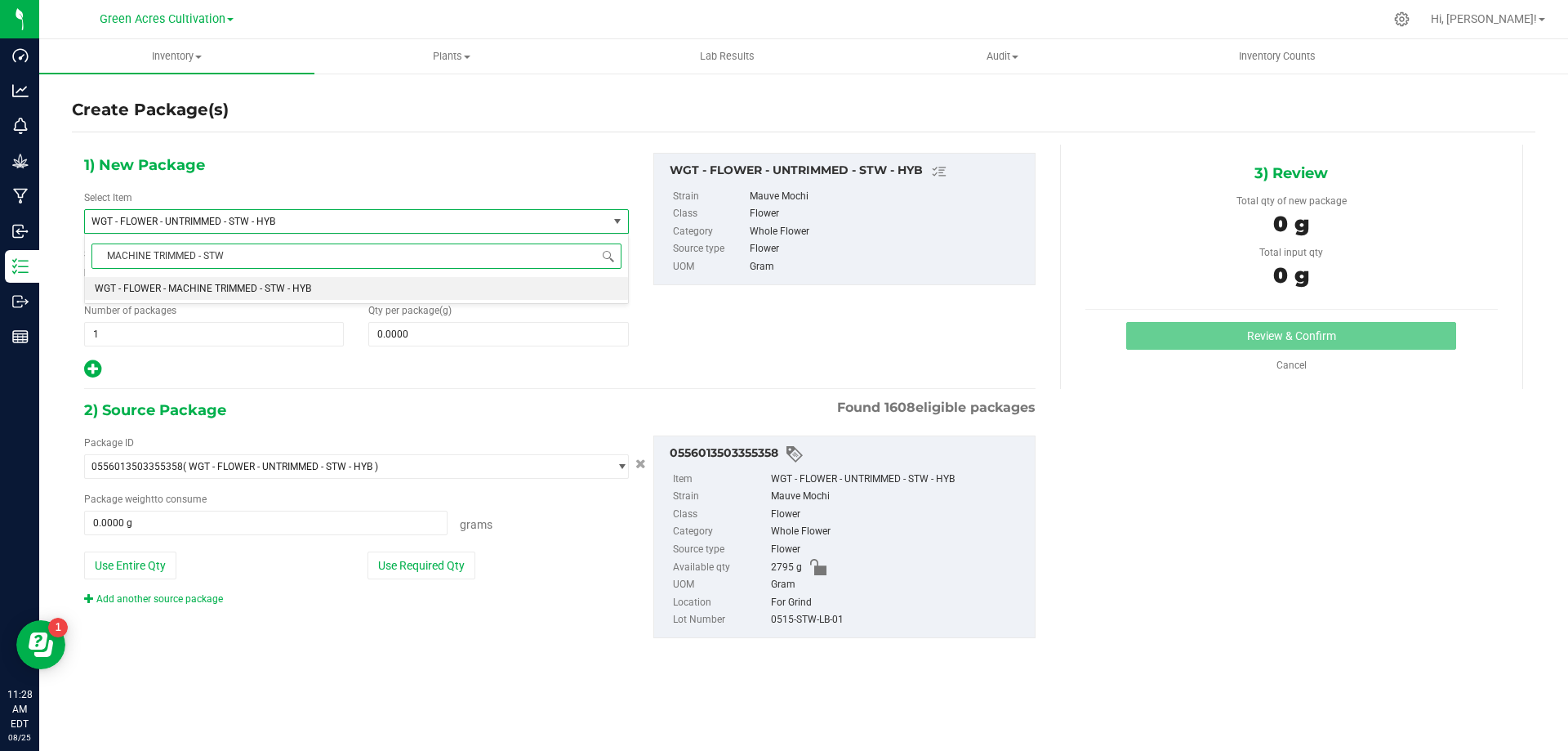
click at [450, 282] on li "WGT - FLOWER - MACHINE TRIMMED - STW - HYB" at bounding box center [356, 288] width 543 height 23
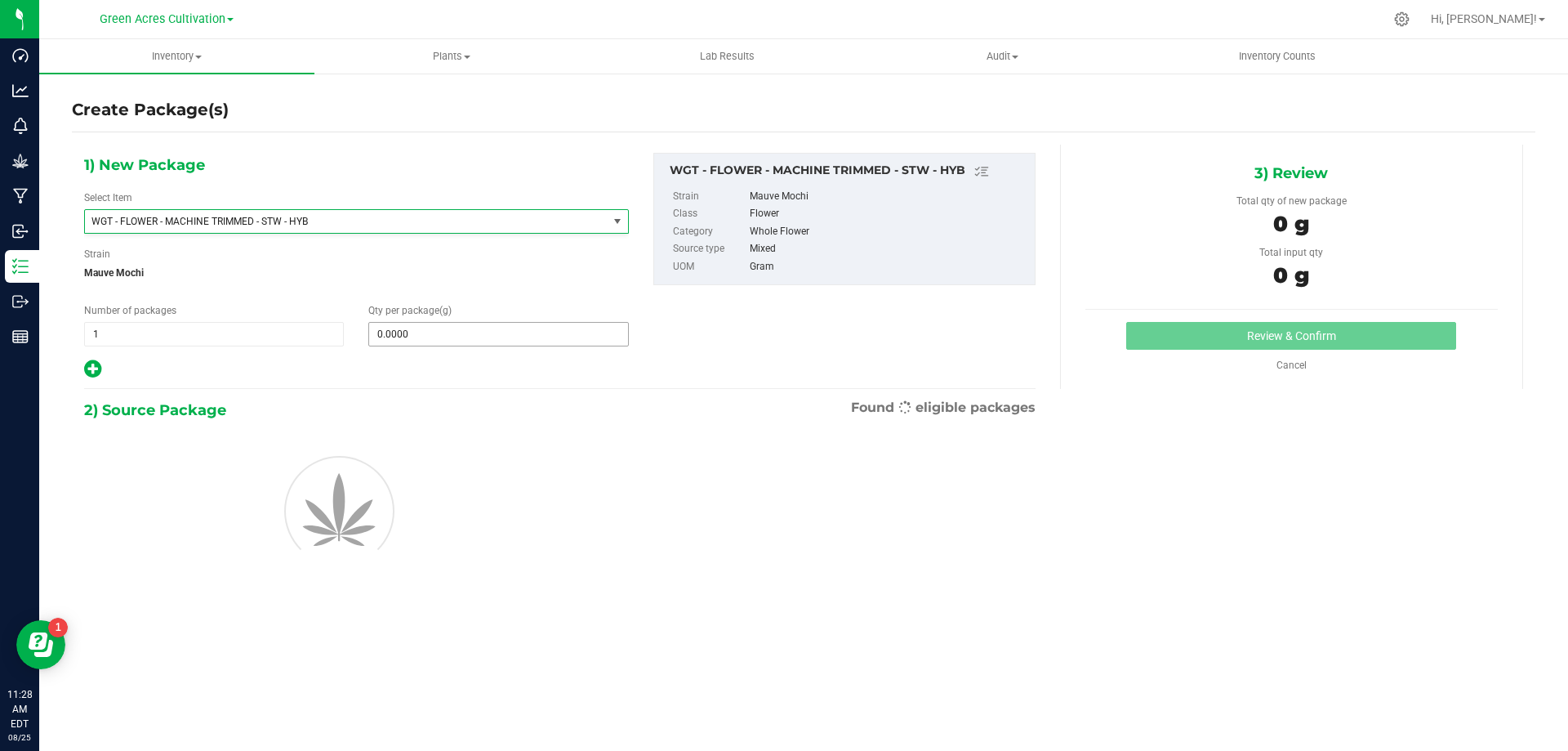
type input "0.0000"
click at [483, 339] on span at bounding box center [498, 334] width 260 height 25
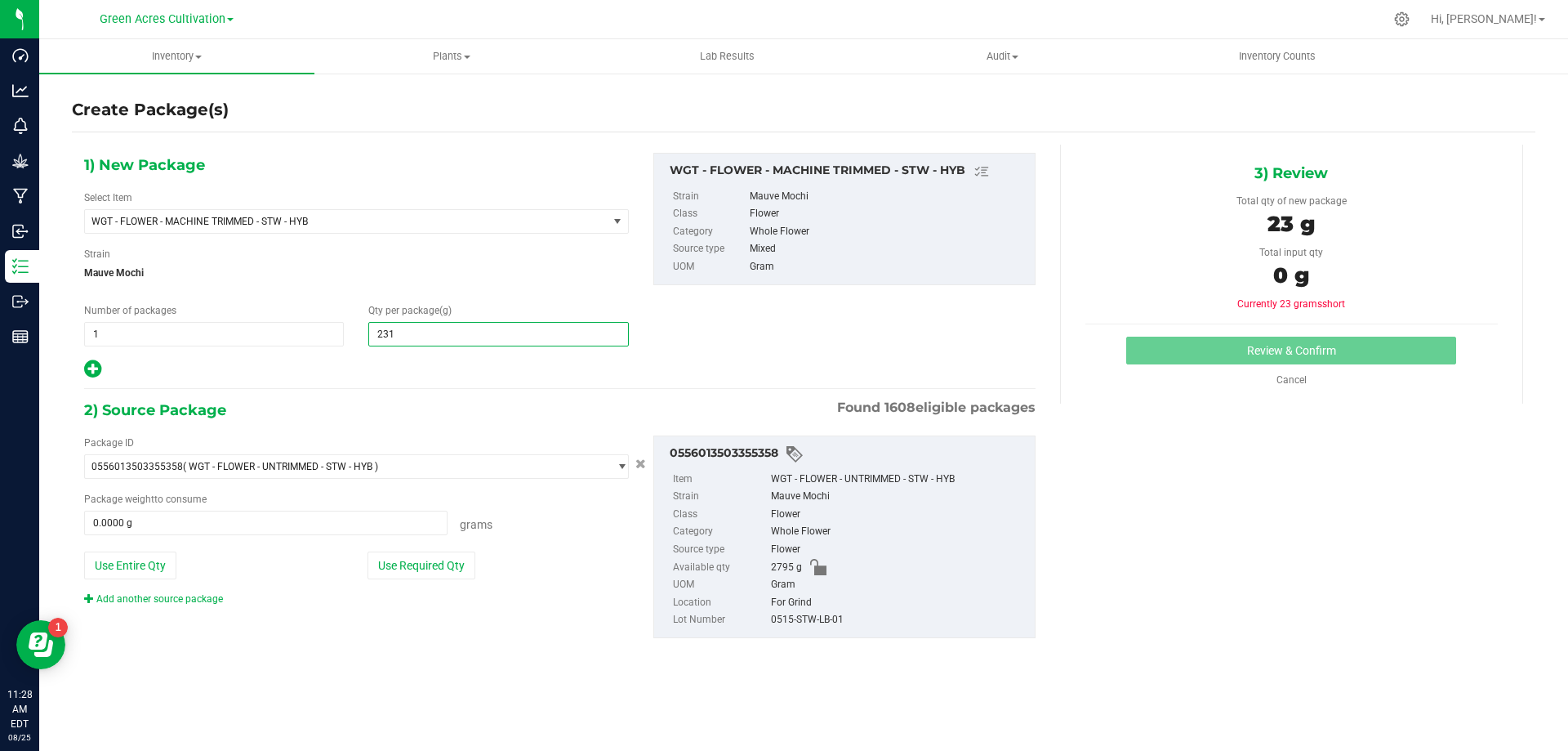
type input "2315"
type input "2,315.0000"
click at [451, 574] on button "Use Required Qty" at bounding box center [421, 565] width 108 height 27
type input "2315.0000 g"
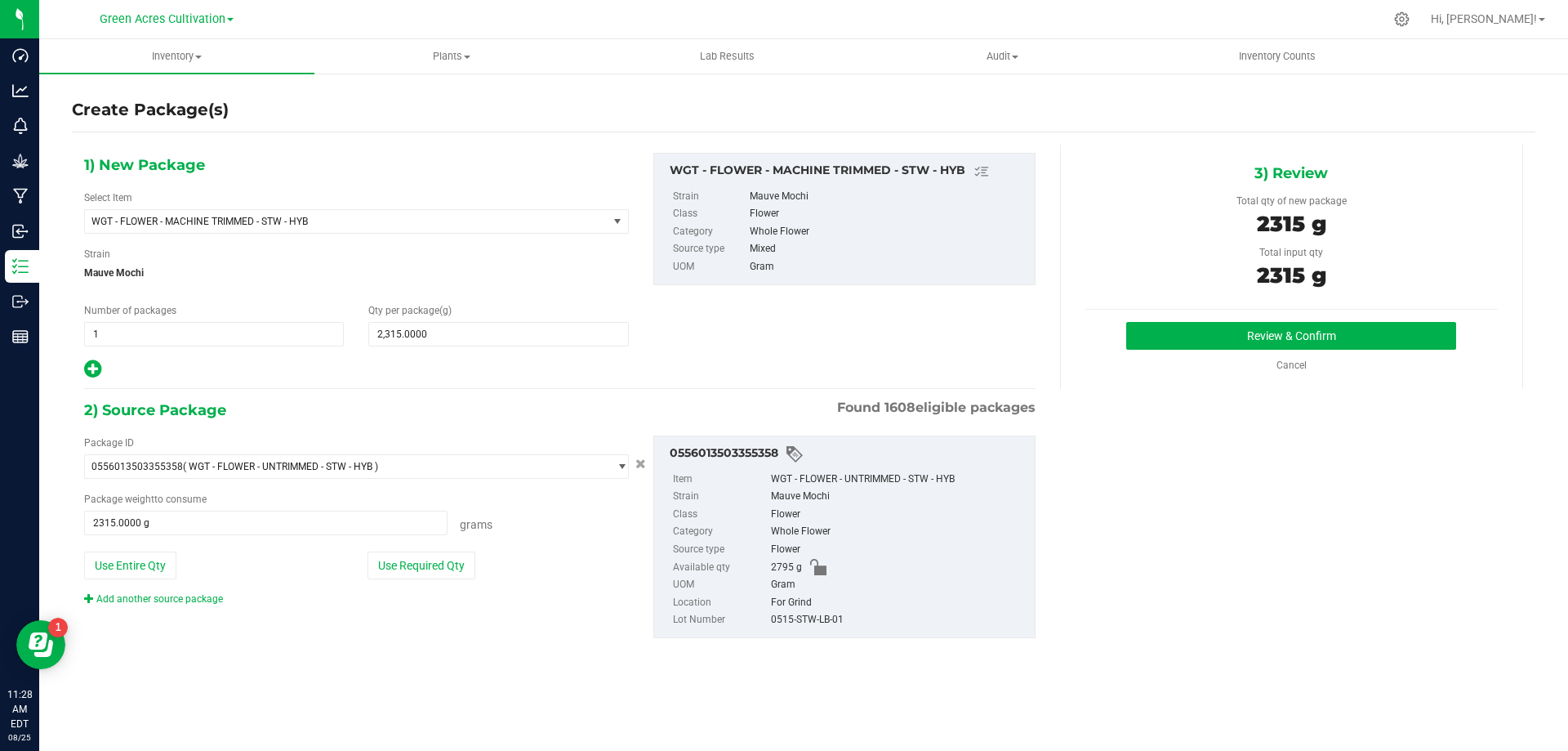
click at [801, 627] on div "0515-STW-LB-01" at bounding box center [899, 620] width 256 height 18
click at [801, 628] on div "0515-STW-LB-01" at bounding box center [899, 620] width 256 height 18
click at [802, 628] on div "0515-STW-LB-01" at bounding box center [899, 620] width 256 height 18
copy div "0515-STW-LB-01"
click at [1400, 315] on div "3) Review Total qty of new package 2315 g Total input qty 2315 g Review & Confi…" at bounding box center [1292, 267] width 463 height 245
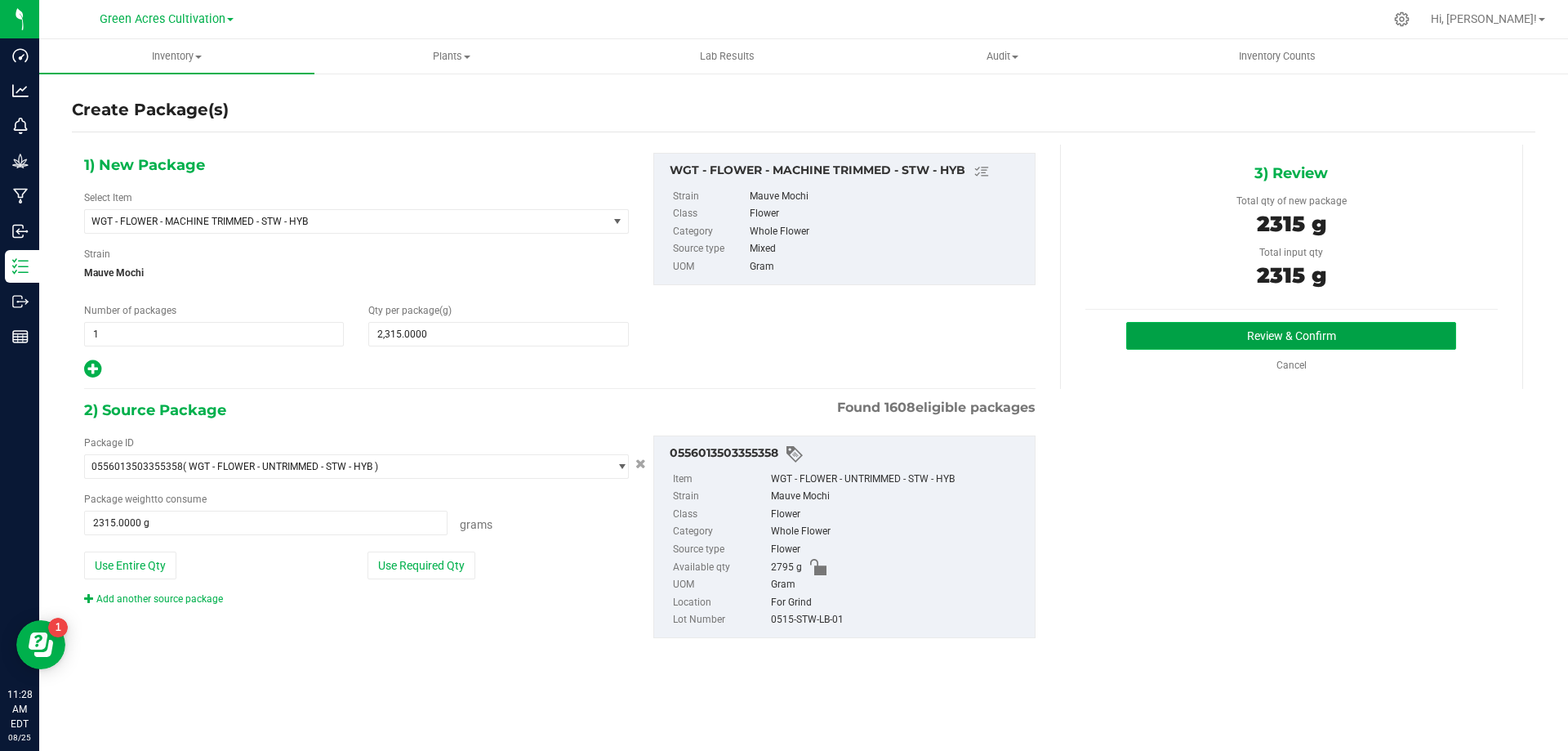
click at [1382, 341] on button "Review & Confirm" at bounding box center [1291, 335] width 330 height 27
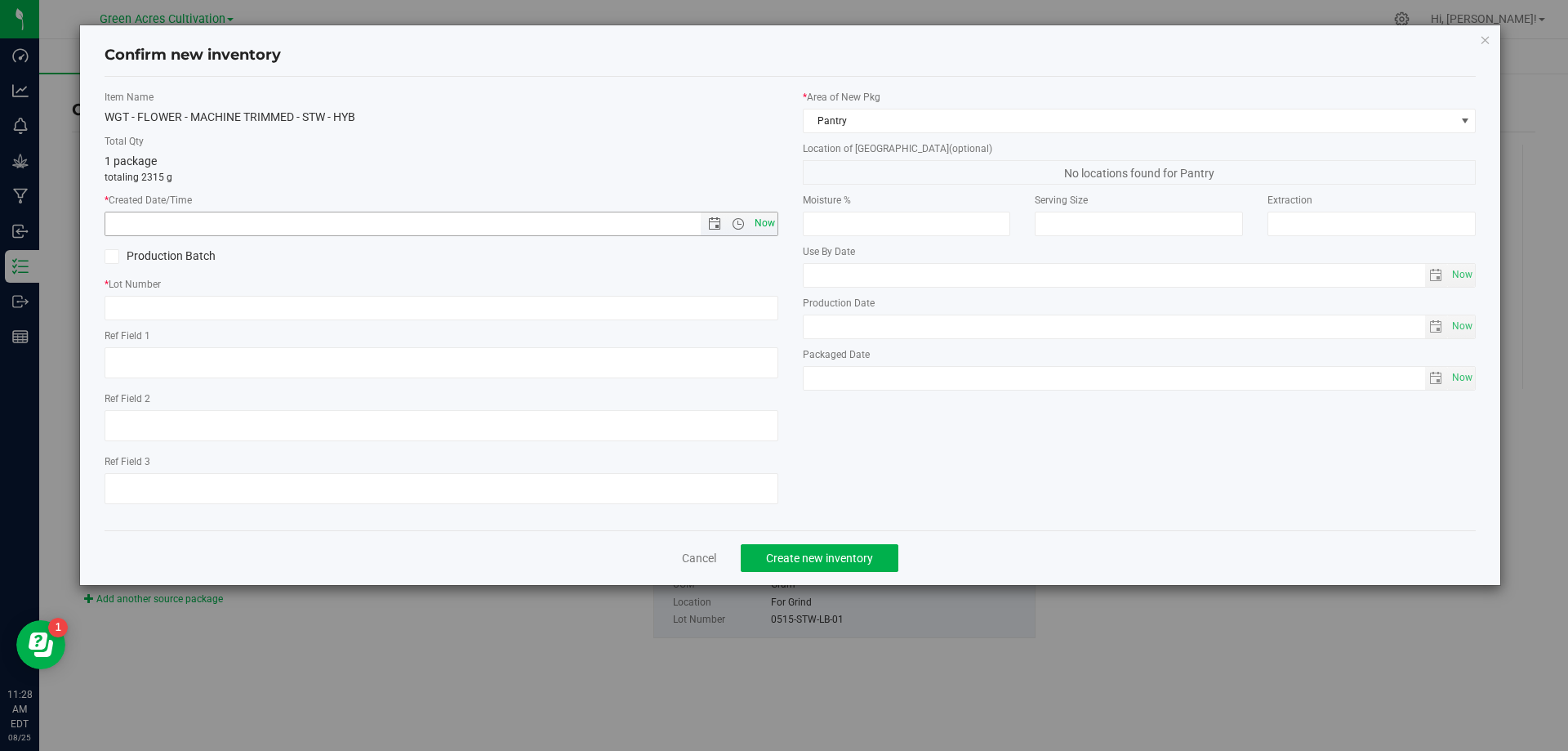
click at [773, 228] on span "Now" at bounding box center [764, 223] width 27 height 24
type input "[DATE] 11:28 AM"
click at [744, 305] on input "text" at bounding box center [441, 308] width 674 height 25
paste input "0515-STW-LB-01"
type input "0515-STW-LB-01-FA"
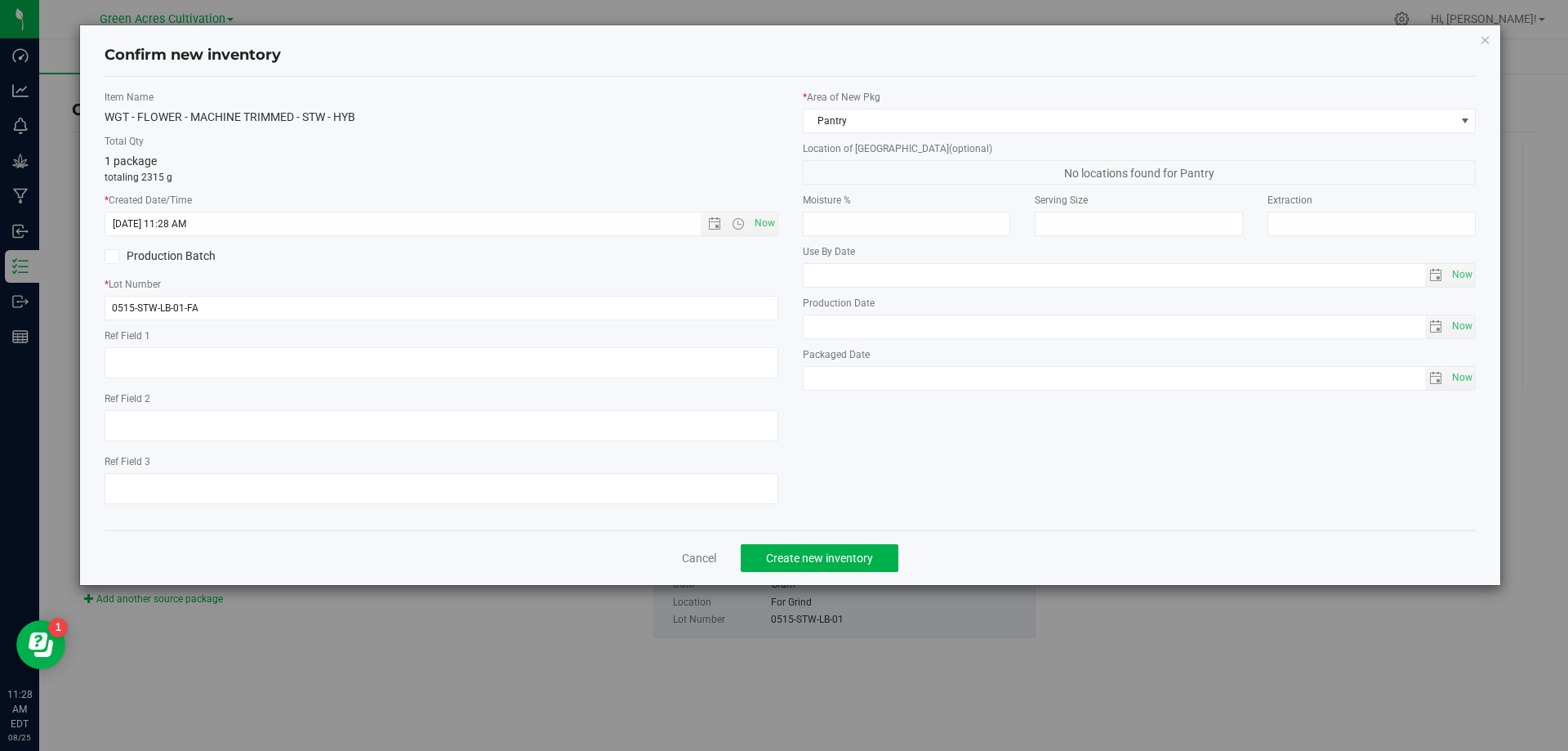
click at [357, 344] on div "Ref Field 1" at bounding box center [441, 356] width 674 height 55
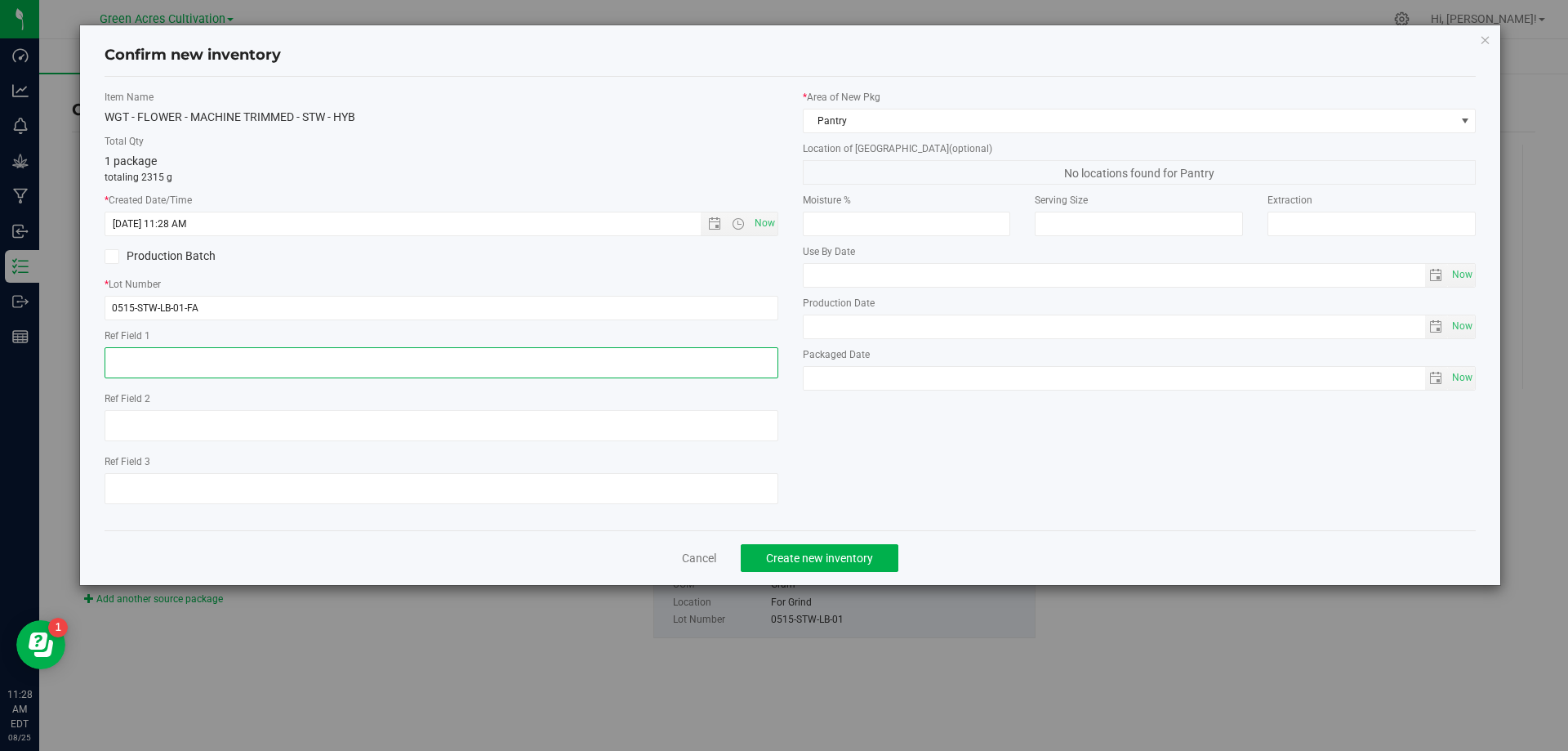
click at [368, 358] on textarea at bounding box center [441, 363] width 674 height 31
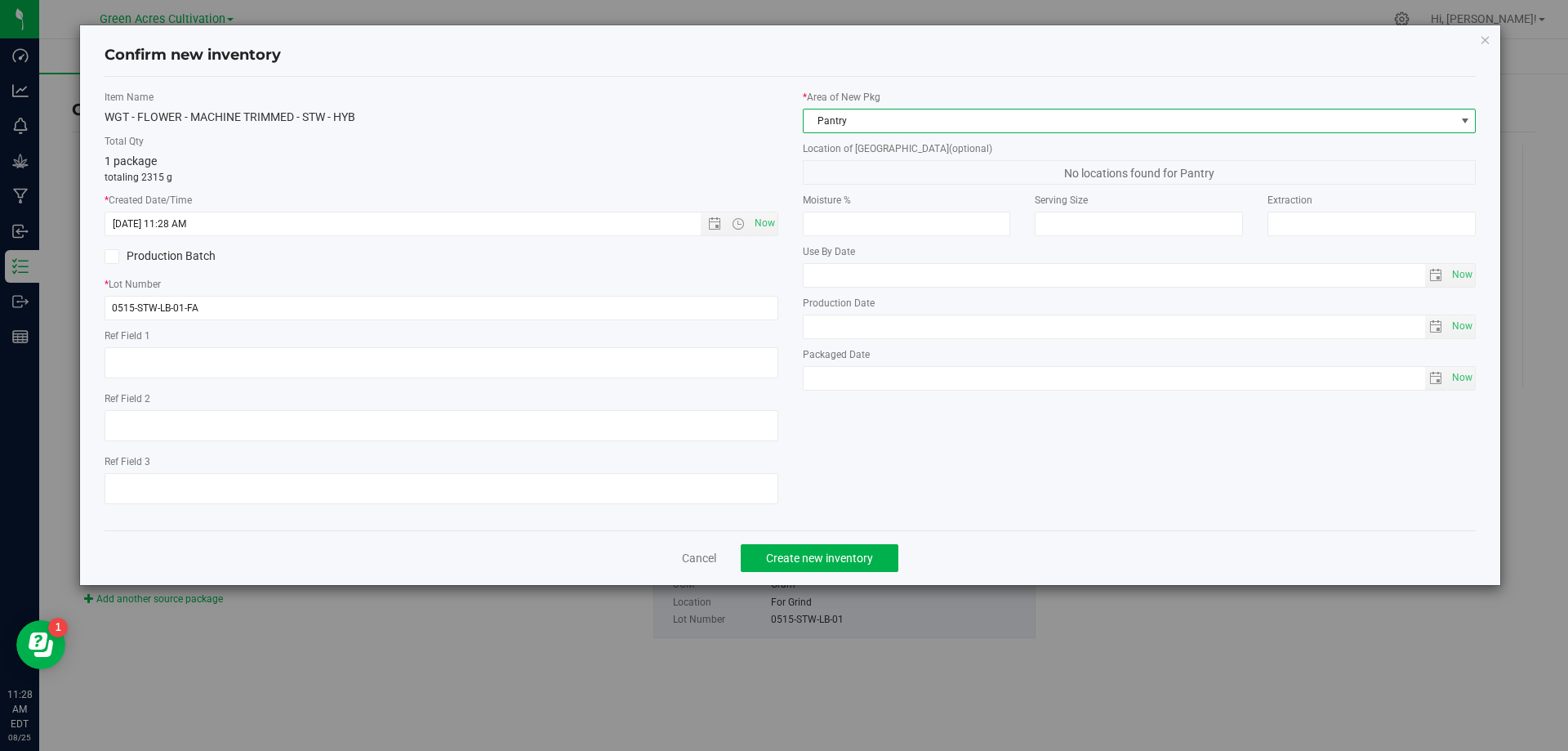
click at [930, 121] on span "Pantry" at bounding box center [1129, 121] width 651 height 23
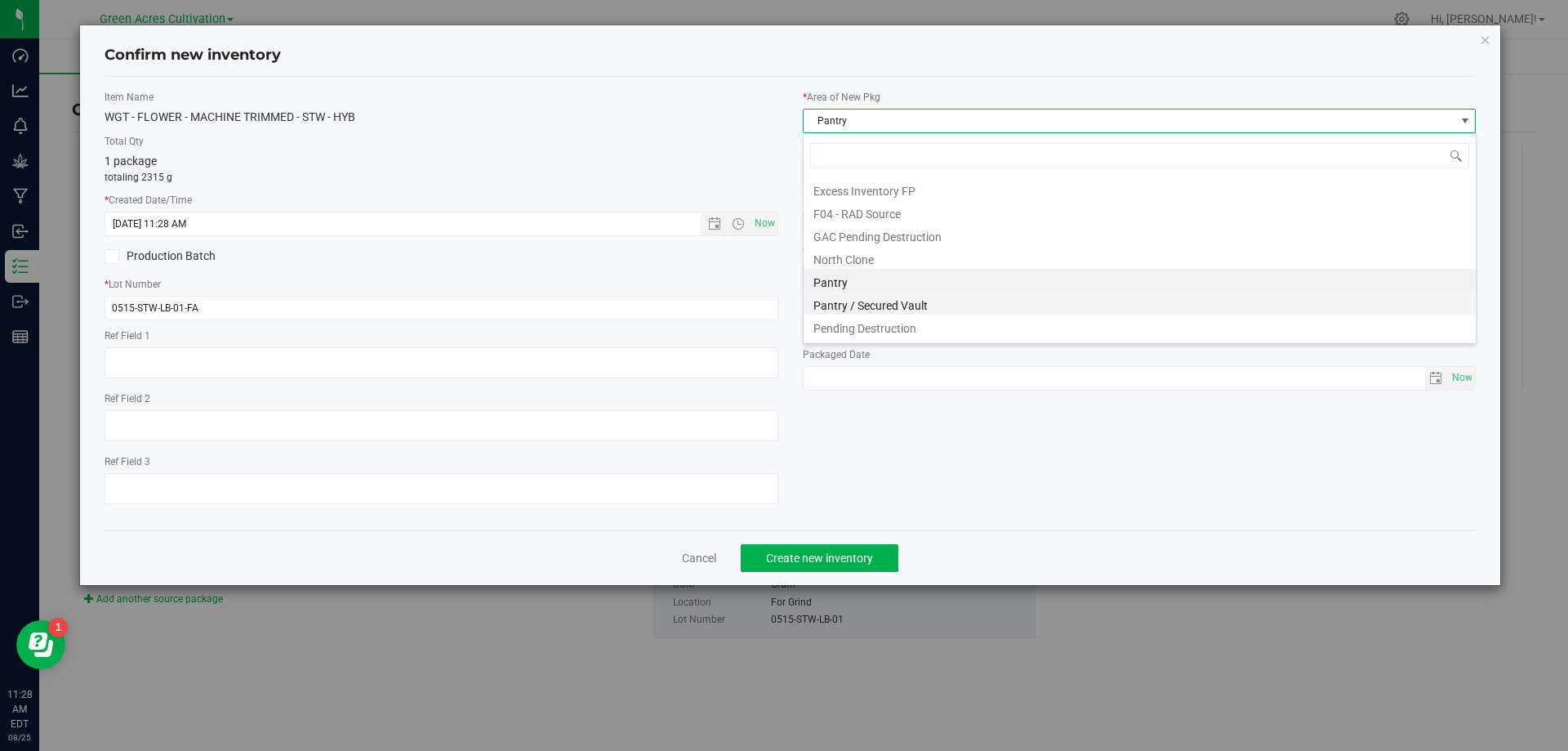
scroll to position [226, 0]
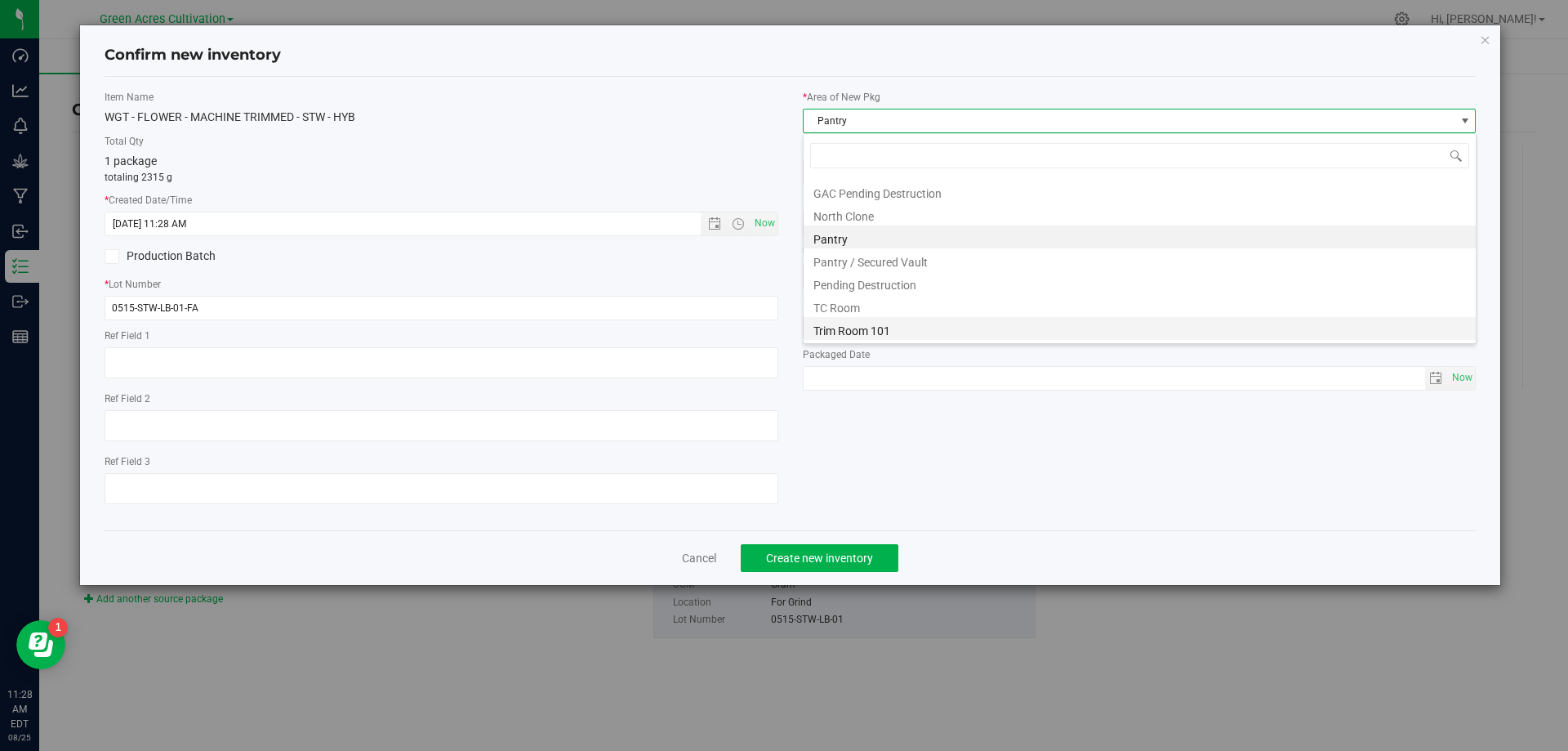
click at [850, 320] on li "Trim Room 101" at bounding box center [1140, 328] width 672 height 23
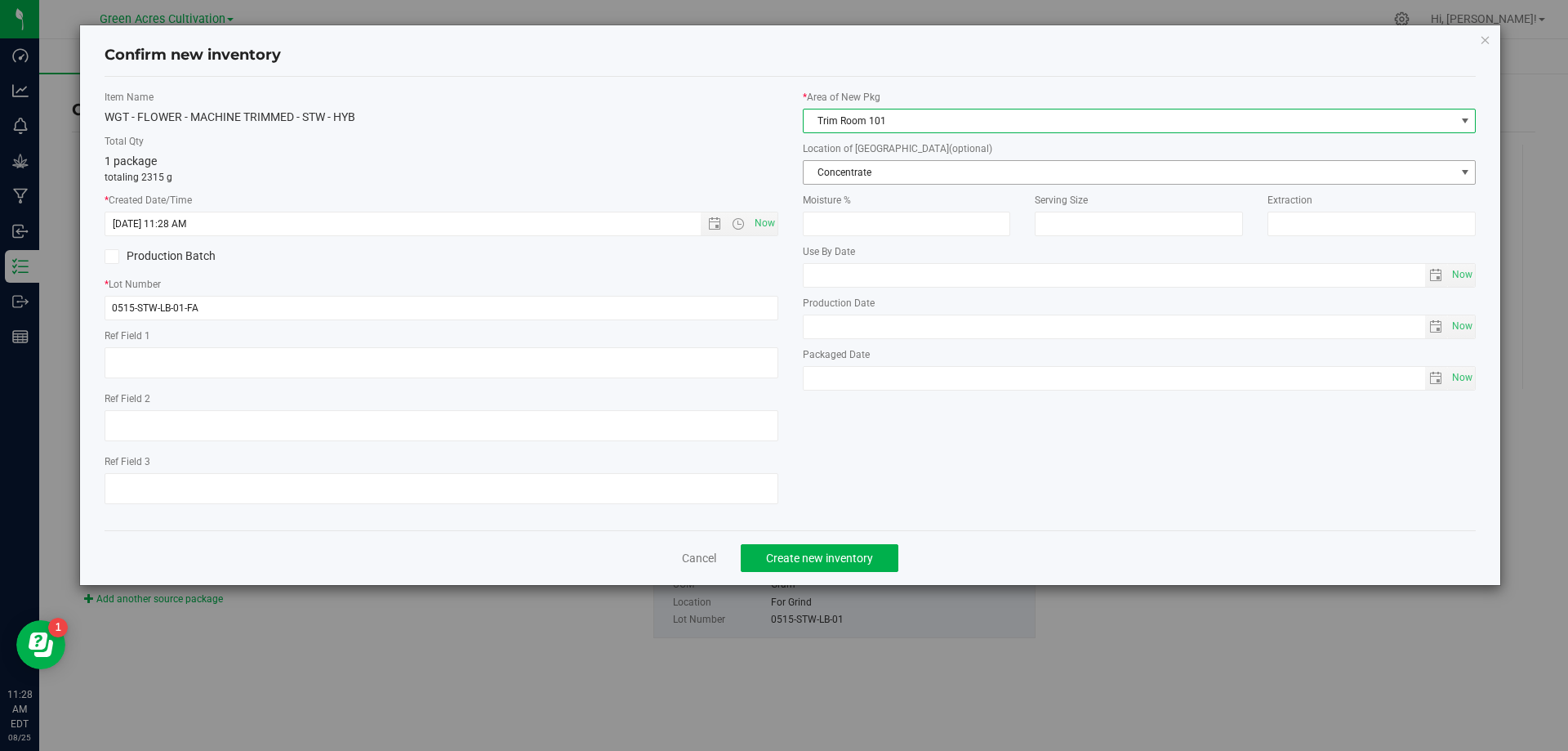
click at [937, 164] on span "Concentrate" at bounding box center [1129, 172] width 651 height 23
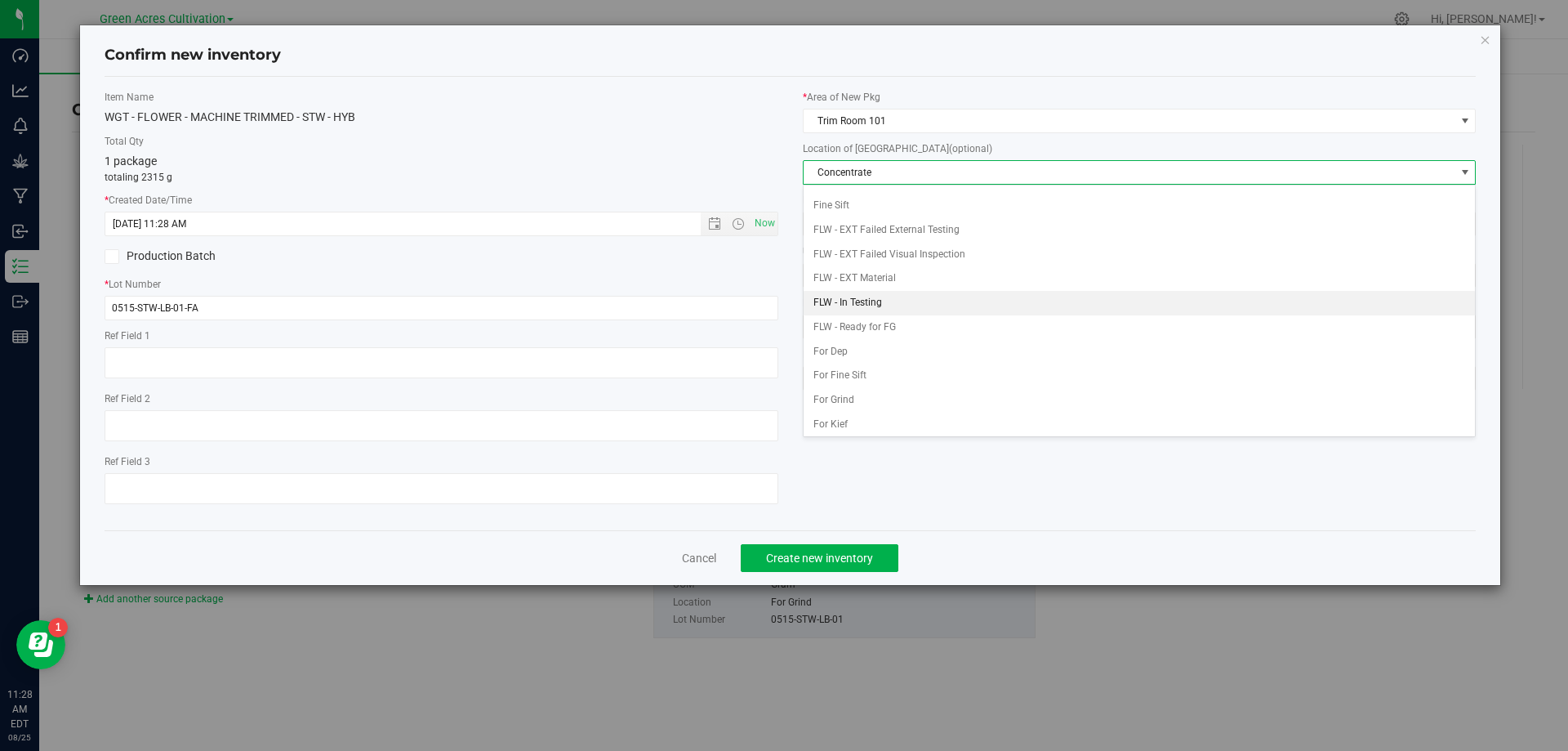
scroll to position [163, 0]
click at [890, 305] on li "For Grind" at bounding box center [1140, 304] width 672 height 25
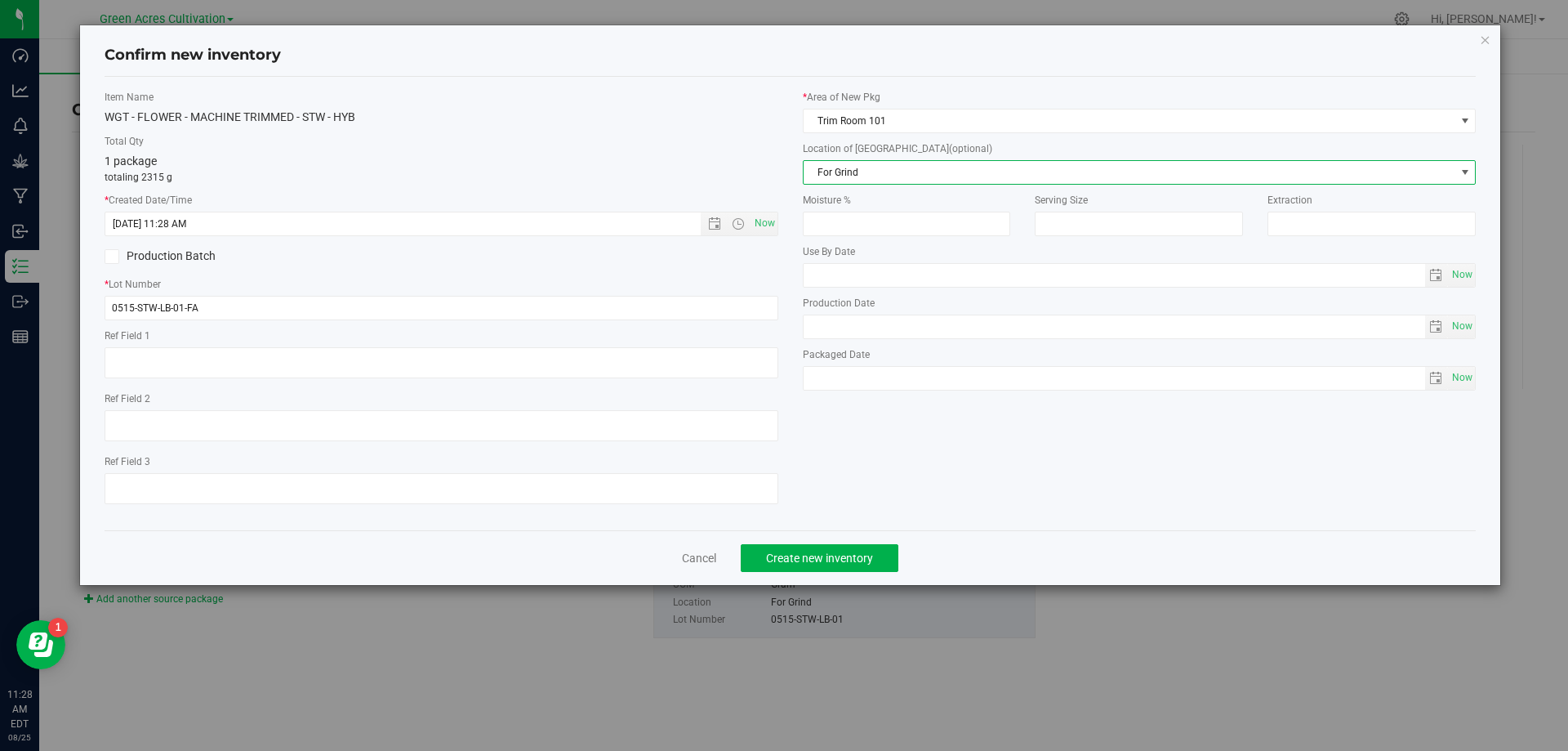
drag, startPoint x: 858, startPoint y: 648, endPoint x: 865, endPoint y: 624, distance: 25.0
click at [861, 642] on div "Confirm new inventory Item Name WGT - FLOWER - MACHINE TRIMMED - STW - HYB Tota…" at bounding box center [790, 376] width 1581 height 751
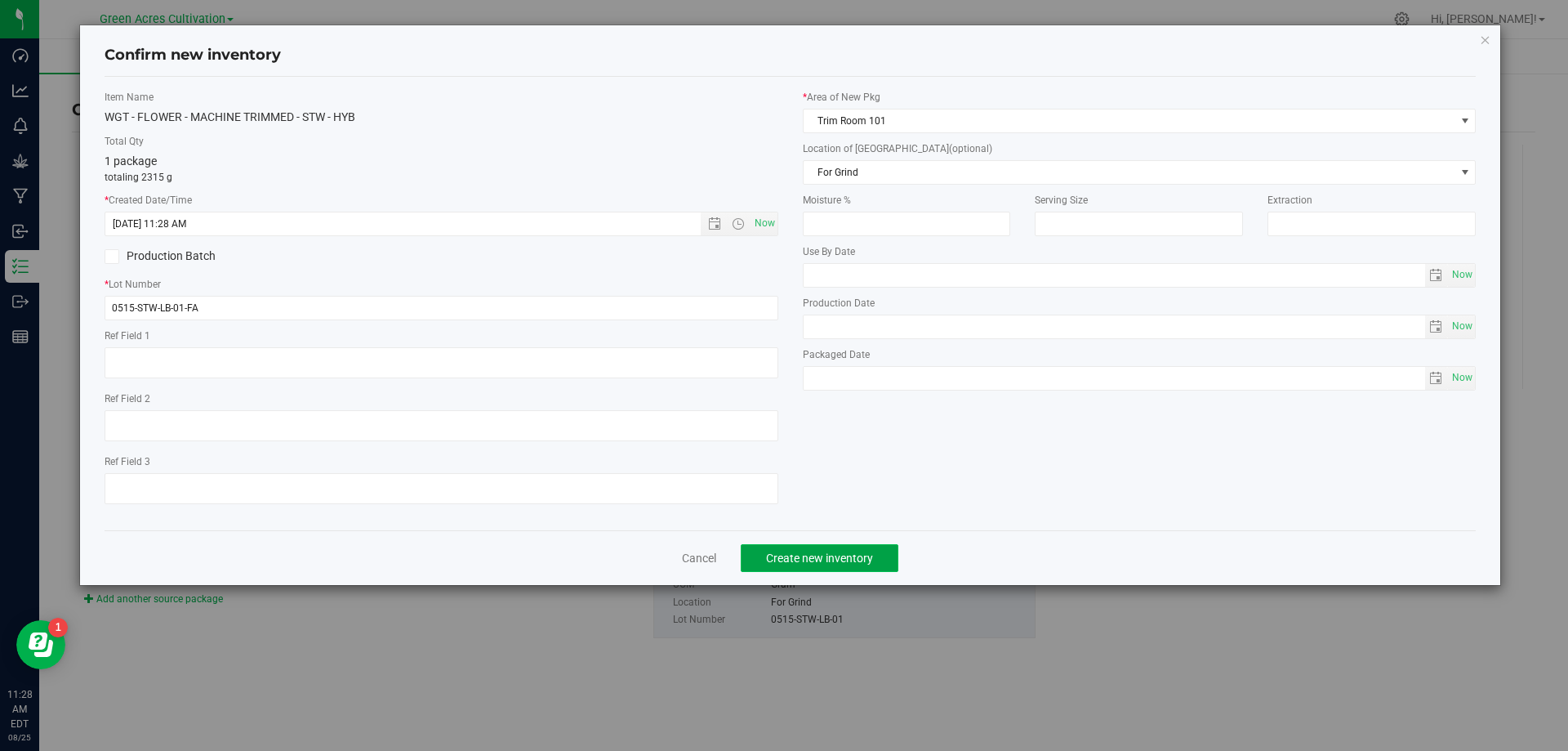
click at [872, 571] on button "Create new inventory" at bounding box center [820, 558] width 157 height 27
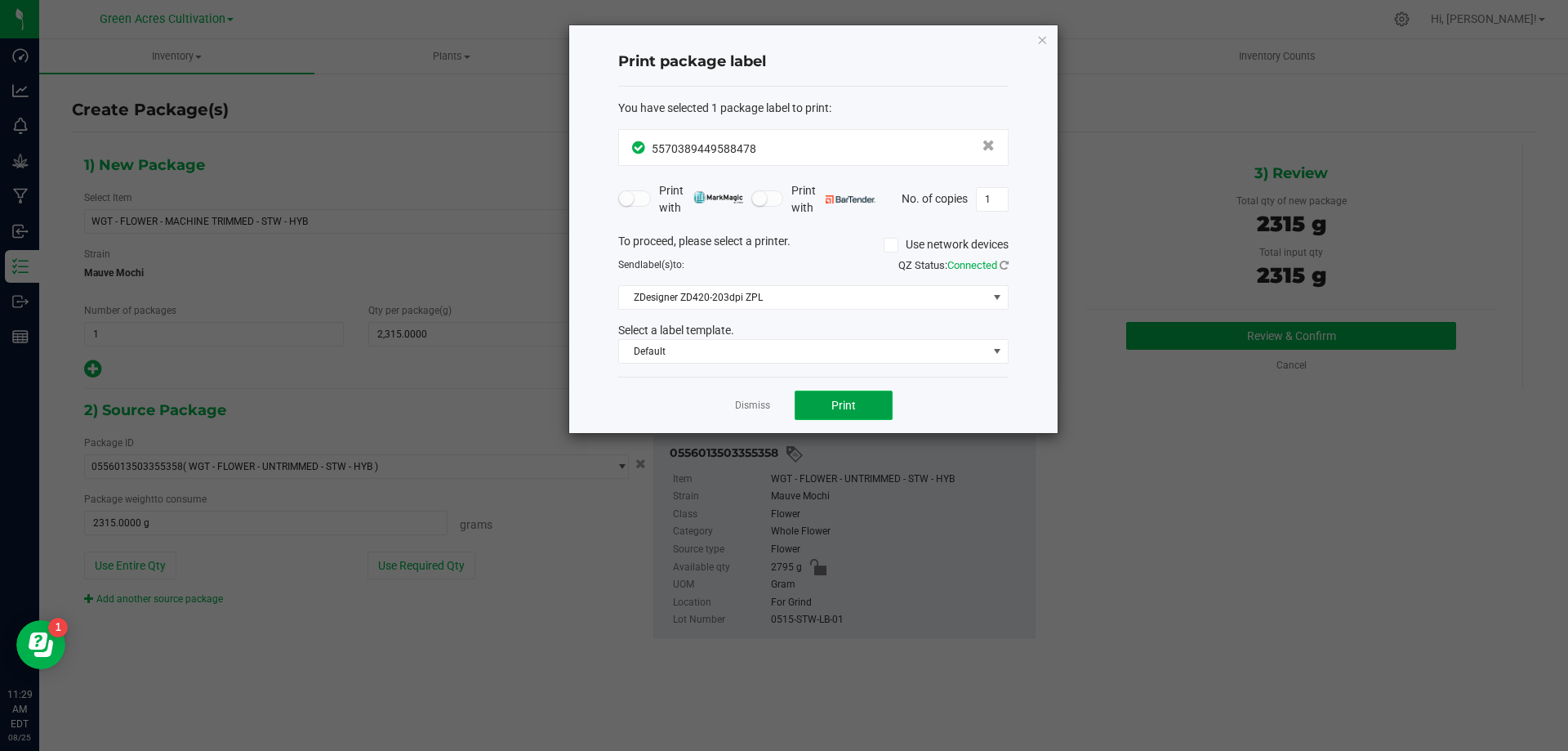
click at [855, 399] on span "Print" at bounding box center [844, 405] width 25 height 13
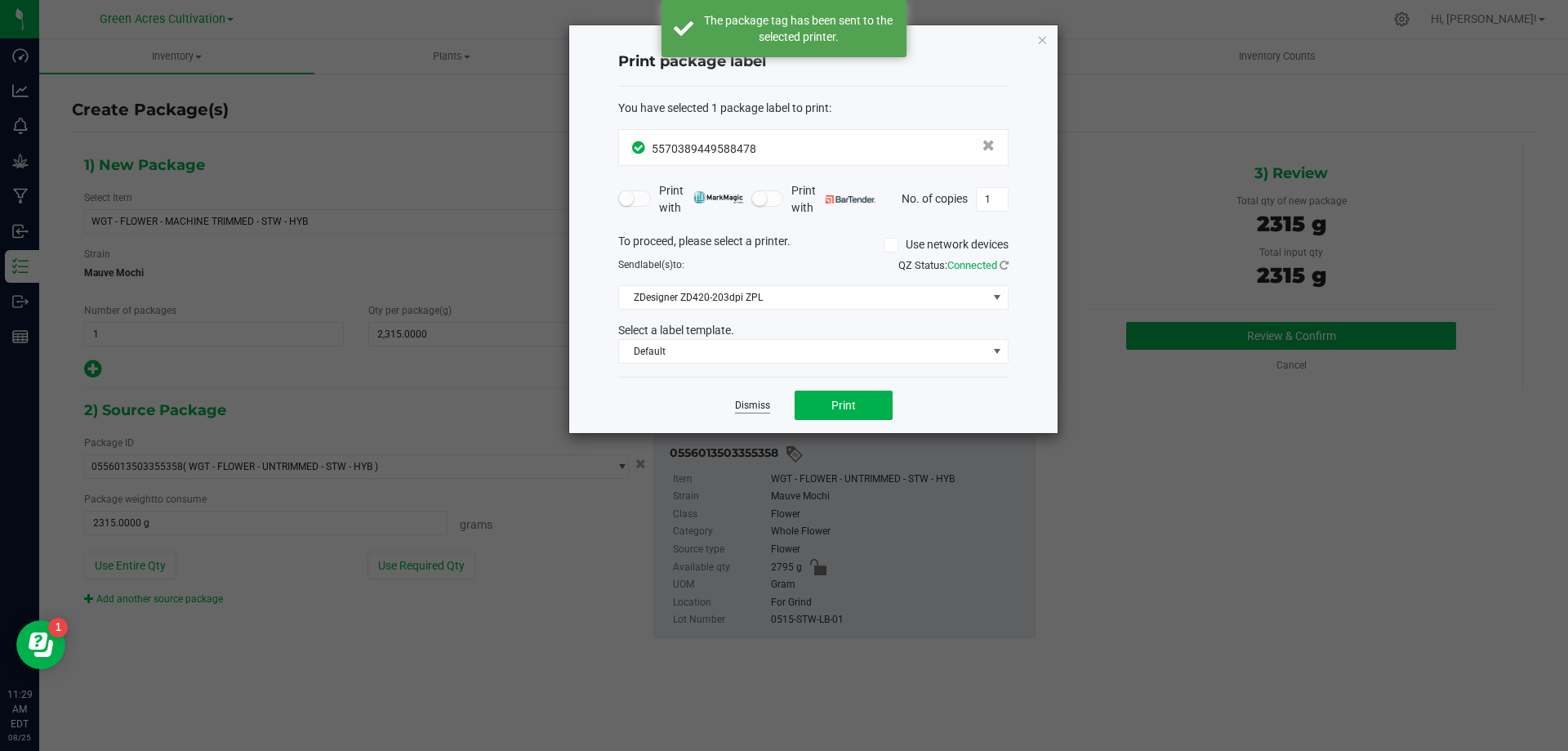
click at [750, 403] on link "Dismiss" at bounding box center [752, 405] width 35 height 14
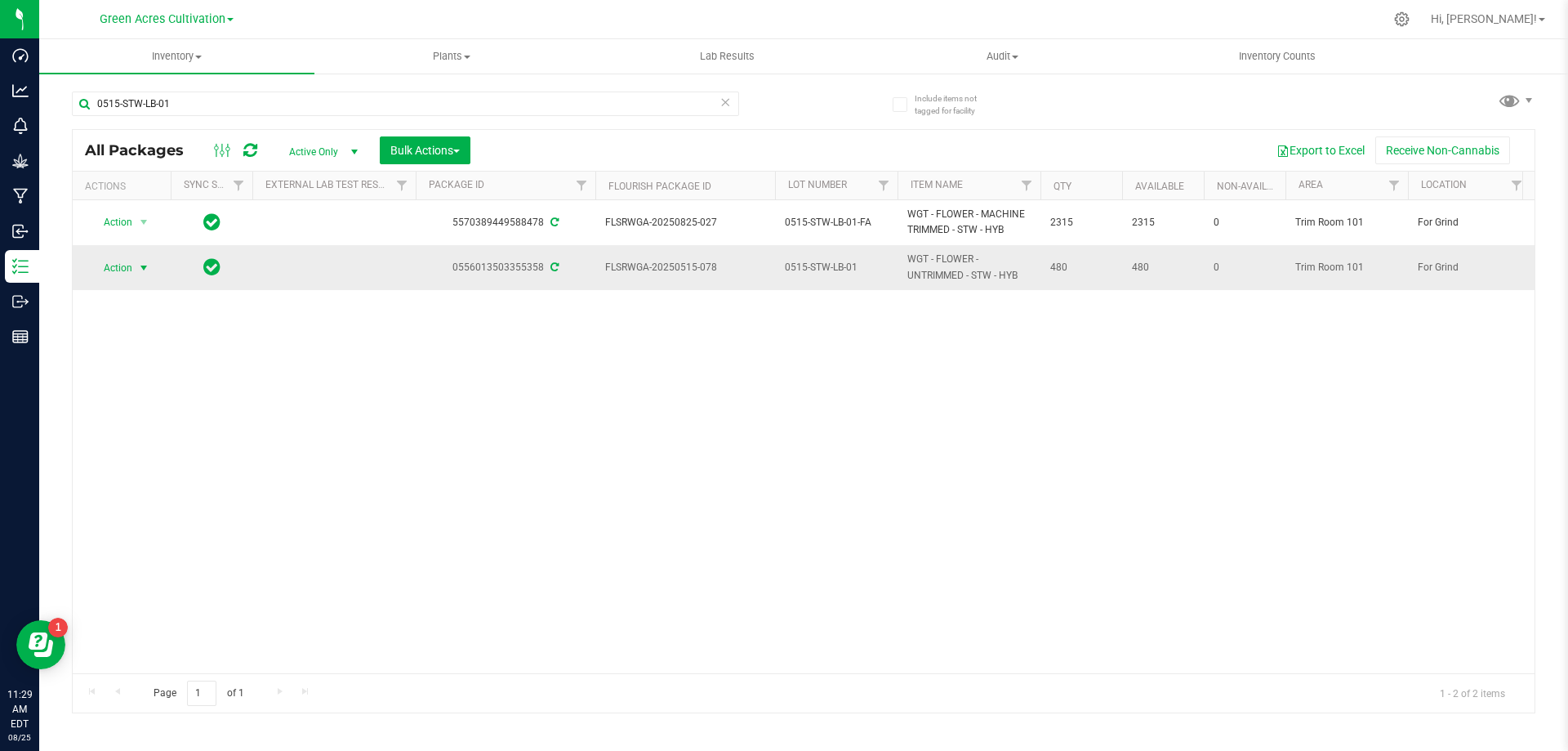
click at [138, 266] on span "select" at bounding box center [143, 268] width 13 height 13
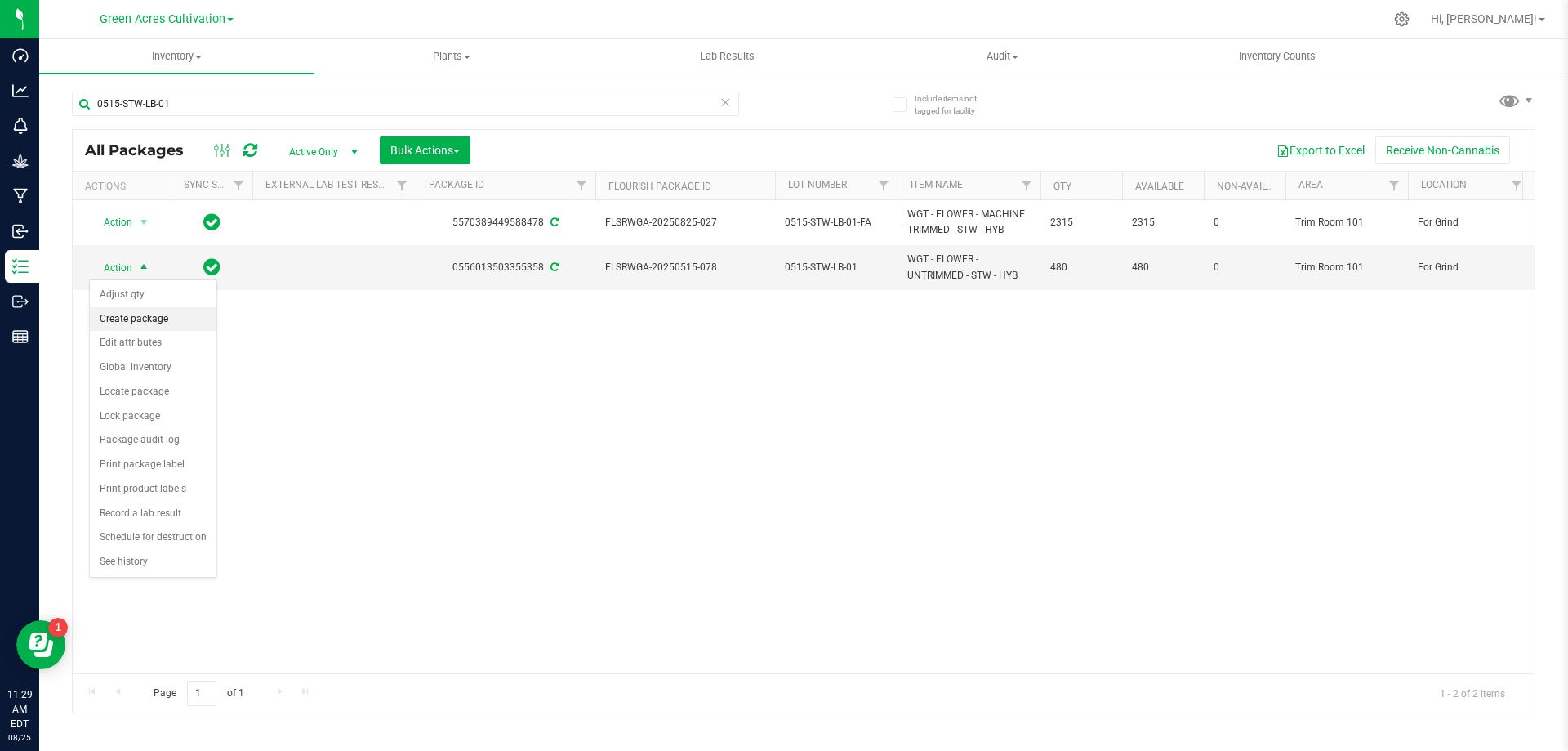
click at [199, 319] on li "Create package" at bounding box center [153, 319] width 127 height 25
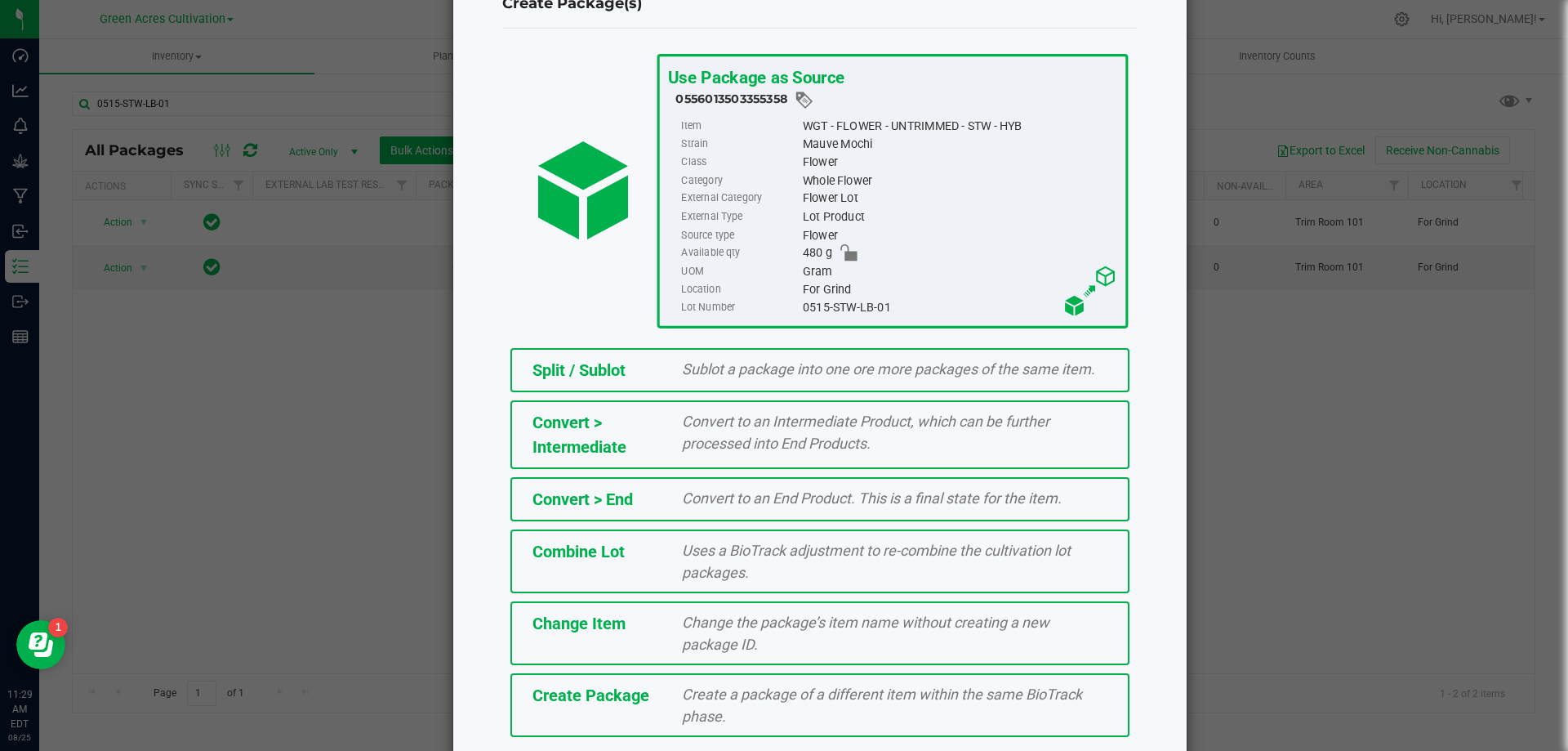
scroll to position [118, 0]
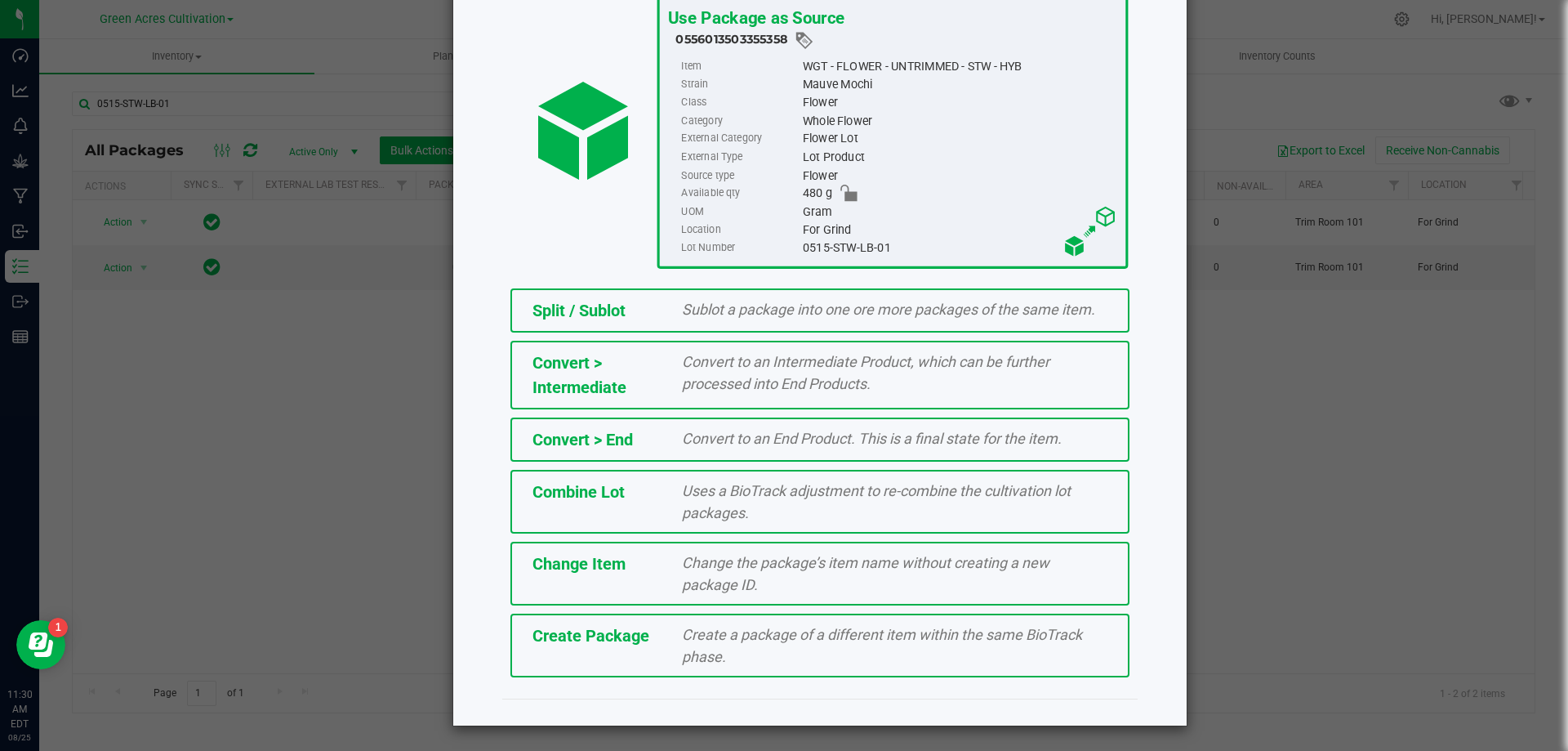
drag, startPoint x: 833, startPoint y: 677, endPoint x: 834, endPoint y: 686, distance: 9.1
click at [834, 686] on div "Use Package as Source 0556013503355358 Item WGT - FLOWER - UNTRIMMED - STW - HY…" at bounding box center [820, 334] width 635 height 730
click at [836, 666] on div "Create a package of a different item within the same BioTrack phase." at bounding box center [894, 646] width 450 height 44
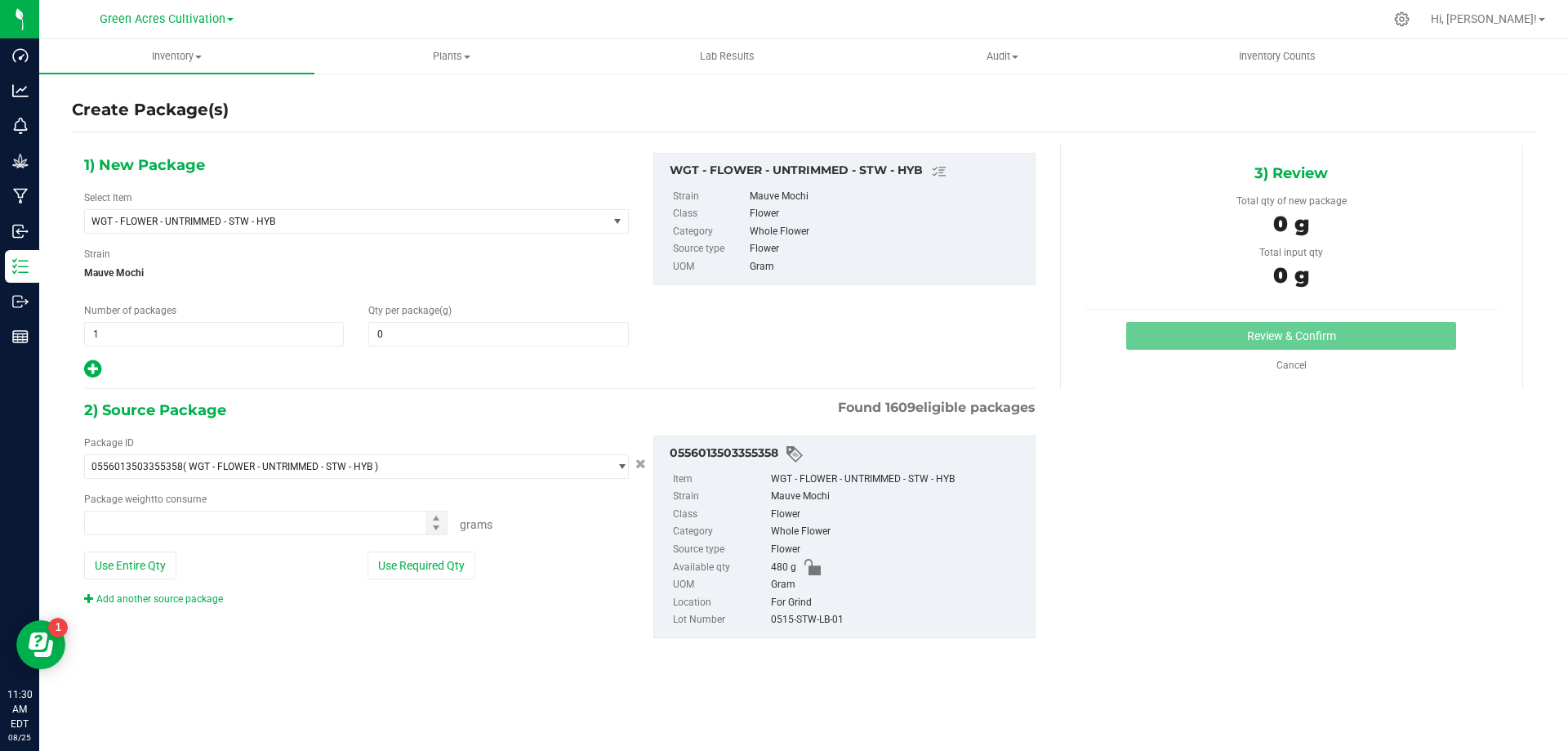
type input "0.0000"
type input "0.0000 g"
click at [404, 228] on span "WGT - FLOWER - UNTRIMMED - STW - HYB" at bounding box center [345, 222] width 522 height 23
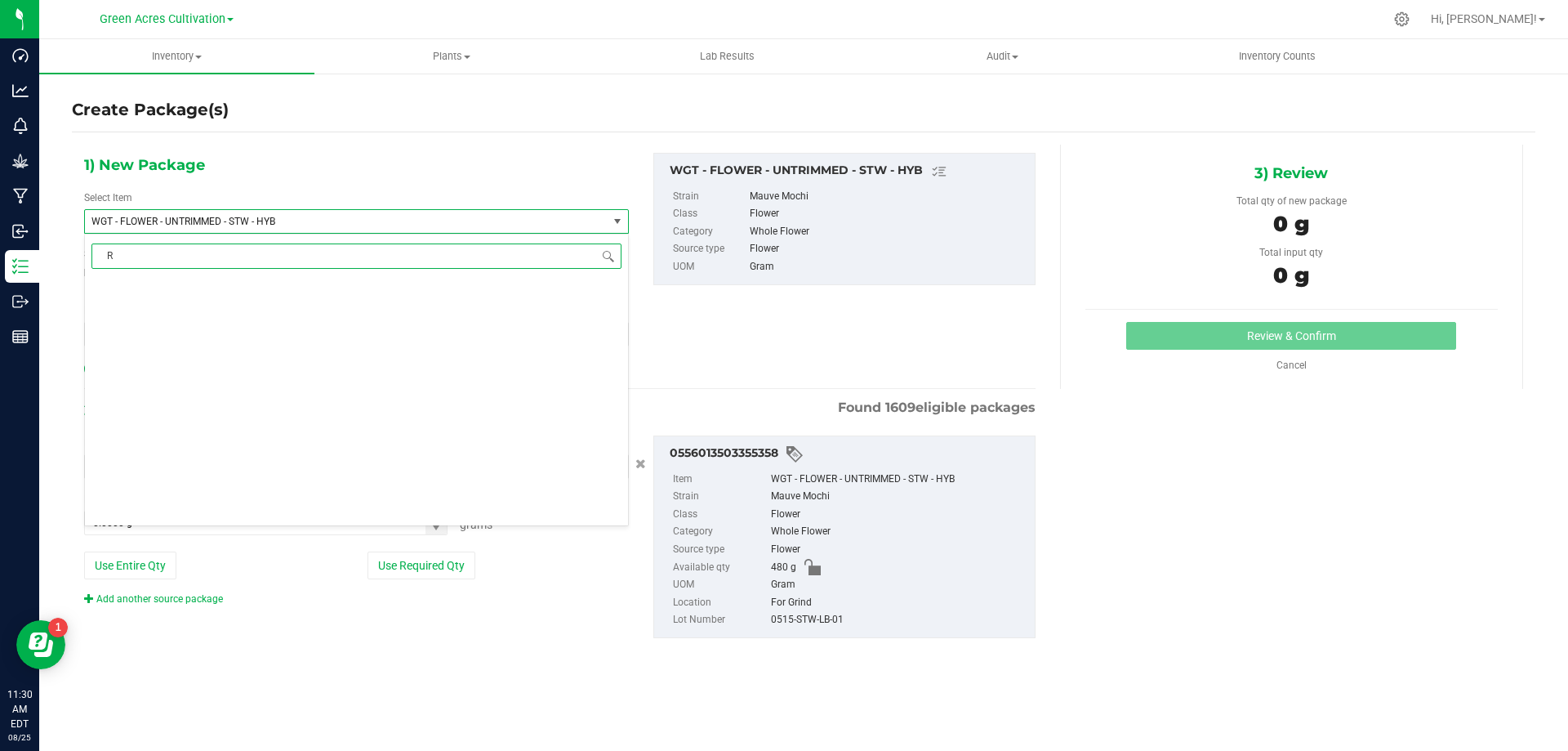
scroll to position [346870, 0]
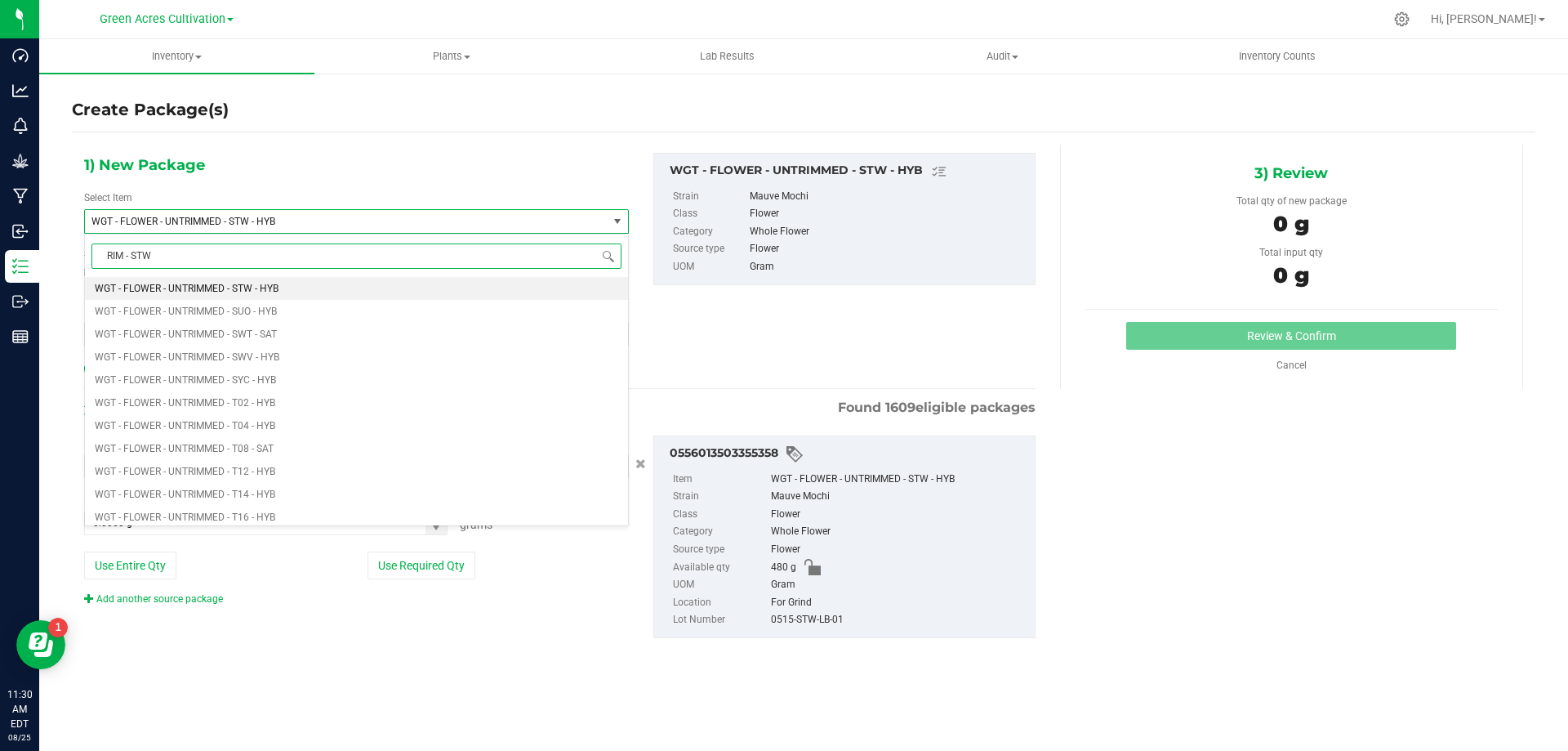
type input "RIM - STW"
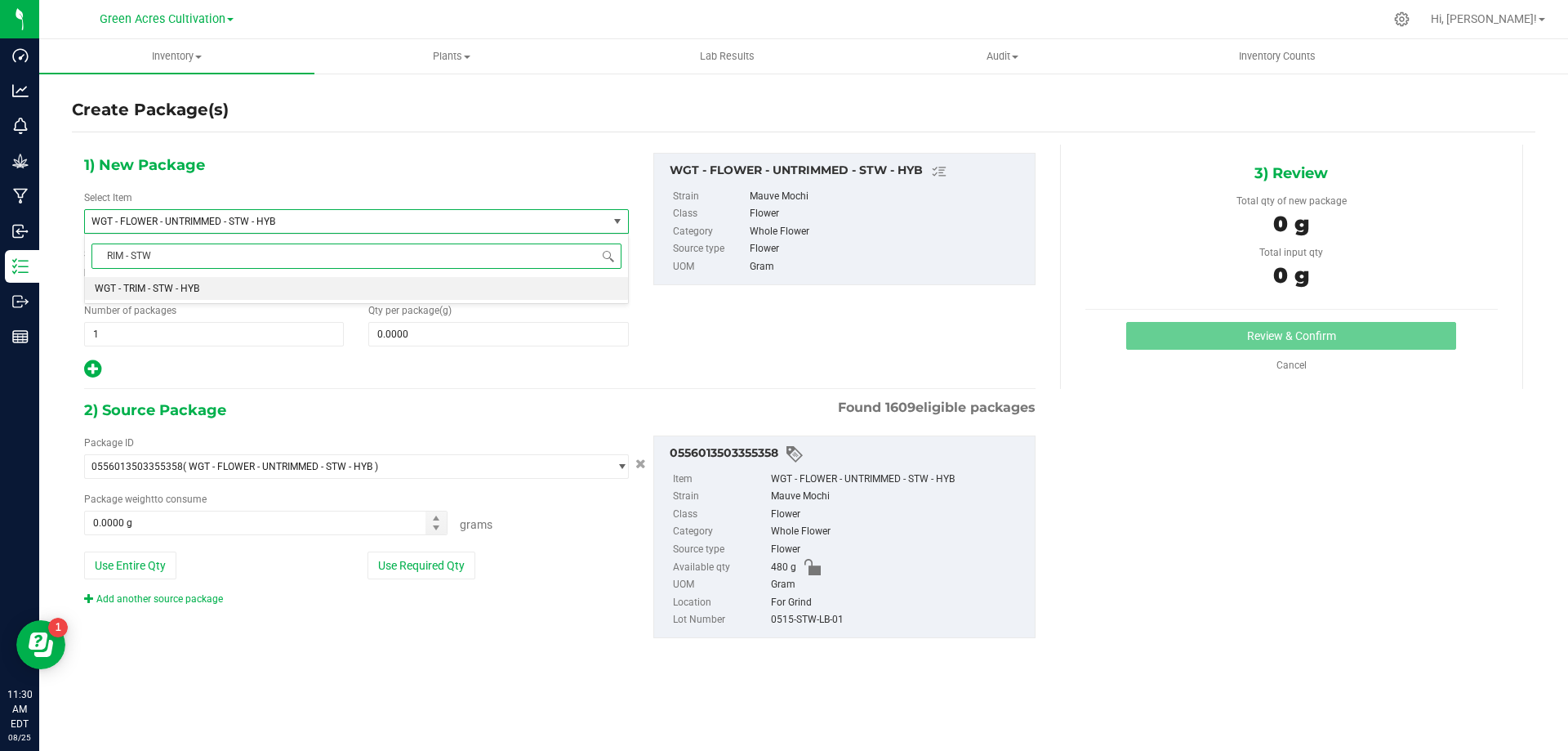
scroll to position [0, 0]
click at [398, 291] on li "WGT - TRIM - STW - HYB" at bounding box center [356, 288] width 543 height 23
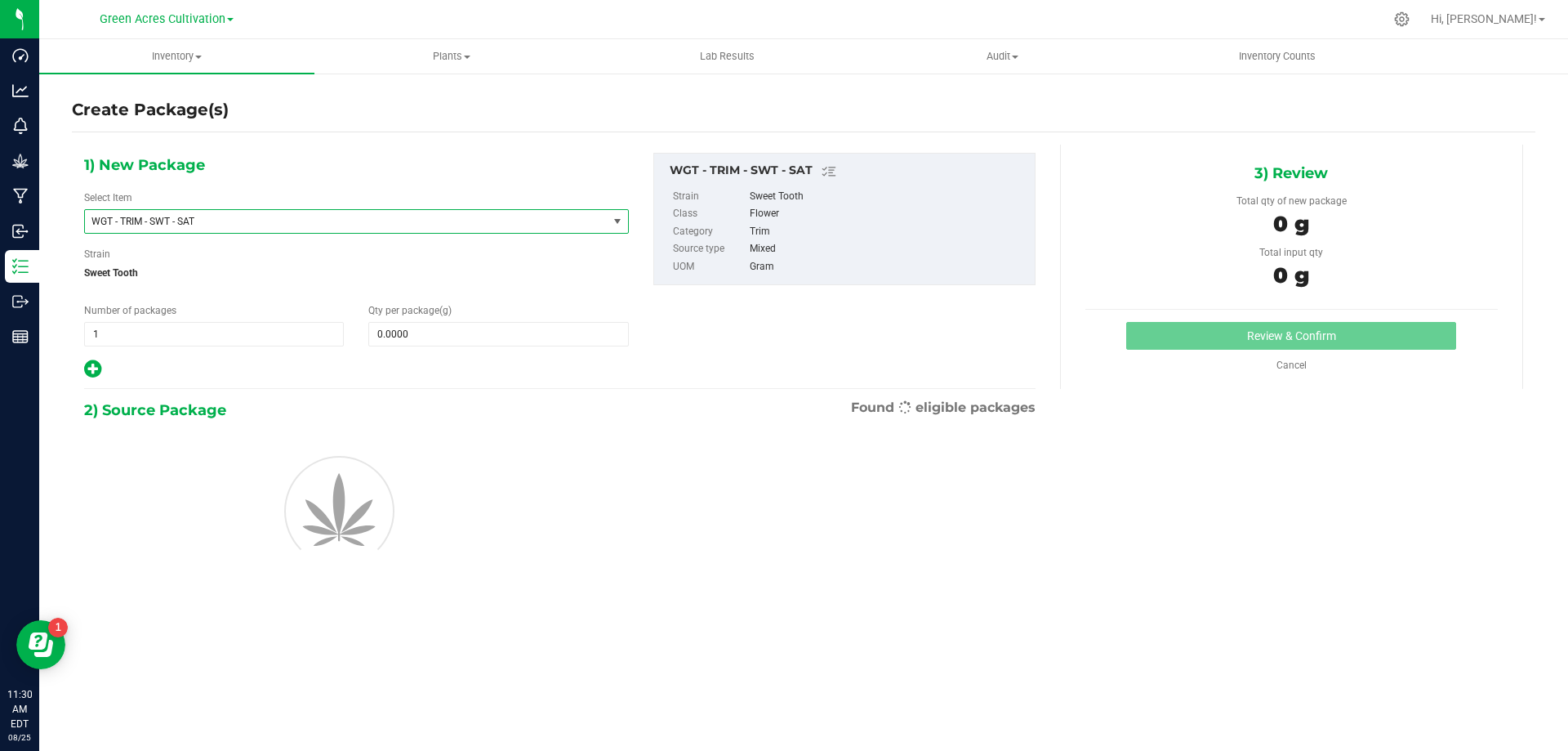
type input "0.0000"
click at [448, 337] on input "0.0000" at bounding box center [498, 334] width 258 height 23
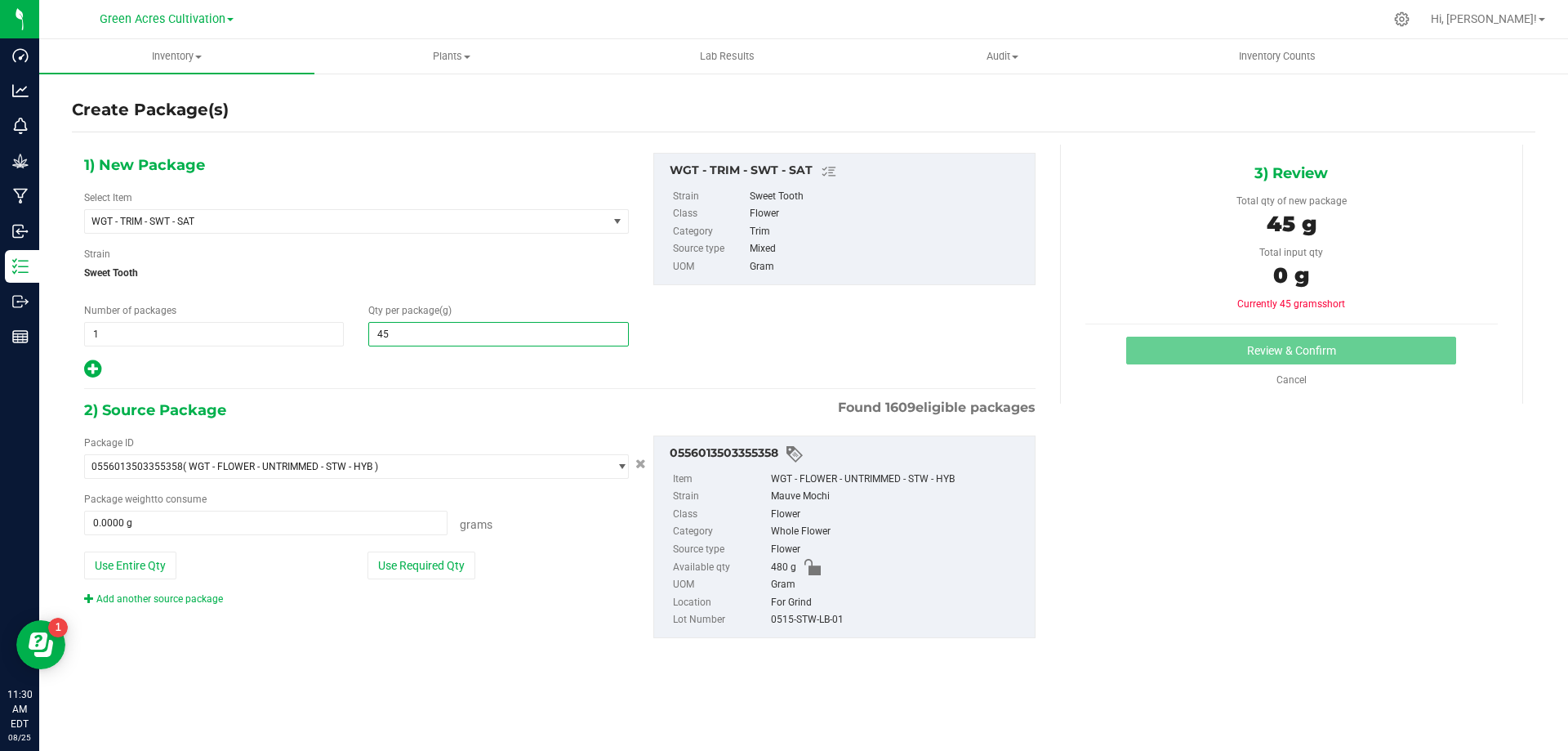
type input "450"
type input "450.0000"
click at [417, 569] on button "Use Required Qty" at bounding box center [421, 565] width 108 height 27
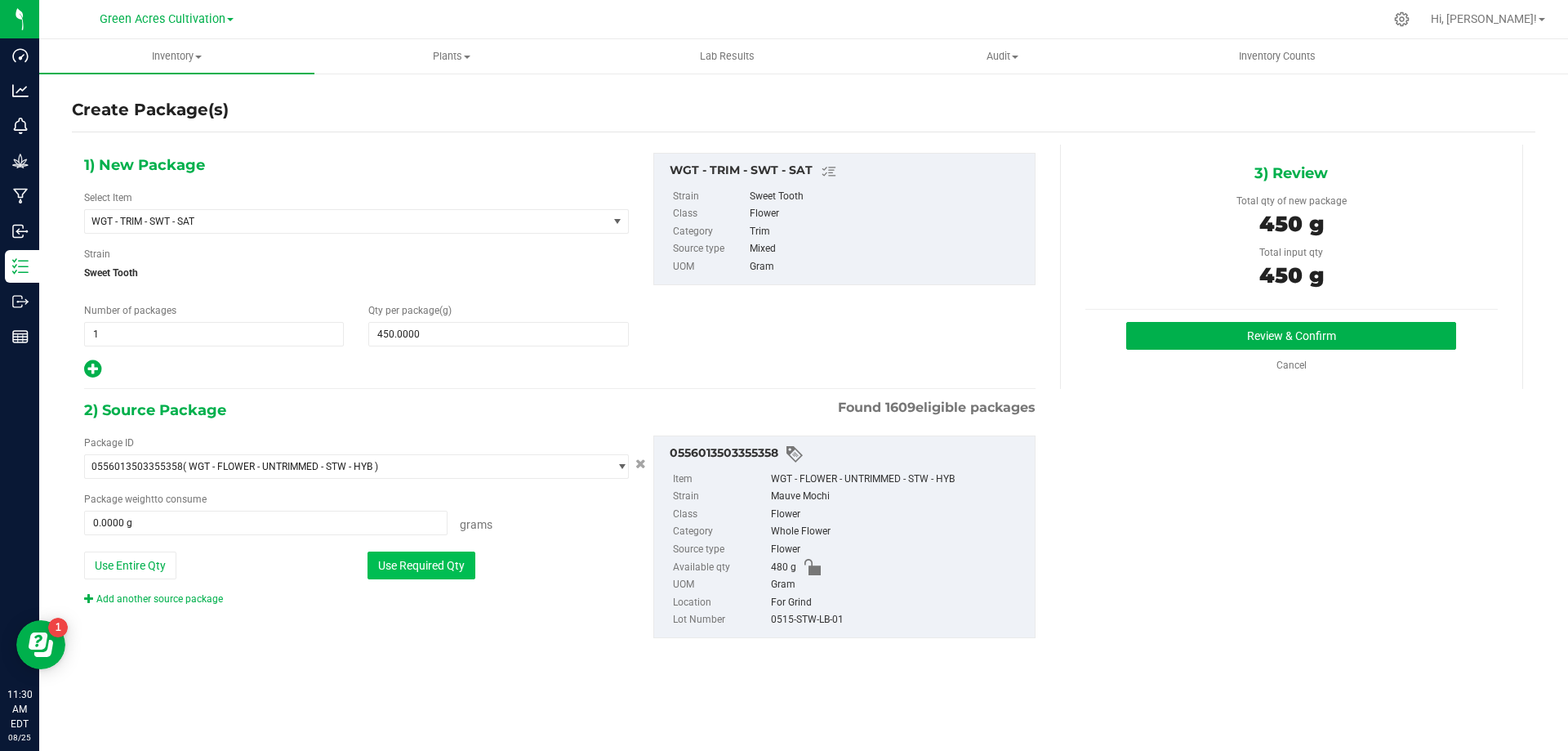
type input "450.0000 g"
click at [816, 630] on div "0556013503355358 Item WGT - FLOWER - UNTRIMMED - STW - HYB Strain Mauve Mochi C…" at bounding box center [844, 536] width 382 height 203
copy div "0515-STW-LB-01"
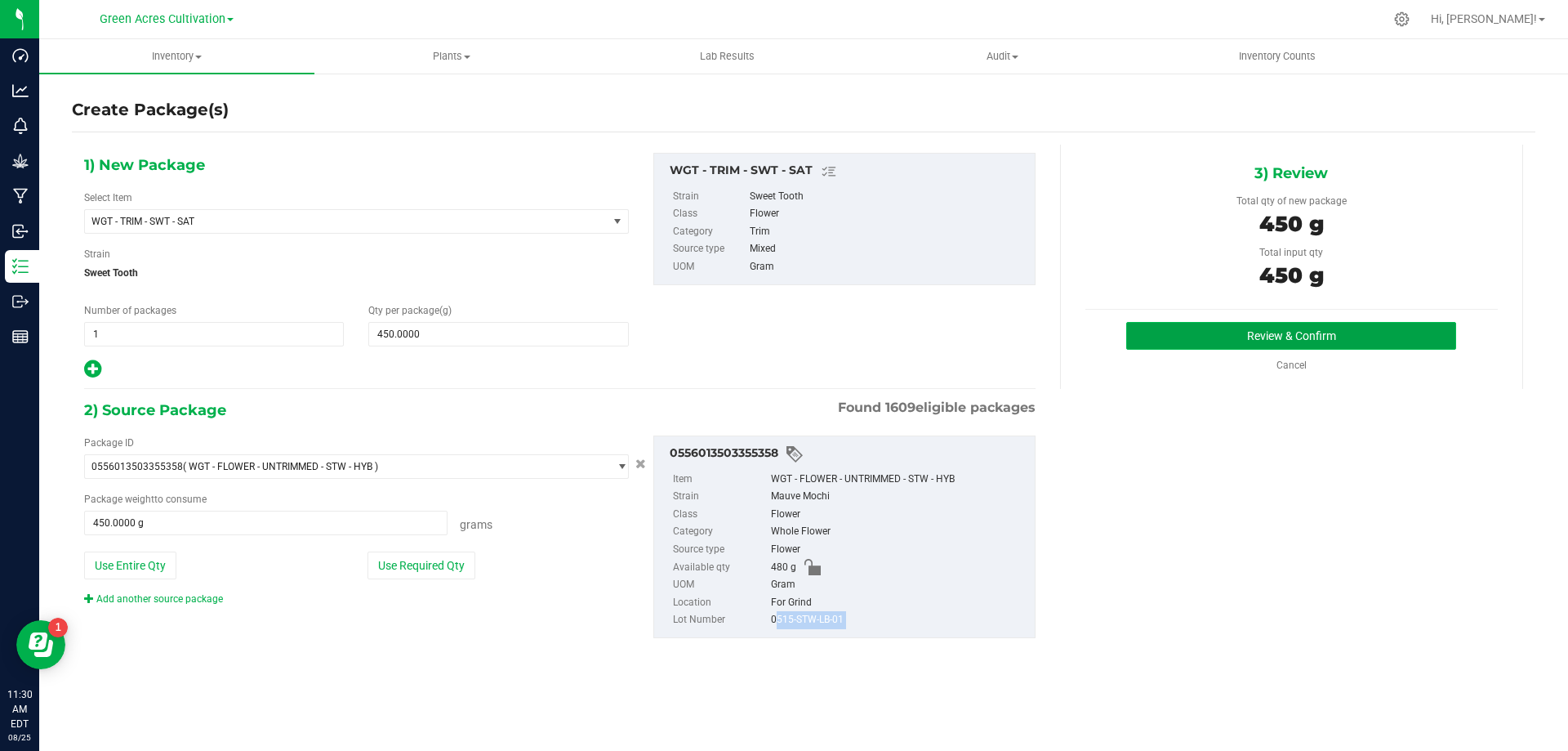
click at [1261, 337] on button "Review & Confirm" at bounding box center [1291, 335] width 330 height 27
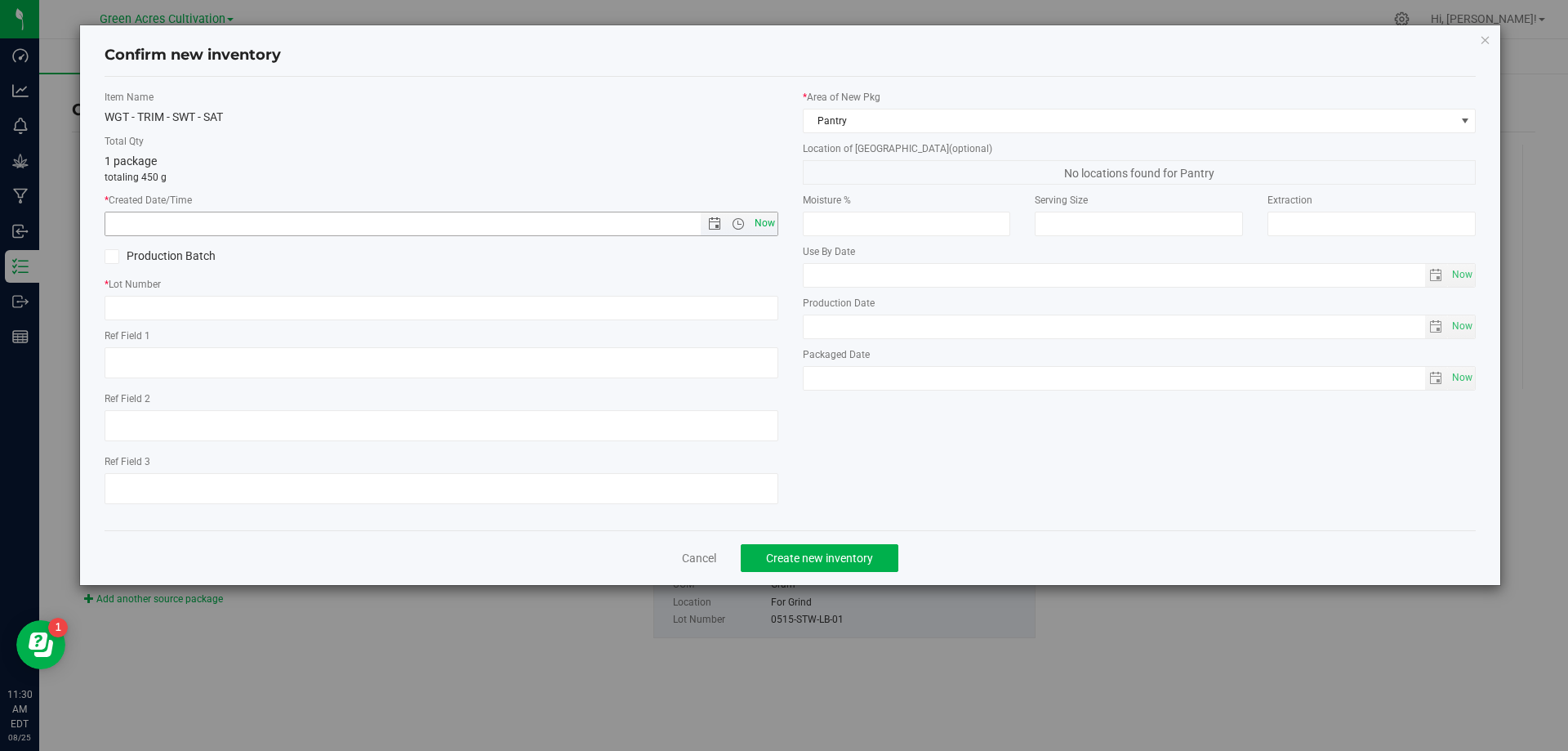
click at [775, 220] on span "Now" at bounding box center [764, 223] width 27 height 24
type input "[DATE] 11:30 AM"
click at [763, 294] on div "* Lot Number" at bounding box center [441, 299] width 674 height 44
click at [766, 300] on input "text" at bounding box center [441, 308] width 674 height 25
paste input "0515-STW-LB-01"
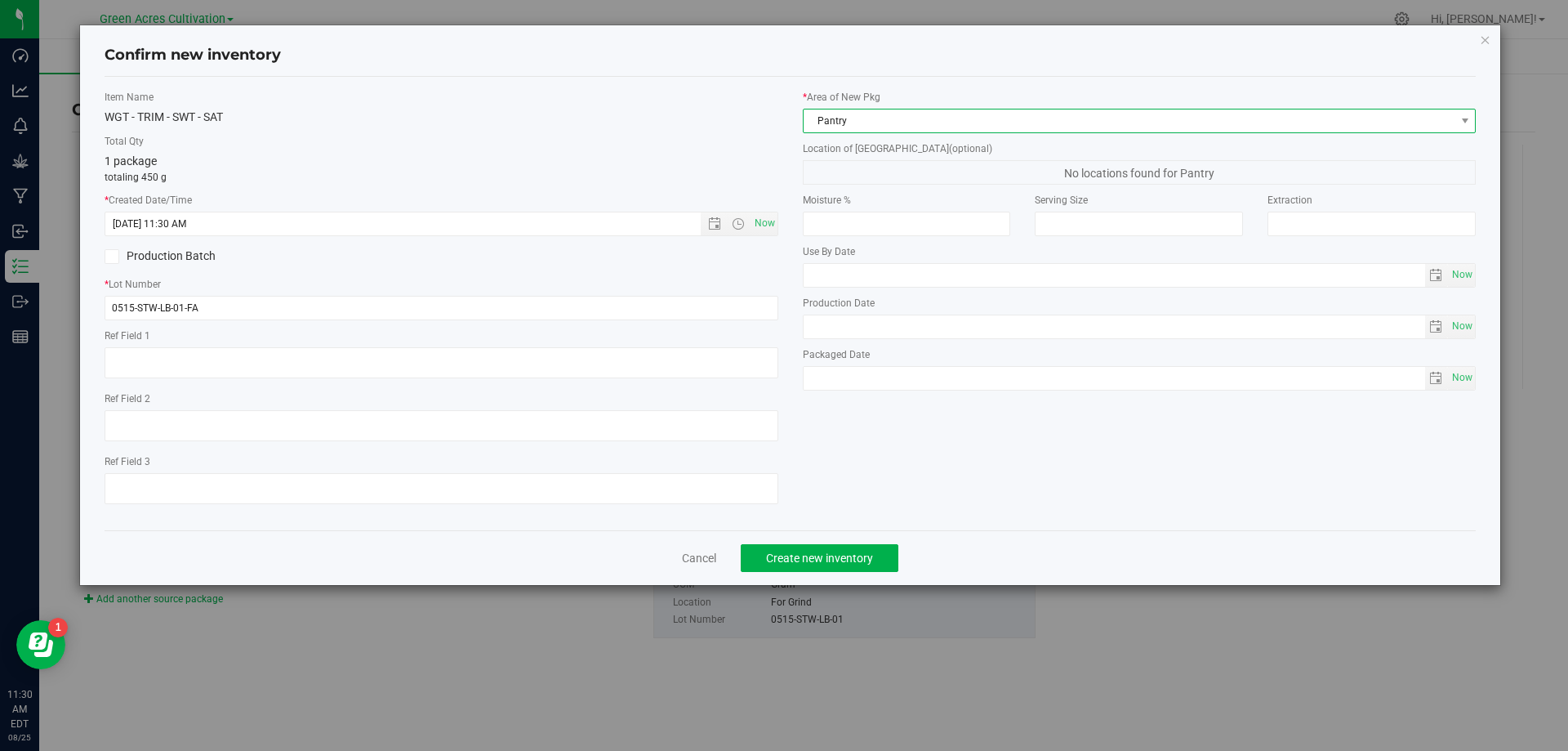
click at [1097, 122] on span "Pantry" at bounding box center [1129, 121] width 651 height 23
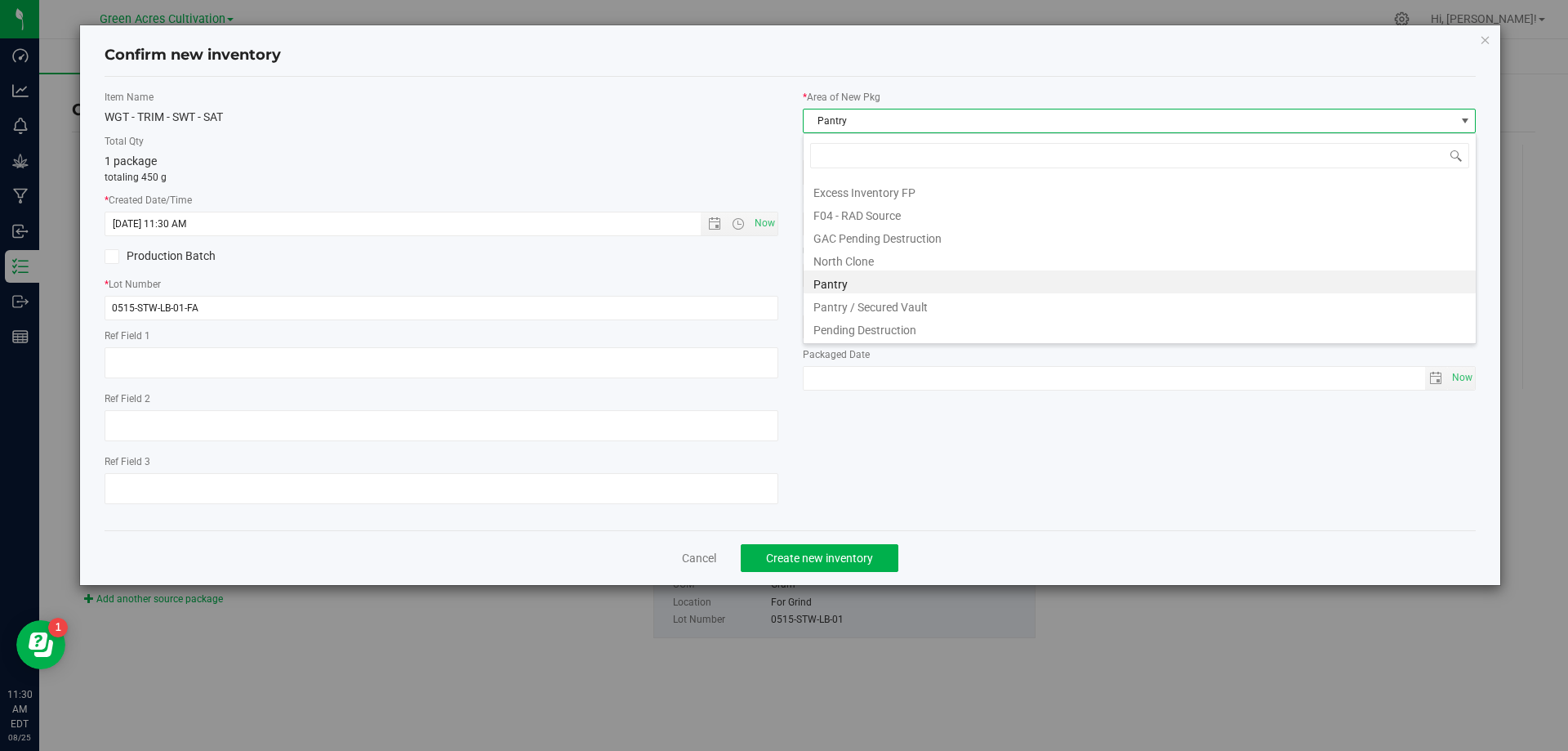
scroll to position [226, 0]
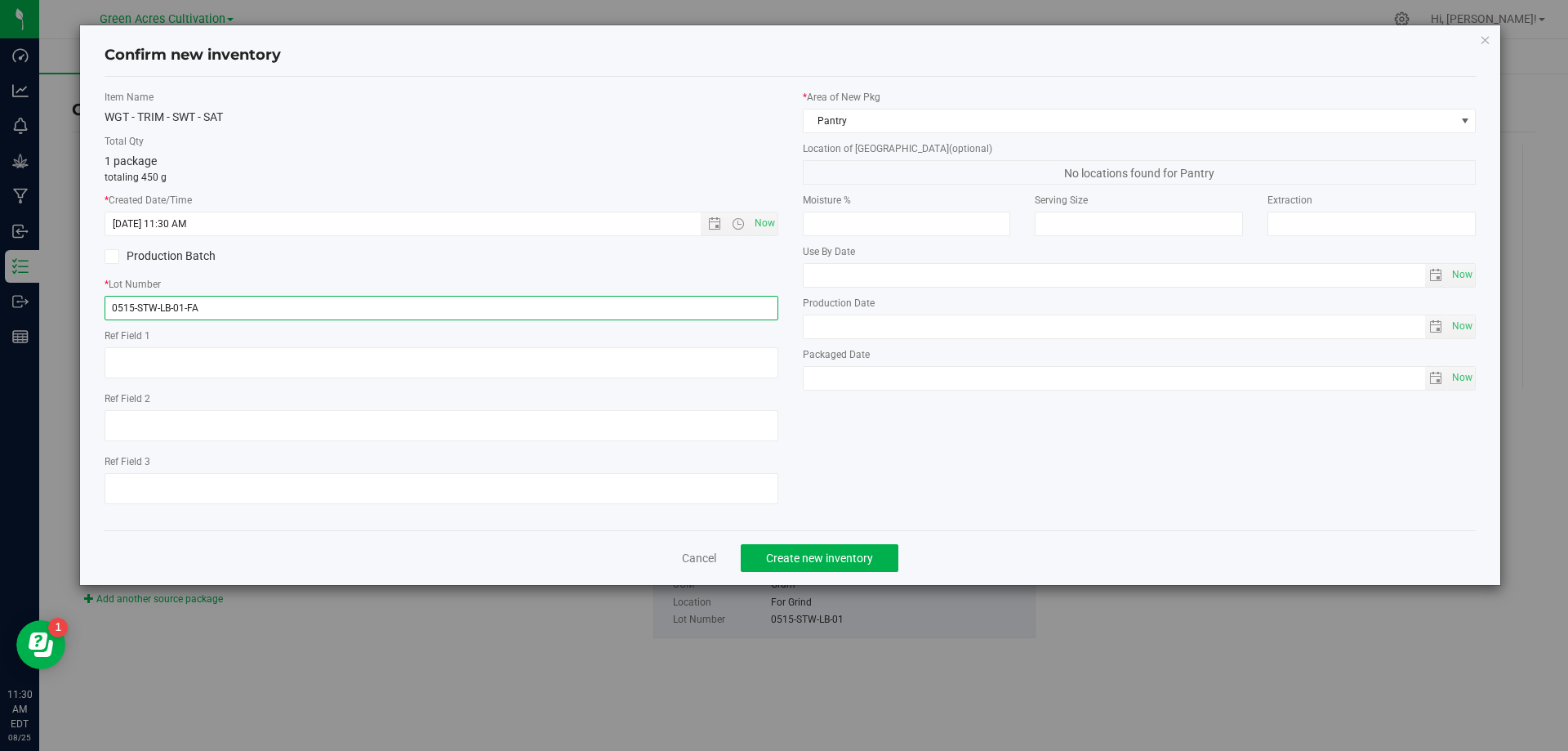
click at [637, 302] on input "0515-STW-LB-01-FA" at bounding box center [441, 308] width 674 height 25
type input "0515-STW-LB-01-TB"
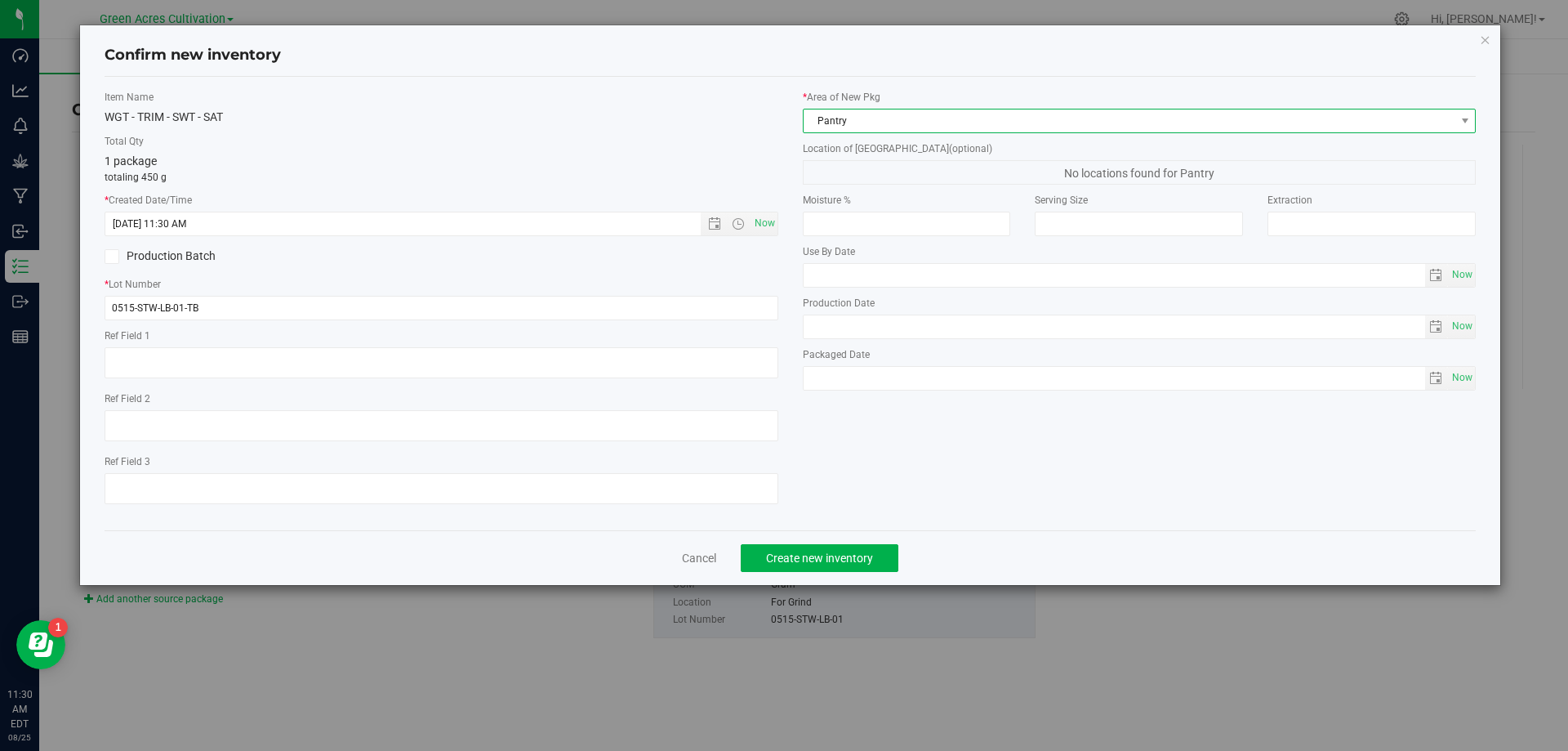
click at [1032, 120] on span "Pantry" at bounding box center [1129, 121] width 651 height 23
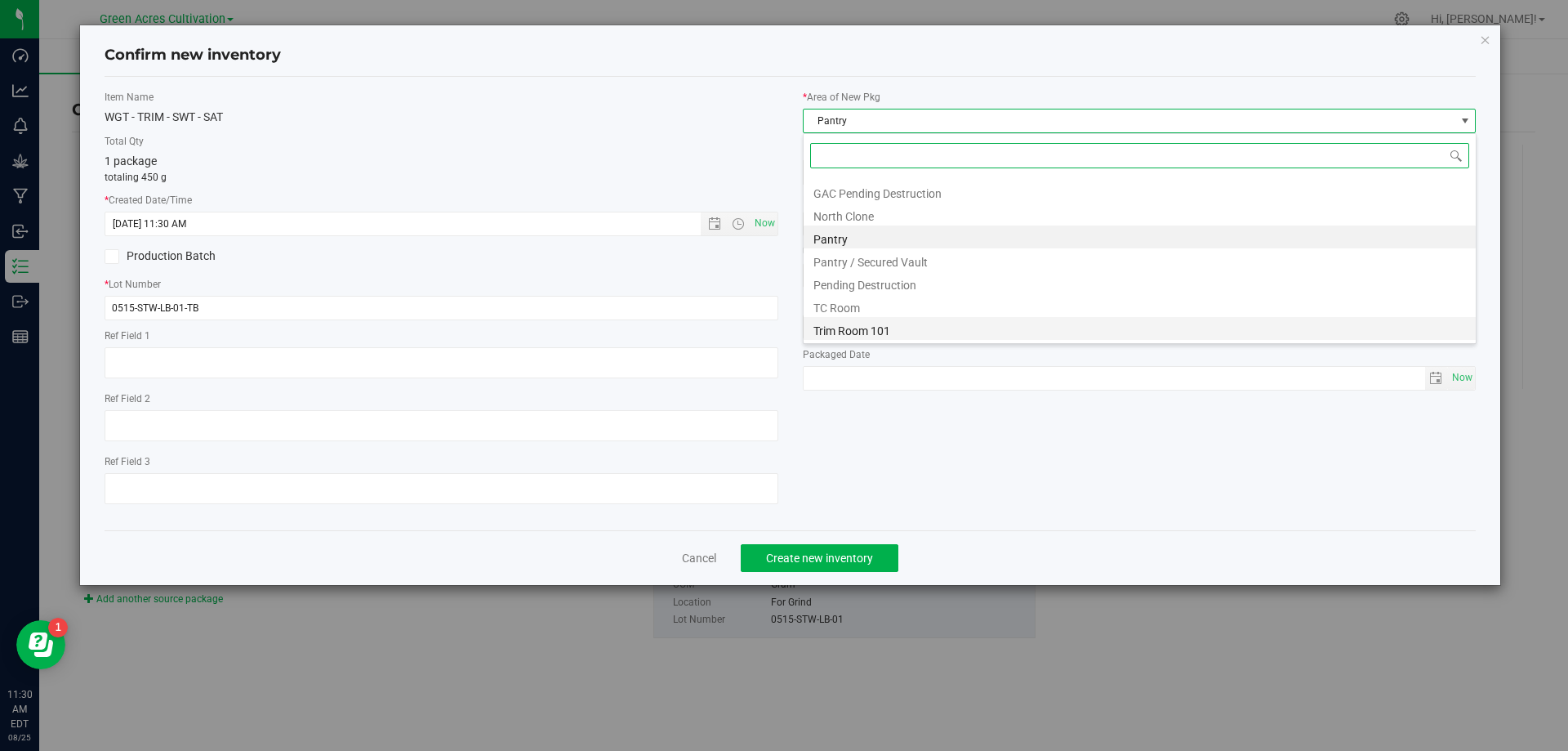
click at [934, 331] on li "Trim Room 101" at bounding box center [1140, 328] width 672 height 23
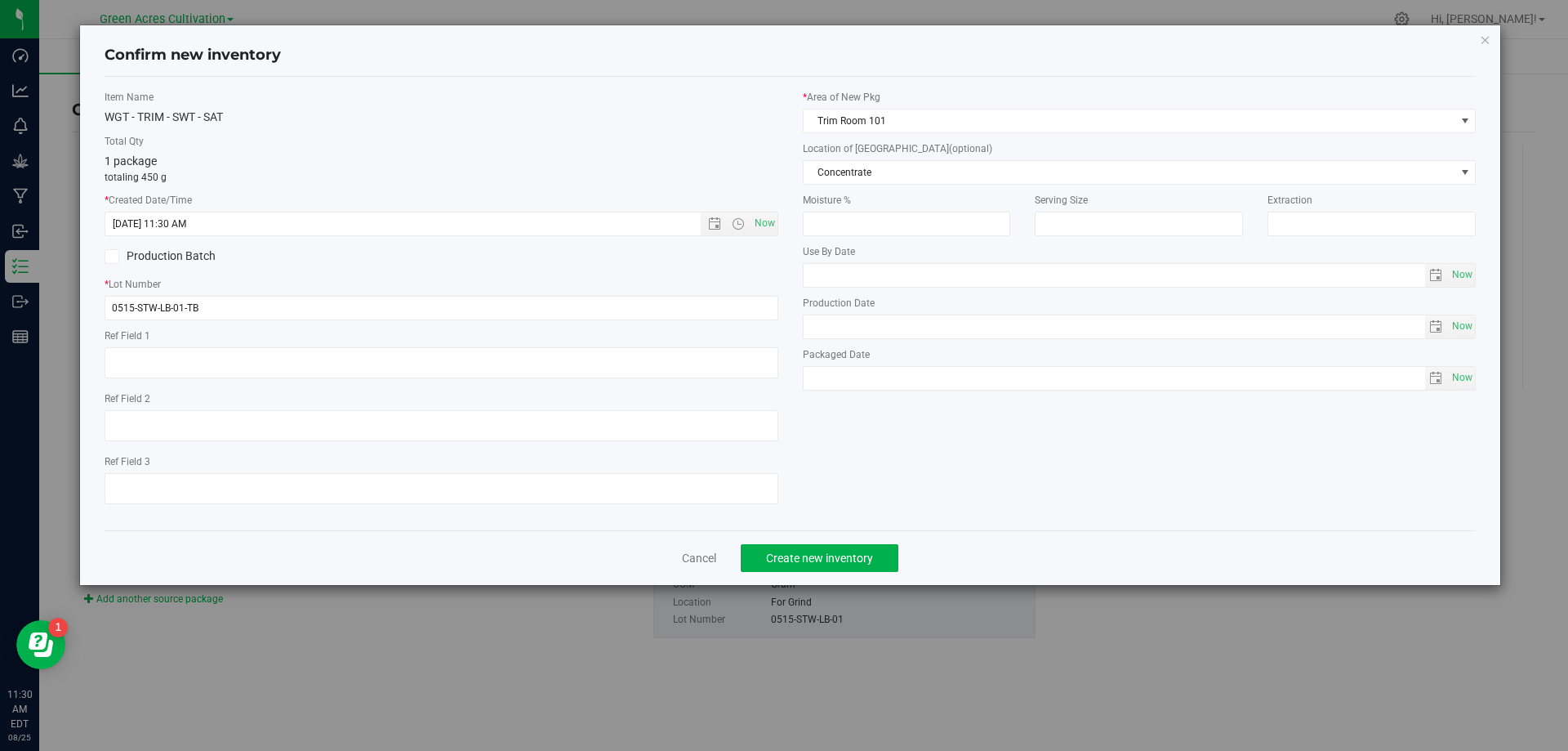
click at [951, 186] on div "* Area of [GEOGRAPHIC_DATA] Trim Room 101 Location of [GEOGRAPHIC_DATA] (option…" at bounding box center [1140, 244] width 699 height 309
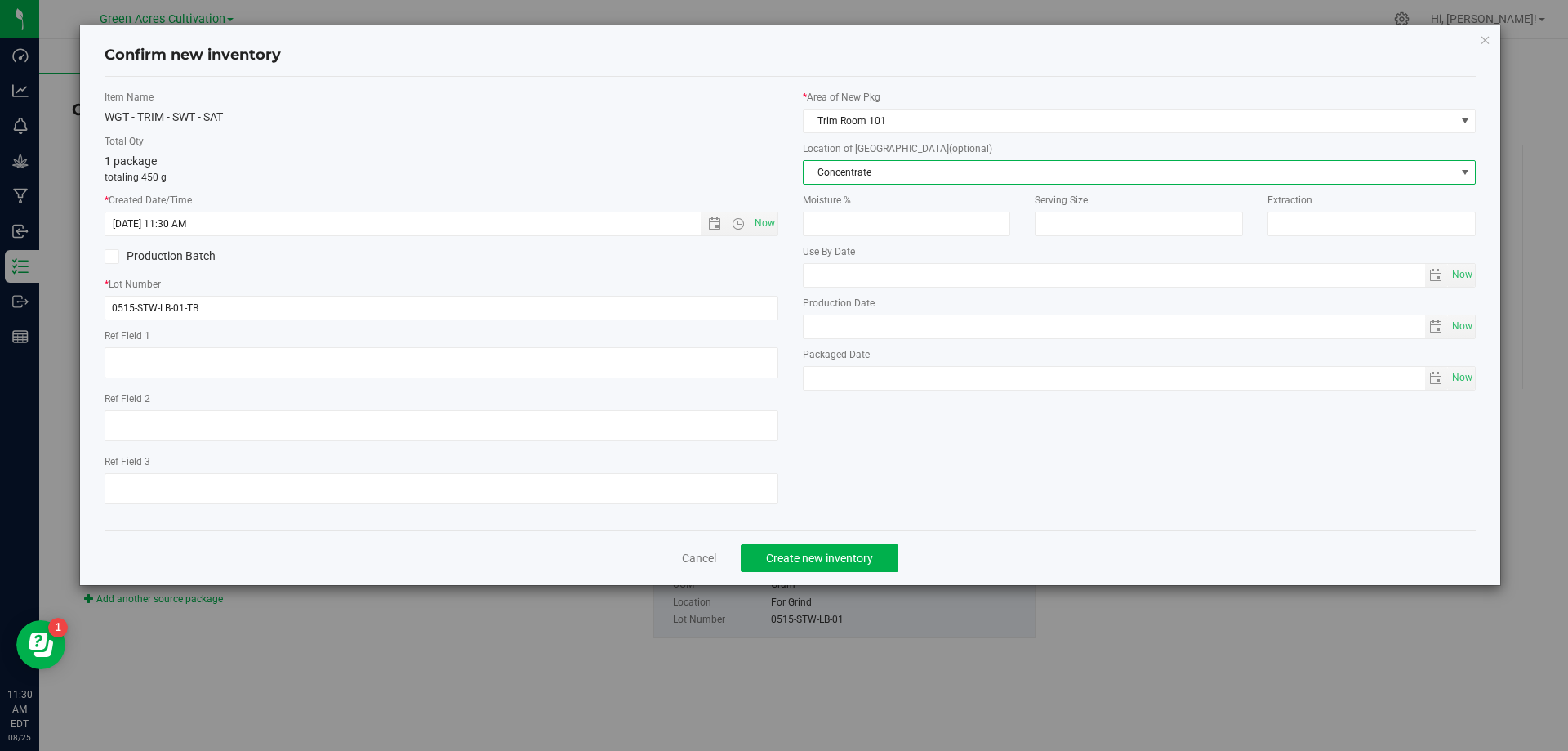
click at [962, 172] on span "Concentrate" at bounding box center [1129, 172] width 651 height 23
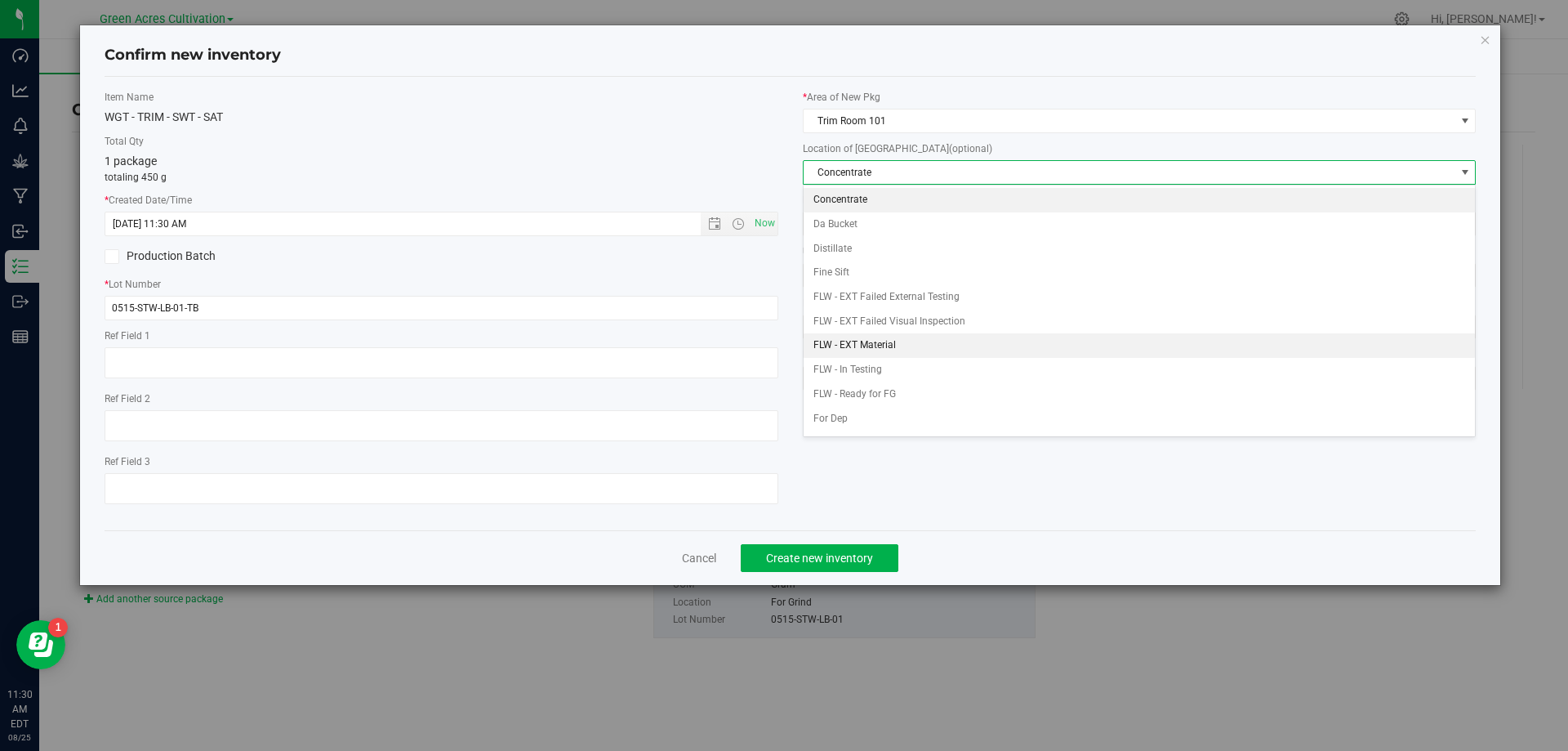
click at [877, 347] on li "FLW - EXT Material" at bounding box center [1140, 346] width 672 height 25
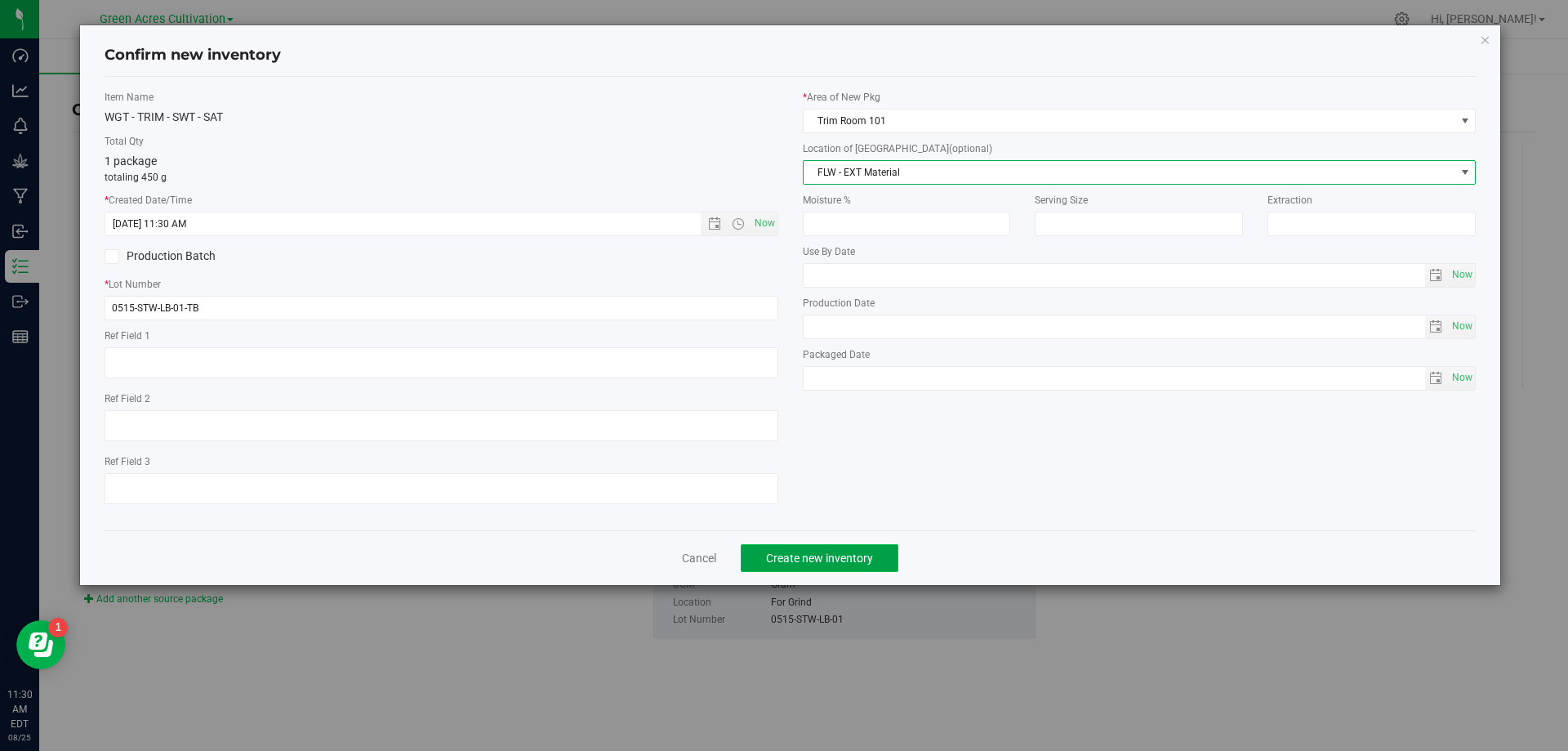
click at [882, 559] on button "Create new inventory" at bounding box center [820, 558] width 157 height 27
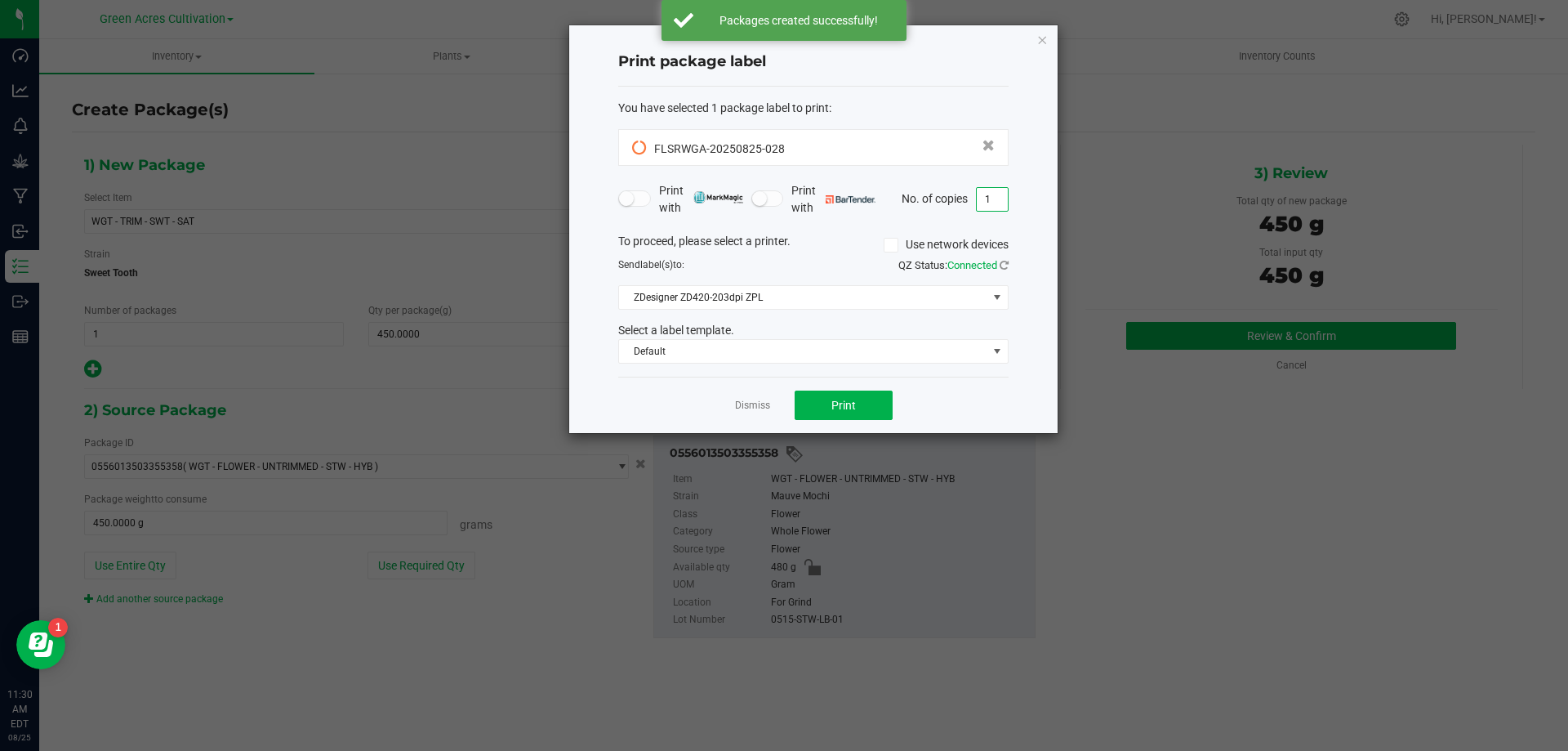
click at [987, 194] on input "1" at bounding box center [993, 199] width 31 height 23
type input "2"
click at [828, 395] on button "Print" at bounding box center [844, 405] width 98 height 29
click at [748, 411] on link "Dismiss" at bounding box center [752, 405] width 35 height 14
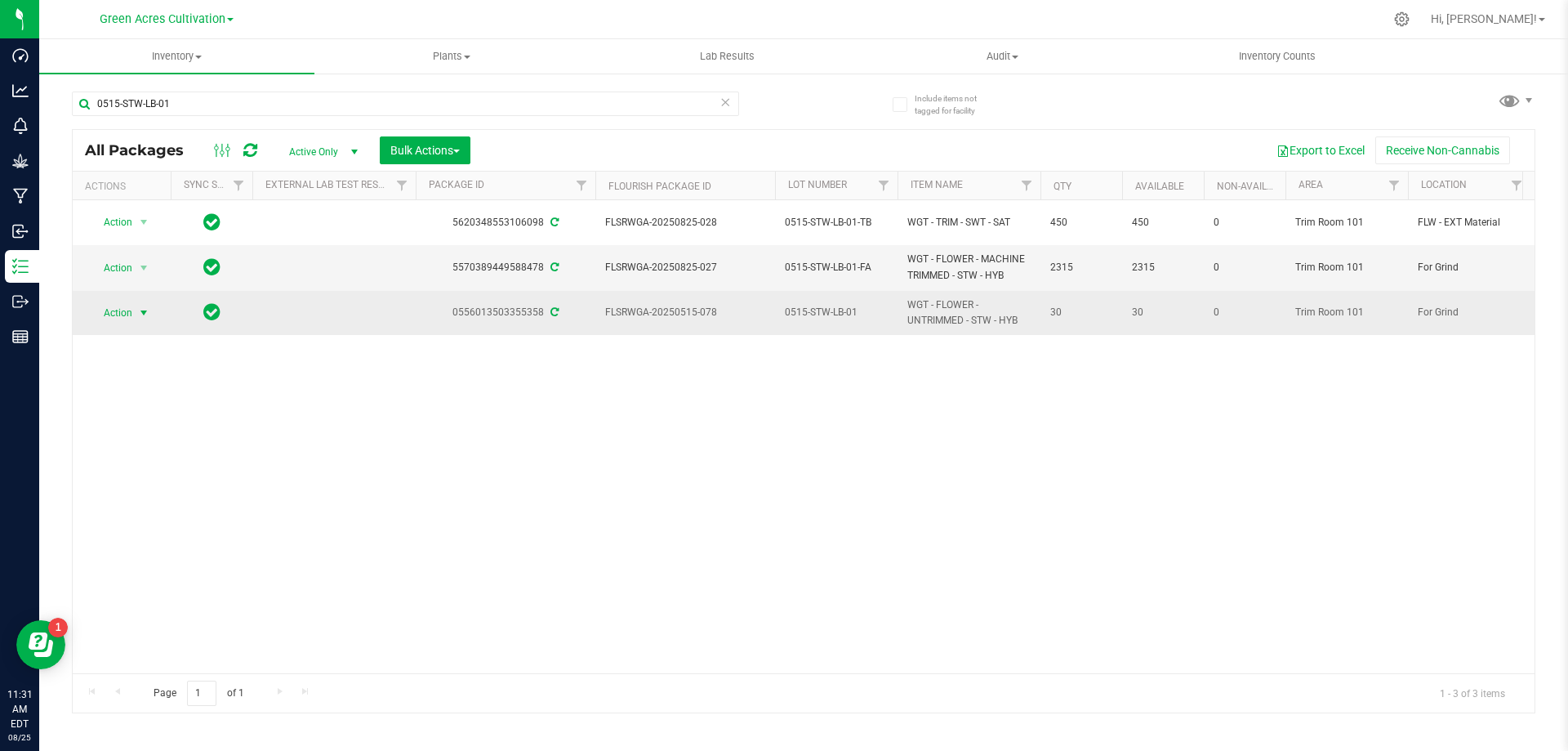
click at [145, 306] on span "select" at bounding box center [143, 312] width 13 height 13
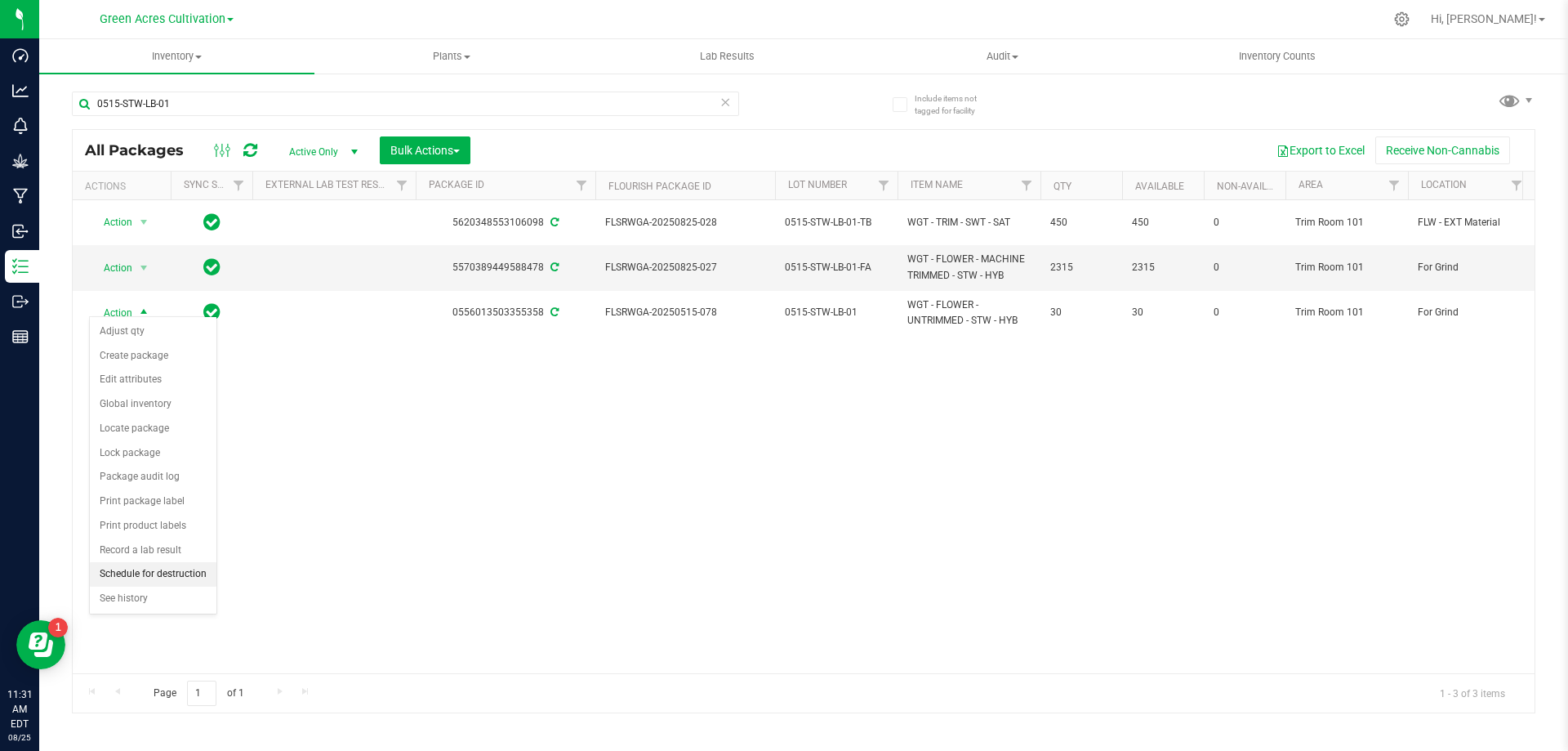
click at [156, 582] on li "Schedule for destruction" at bounding box center [153, 574] width 127 height 25
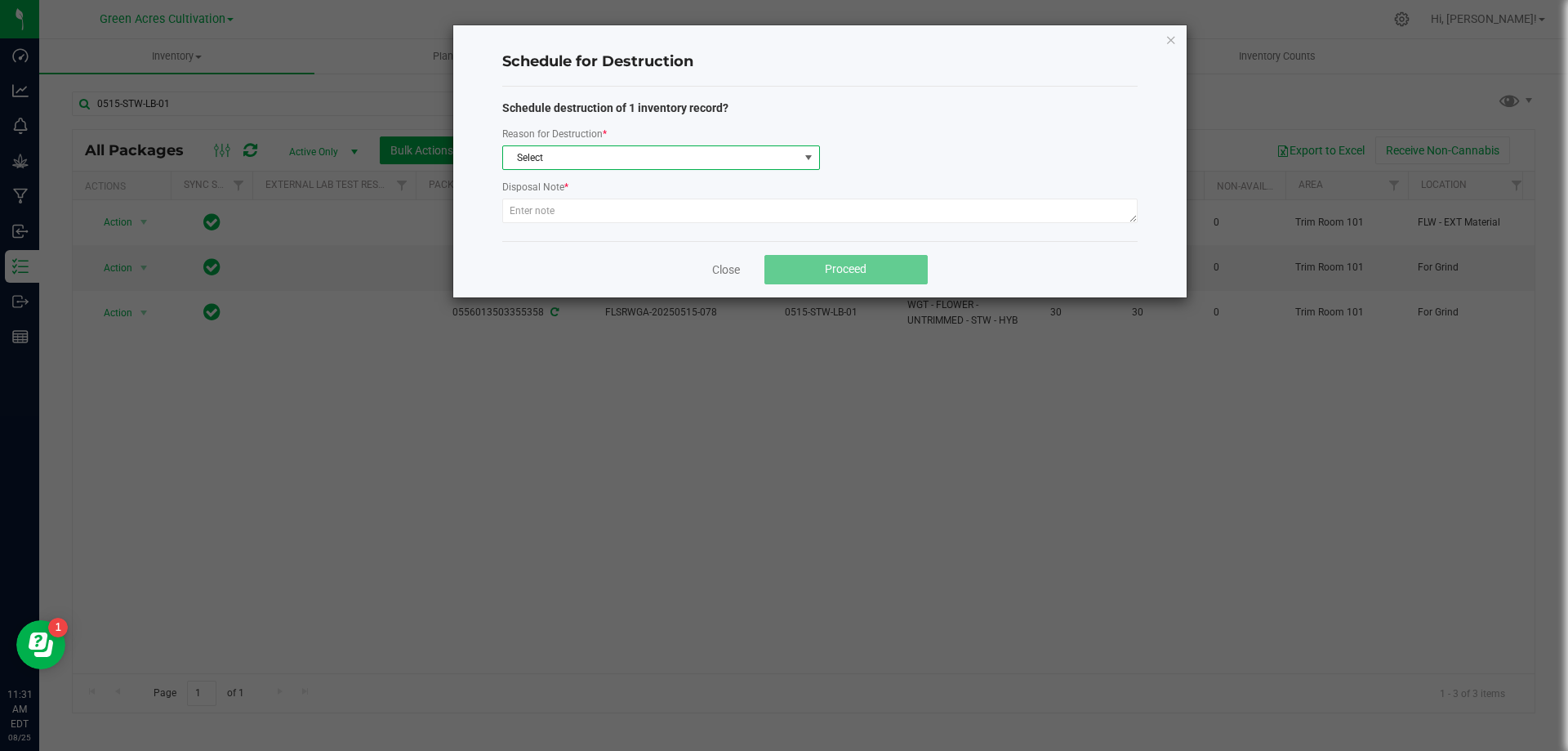
click at [783, 157] on span "Select" at bounding box center [651, 157] width 296 height 23
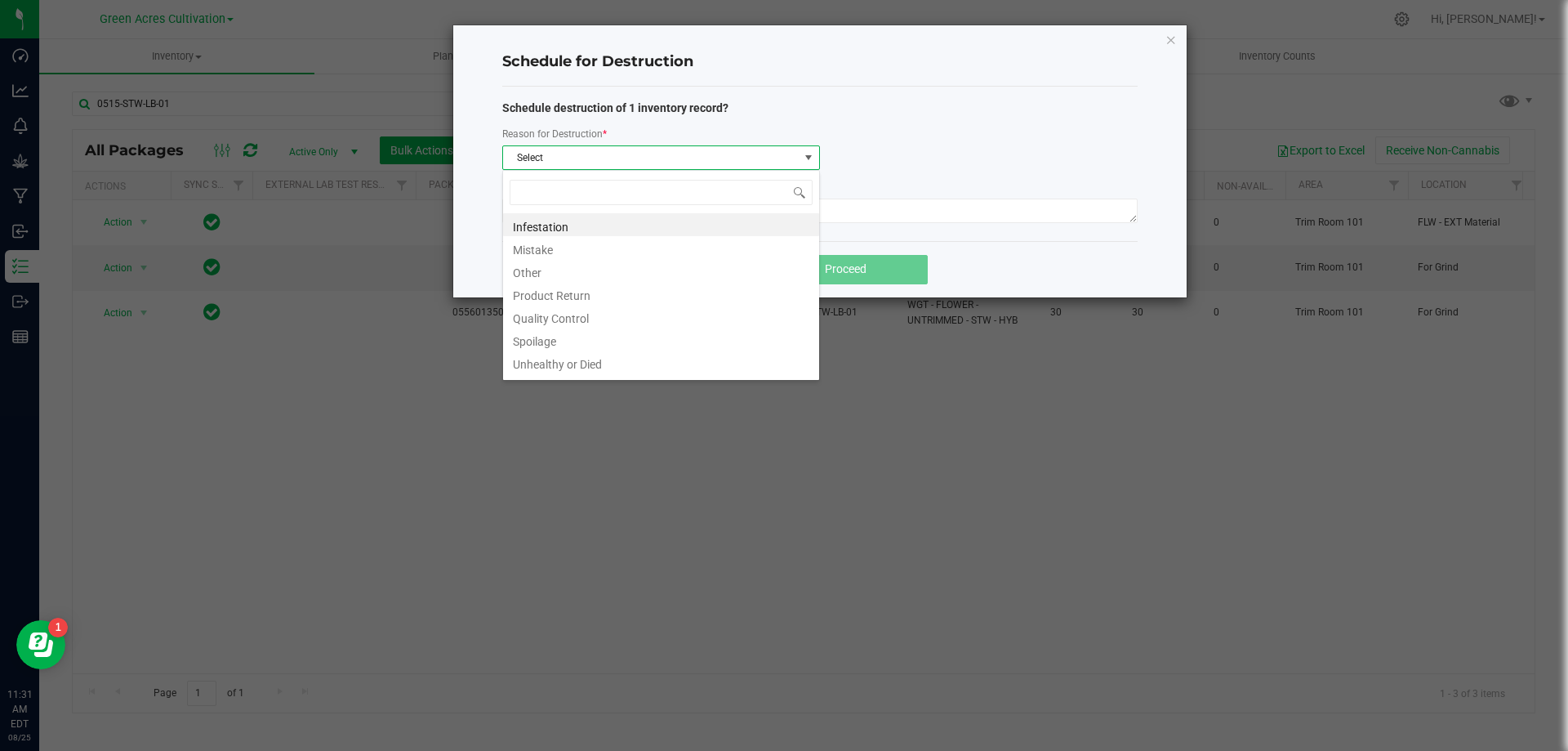
scroll to position [25, 318]
type input "W"
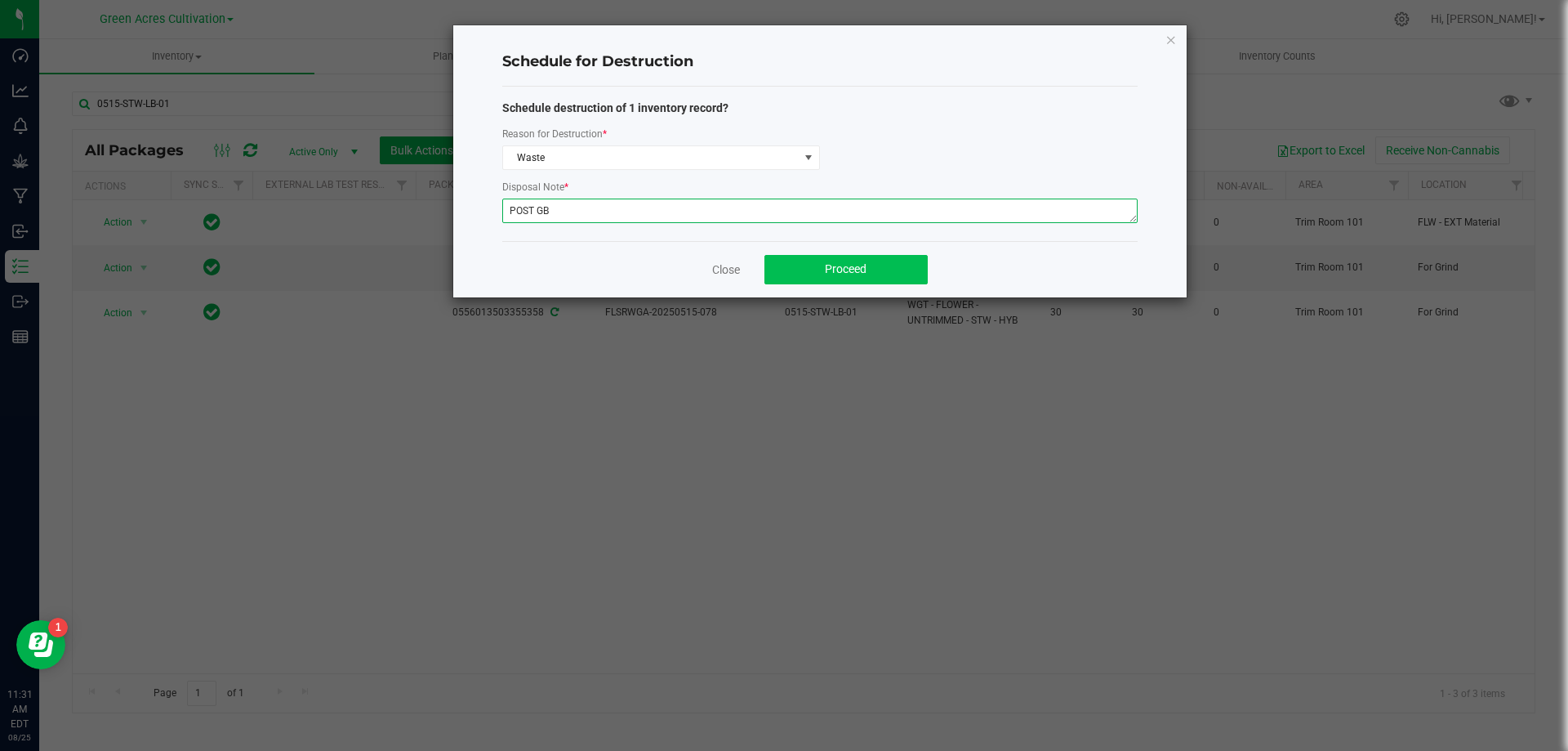
type textarea "POST GB"
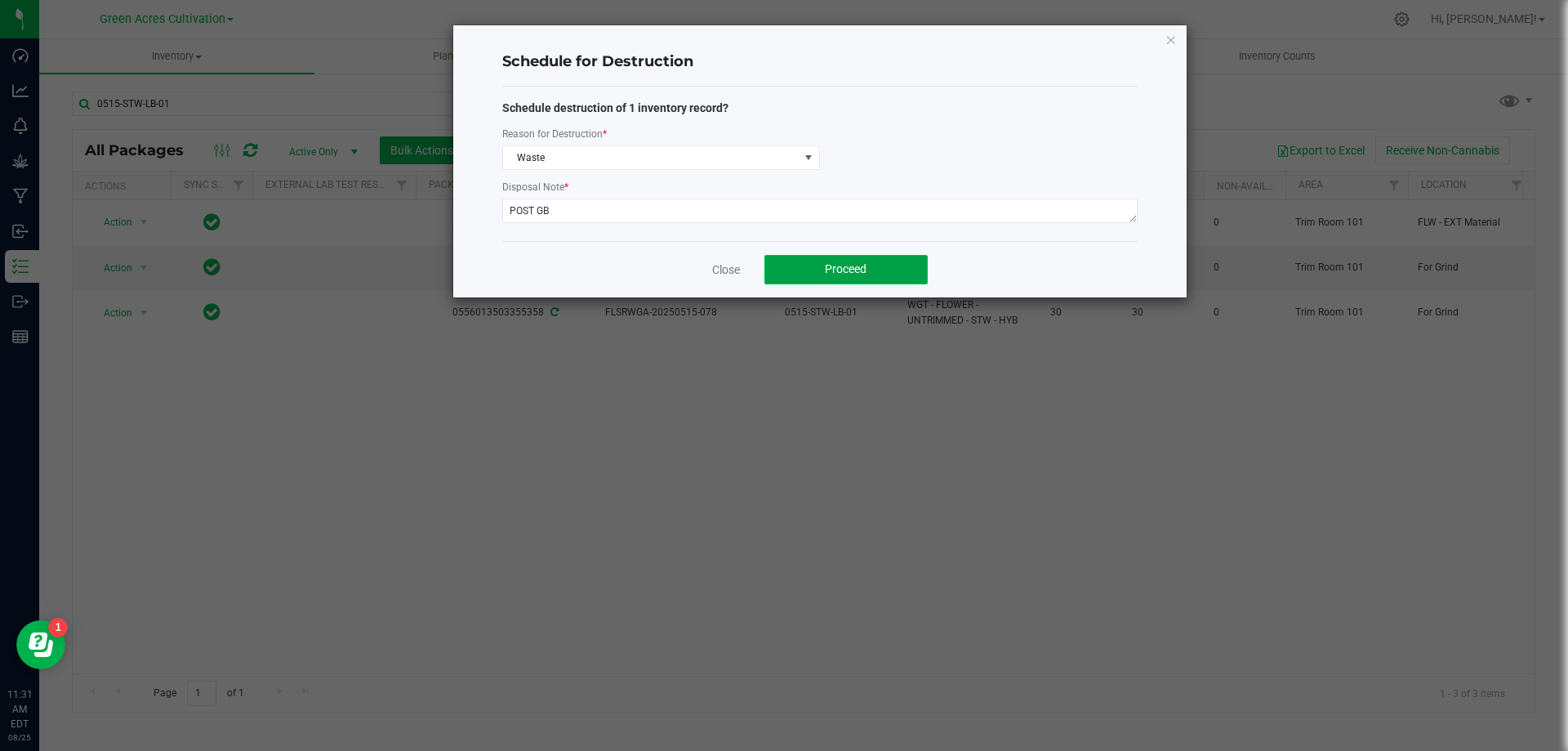
click at [881, 265] on button "Proceed" at bounding box center [846, 269] width 163 height 29
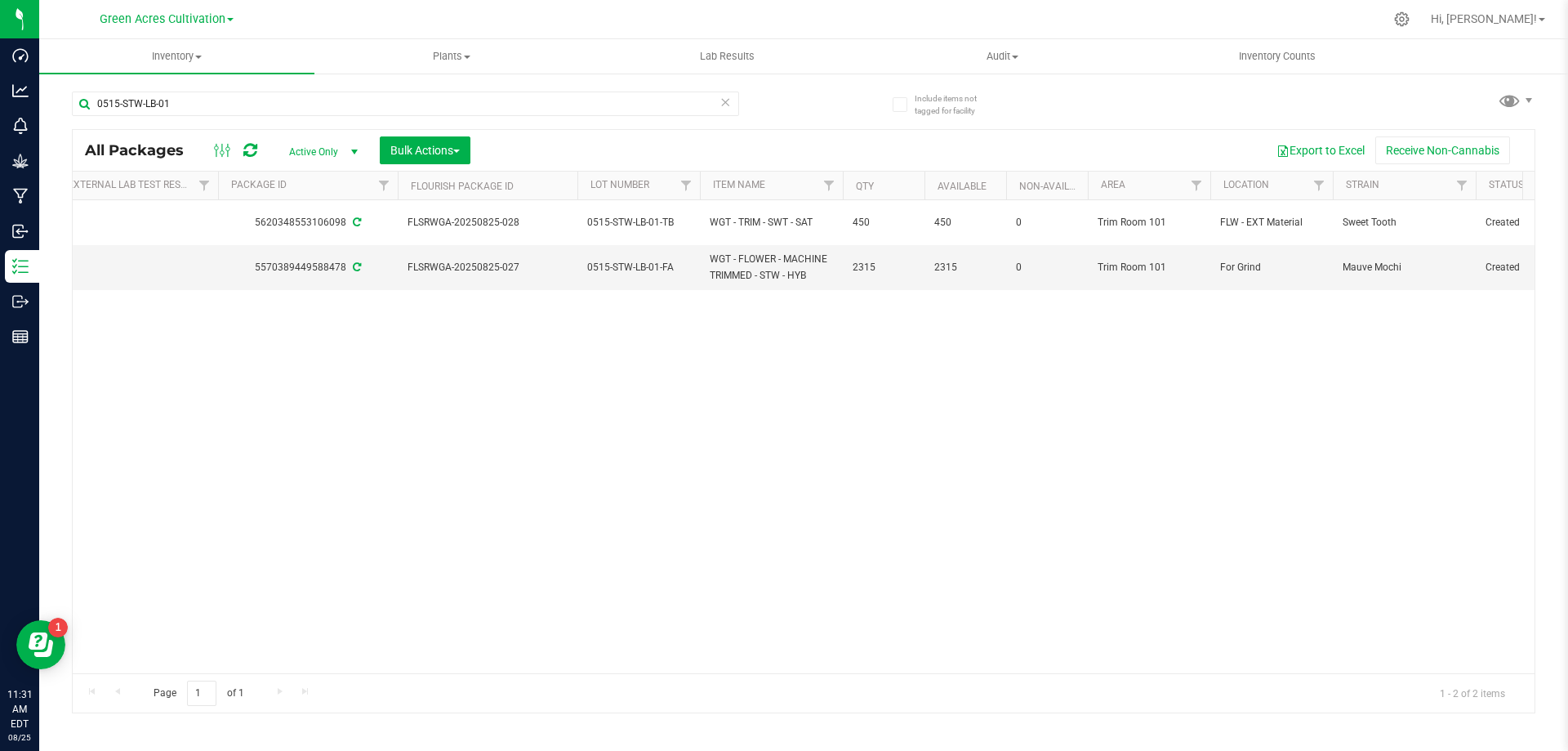
scroll to position [0, 0]
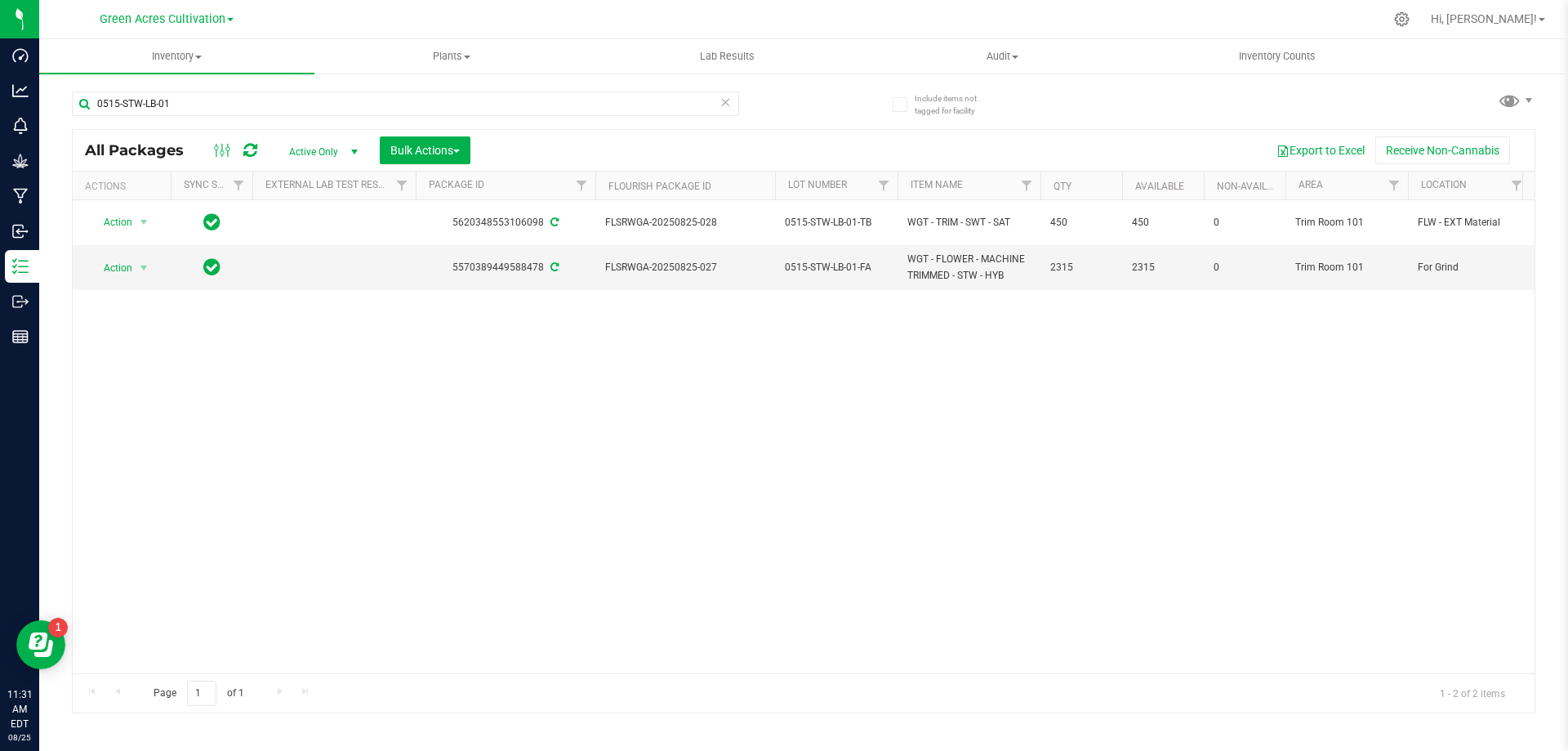
click at [287, 528] on div "Action Action Adjust qty Create package Edit attributes Global inventory Locate…" at bounding box center [804, 436] width 1462 height 473
click at [137, 257] on span "select" at bounding box center [144, 268] width 21 height 23
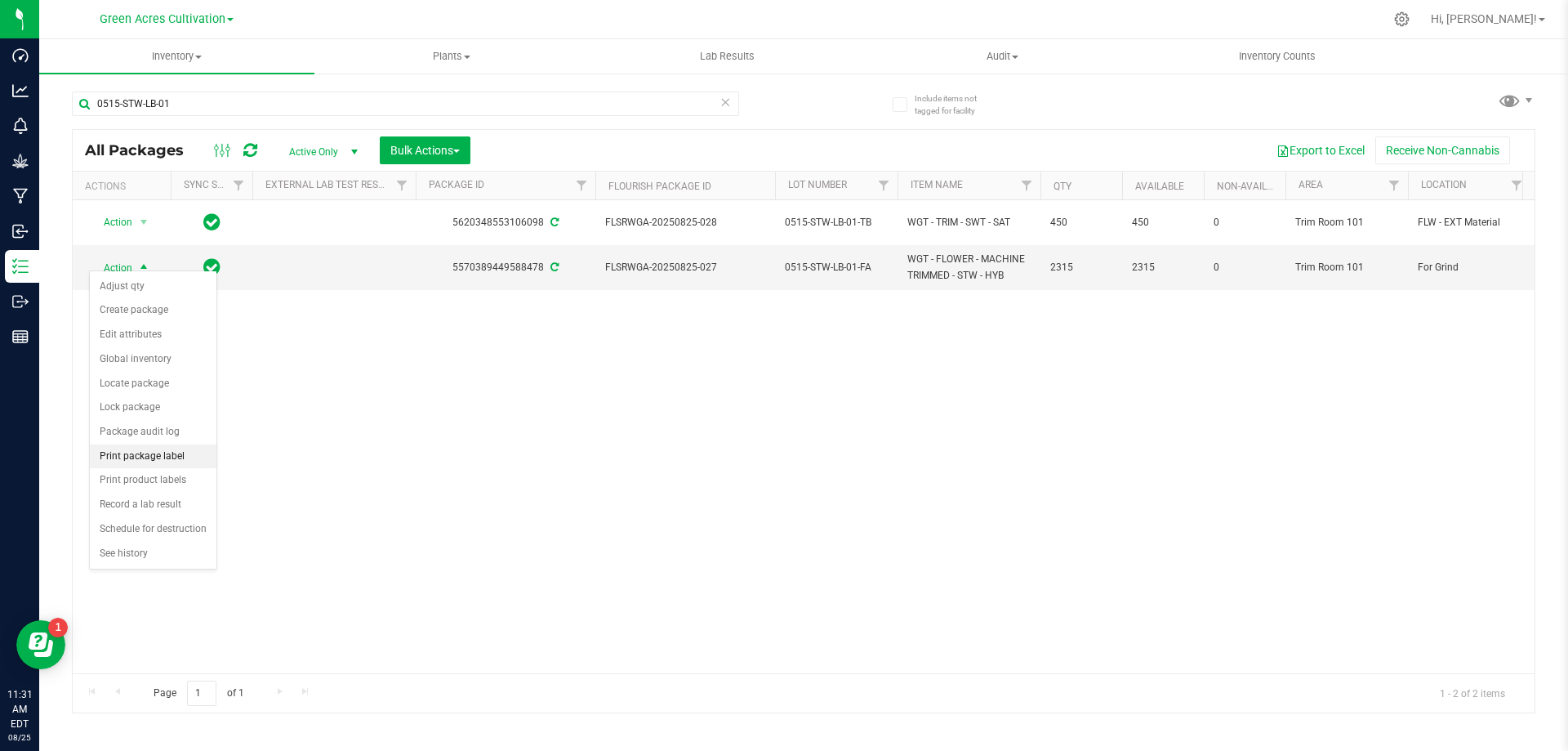
click at [185, 452] on li "Print package label" at bounding box center [153, 457] width 127 height 25
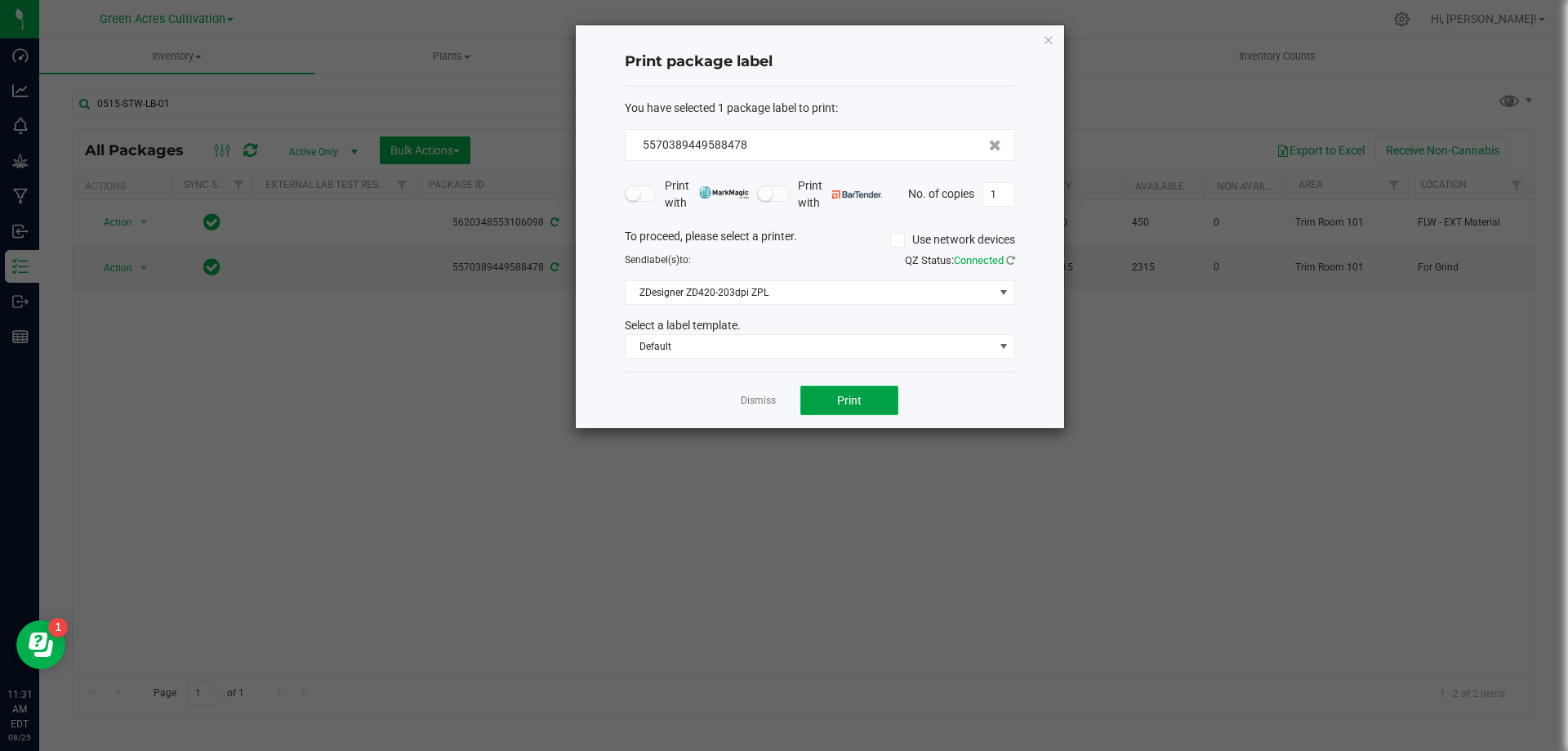
click at [847, 403] on span "Print" at bounding box center [849, 399] width 25 height 13
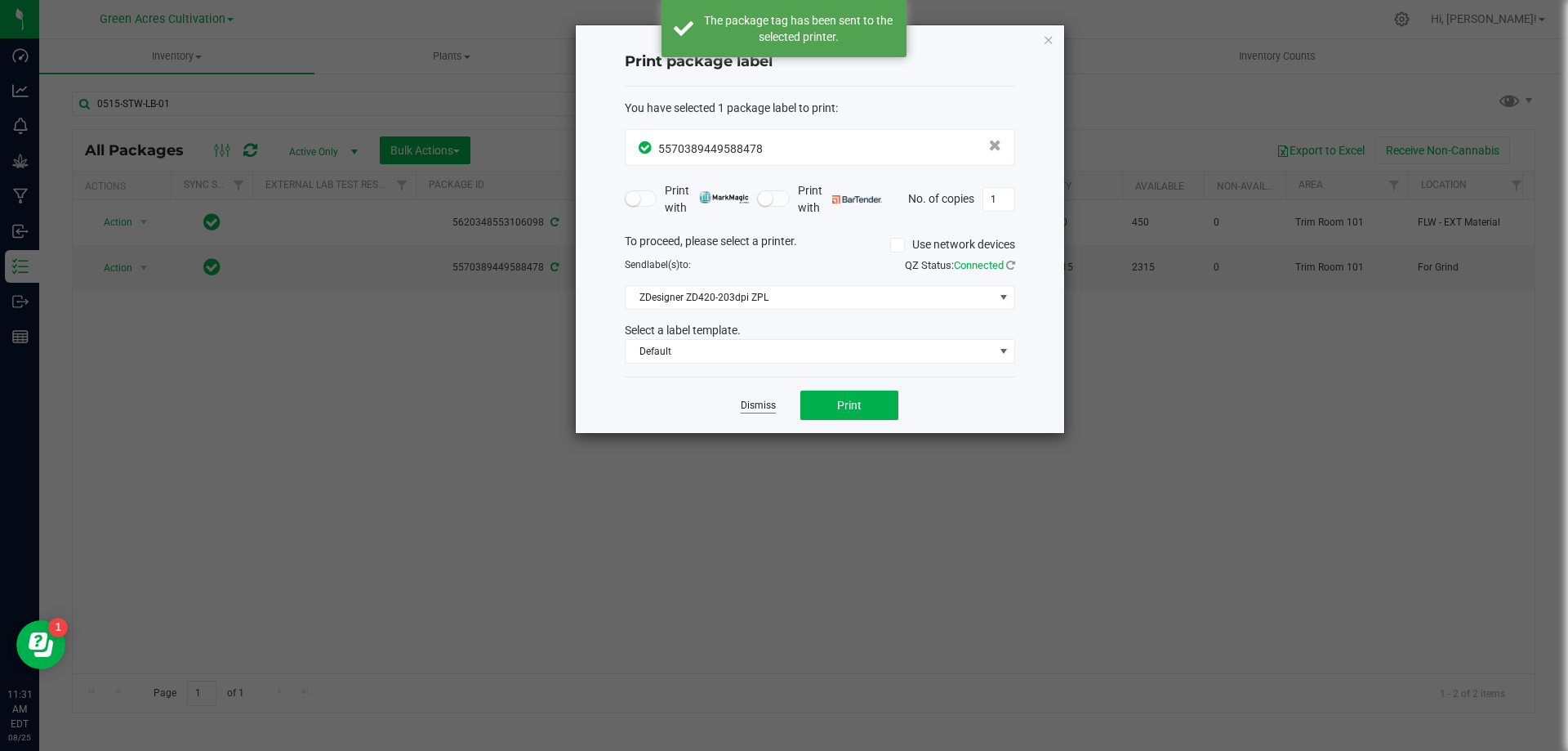
drag, startPoint x: 744, startPoint y: 393, endPoint x: 752, endPoint y: 406, distance: 15.3
click at [749, 400] on div "Dismiss Print" at bounding box center [820, 405] width 391 height 56
click at [752, 406] on link "Dismiss" at bounding box center [758, 405] width 35 height 14
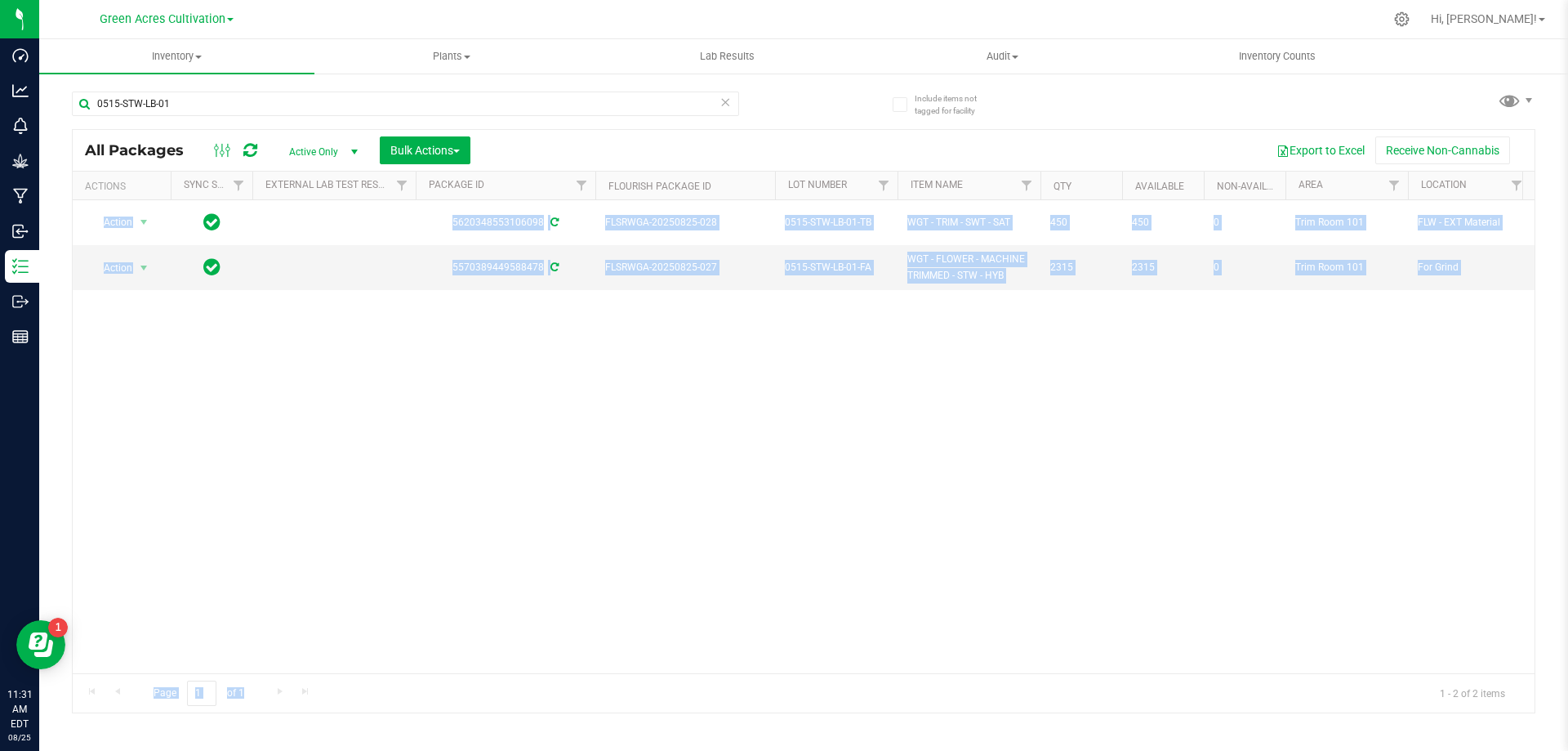
drag, startPoint x: 369, startPoint y: 674, endPoint x: 737, endPoint y: 663, distance: 368.2
click at [737, 663] on div "All Packages Active Only Active Only Lab Samples Locked All External Internal B…" at bounding box center [804, 421] width 1464 height 584
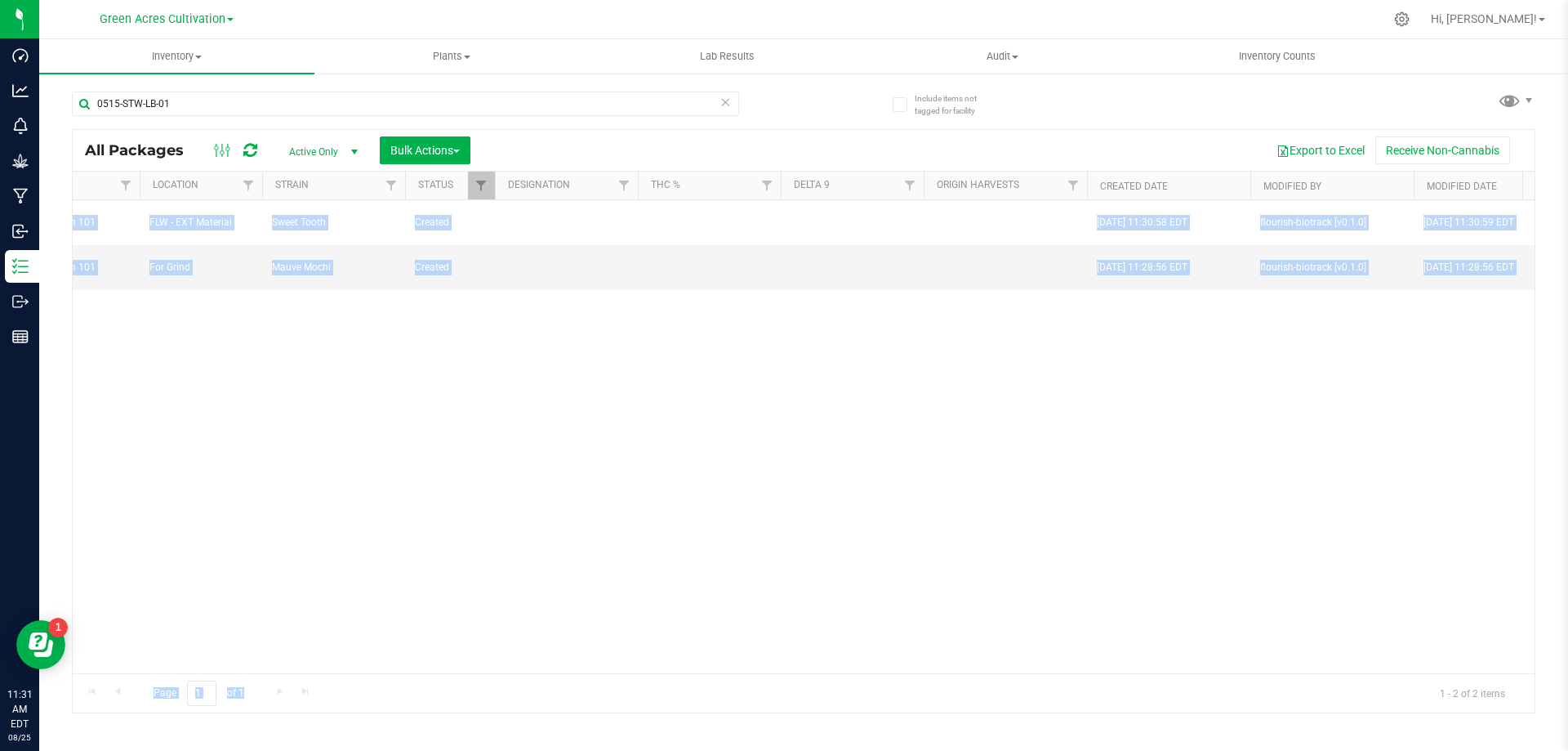
click at [905, 489] on div "Action Action Adjust qty Create package Edit attributes Global inventory Locate…" at bounding box center [804, 436] width 1462 height 473
